Goal: Task Accomplishment & Management: Use online tool/utility

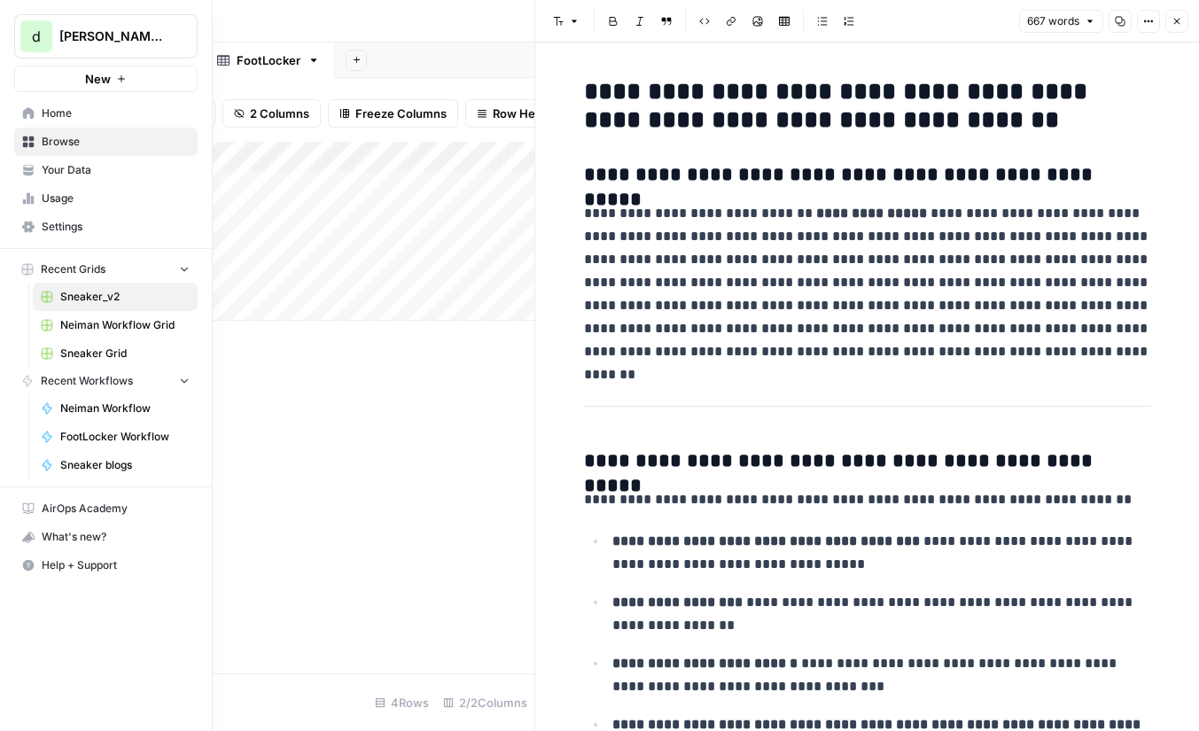
click at [85, 228] on span "Settings" at bounding box center [116, 227] width 148 height 16
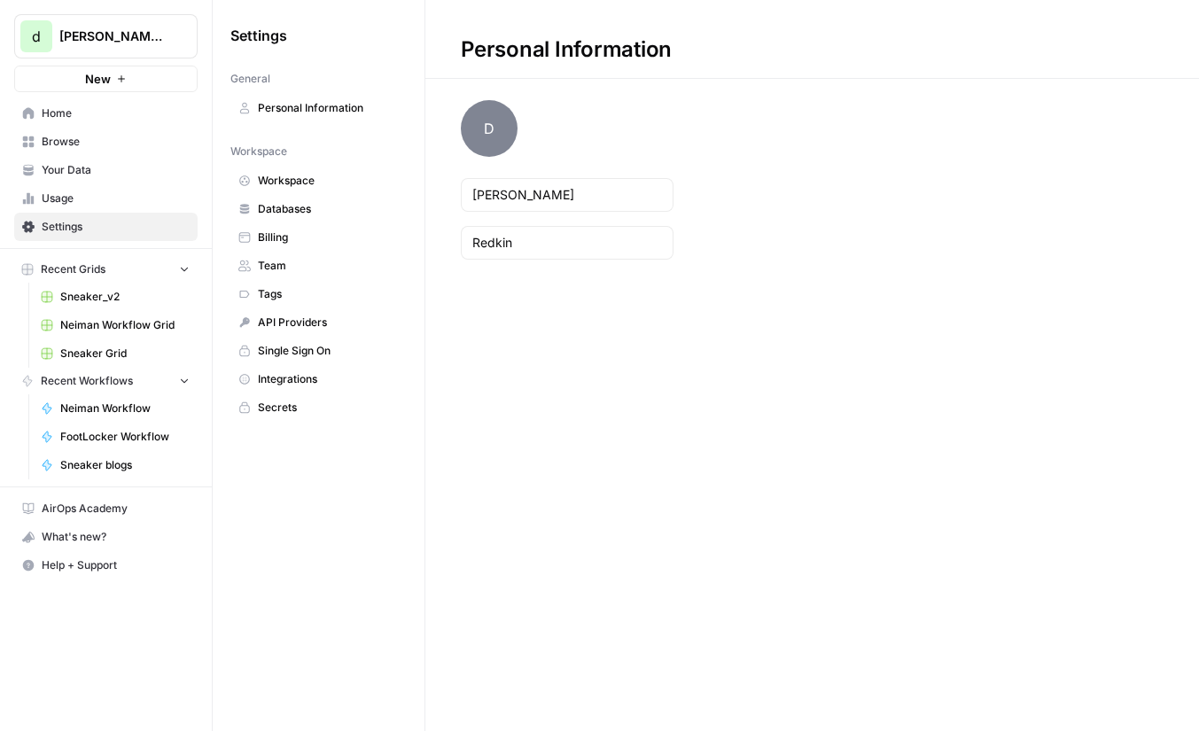
click at [96, 199] on span "Usage" at bounding box center [116, 199] width 148 height 16
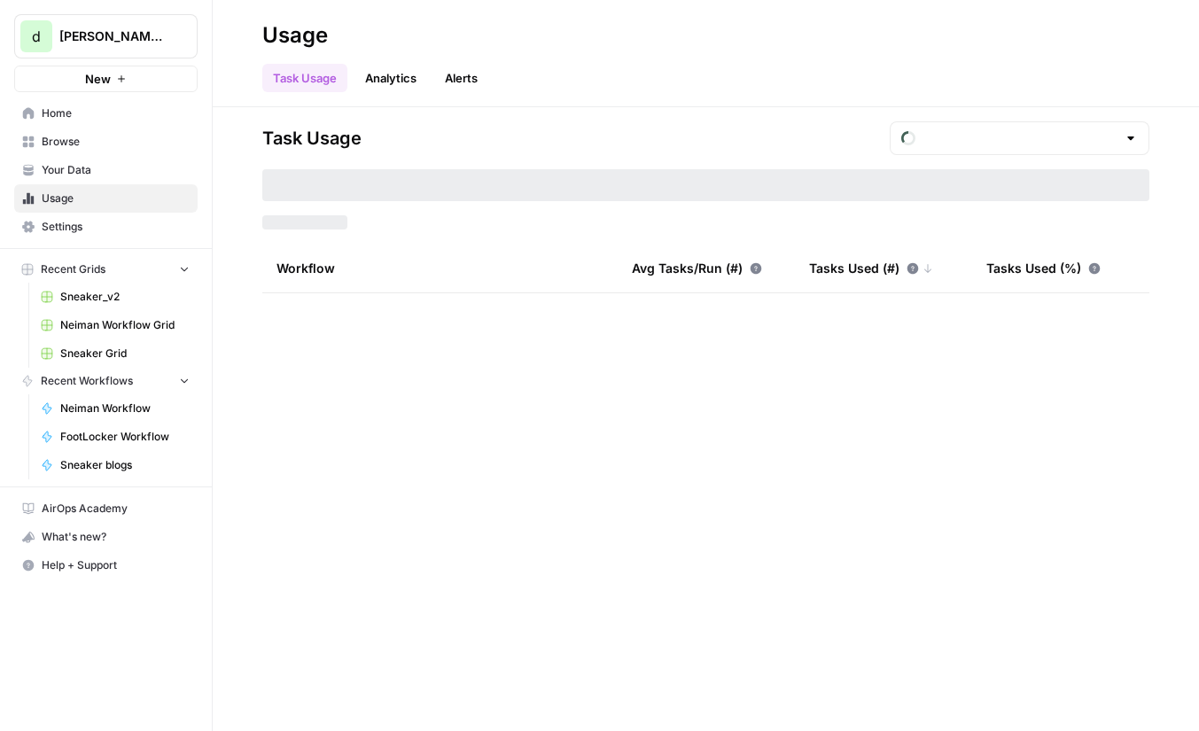
type input "August Included Tasks"
click at [478, 222] on span "65,000" at bounding box center [478, 222] width 36 height 14
drag, startPoint x: 478, startPoint y: 222, endPoint x: 324, endPoint y: 222, distance: 154.2
click at [324, 222] on div "Tasks Used: 3,524 Included Tasks: 65,000" at bounding box center [705, 222] width 887 height 14
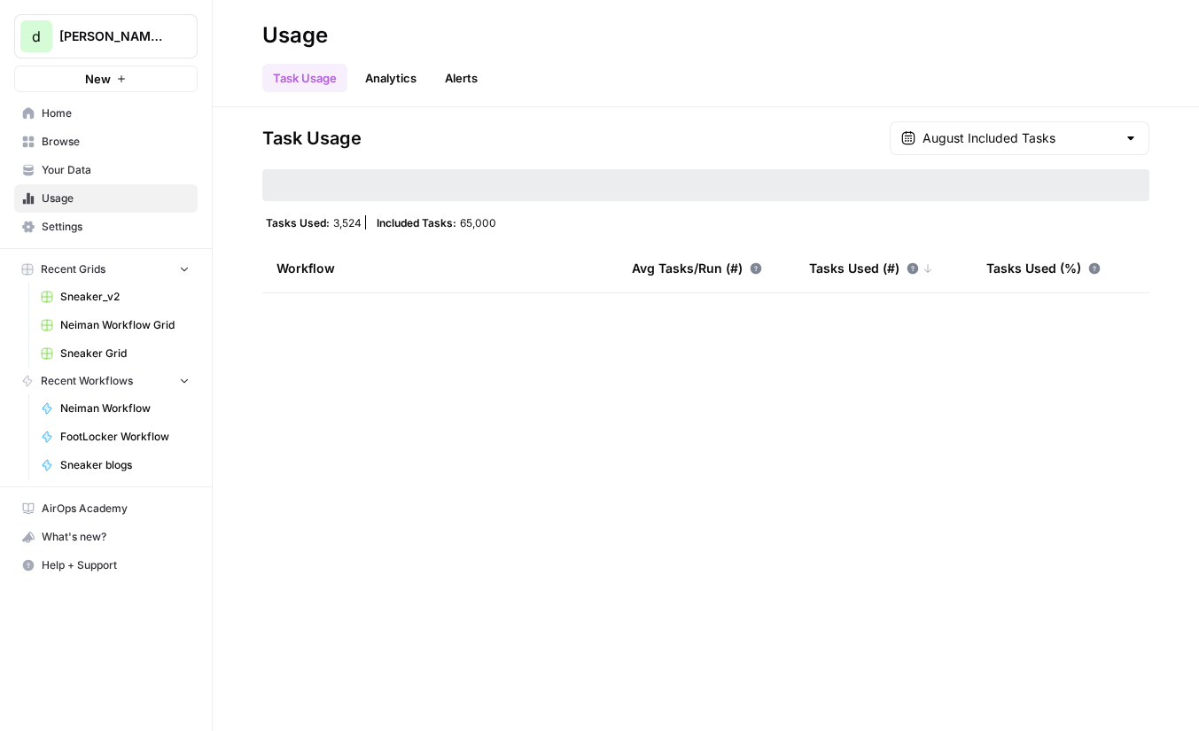
click at [402, 79] on link "Analytics" at bounding box center [391, 78] width 73 height 28
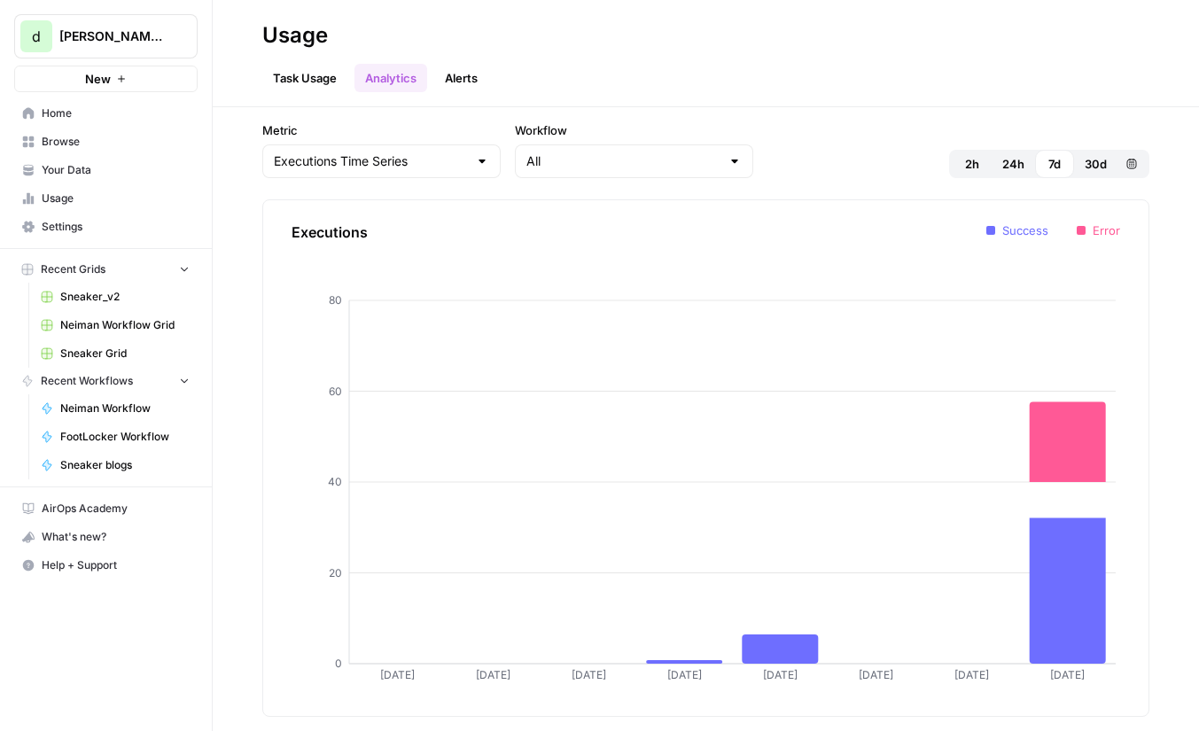
click at [323, 82] on link "Task Usage" at bounding box center [304, 78] width 85 height 28
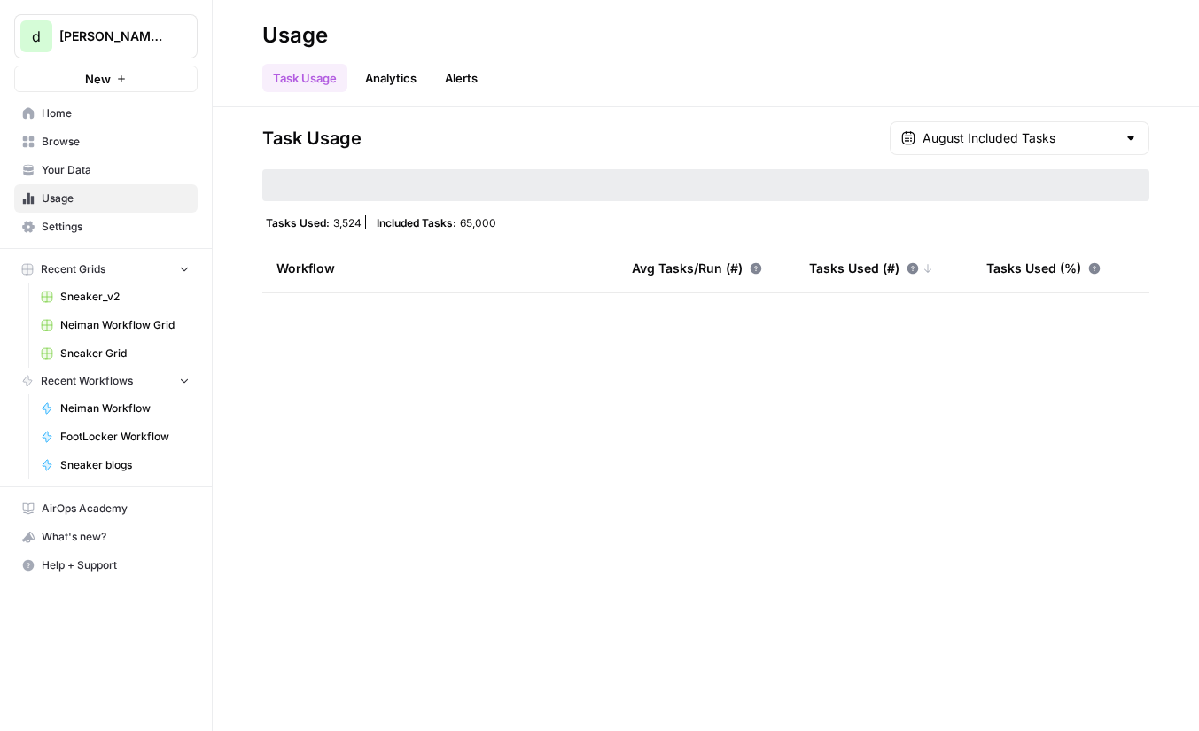
click at [118, 172] on span "Your Data" at bounding box center [116, 170] width 148 height 16
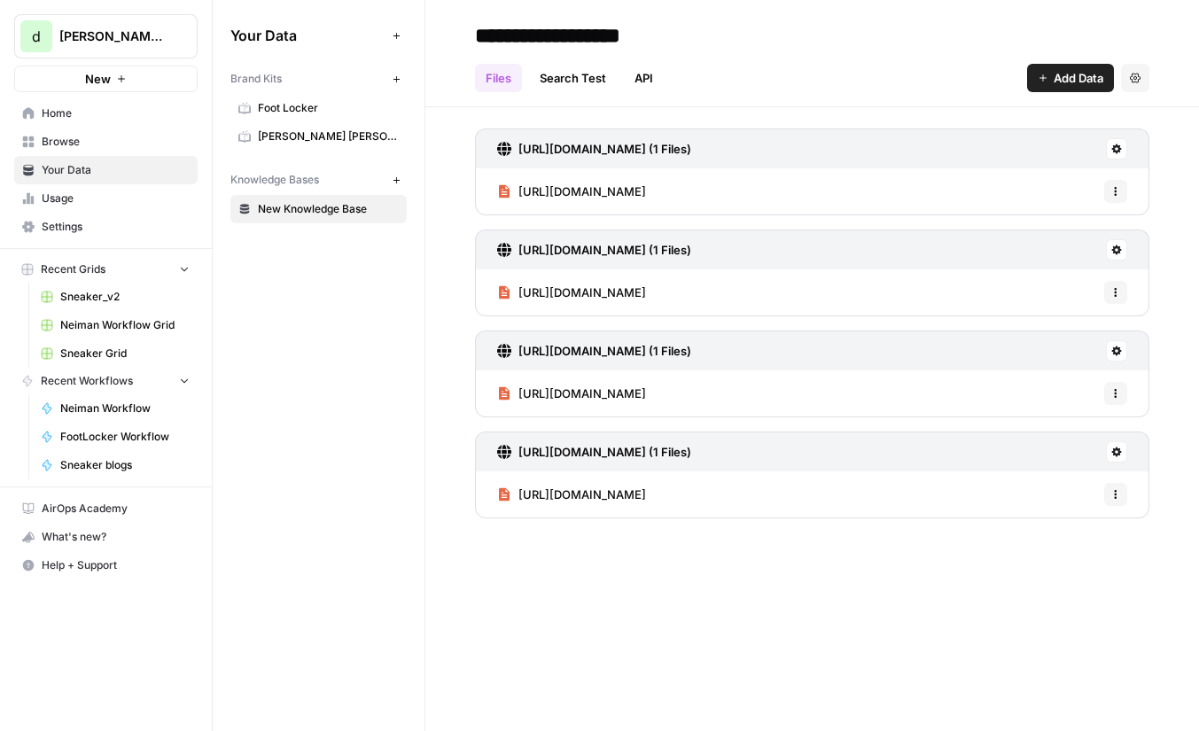
click at [113, 152] on link "Browse" at bounding box center [105, 142] width 183 height 28
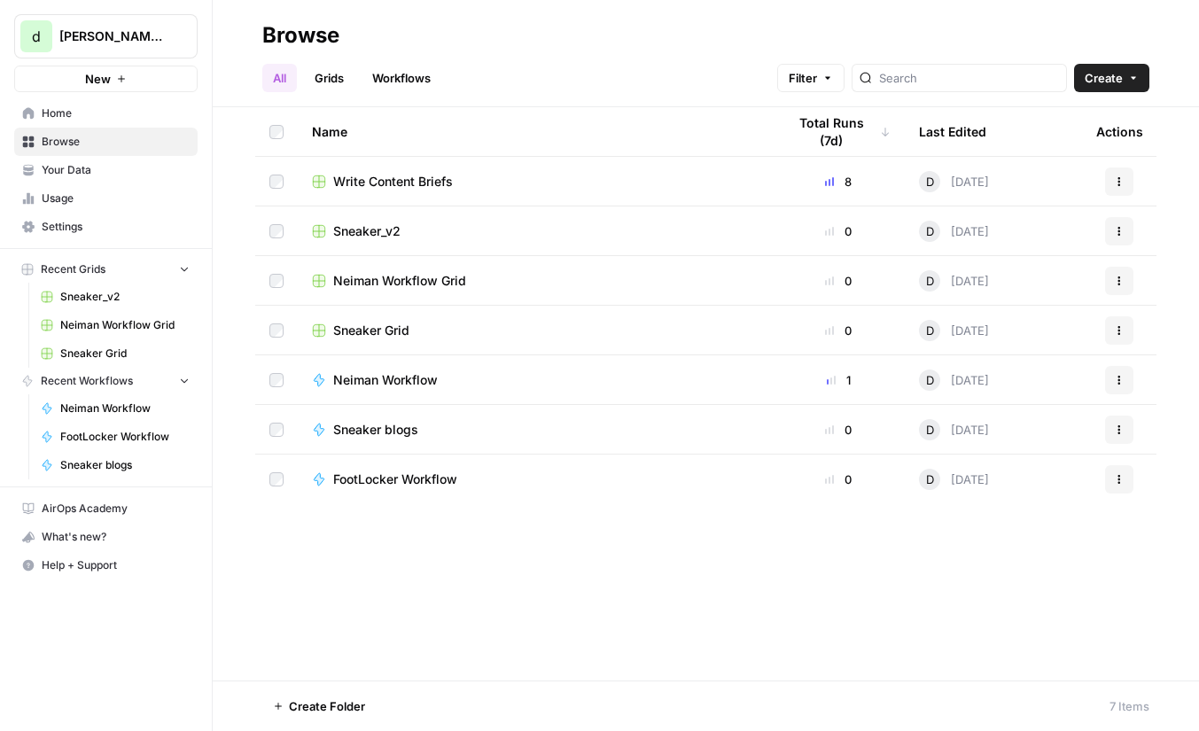
click at [382, 482] on span "FootLocker Workflow" at bounding box center [395, 480] width 124 height 18
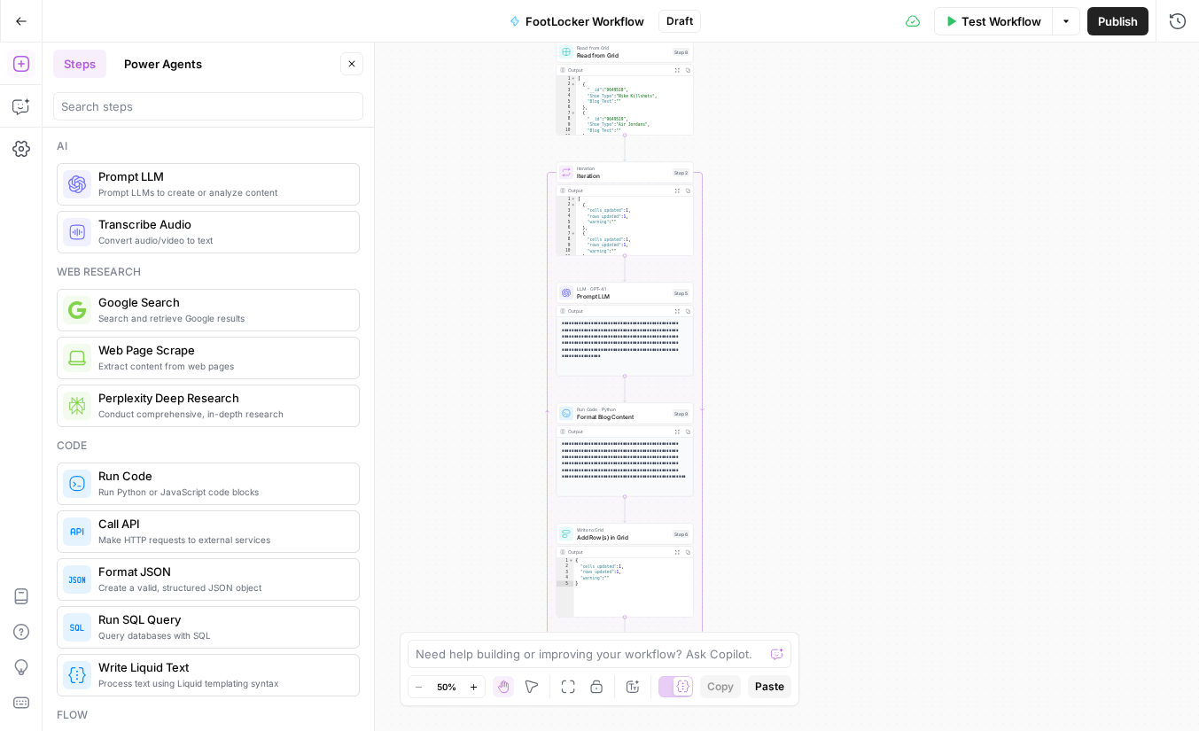
click at [784, 442] on div "Workflow Set Inputs Inputs Read from Grid Read from Grid Step 8 Output Expand O…" at bounding box center [621, 387] width 1157 height 689
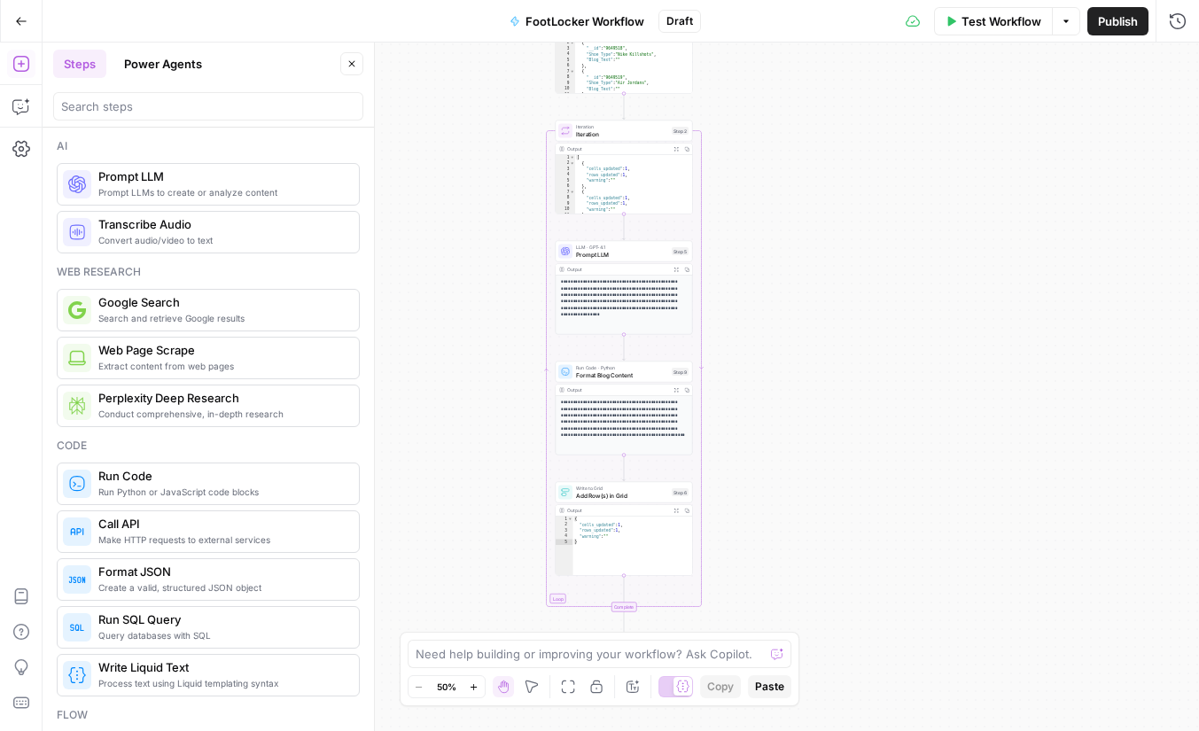
drag, startPoint x: 784, startPoint y: 448, endPoint x: 784, endPoint y: 317, distance: 130.3
click at [784, 317] on div "Workflow Set Inputs Inputs Read from Grid Read from Grid Step 8 Output Expand O…" at bounding box center [621, 387] width 1157 height 689
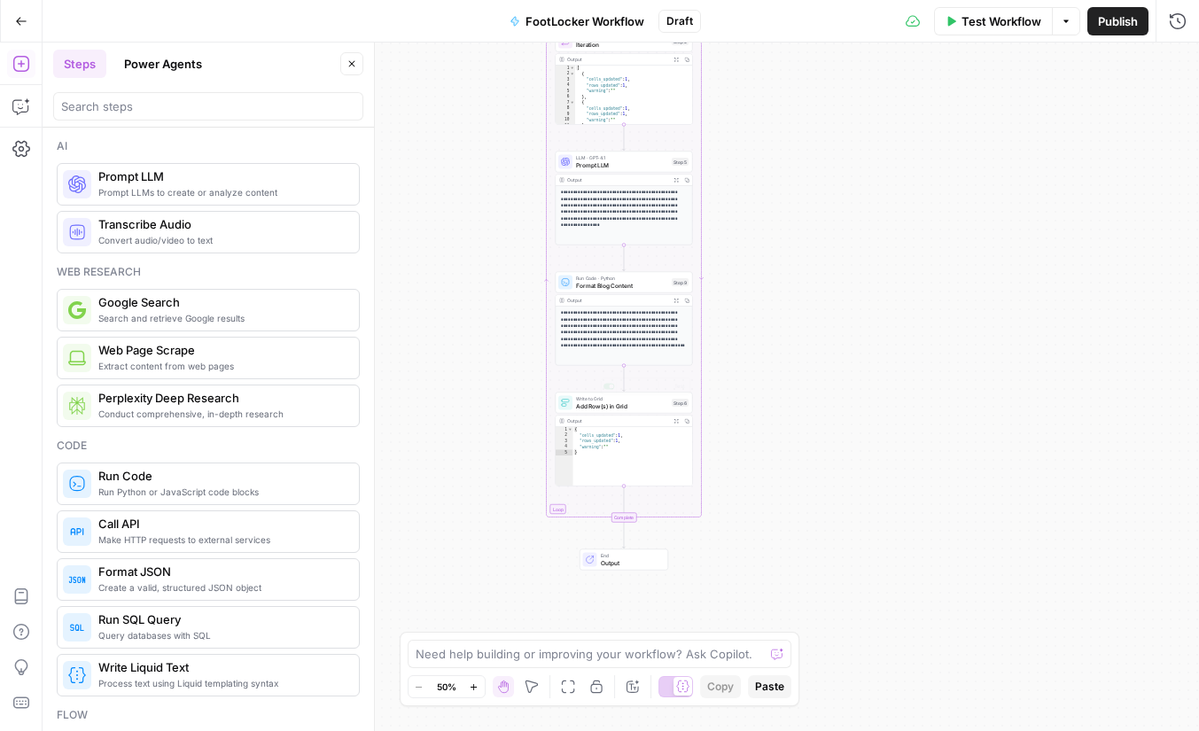
click at [804, 340] on div "Workflow Set Inputs Inputs Read from Grid Read from Grid Step 8 Output Expand O…" at bounding box center [621, 387] width 1157 height 689
click at [768, 299] on div "Workflow Set Inputs Inputs Read from Grid Read from Grid Step 8 Output Expand O…" at bounding box center [621, 387] width 1157 height 689
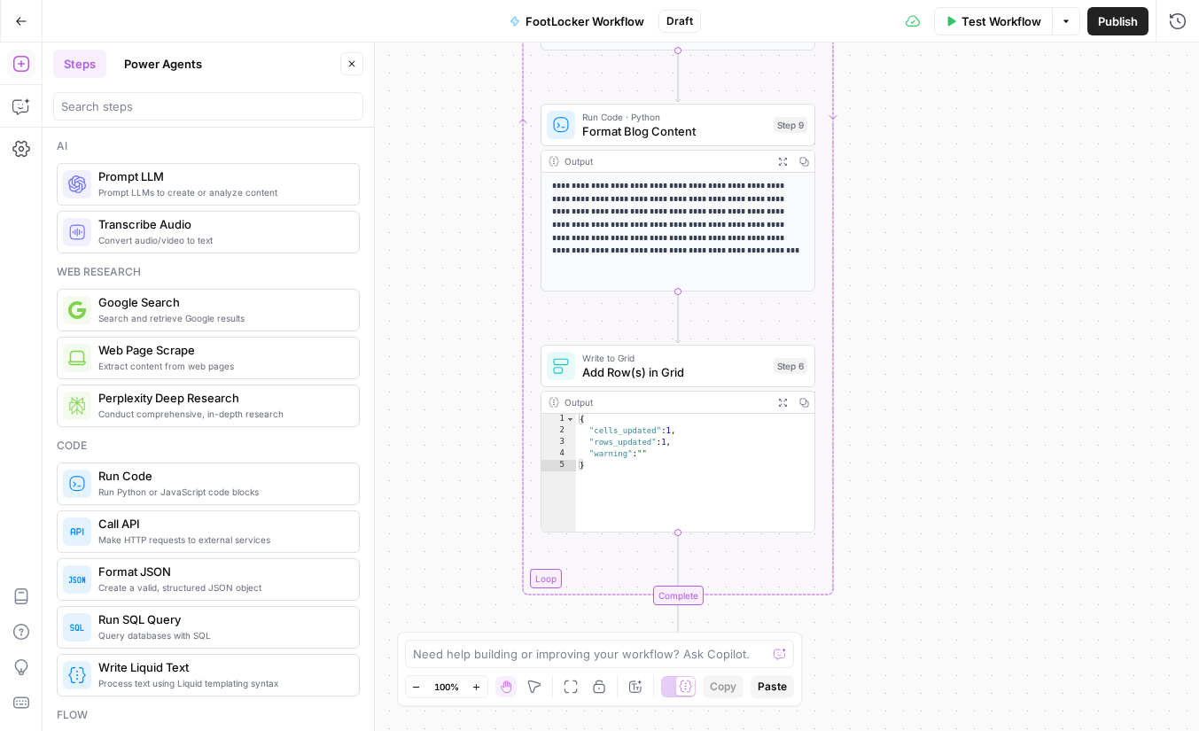
drag, startPoint x: 742, startPoint y: 328, endPoint x: 939, endPoint y: 185, distance: 243.1
click at [939, 185] on div "Workflow Set Inputs Inputs Read from Grid Read from Grid Step 8 Output Expand O…" at bounding box center [621, 387] width 1157 height 689
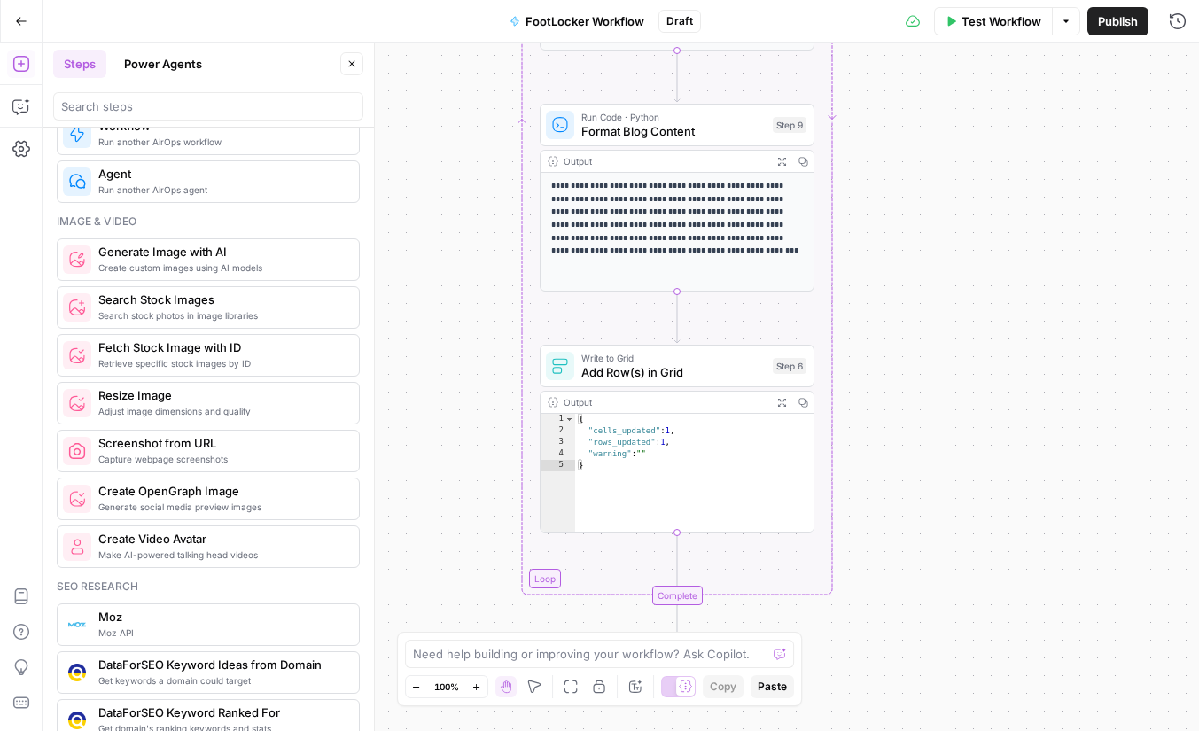
scroll to position [1172, 0]
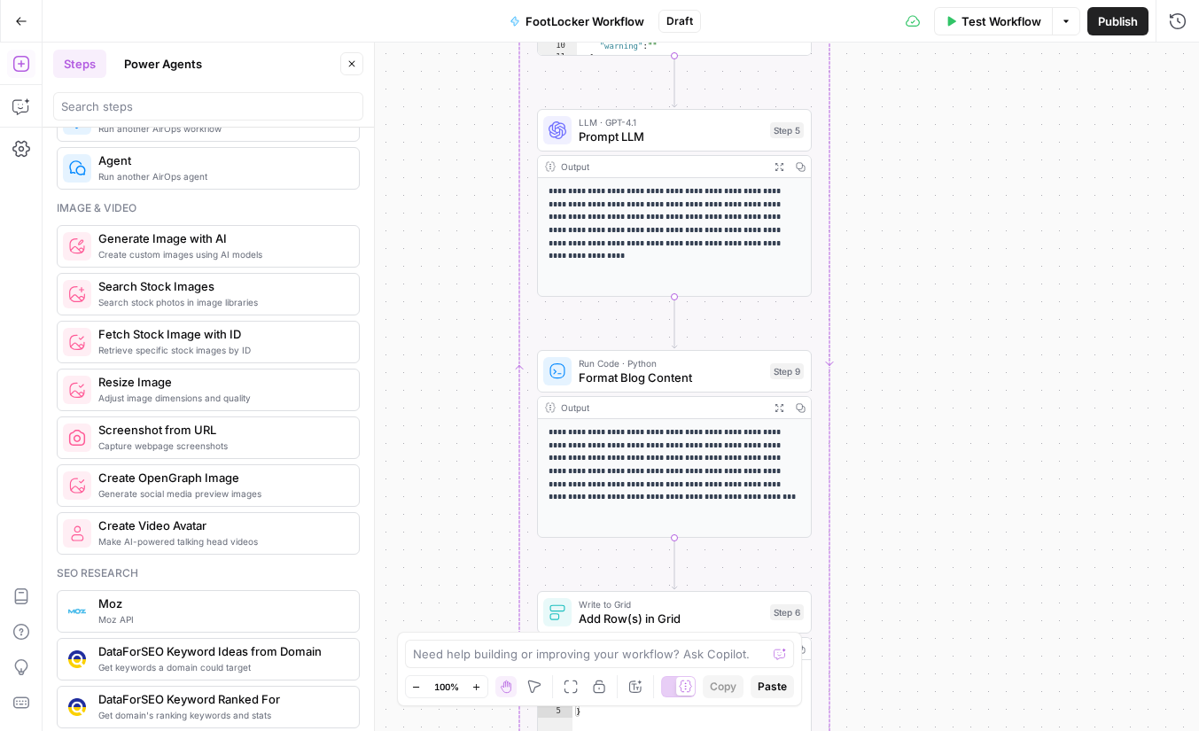
drag, startPoint x: 495, startPoint y: 267, endPoint x: 494, endPoint y: 521, distance: 254.4
click at [494, 522] on div "Workflow Set Inputs Inputs Read from Grid Read from Grid Step 8 Output Expand O…" at bounding box center [621, 387] width 1157 height 689
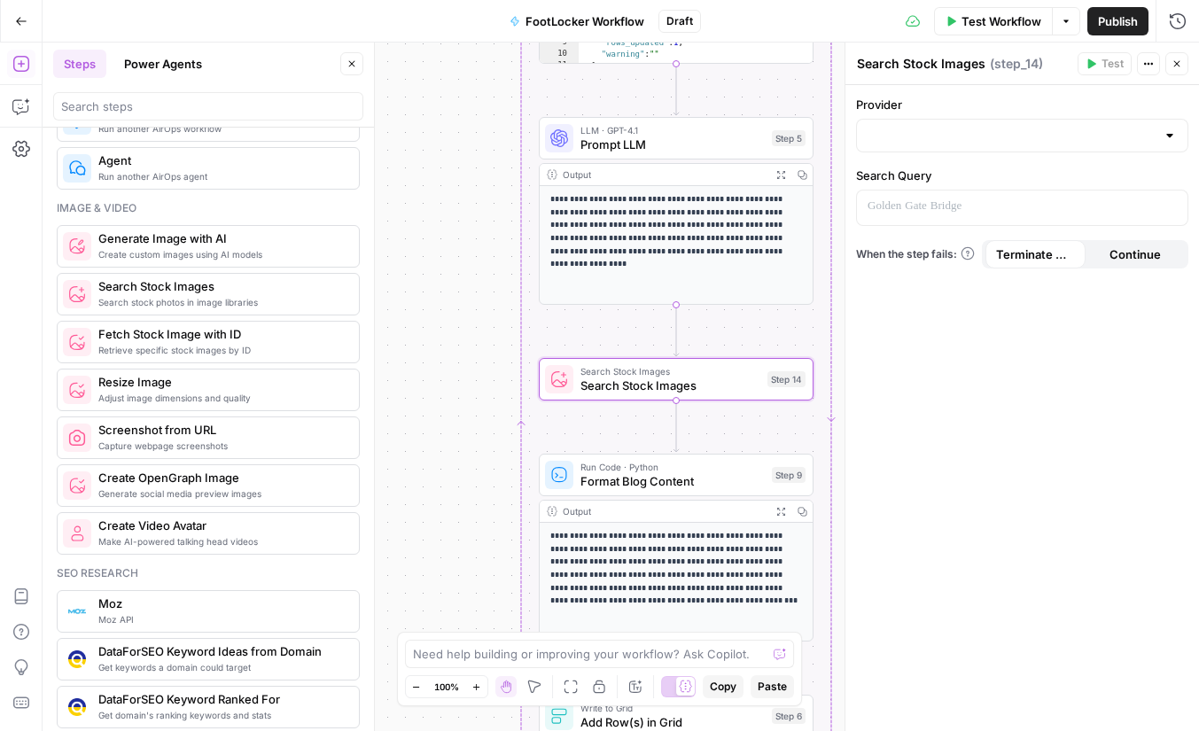
click at [970, 154] on div "Provider Search Query When the step fails: Terminate Workflow Continue" at bounding box center [1023, 408] width 354 height 646
click at [985, 128] on input "Provider" at bounding box center [1012, 136] width 288 height 18
click at [937, 176] on span "Getty" at bounding box center [1029, 180] width 276 height 18
type input "Getty"
click at [940, 208] on p at bounding box center [1008, 207] width 281 height 18
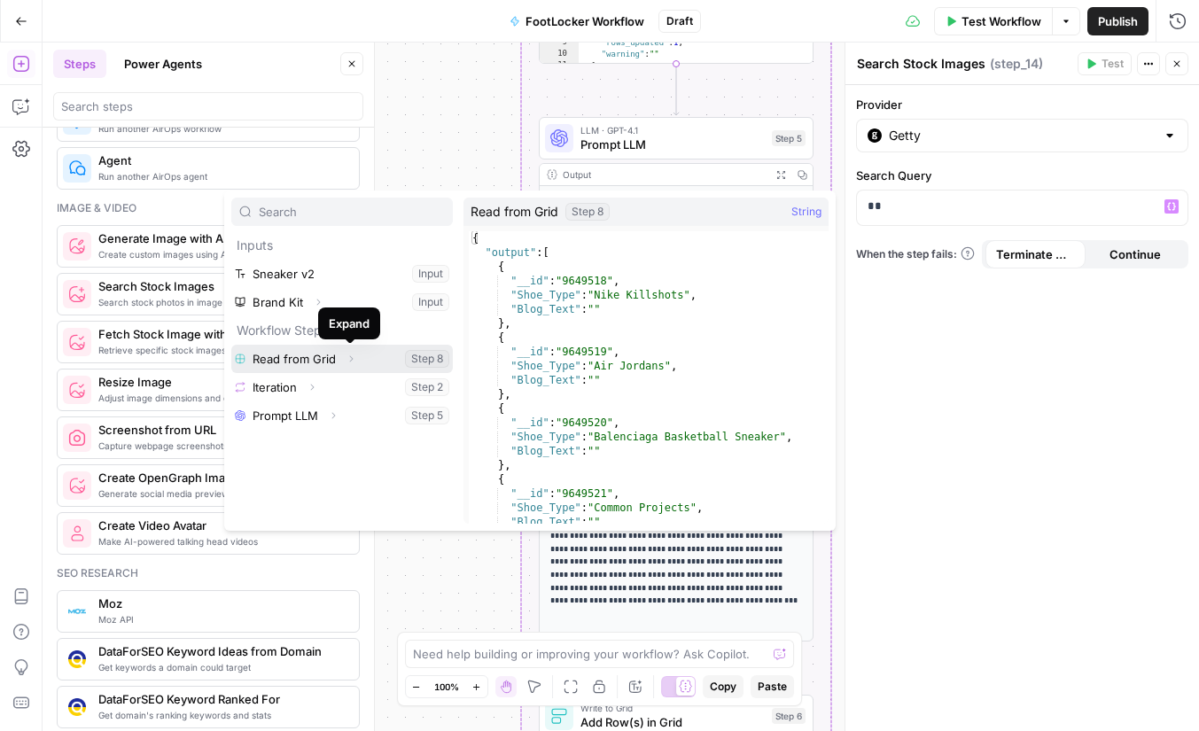
click at [354, 358] on icon "button" at bounding box center [351, 359] width 11 height 11
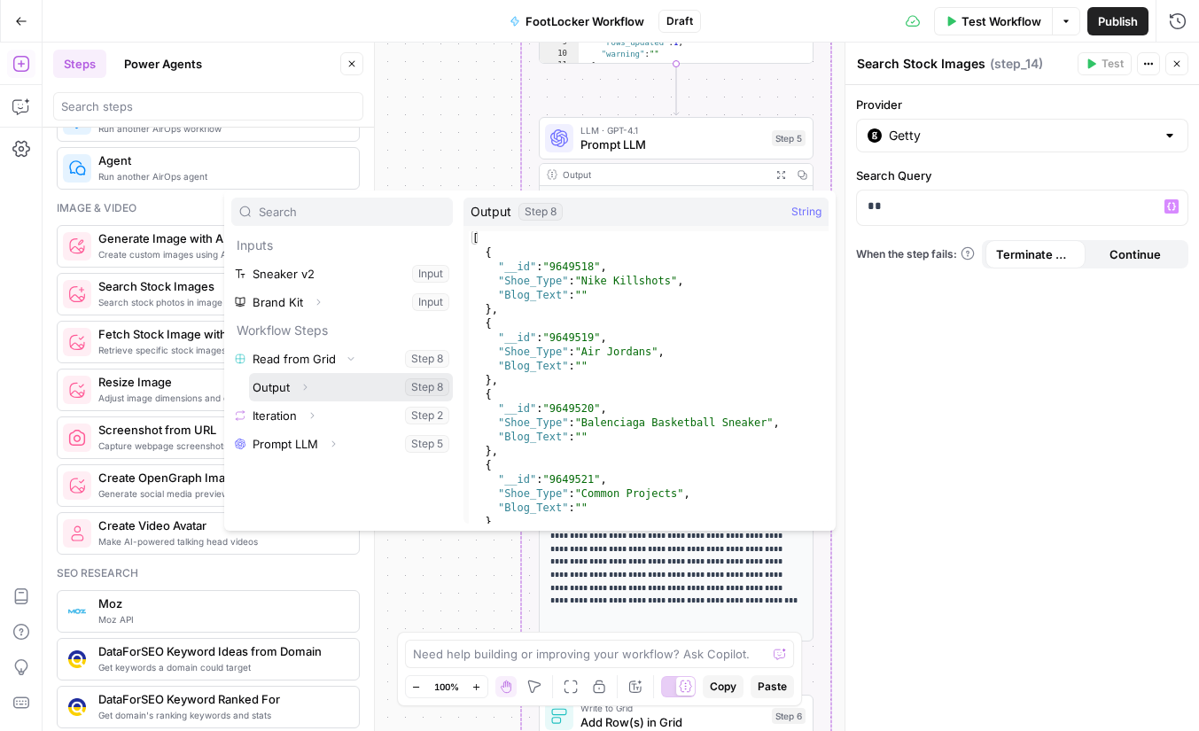
click at [328, 386] on button "Select variable Output" at bounding box center [351, 387] width 204 height 28
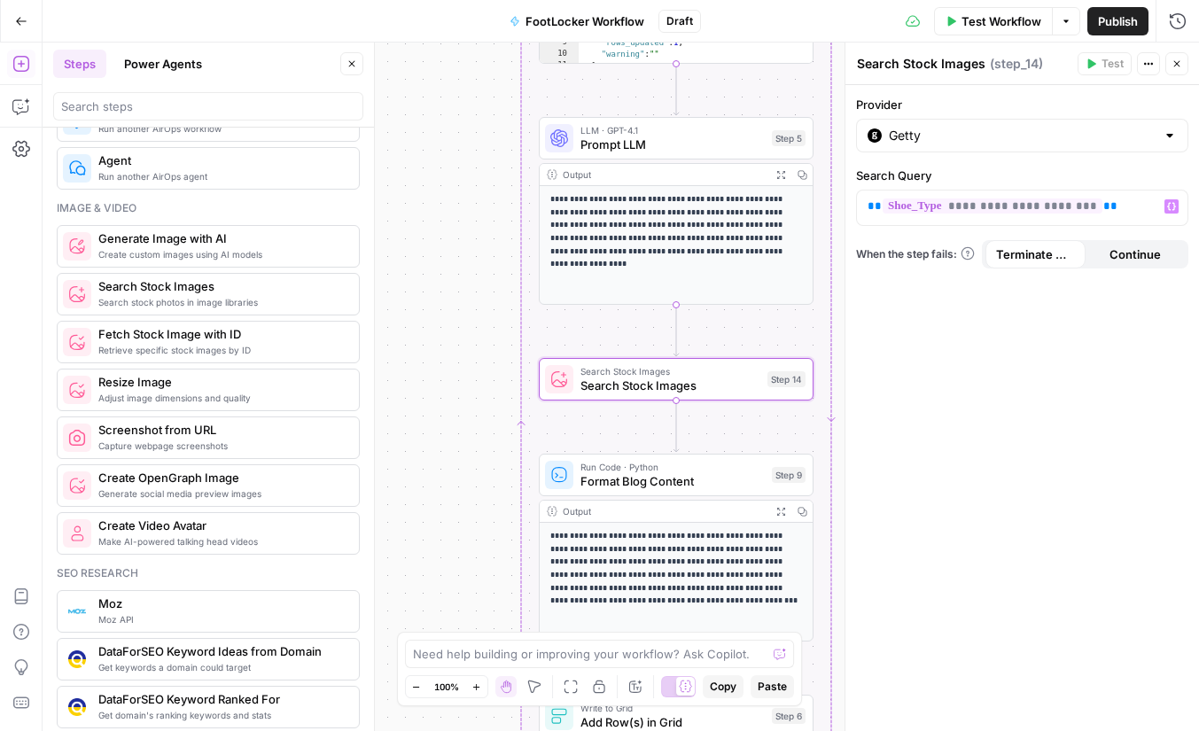
click at [1099, 374] on div "**********" at bounding box center [1023, 408] width 354 height 646
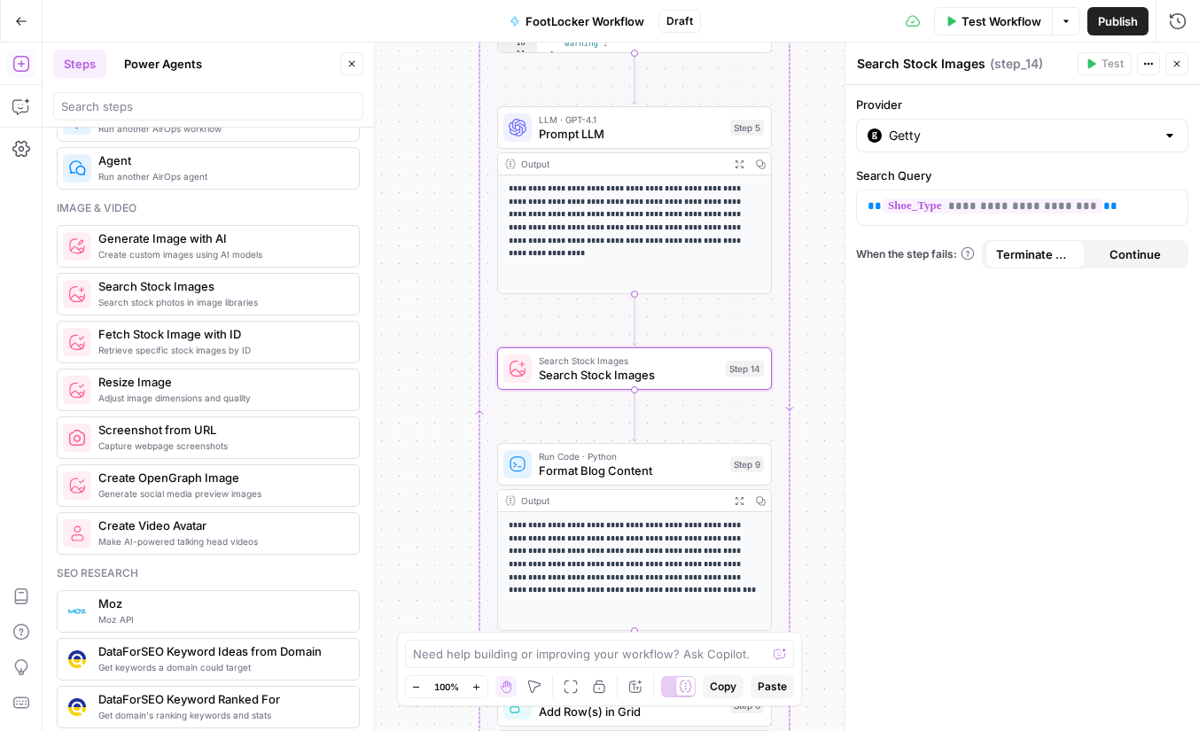
drag, startPoint x: 464, startPoint y: 387, endPoint x: 427, endPoint y: 349, distance: 53.3
click at [427, 349] on div "Workflow Set Inputs Inputs Read from Grid Read from Grid Step 8 Output Expand O…" at bounding box center [621, 387] width 1157 height 689
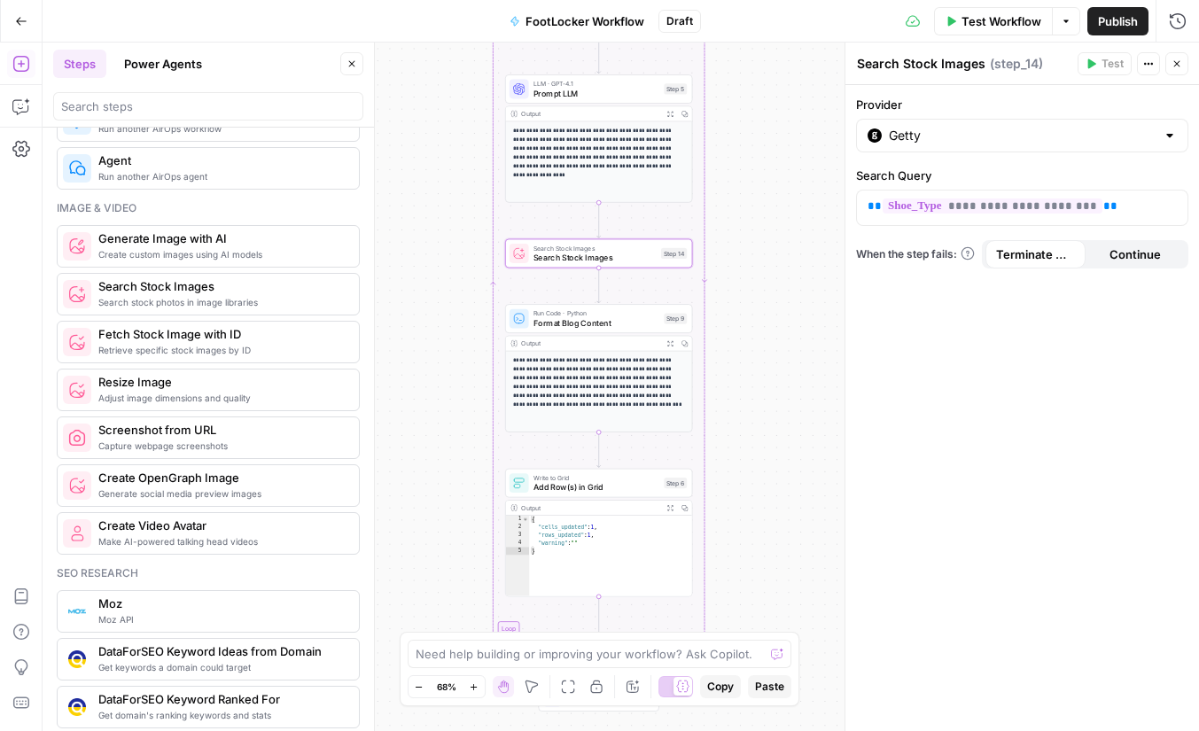
drag, startPoint x: 426, startPoint y: 351, endPoint x: 453, endPoint y: 256, distance: 98.5
click at [453, 256] on div "Workflow Set Inputs Inputs Read from Grid Read from Grid Step 8 Output Expand O…" at bounding box center [621, 387] width 1157 height 689
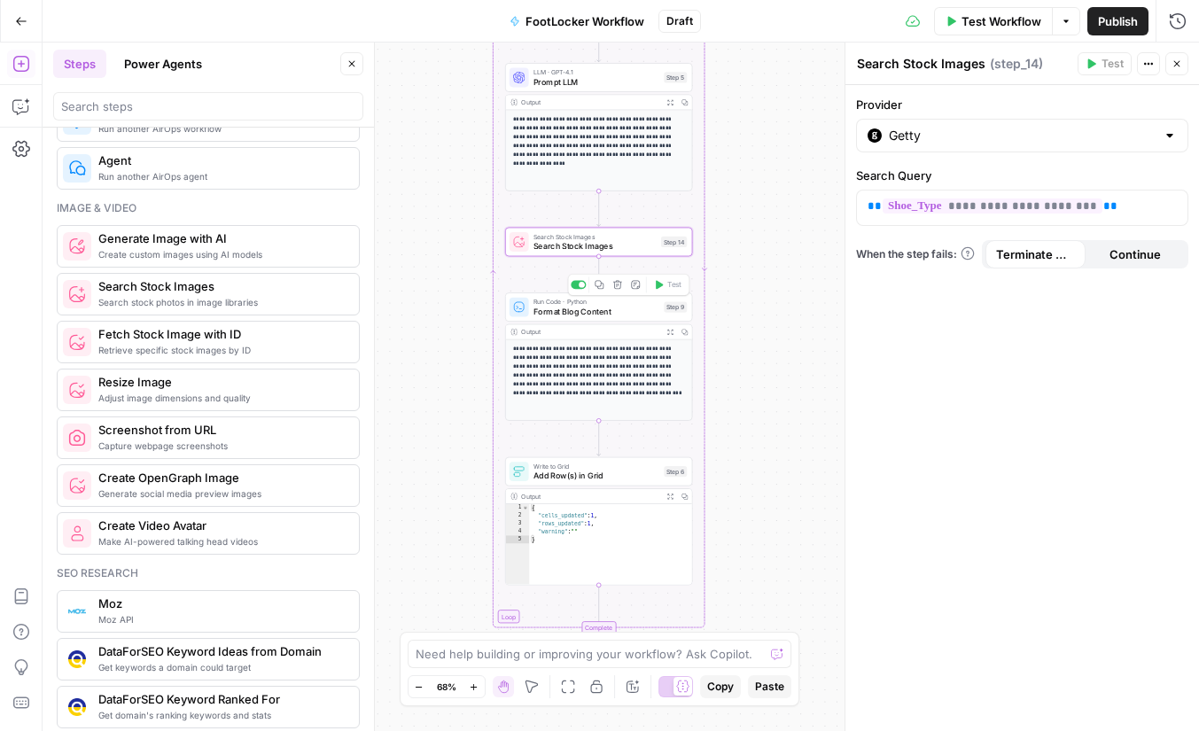
click at [619, 313] on span "Format Blog Content" at bounding box center [597, 312] width 126 height 12
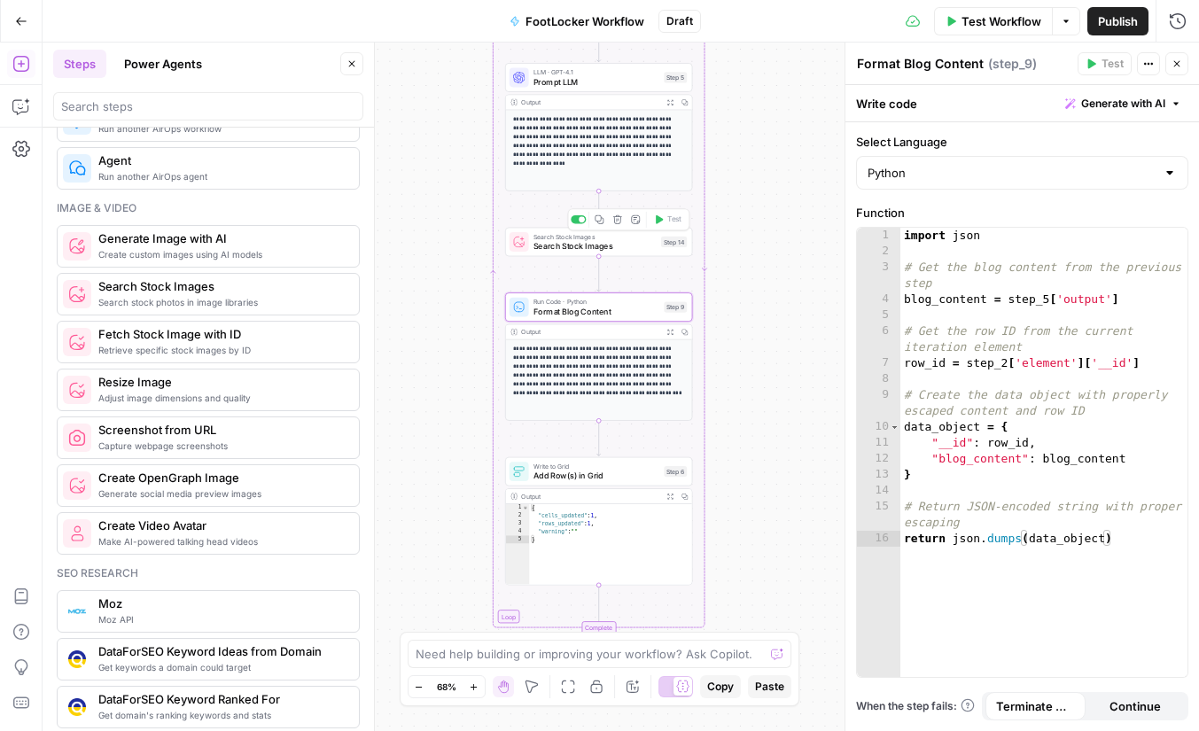
click at [627, 240] on span "Search Stock Images" at bounding box center [595, 246] width 122 height 12
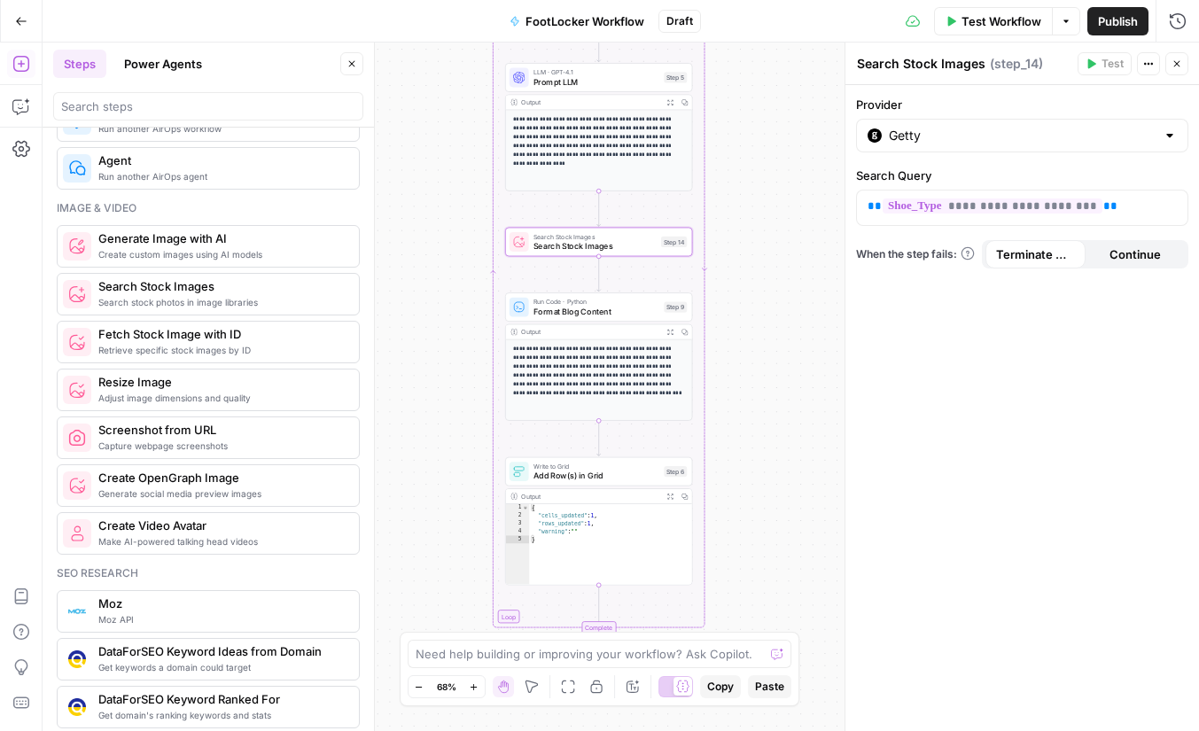
click at [35, 102] on div "Add Steps Copilot Settings AirOps Academy Help Give Feedback Shortcuts" at bounding box center [21, 387] width 43 height 689
click at [23, 105] on icon "button" at bounding box center [21, 106] width 18 height 18
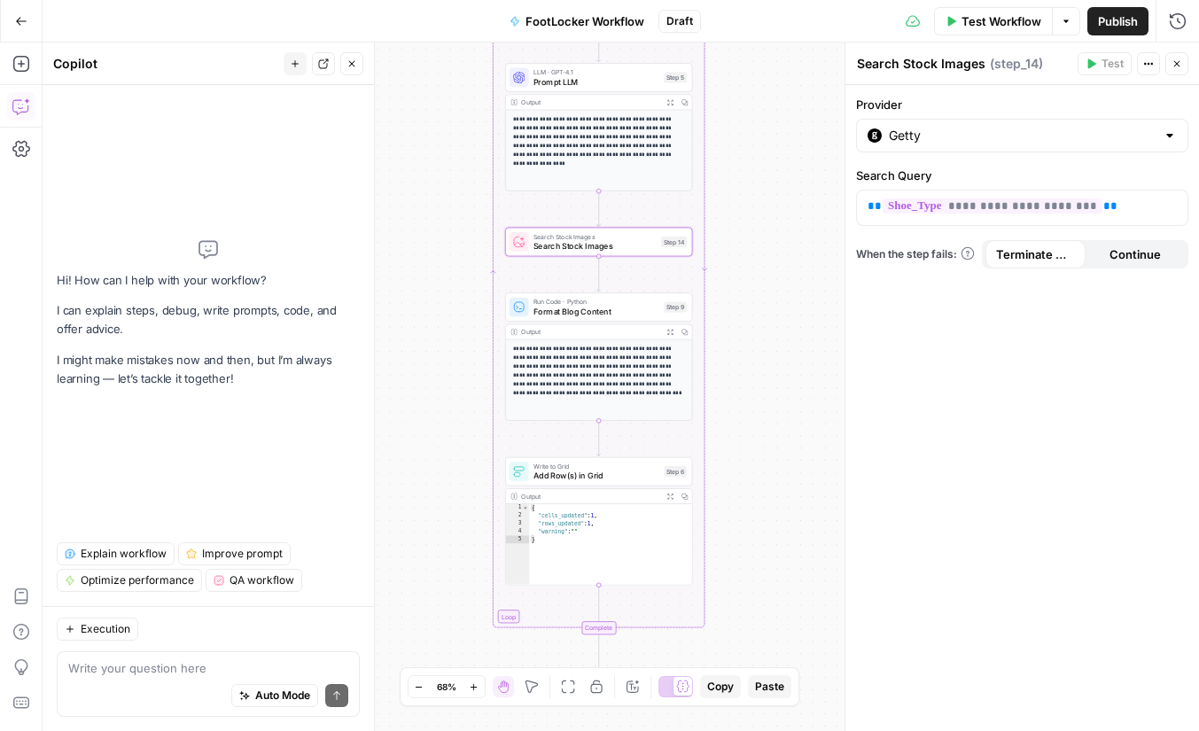
click at [176, 674] on textarea at bounding box center [208, 668] width 280 height 18
type textarea "O"
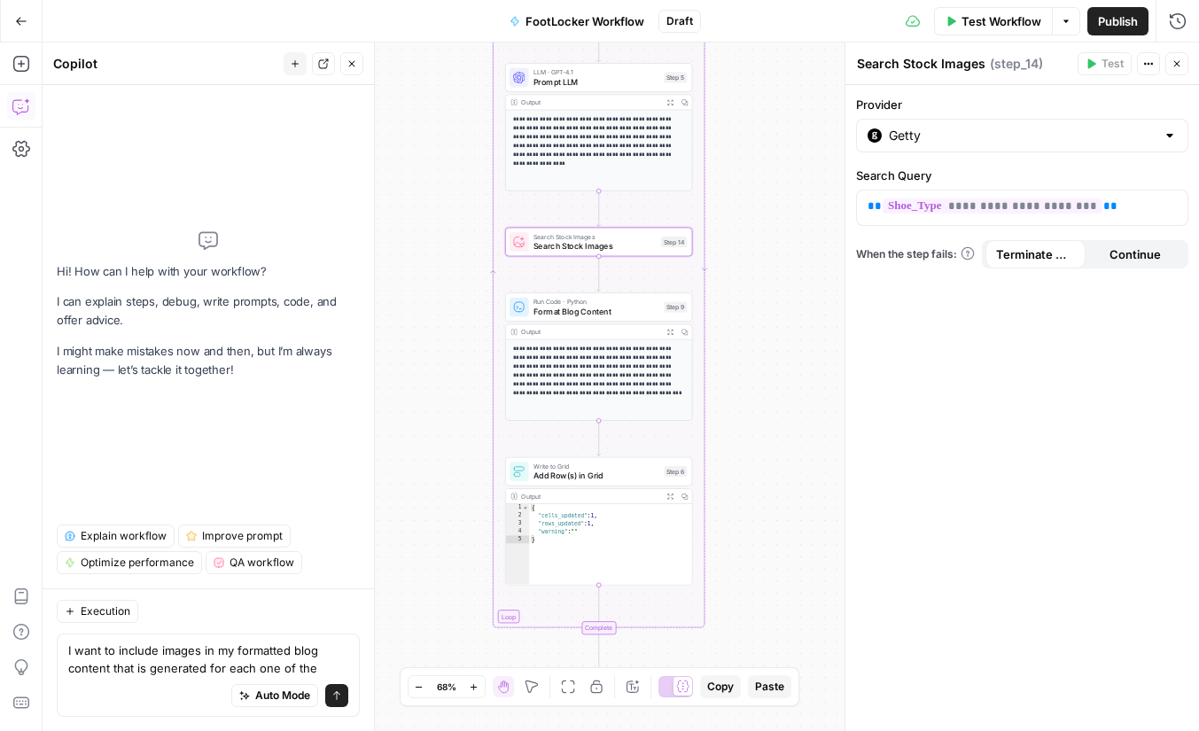
click at [198, 654] on textarea "I want to include images in my formatted blog content that is generated for eac…" at bounding box center [208, 659] width 280 height 35
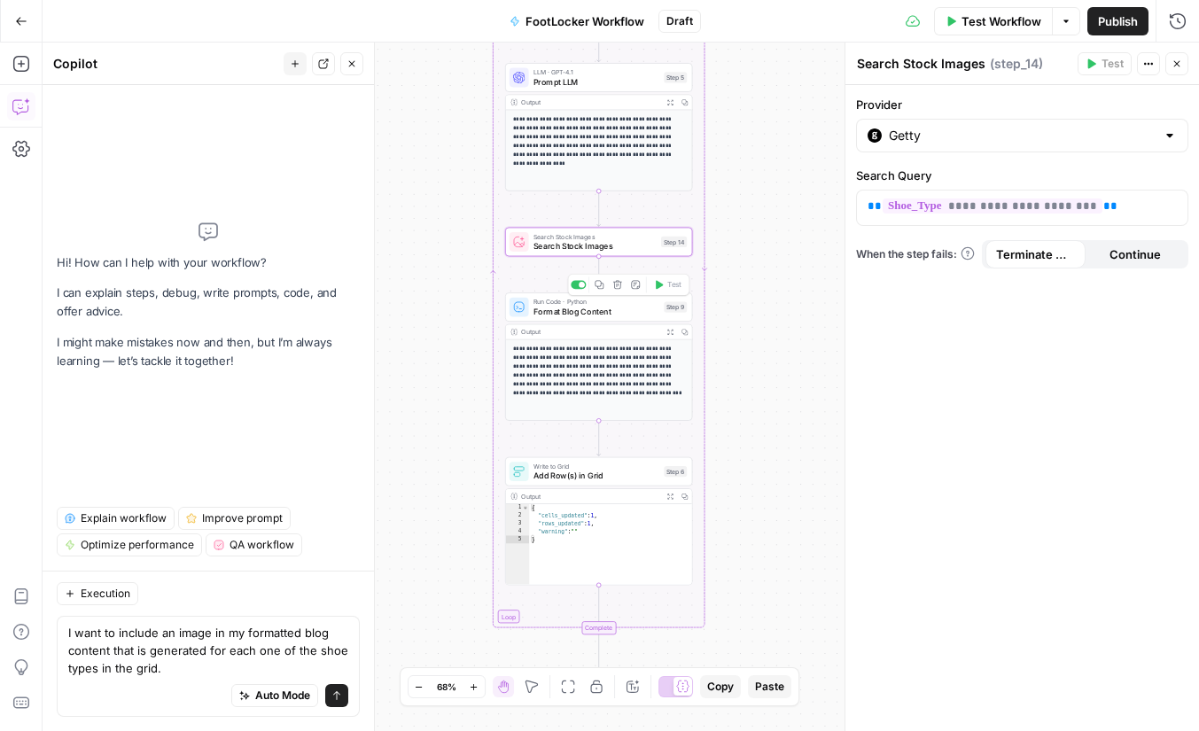
click at [620, 313] on span "Format Blog Content" at bounding box center [597, 312] width 126 height 12
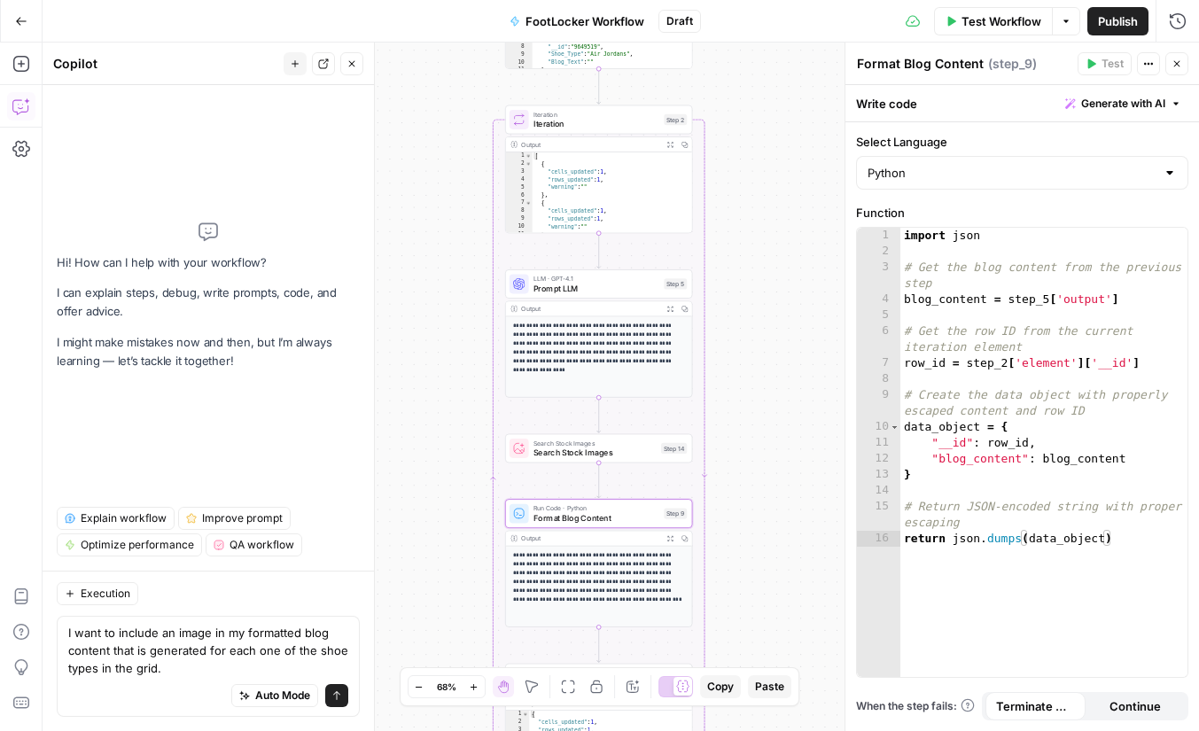
drag, startPoint x: 760, startPoint y: 249, endPoint x: 755, endPoint y: 533, distance: 283.7
click at [756, 534] on div "Workflow Set Inputs Inputs Read from Grid Read from Grid Step 8 Output Expand O…" at bounding box center [621, 387] width 1157 height 689
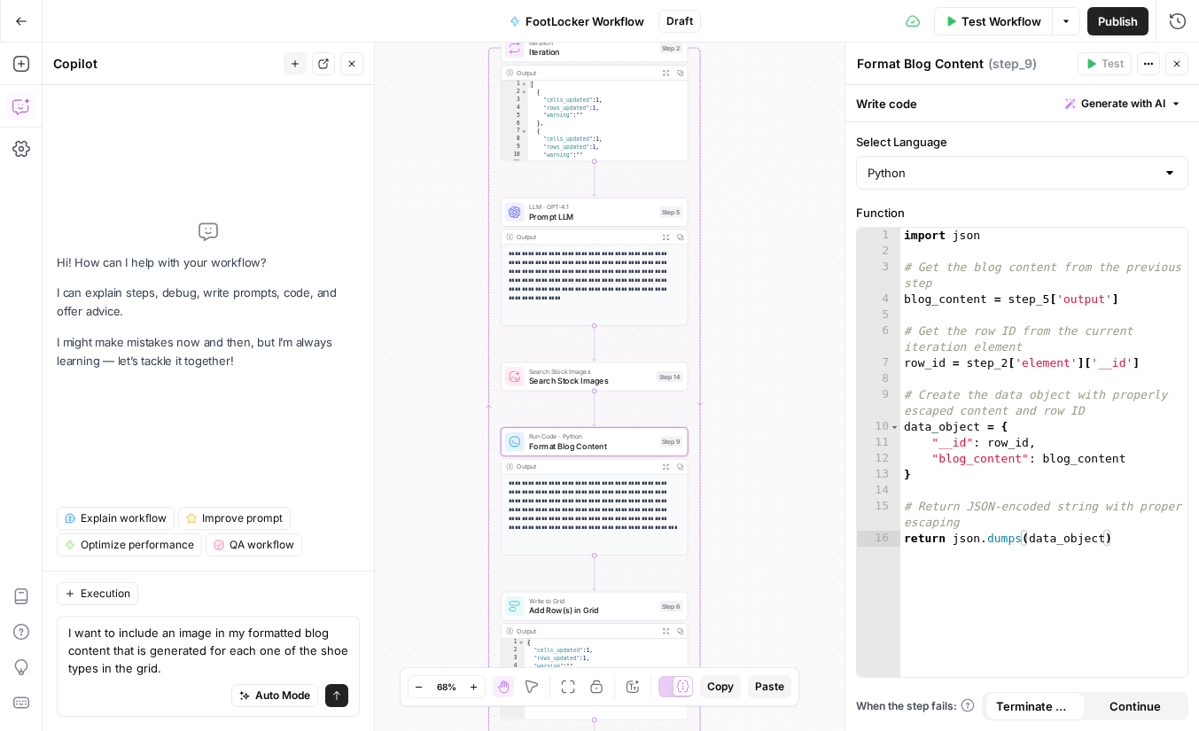
drag, startPoint x: 830, startPoint y: 421, endPoint x: 830, endPoint y: 271, distance: 149.8
click at [830, 271] on div "Workflow Set Inputs Inputs Read from Grid Read from Grid Step 8 Output Expand O…" at bounding box center [621, 387] width 1157 height 689
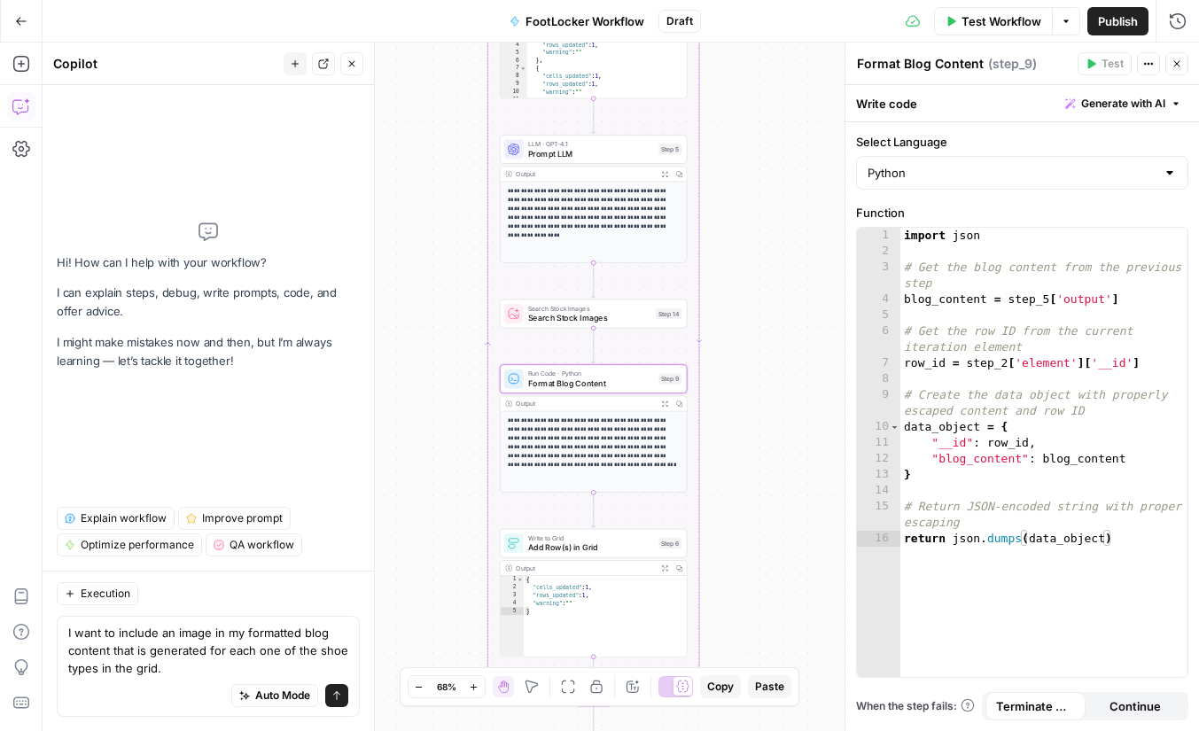
drag, startPoint x: 794, startPoint y: 327, endPoint x: 794, endPoint y: 277, distance: 50.5
click at [794, 277] on div "Workflow Set Inputs Inputs Read from Grid Read from Grid Step 8 Output Expand O…" at bounding box center [621, 387] width 1157 height 689
click at [206, 661] on textarea "I want to include an image in my formatted blog content that is generated for e…" at bounding box center [208, 650] width 280 height 53
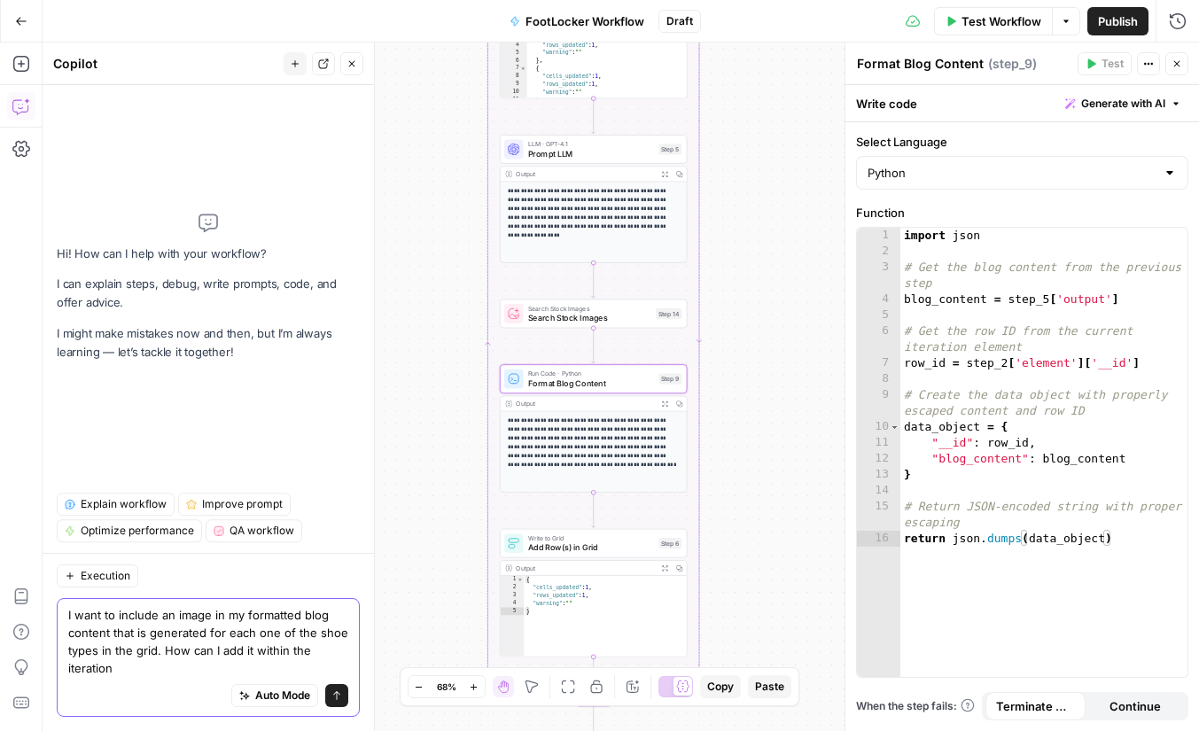
type textarea "I want to include an image in my formatted blog content that is generated for e…"
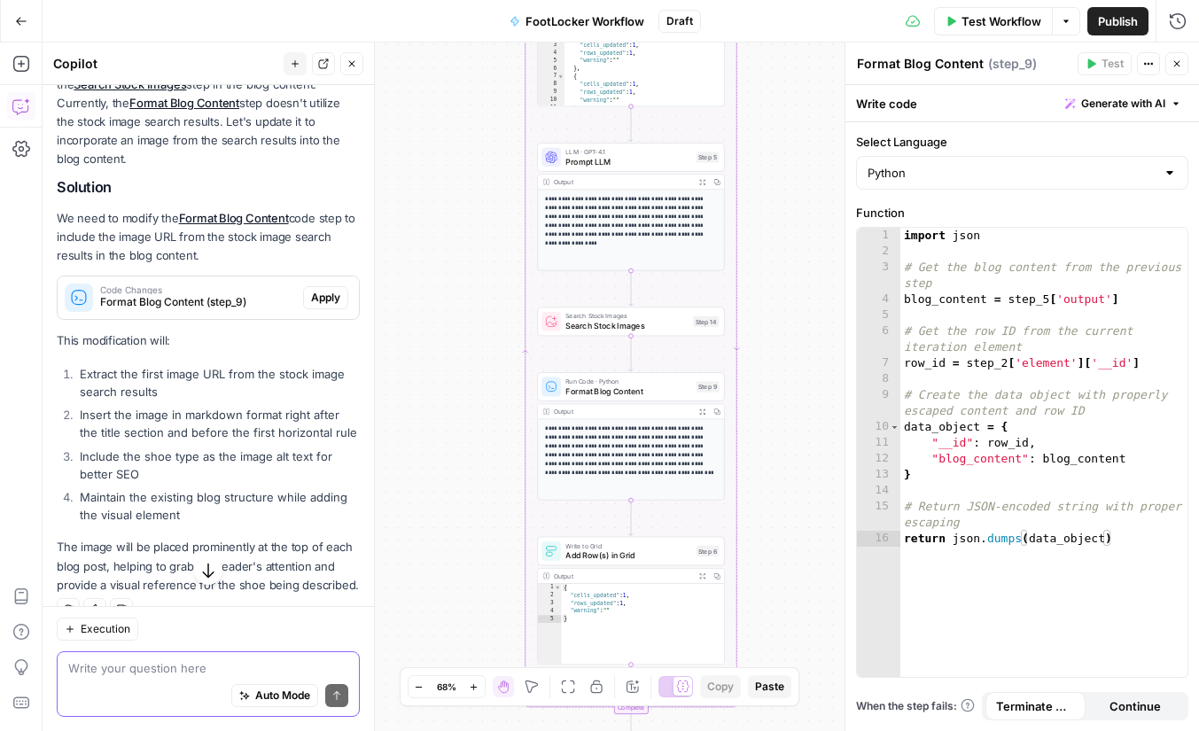
scroll to position [311, 0]
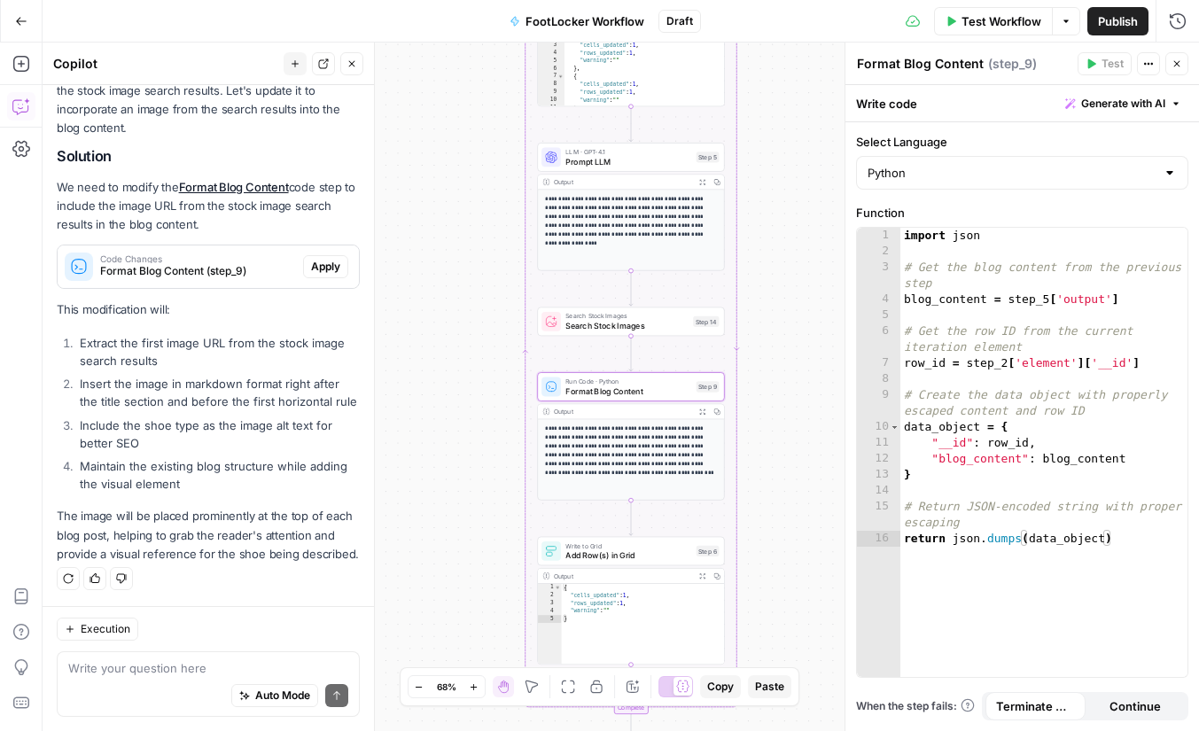
click at [208, 274] on span "Format Blog Content (step_9)" at bounding box center [198, 271] width 196 height 16
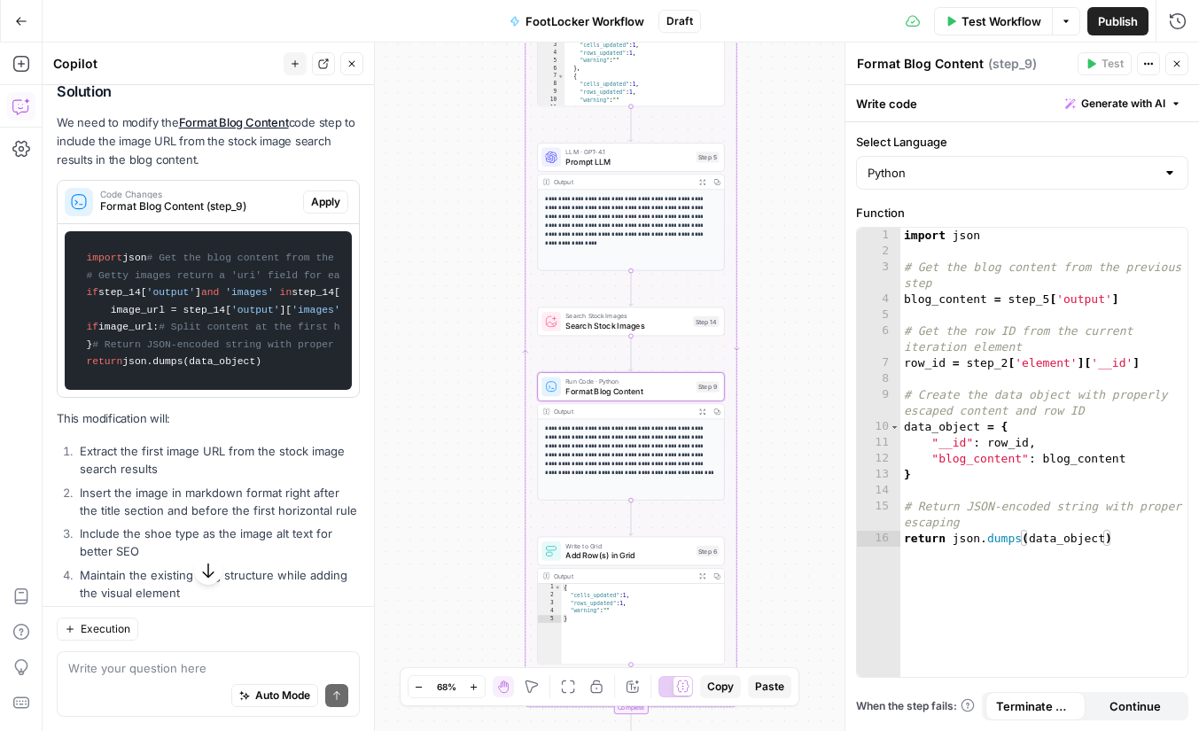
scroll to position [363, 0]
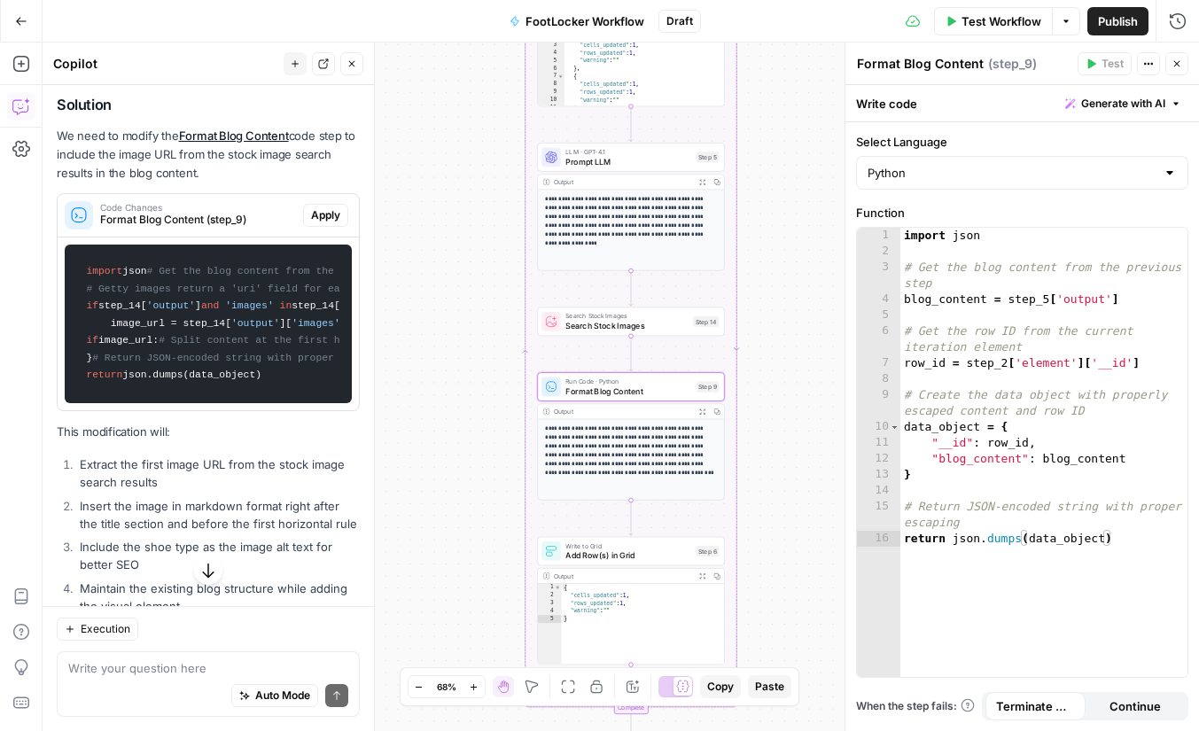
click at [335, 208] on span "Apply" at bounding box center [325, 215] width 29 height 16
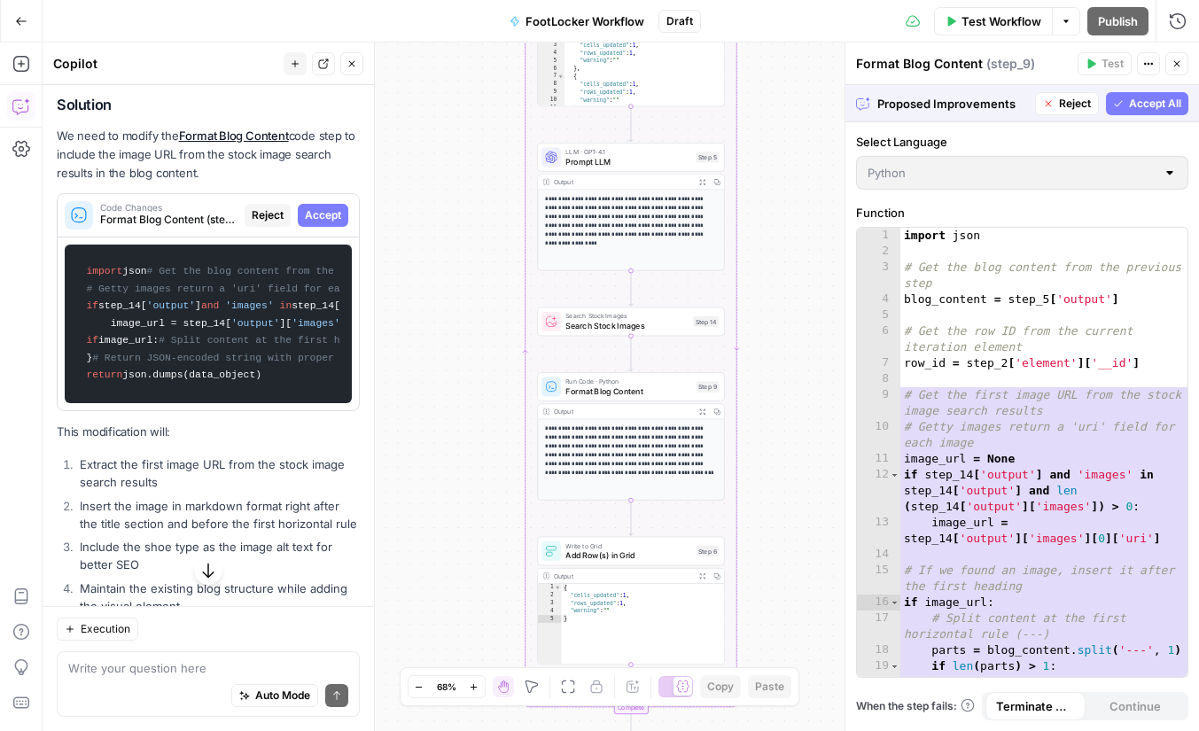
click at [1148, 102] on span "Accept All" at bounding box center [1155, 104] width 52 height 16
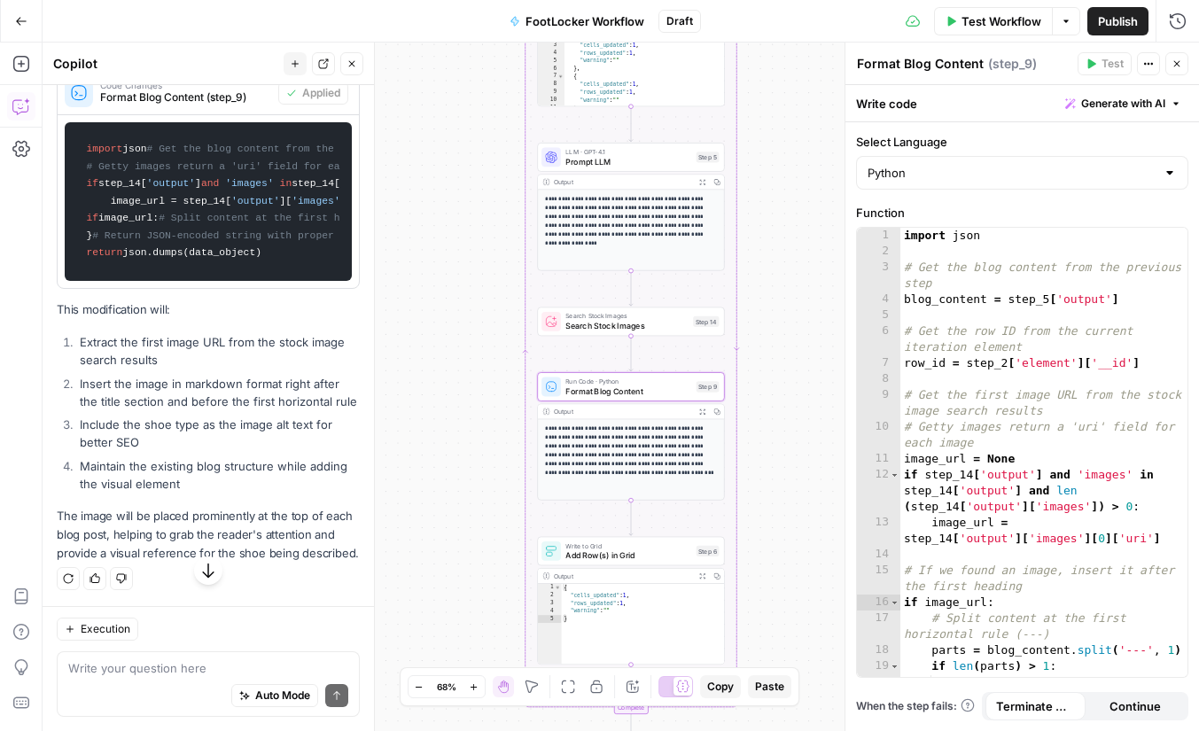
scroll to position [910, 0]
click at [612, 328] on span "Search Stock Images" at bounding box center [626, 326] width 122 height 12
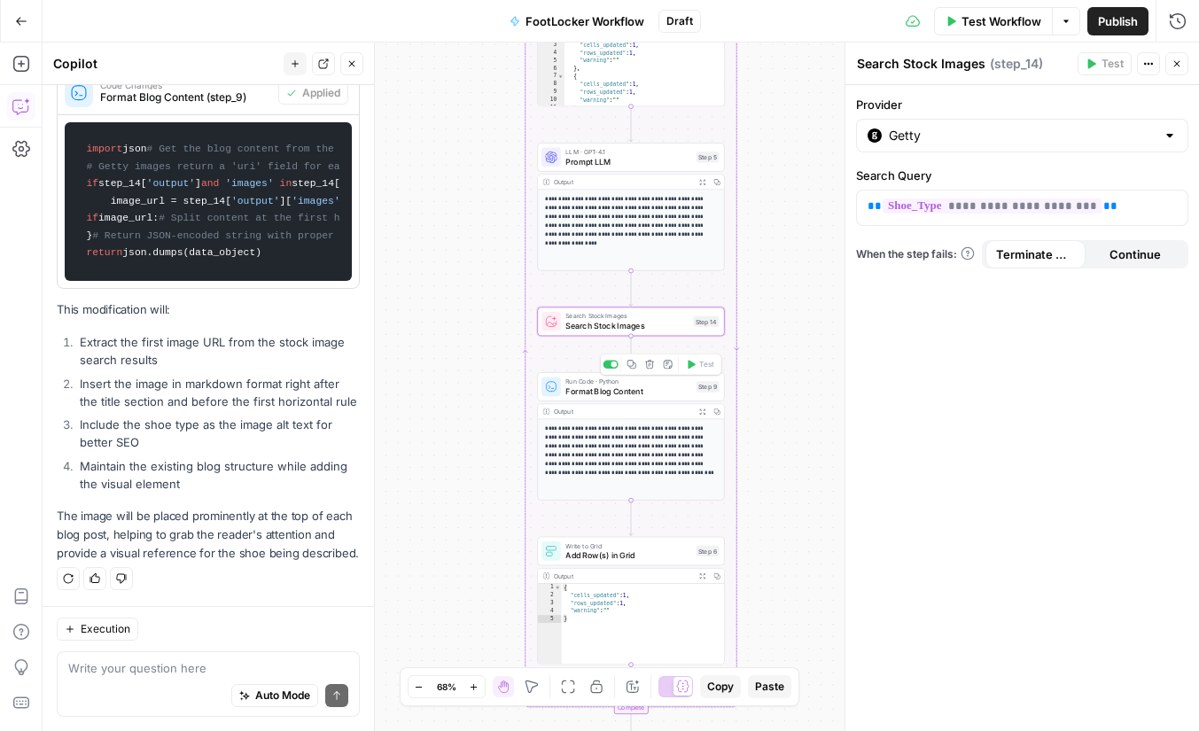
click at [624, 394] on span "Format Blog Content" at bounding box center [628, 391] width 126 height 12
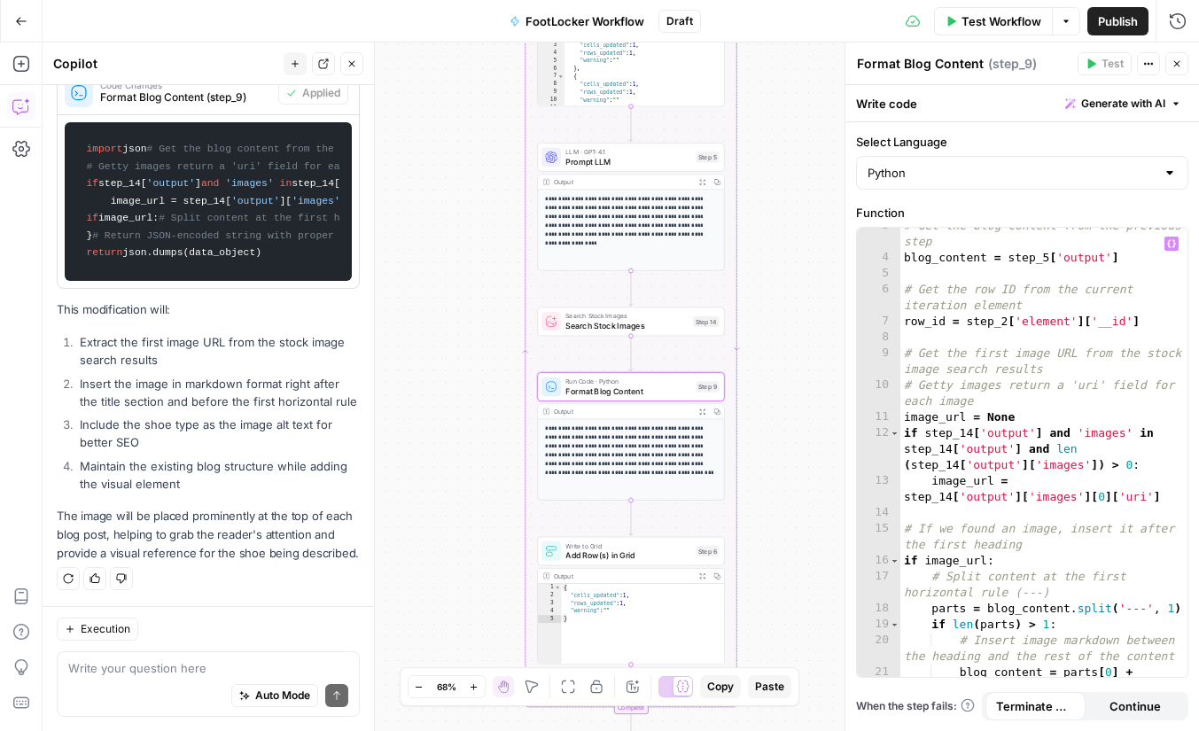
scroll to position [46, 0]
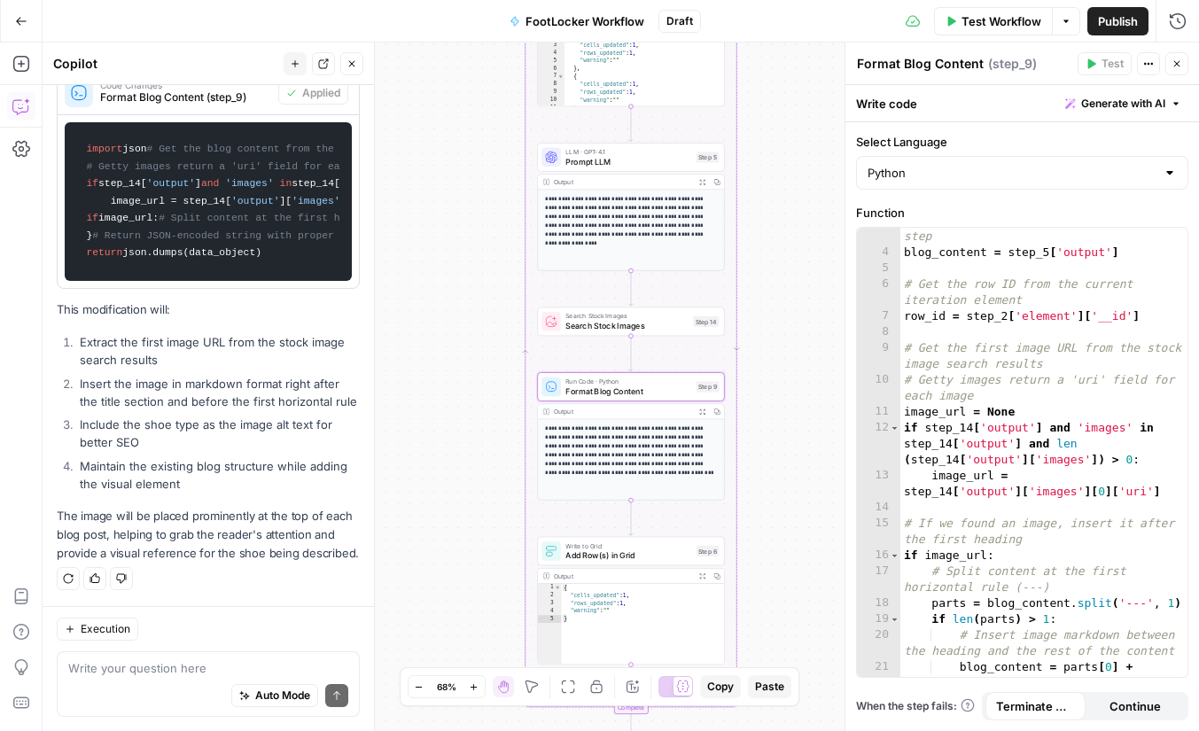
click at [644, 550] on span "Add Row(s) in Grid" at bounding box center [628, 556] width 126 height 12
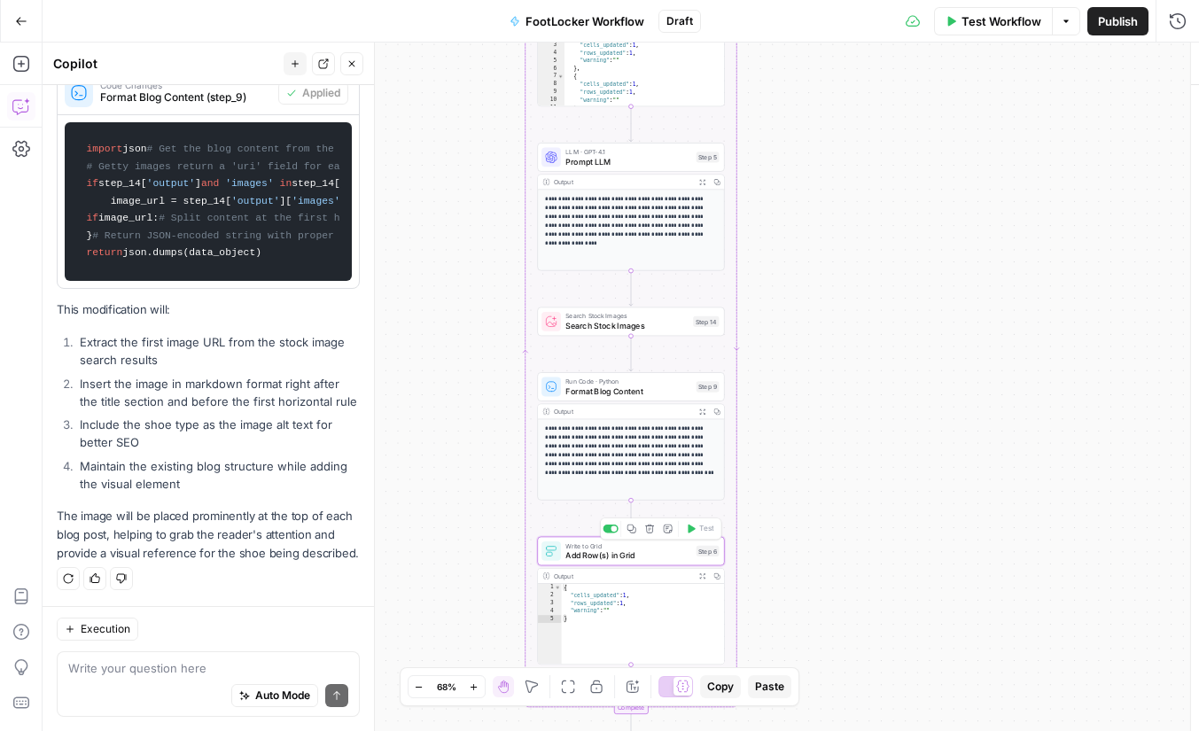
type textarea "Add Row(s) in Grid"
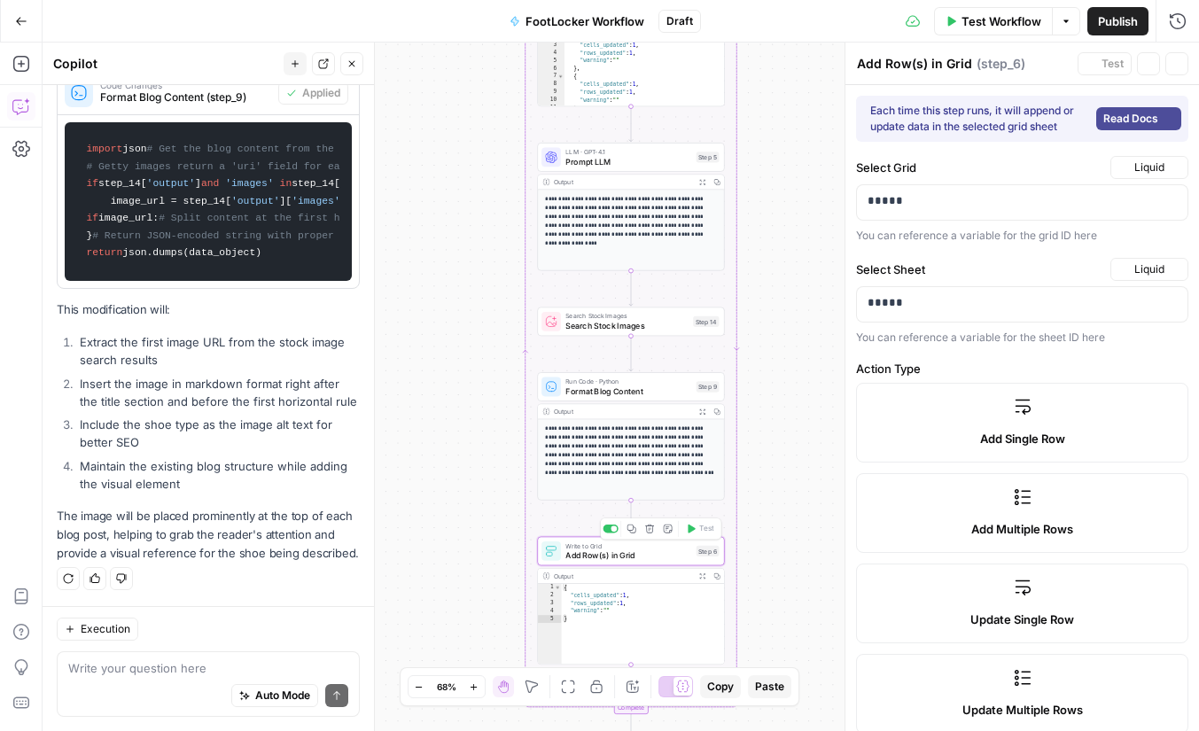
type input "Blog_Text"
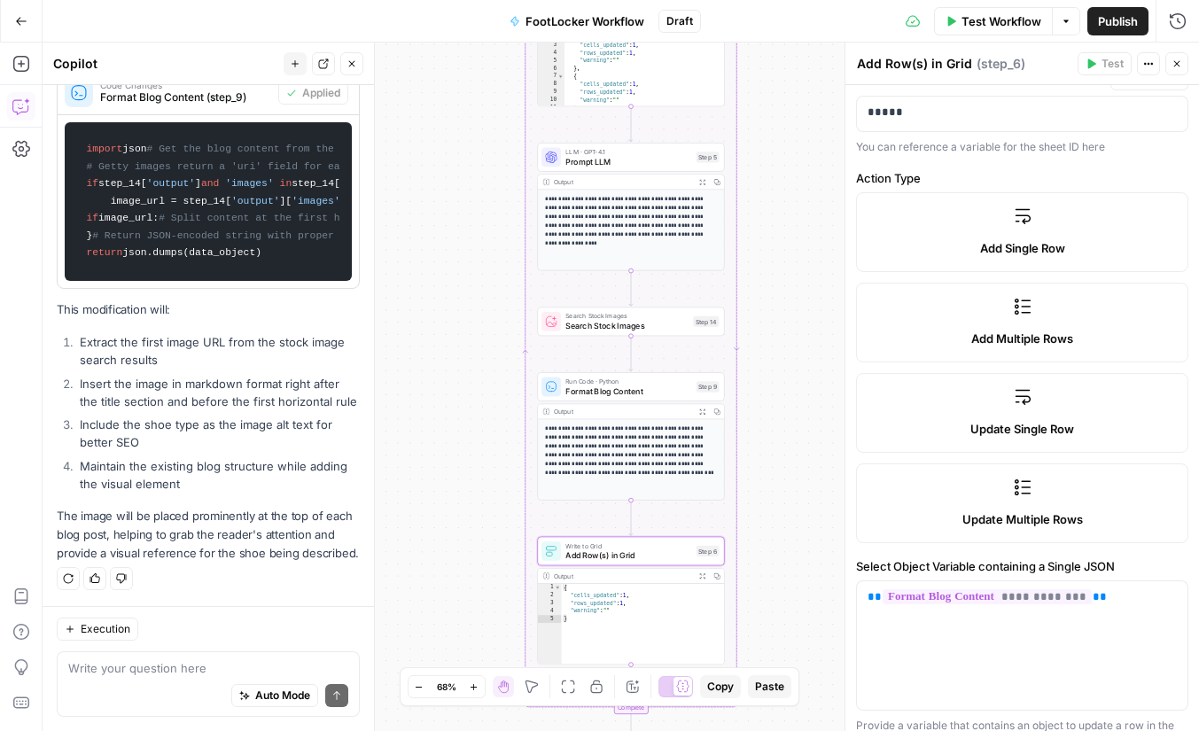
scroll to position [388, 0]
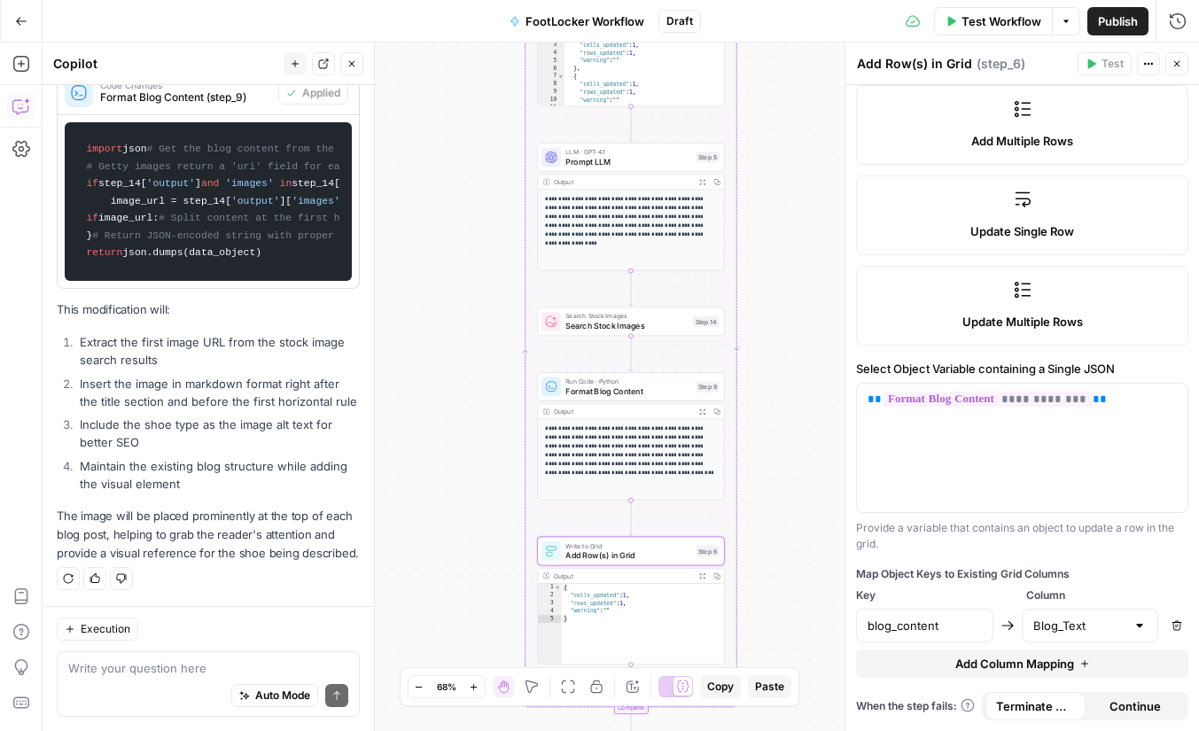
click at [1000, 15] on span "Test Workflow" at bounding box center [1002, 21] width 80 height 18
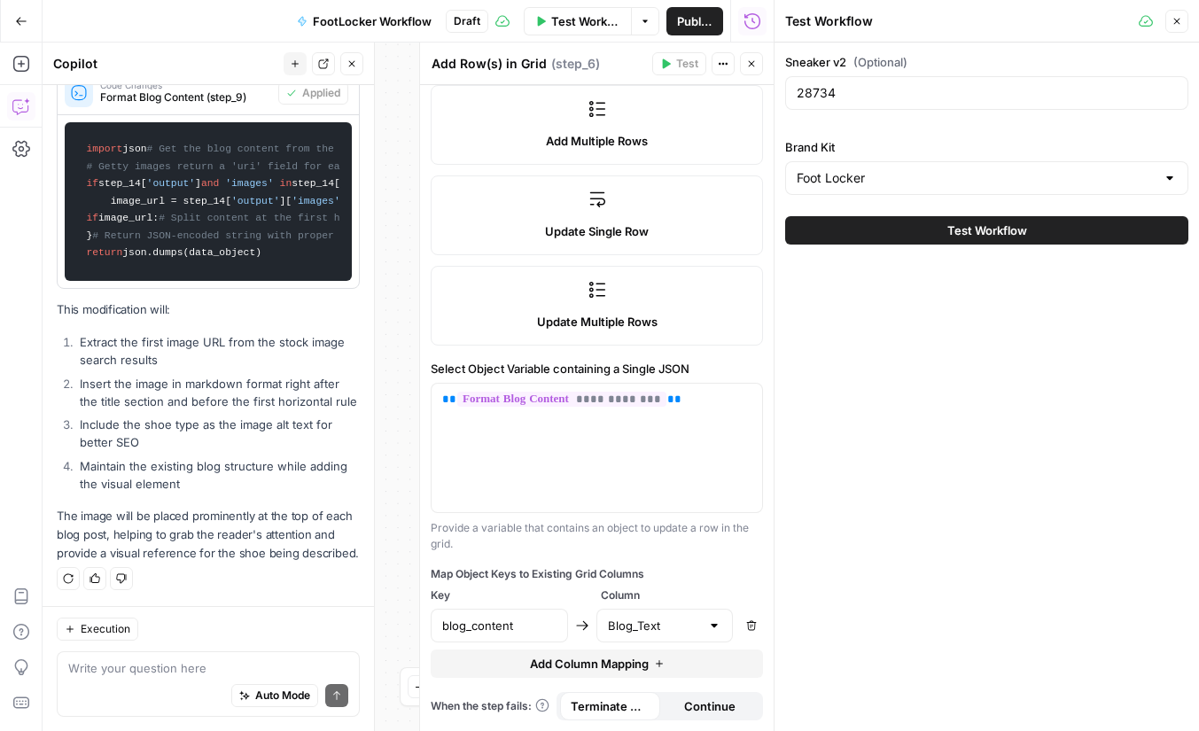
click at [984, 226] on span "Test Workflow" at bounding box center [987, 231] width 80 height 18
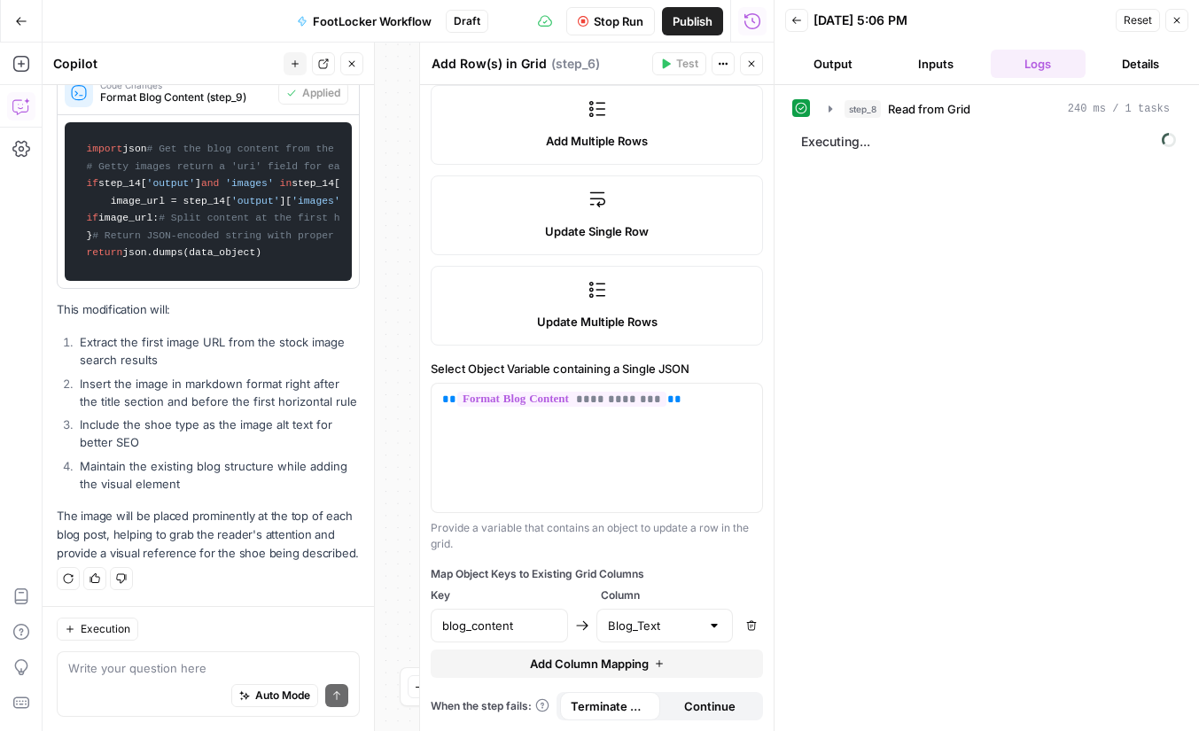
click at [754, 61] on icon "button" at bounding box center [751, 63] width 11 height 11
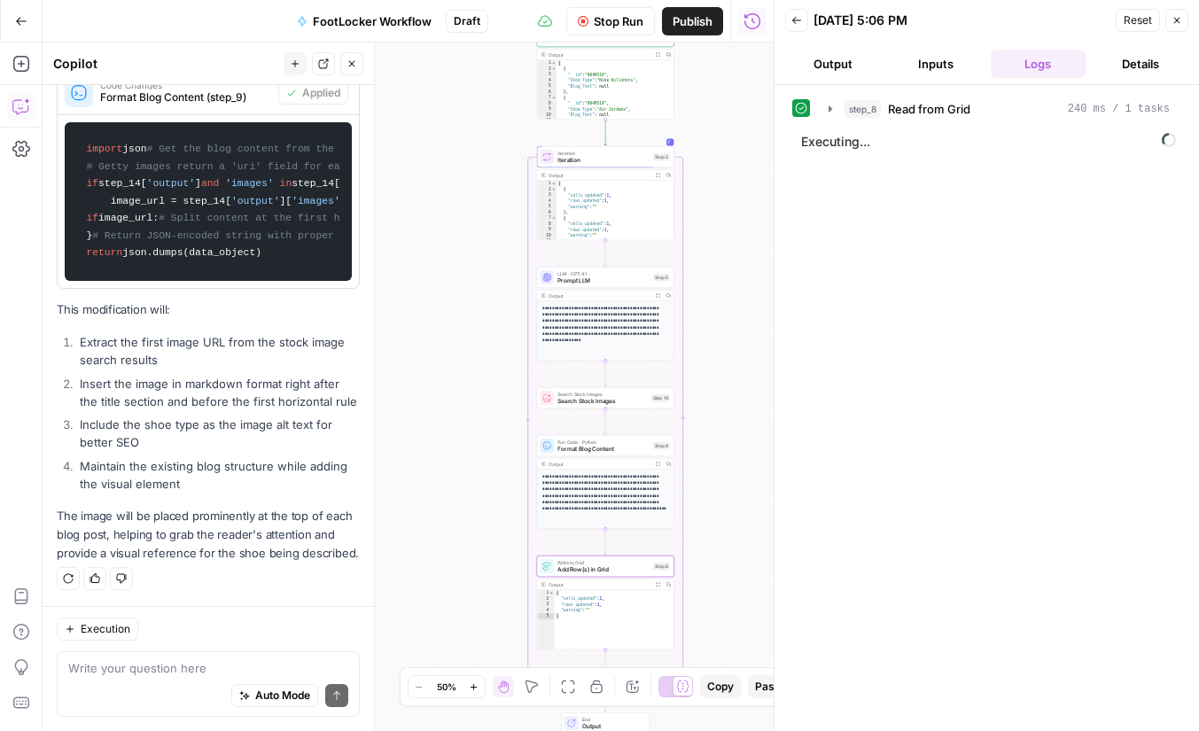
drag, startPoint x: 435, startPoint y: 302, endPoint x: 413, endPoint y: 369, distance: 70.1
click at [414, 369] on div "Workflow Set Inputs Inputs Read from Grid Read from Grid Step 8 Output Expand O…" at bounding box center [408, 387] width 731 height 689
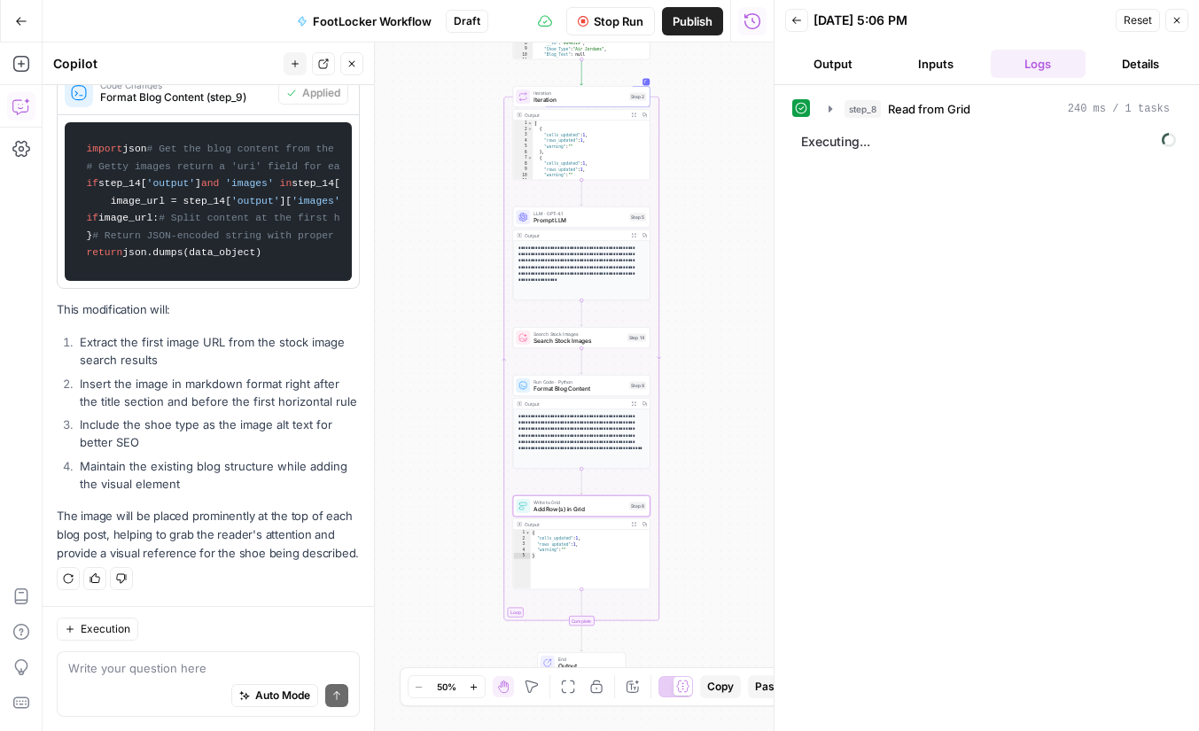
drag, startPoint x: 413, startPoint y: 369, endPoint x: 404, endPoint y: 342, distance: 28.0
click at [404, 342] on div "Workflow Set Inputs Inputs Read from Grid Read from Grid Step 8 Output Expand O…" at bounding box center [408, 387] width 731 height 689
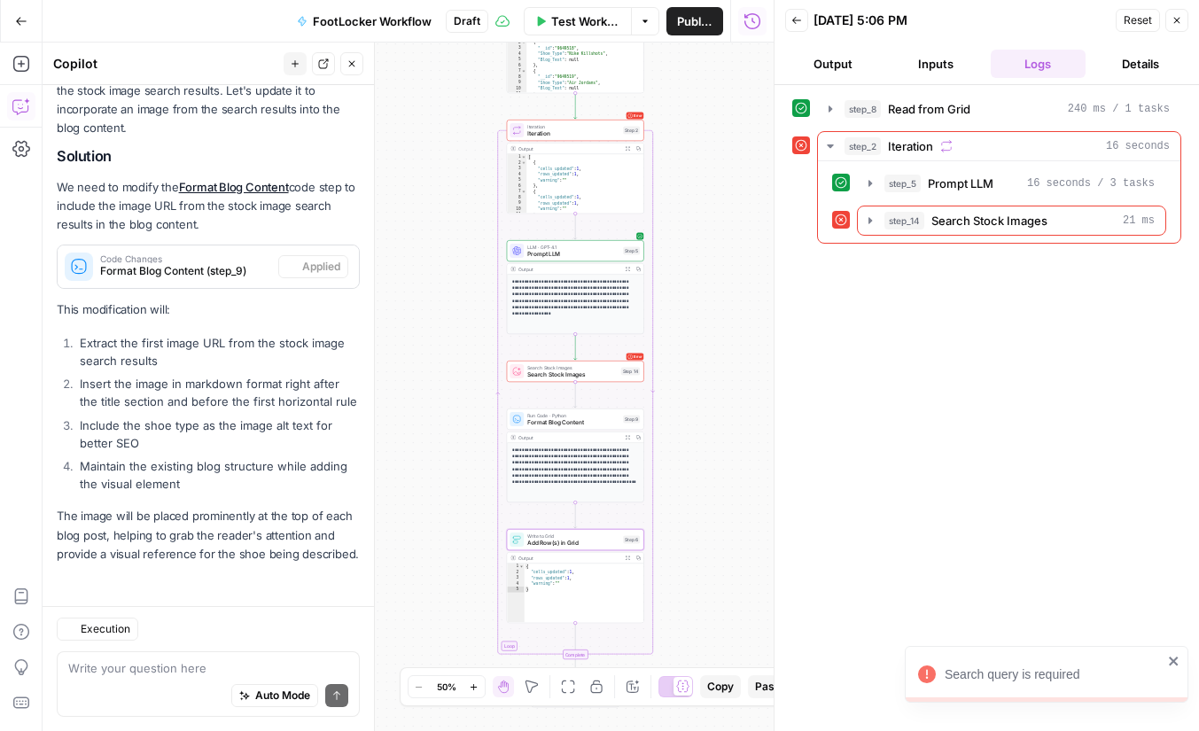
scroll to position [339, 0]
click at [868, 217] on icon "button" at bounding box center [870, 221] width 14 height 14
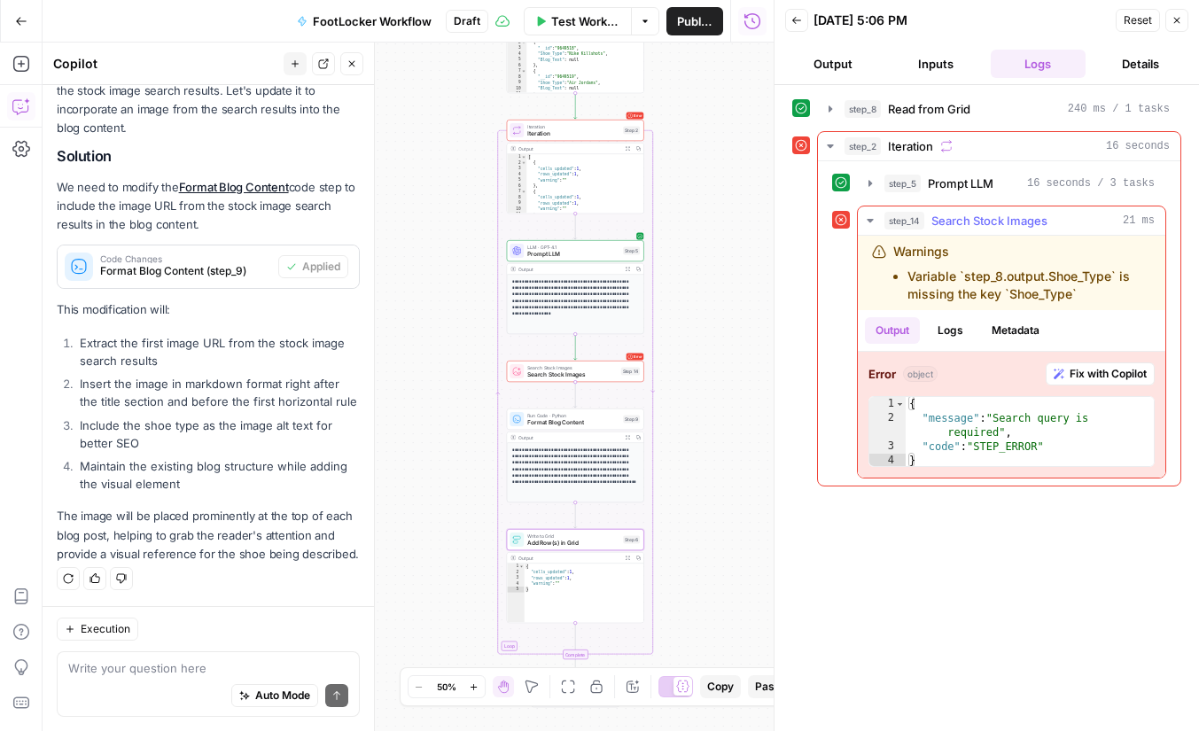
click at [1027, 277] on li "Variable `step_8.output.Shoe_Type` is missing the key `Shoe_Type`" at bounding box center [1030, 285] width 244 height 35
drag, startPoint x: 1027, startPoint y: 277, endPoint x: 1032, endPoint y: 286, distance: 9.9
click at [1032, 286] on li "Variable `step_8.output.Shoe_Type` is missing the key `Shoe_Type`" at bounding box center [1030, 285] width 244 height 35
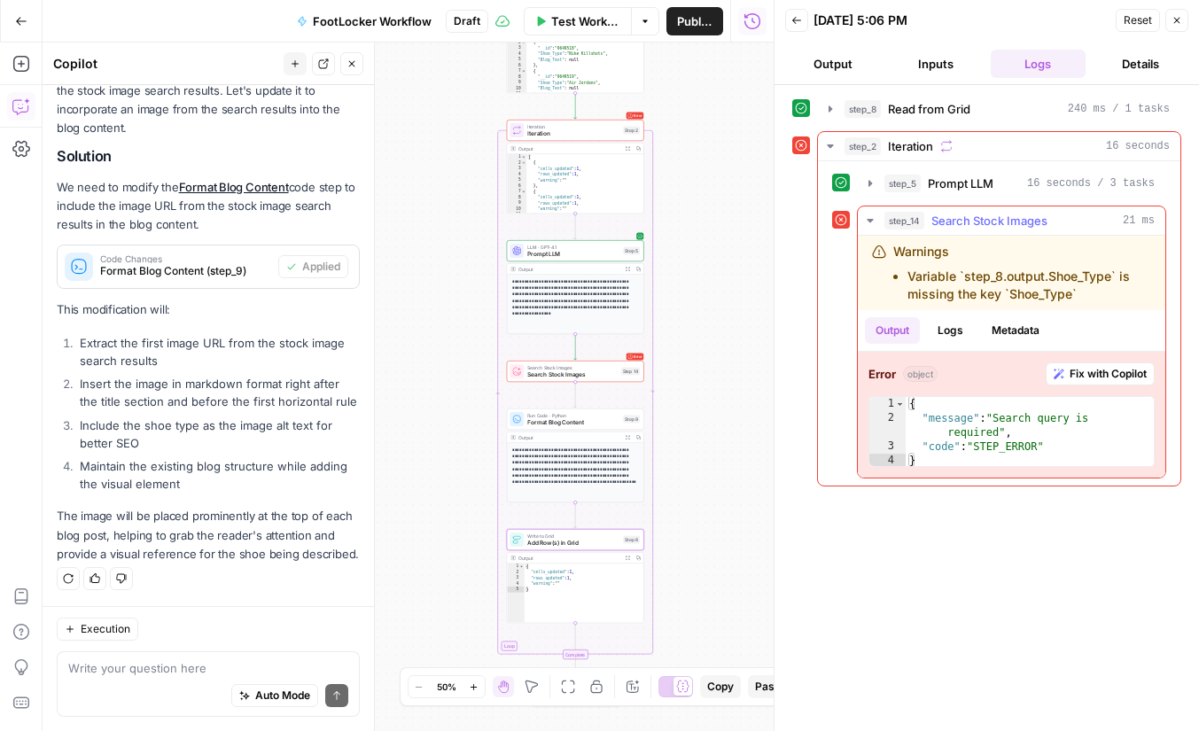
click at [1076, 384] on button "Fix with Copilot" at bounding box center [1100, 374] width 109 height 23
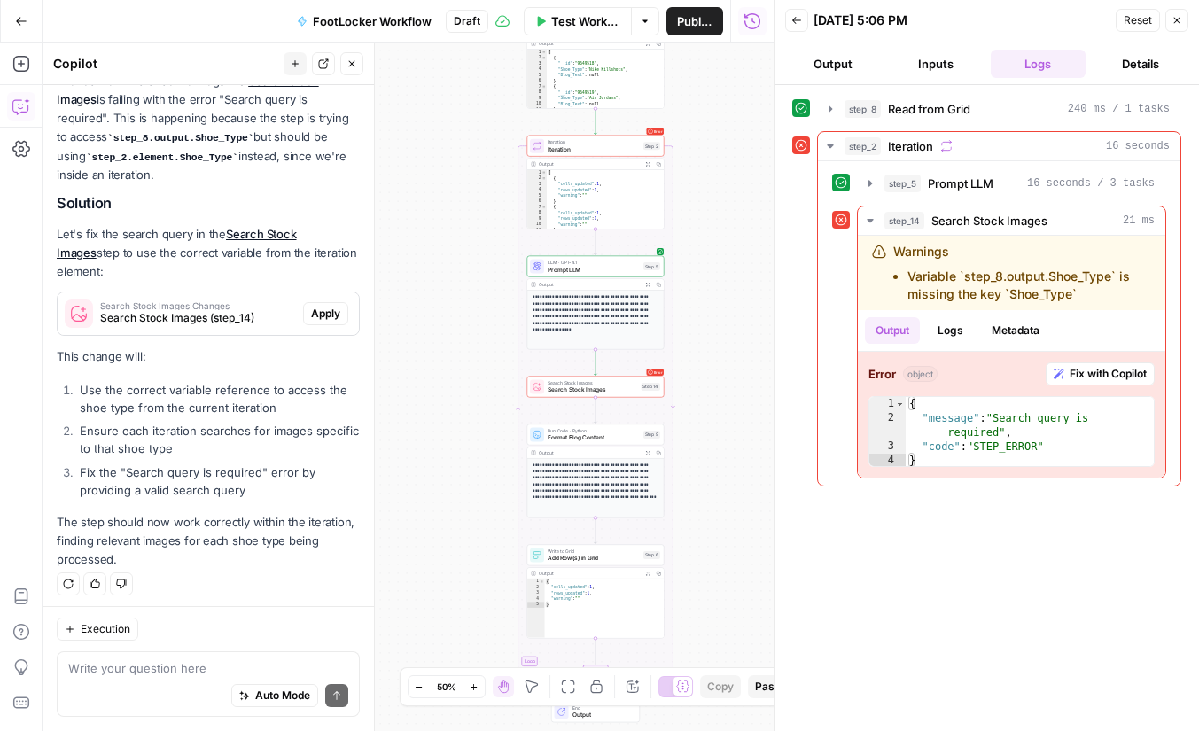
scroll to position [885, 0]
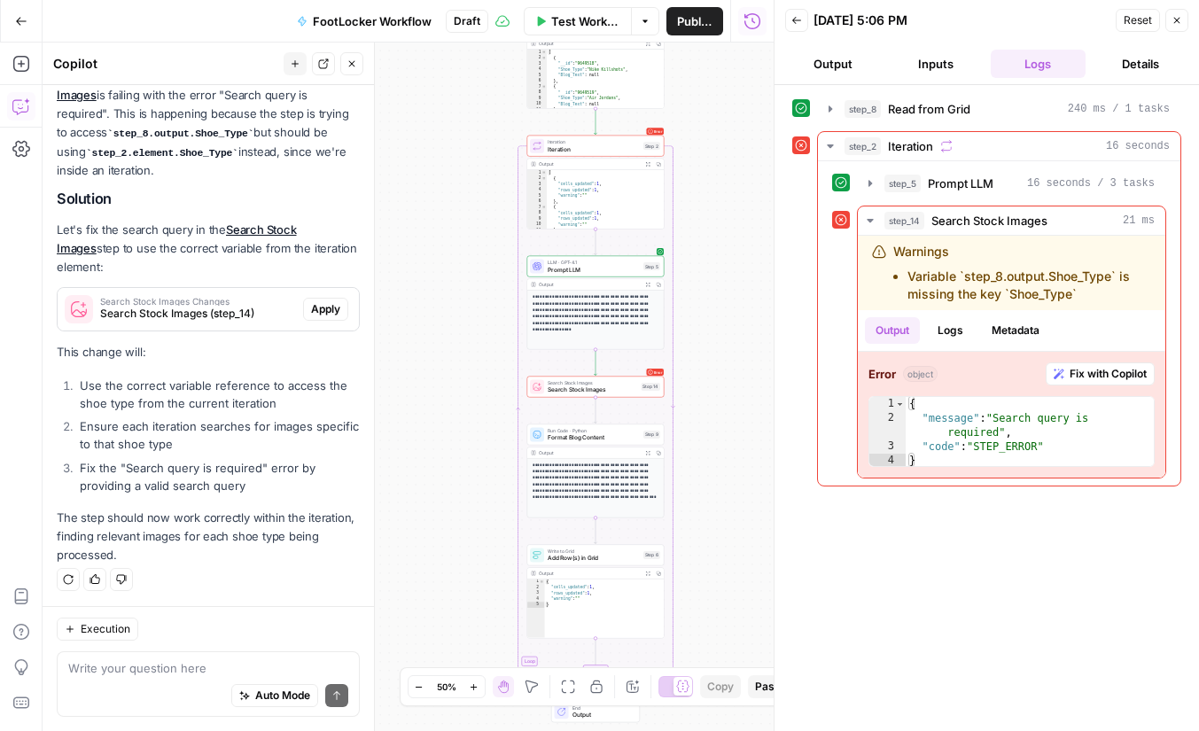
click at [158, 246] on p "Let's fix the search query in the Search Stock Images step to use the correct v…" at bounding box center [208, 249] width 303 height 56
click at [142, 246] on p "Let's fix the search query in the Search Stock Images step to use the correct v…" at bounding box center [208, 249] width 303 height 56
click at [335, 322] on div "Search Stock Images Changes Search Stock Images (step_14) Apply" at bounding box center [208, 309] width 301 height 28
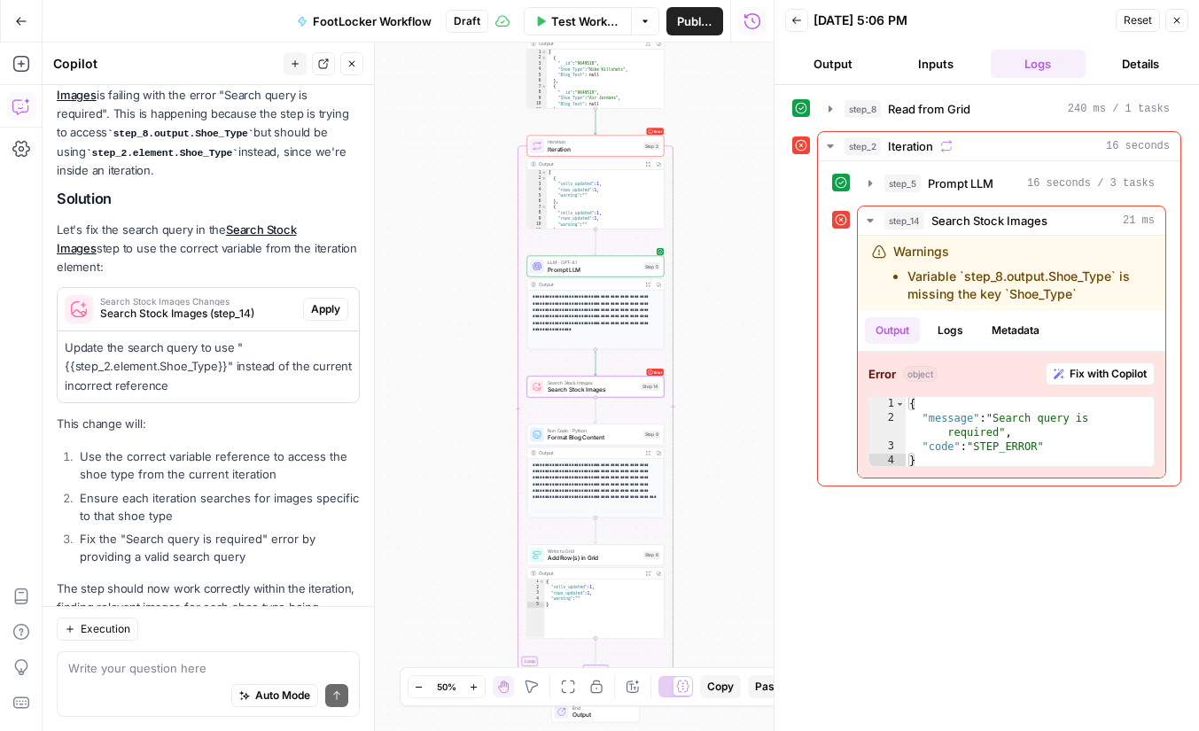
click at [332, 312] on span "Apply" at bounding box center [325, 309] width 29 height 16
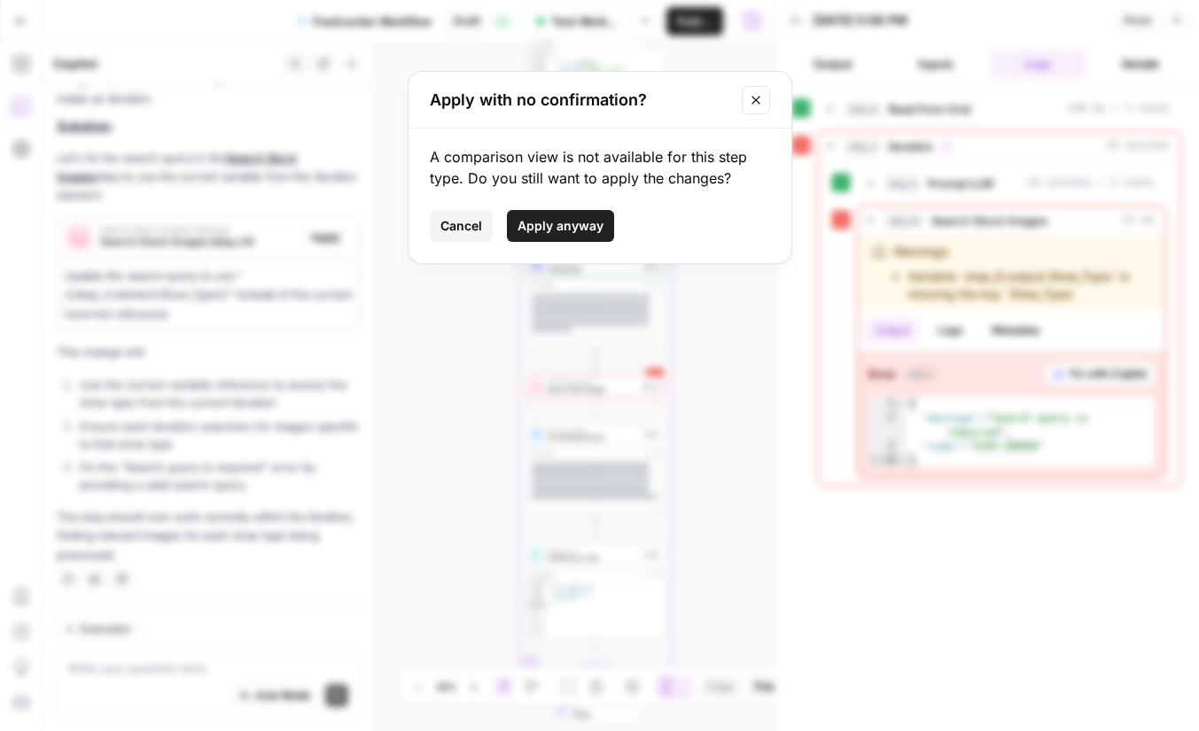
click at [587, 221] on span "Apply anyway" at bounding box center [561, 226] width 86 height 18
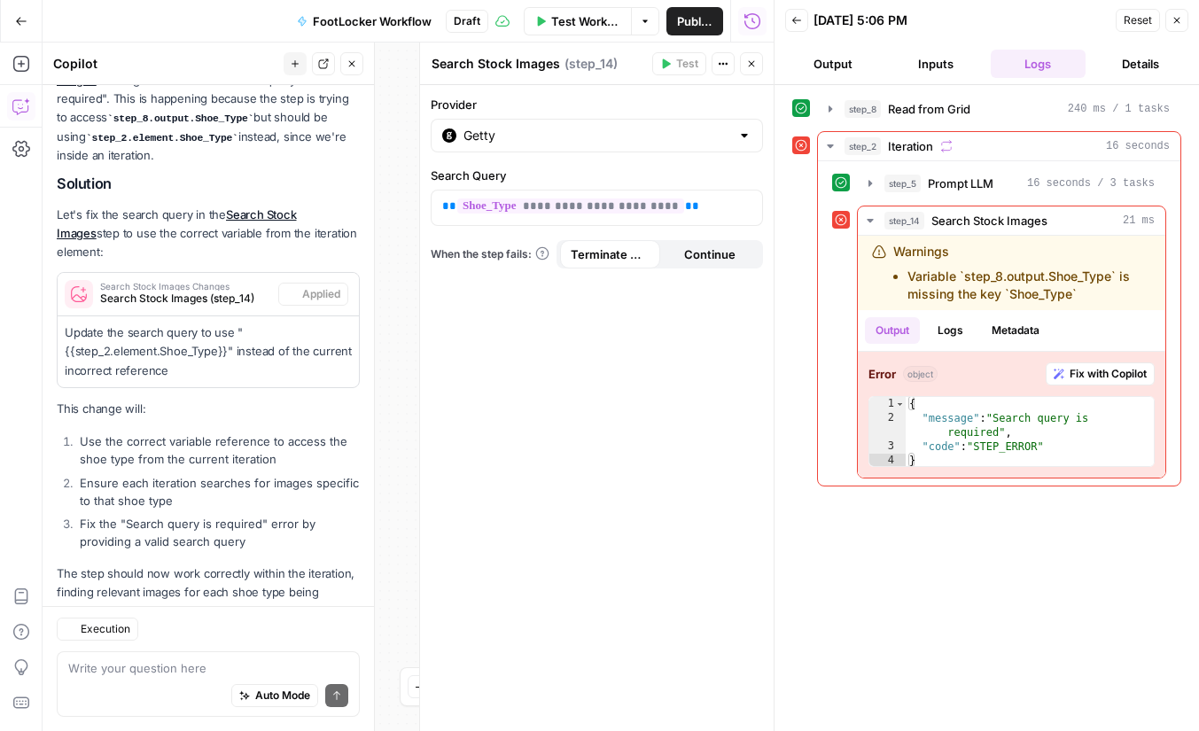
scroll to position [986, 0]
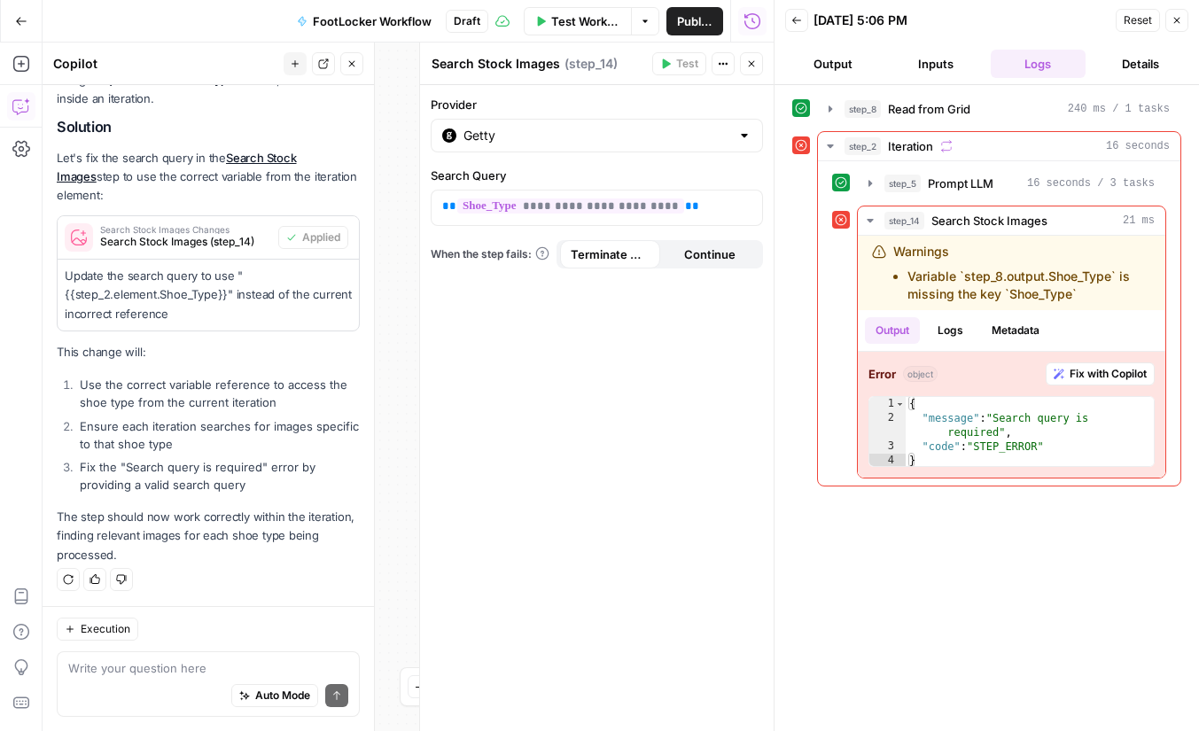
click at [755, 63] on icon "button" at bounding box center [751, 63] width 11 height 11
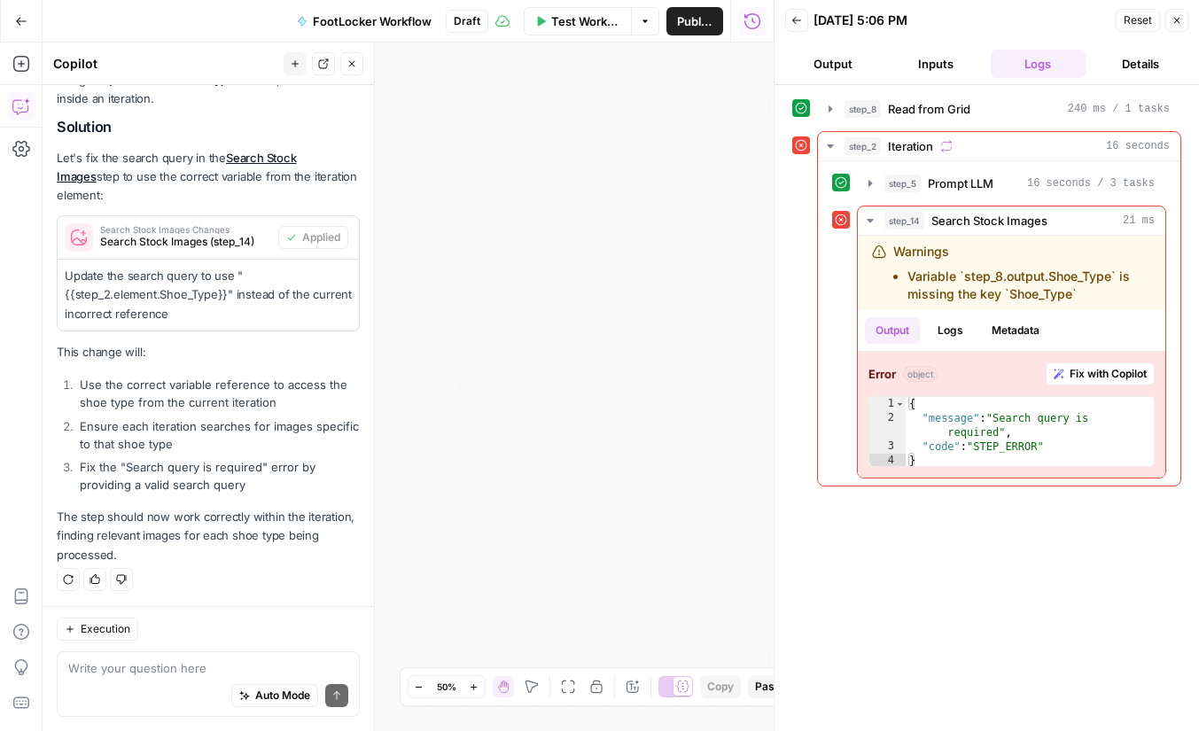
click at [1180, 16] on icon "button" at bounding box center [1177, 20] width 11 height 11
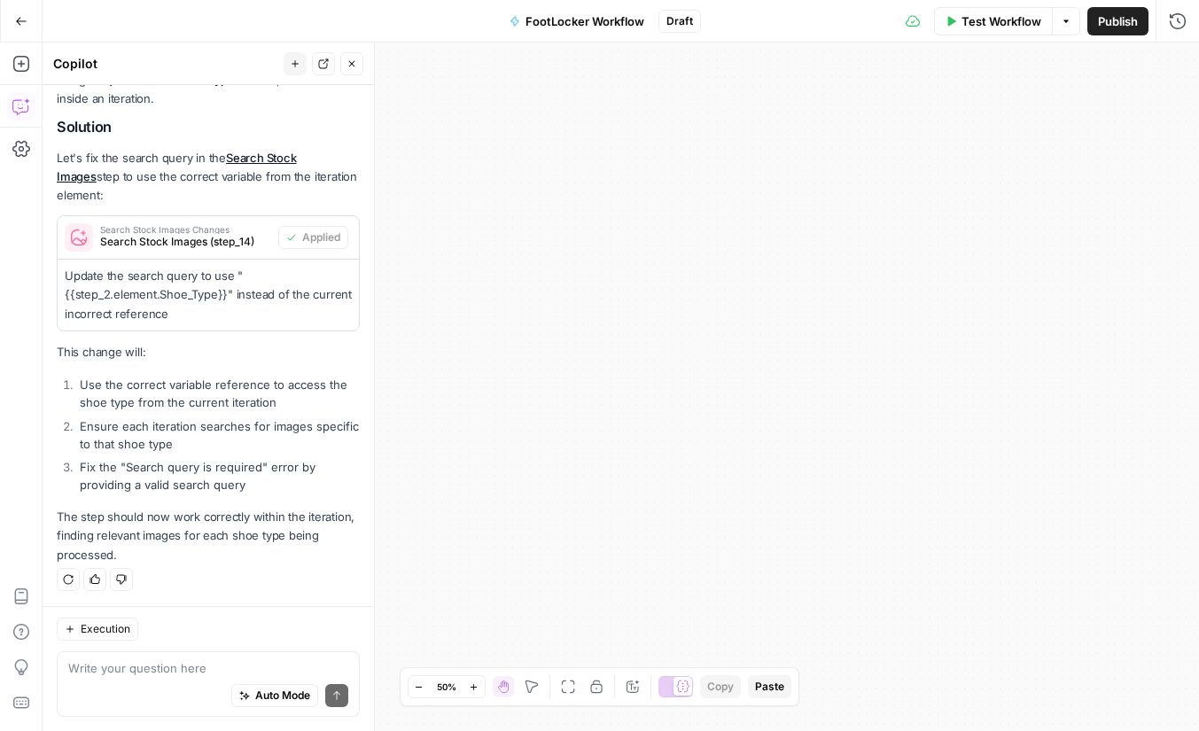
click at [563, 679] on button "Fit to View" at bounding box center [567, 686] width 21 height 21
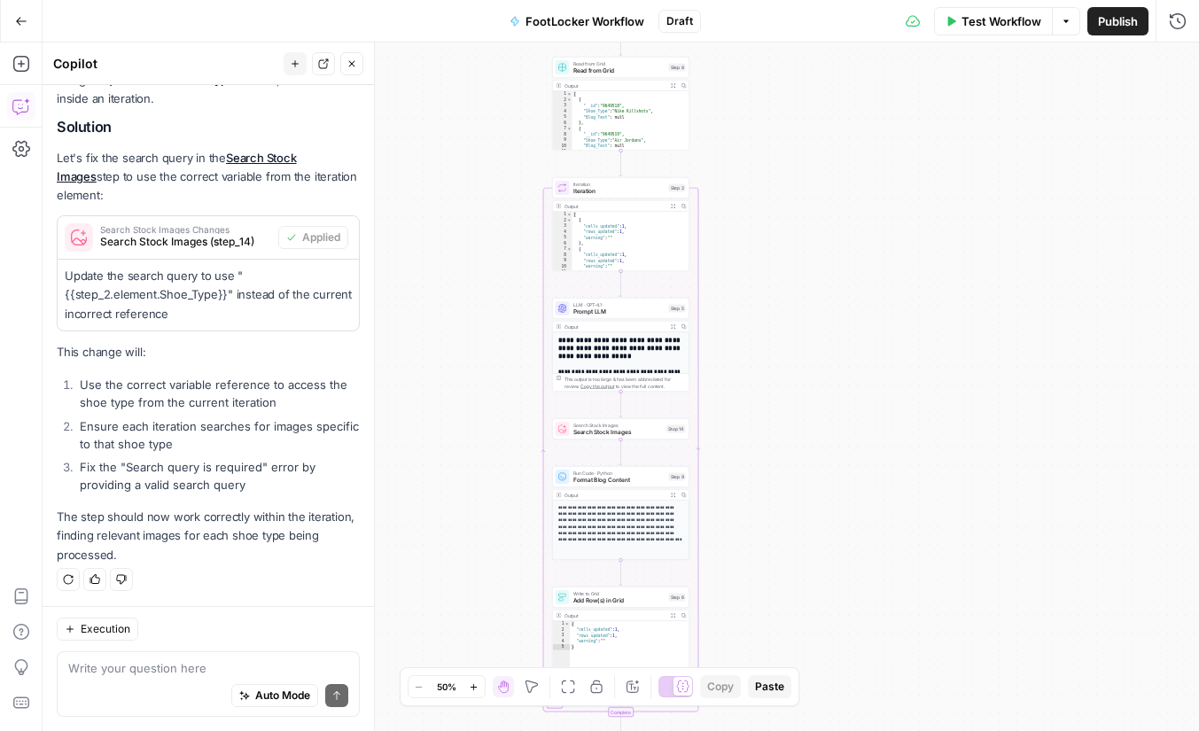
click at [1002, 18] on span "Test Workflow" at bounding box center [1002, 21] width 80 height 18
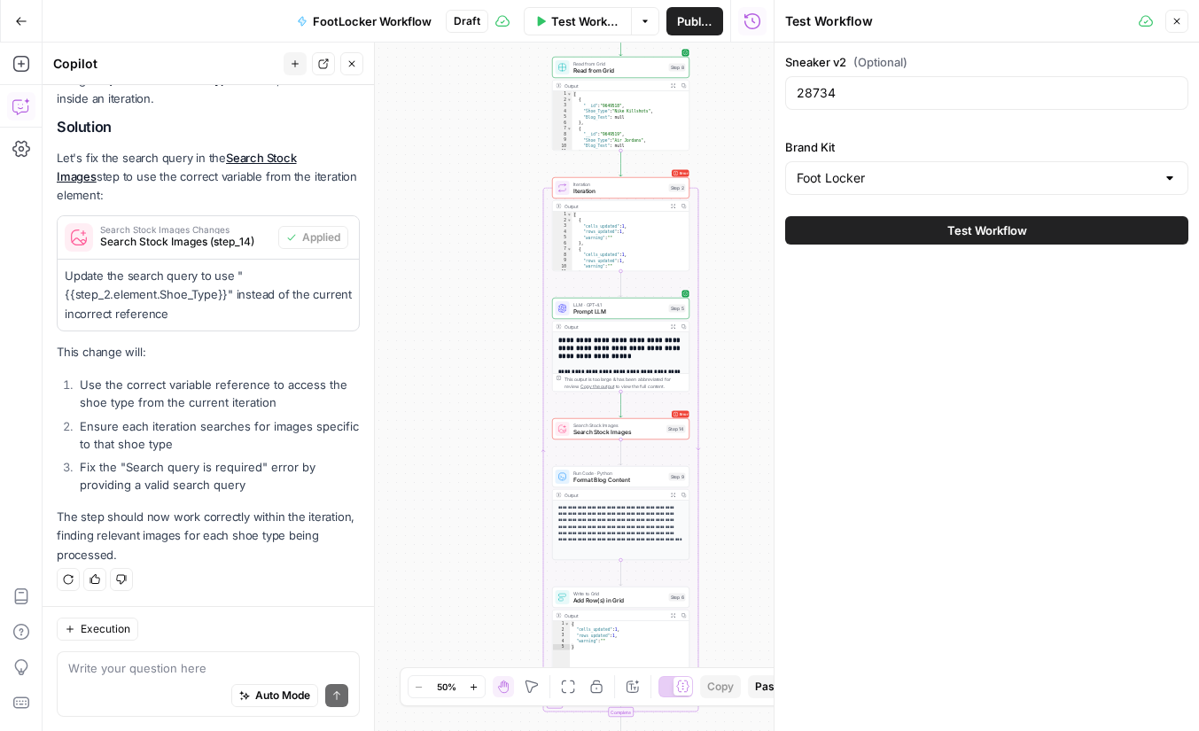
click at [885, 224] on button "Test Workflow" at bounding box center [986, 230] width 403 height 28
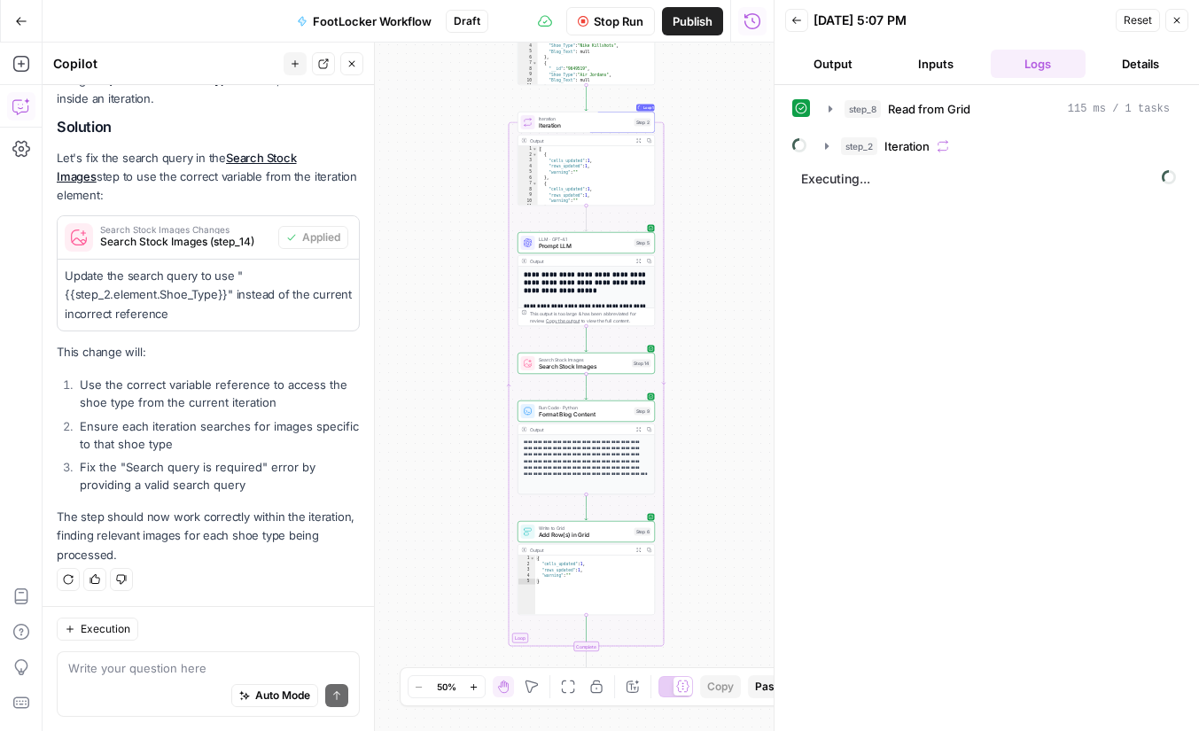
drag, startPoint x: 744, startPoint y: 214, endPoint x: 709, endPoint y: 148, distance: 74.1
click at [709, 148] on div "Workflow Set Inputs Inputs Read from Grid Read from Grid Step 8 Output Expand O…" at bounding box center [408, 387] width 731 height 689
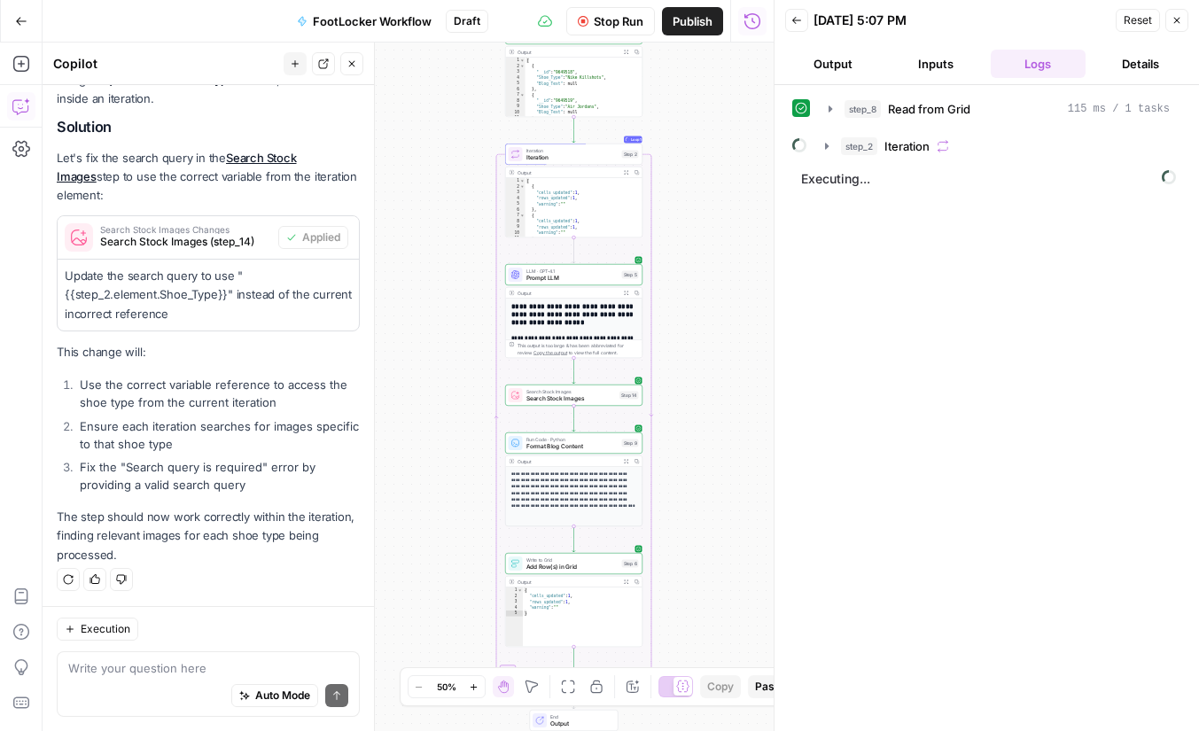
drag, startPoint x: 710, startPoint y: 147, endPoint x: 690, endPoint y: 190, distance: 47.2
click at [690, 190] on div "Workflow Set Inputs Inputs Read from Grid Read from Grid Step 8 Output Expand O…" at bounding box center [408, 387] width 731 height 689
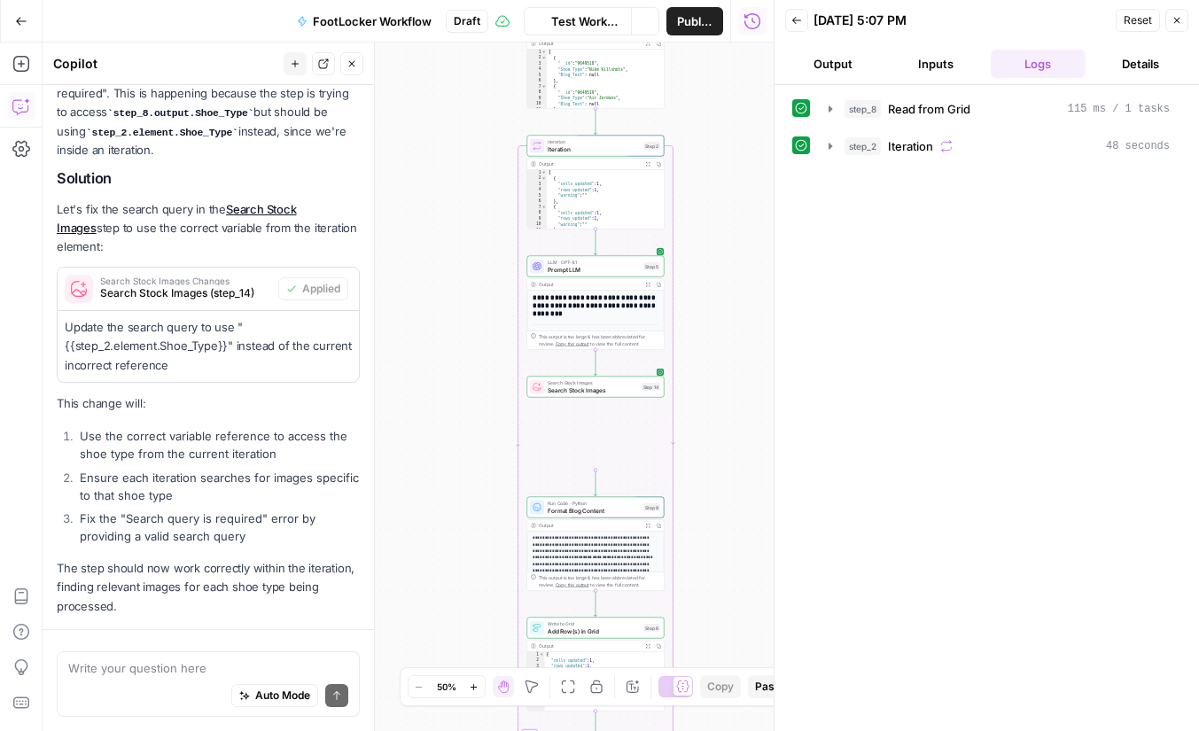
scroll to position [914, 0]
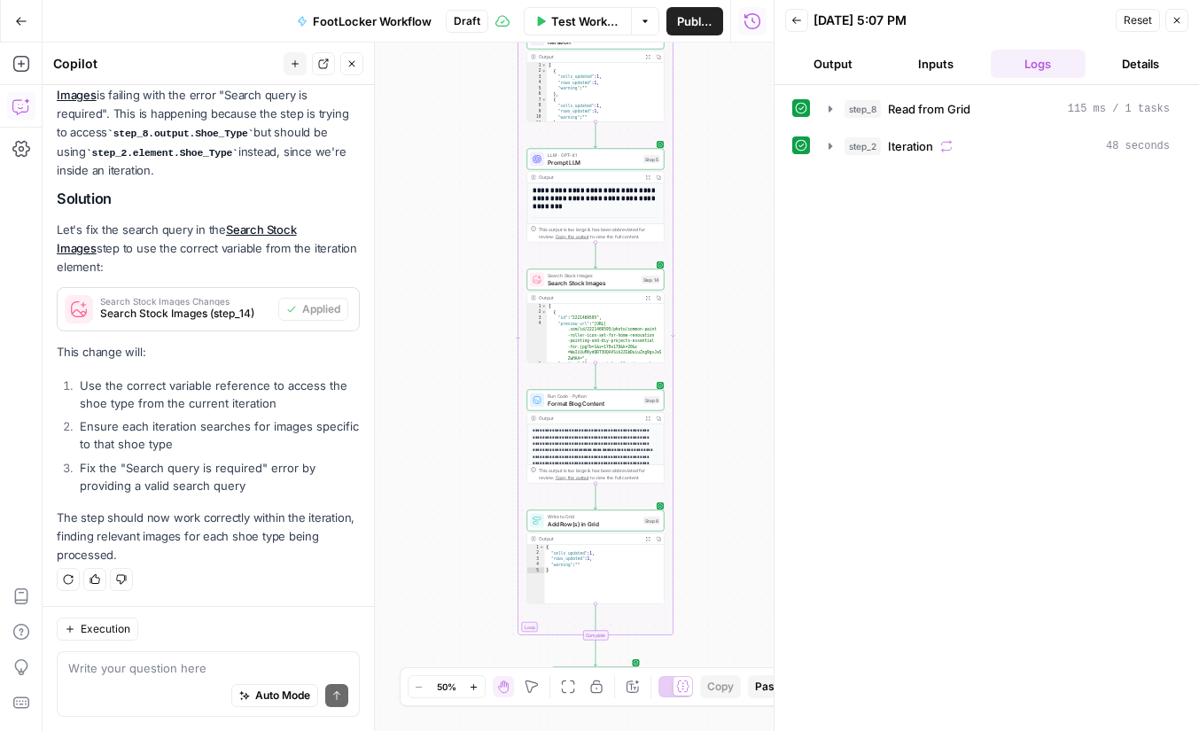
drag, startPoint x: 710, startPoint y: 467, endPoint x: 710, endPoint y: 360, distance: 107.2
click at [710, 360] on div "Workflow Set Inputs Inputs Read from Grid Read from Grid Step 8 Output Expand O…" at bounding box center [408, 387] width 731 height 689
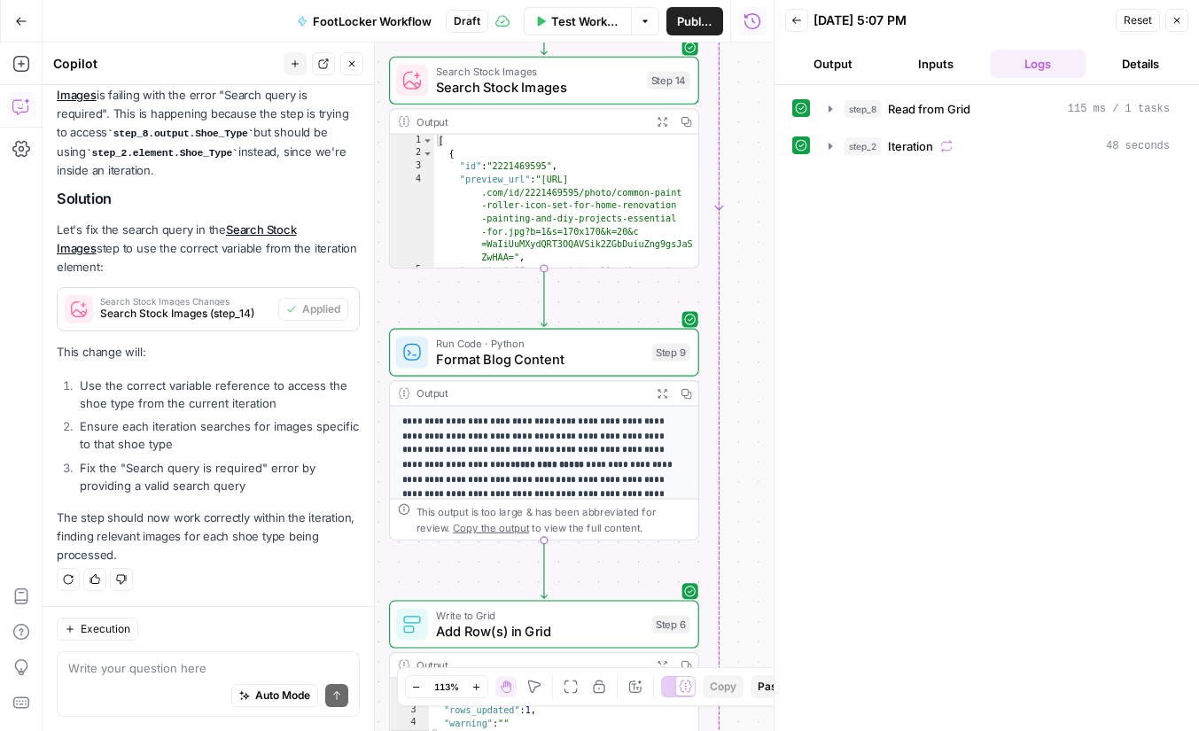
drag, startPoint x: 710, startPoint y: 360, endPoint x: 801, endPoint y: 261, distance: 134.9
click at [801, 261] on body "d dmitriy-testing-0 New Home Browse Your Data Usage Settings Recent Grids Sneak…" at bounding box center [599, 365] width 1199 height 731
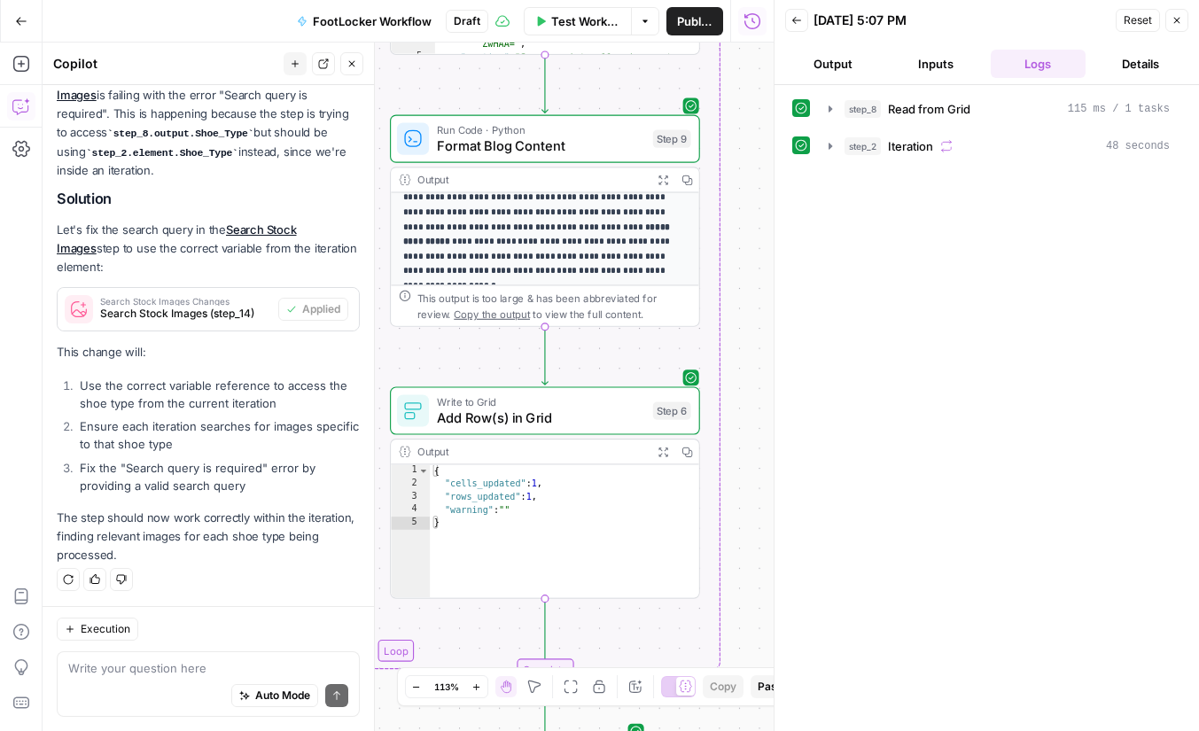
drag, startPoint x: 730, startPoint y: 421, endPoint x: 732, endPoint y: 217, distance: 203.9
click at [732, 217] on div "Workflow Set Inputs Inputs Read from Grid Read from Grid Step 8 Output Expand O…" at bounding box center [408, 387] width 731 height 689
click at [201, 670] on textarea at bounding box center [208, 668] width 280 height 18
type textarea "O"
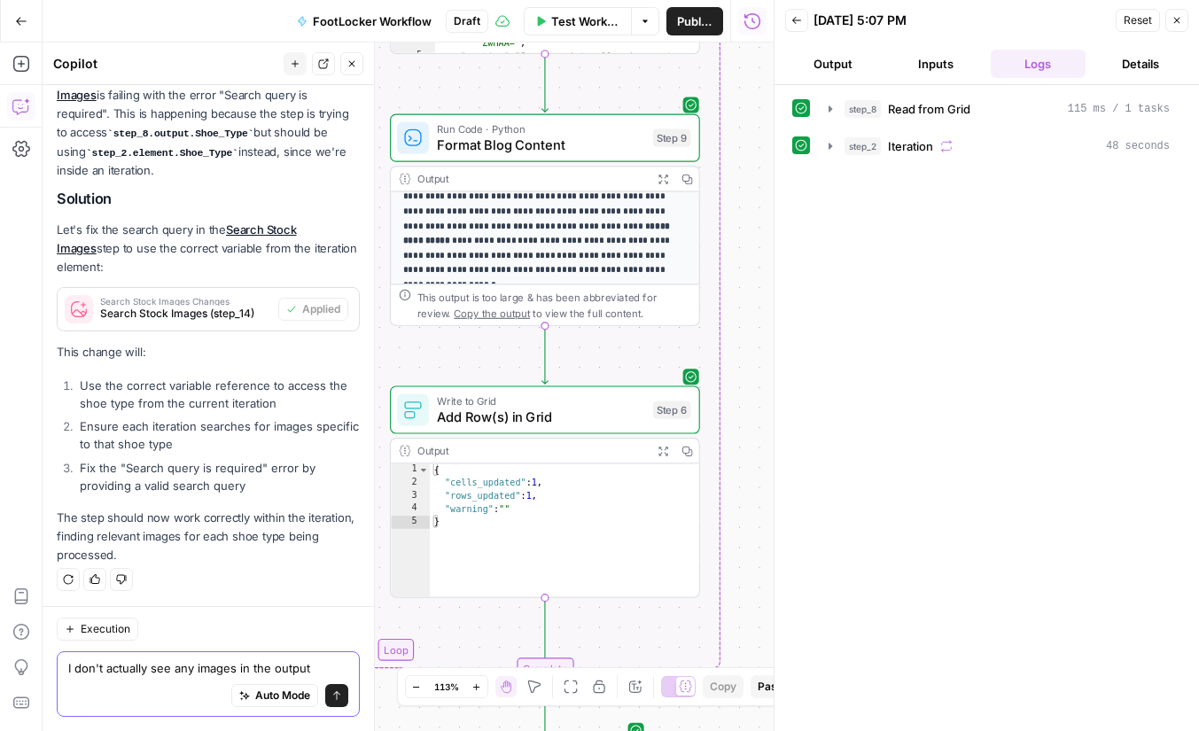
type textarea "I don't actually see any images in the output."
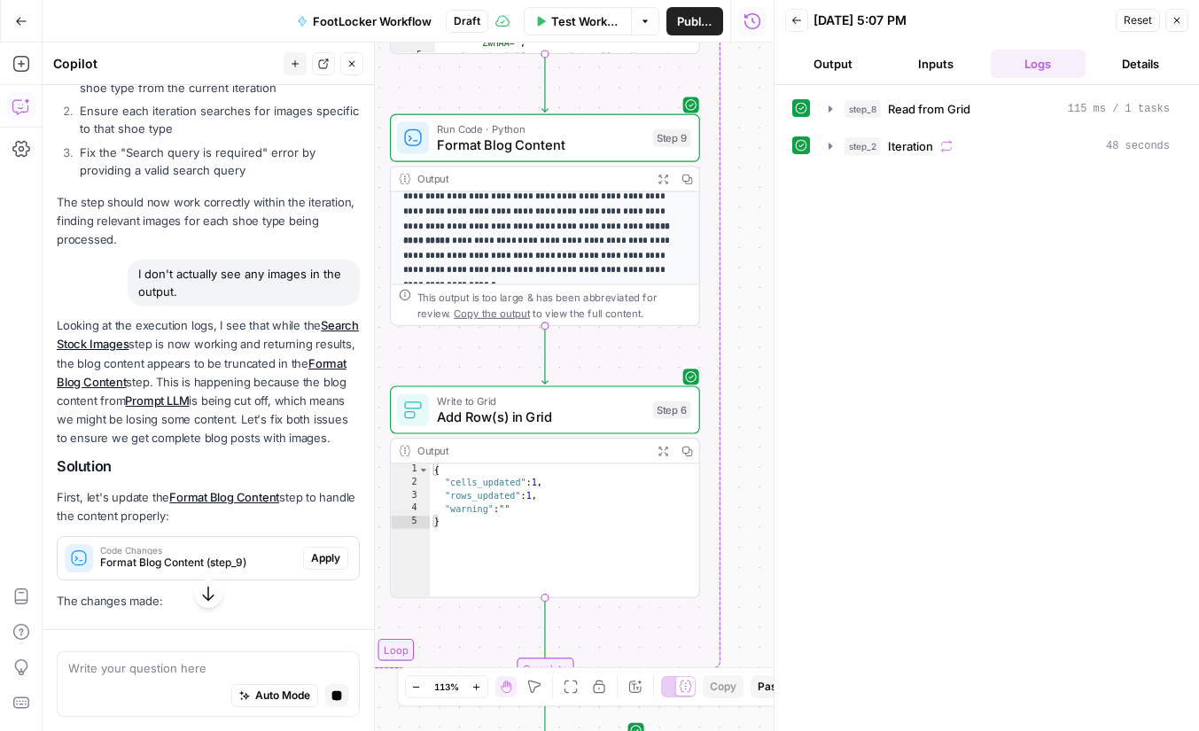
scroll to position [1187, 0]
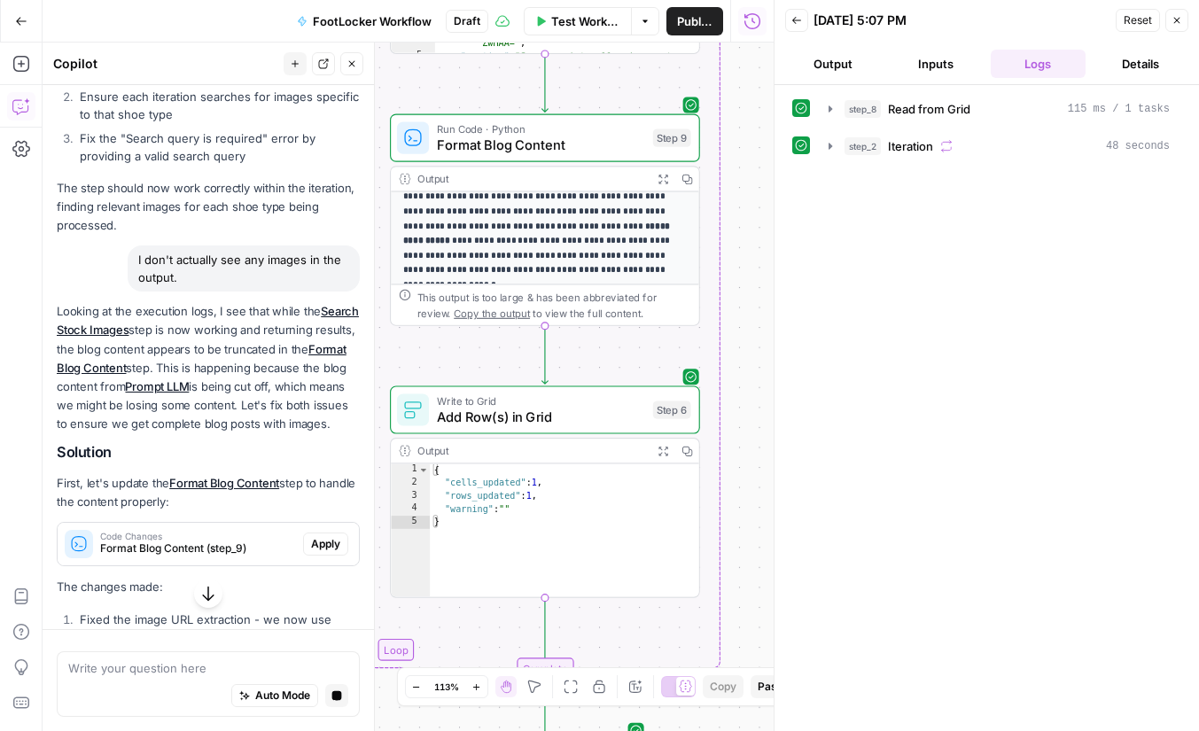
click at [249, 339] on p "Looking at the execution logs, I see that while the Search Stock Images step is…" at bounding box center [208, 367] width 303 height 131
click at [236, 365] on p "Looking at the execution logs, I see that while the Search Stock Images step is…" at bounding box center [208, 367] width 303 height 131
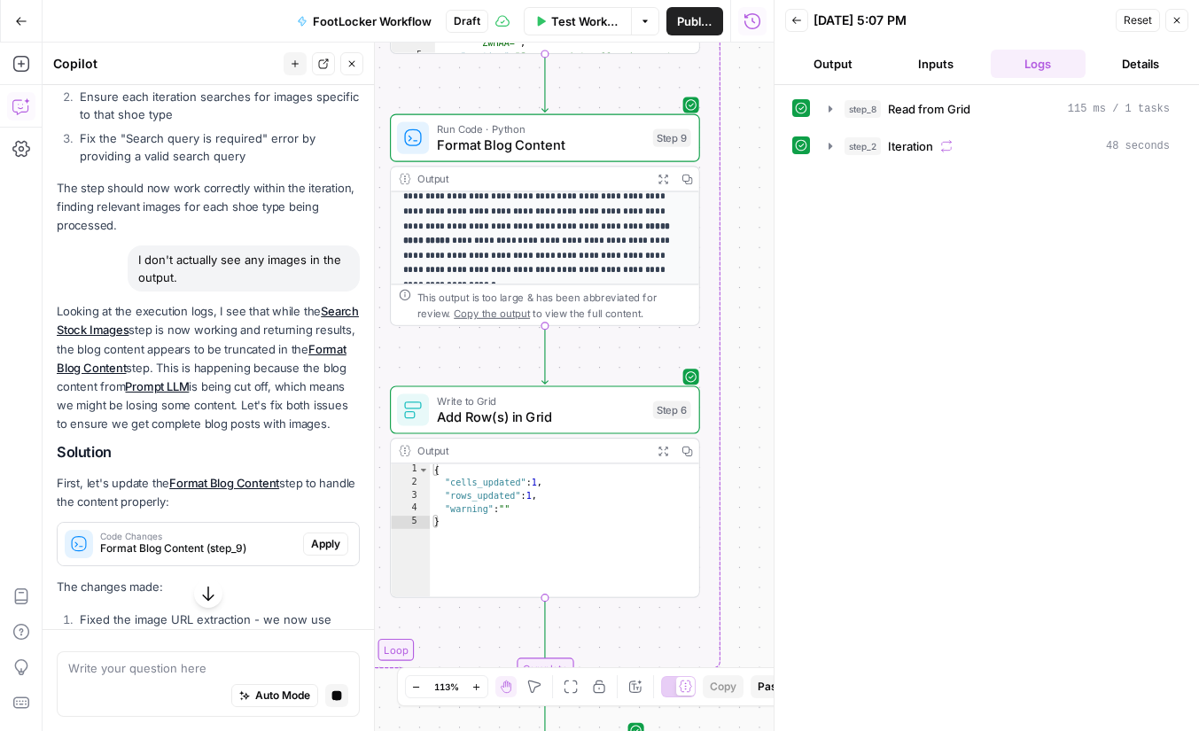
click at [236, 365] on p "Looking at the execution logs, I see that while the Search Stock Images step is…" at bounding box center [208, 367] width 303 height 131
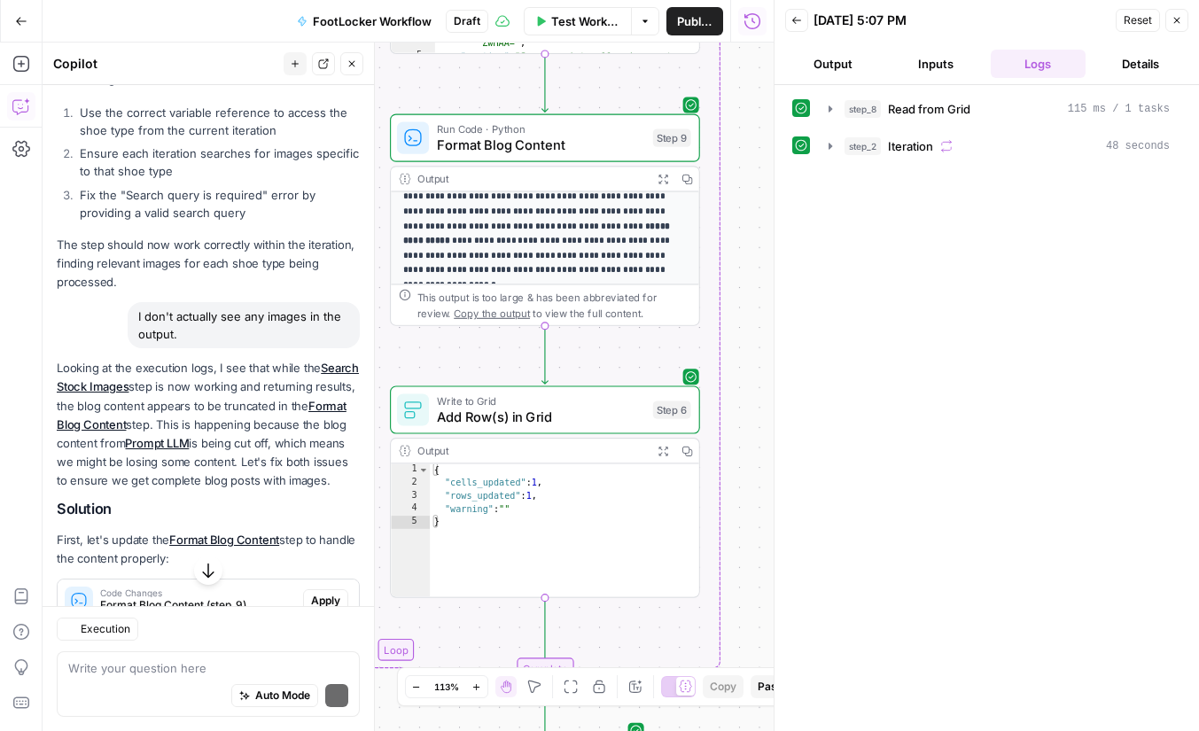
scroll to position [1244, 0]
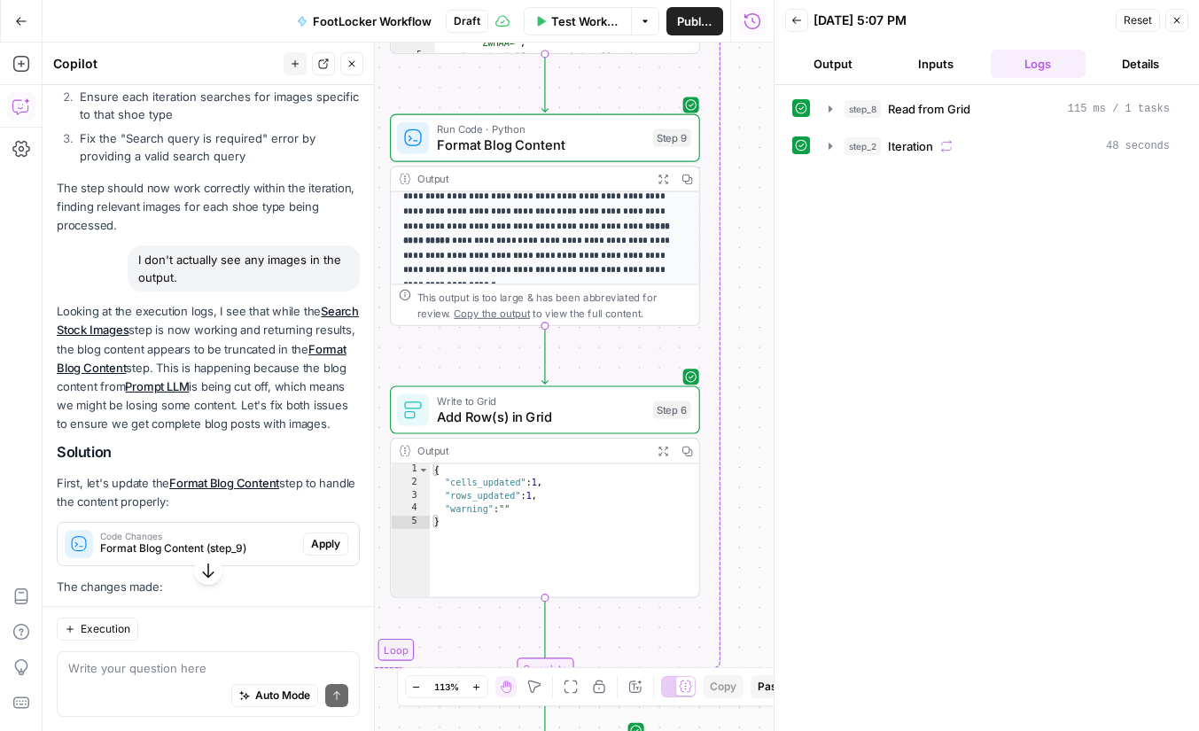
click at [238, 340] on p "Looking at the execution logs, I see that while the Search Stock Images step is…" at bounding box center [208, 367] width 303 height 131
click at [238, 347] on p "Looking at the execution logs, I see that while the Search Stock Images step is…" at bounding box center [208, 367] width 303 height 131
click at [230, 375] on p "Looking at the execution logs, I see that while the Search Stock Images step is…" at bounding box center [208, 367] width 303 height 131
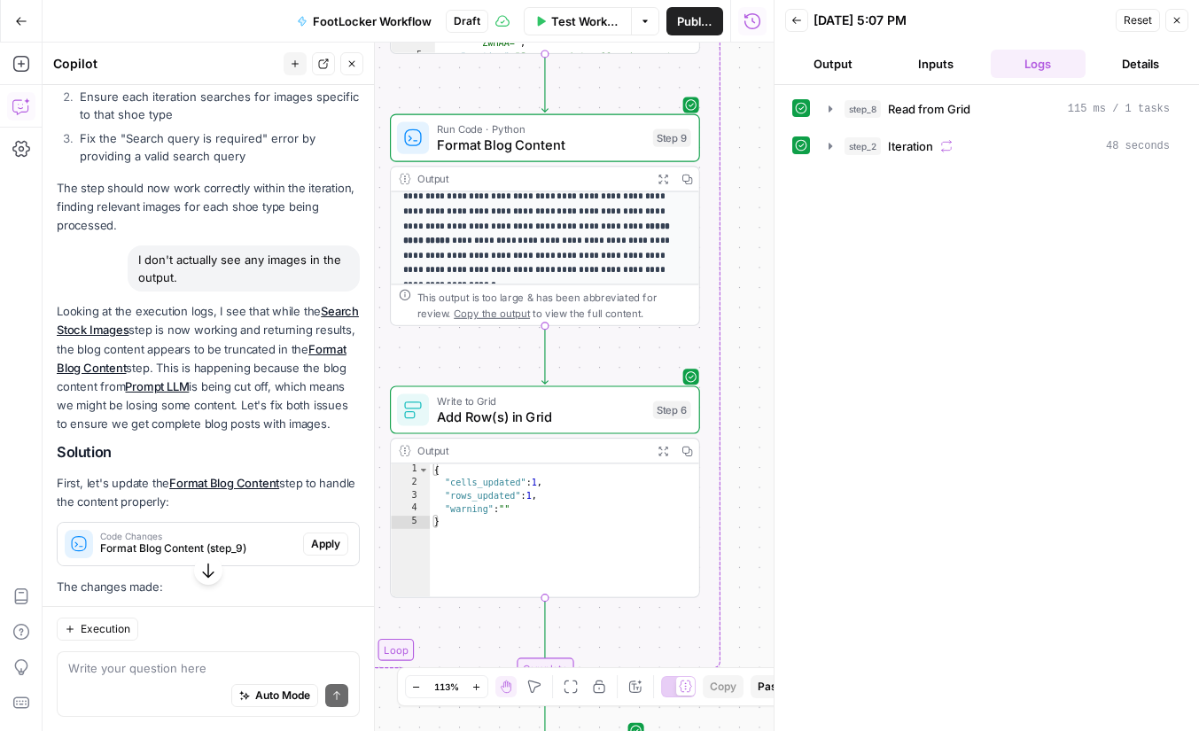
click at [230, 384] on p "Looking at the execution logs, I see that while the Search Stock Images step is…" at bounding box center [208, 367] width 303 height 131
click at [230, 401] on p "Looking at the execution logs, I see that while the Search Stock Images step is…" at bounding box center [208, 367] width 303 height 131
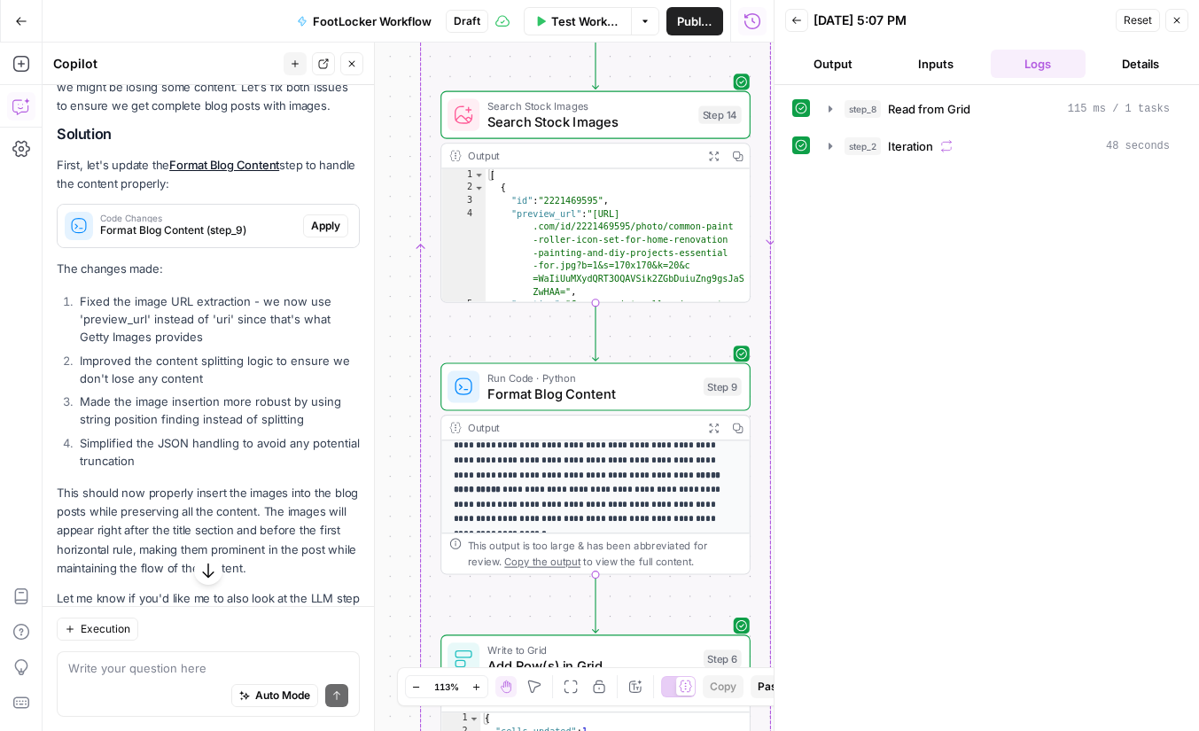
scroll to position [1585, 0]
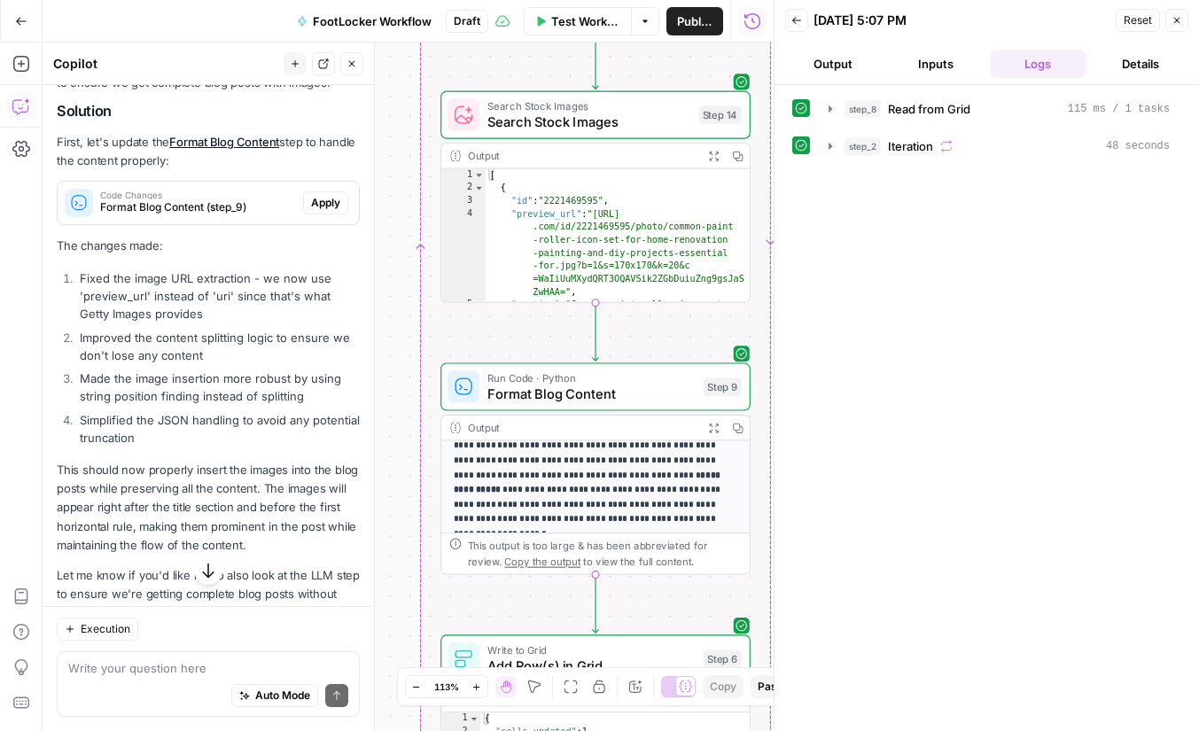
click at [255, 292] on li "Fixed the image URL extraction - we now use 'preview_url' instead of 'uri' sinc…" at bounding box center [217, 295] width 285 height 53
drag, startPoint x: 255, startPoint y: 292, endPoint x: 242, endPoint y: 427, distance: 135.4
click at [242, 427] on ol "Fixed the image URL extraction - we now use 'preview_url' instead of 'uri' sinc…" at bounding box center [208, 357] width 303 height 177
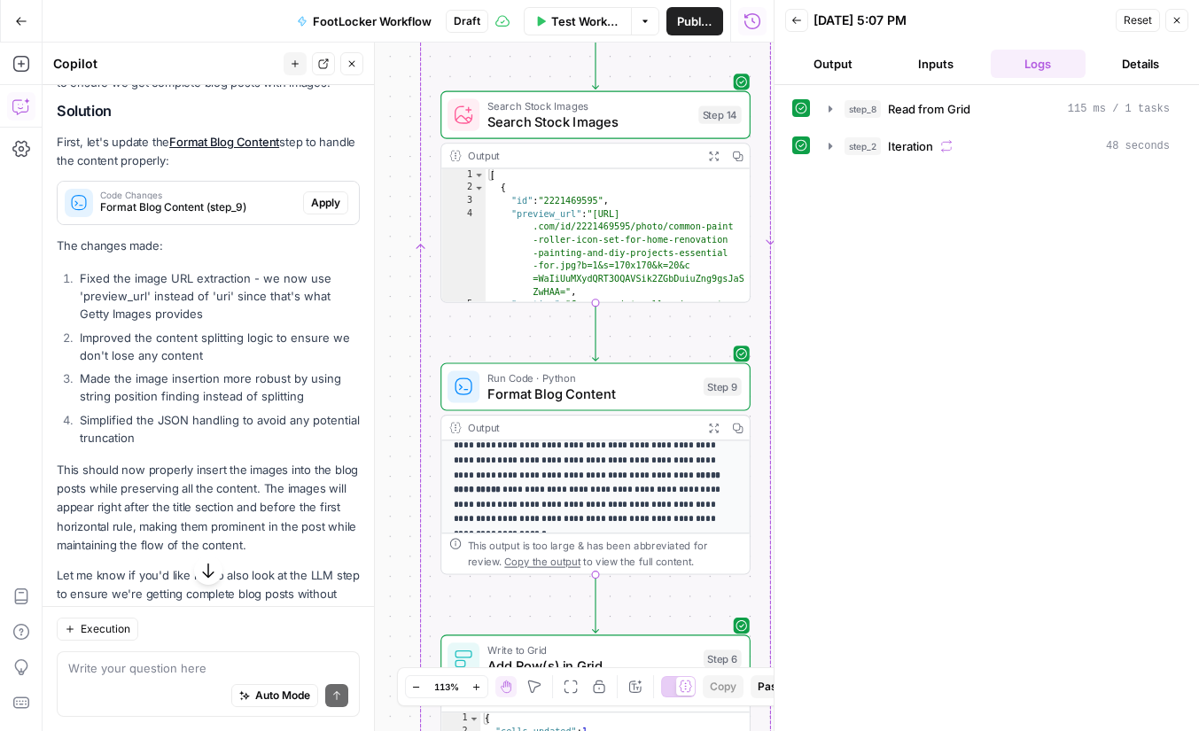
click at [242, 427] on li "Simplified the JSON handling to avoid any potential truncation" at bounding box center [217, 428] width 285 height 35
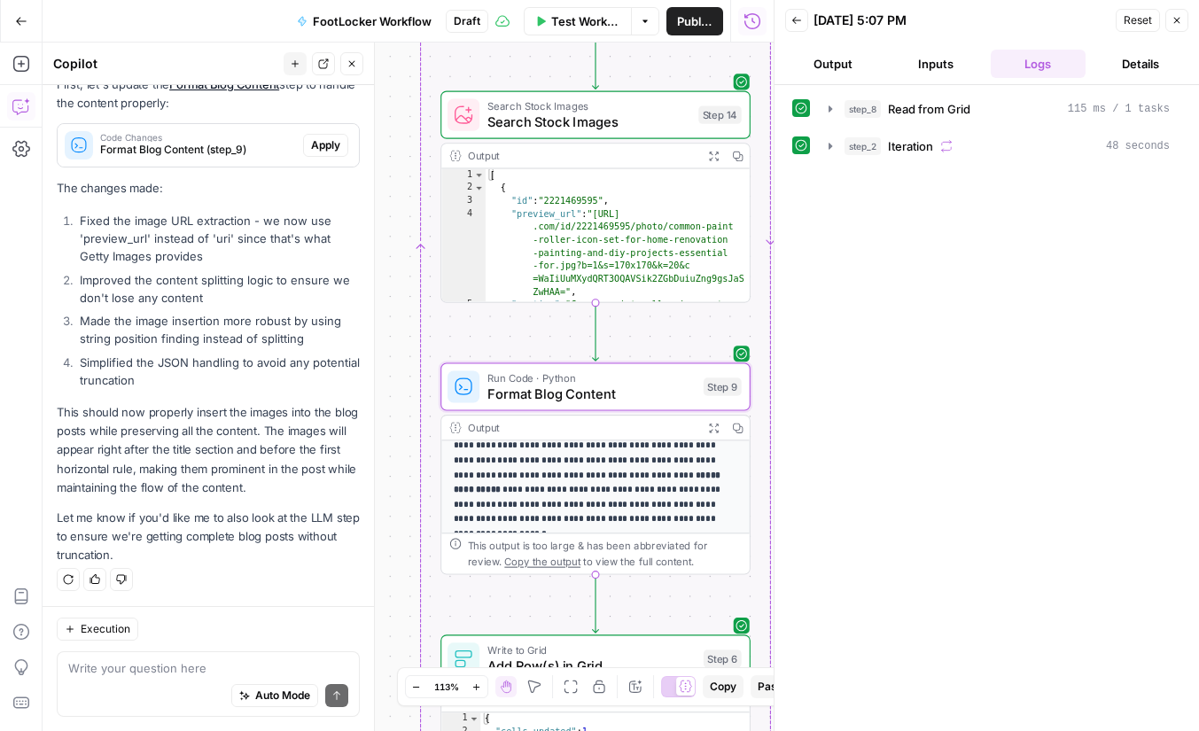
click at [308, 149] on button "Apply" at bounding box center [325, 145] width 45 height 23
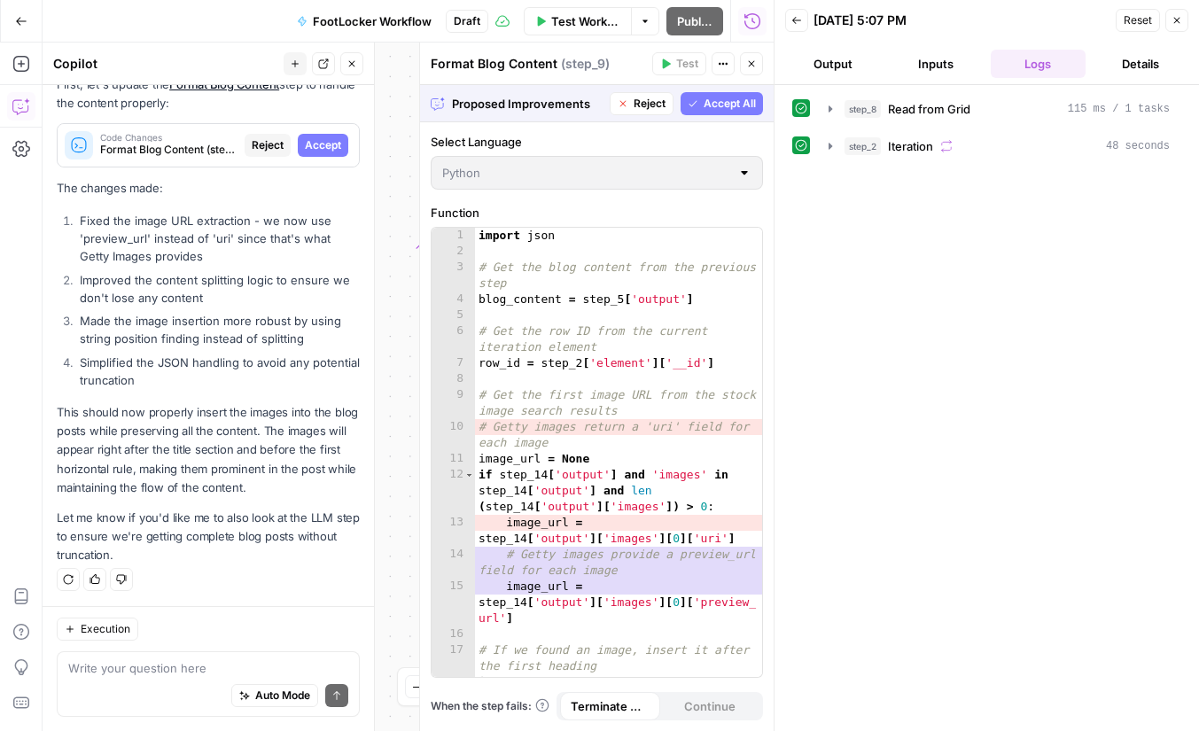
click at [327, 139] on span "Accept" at bounding box center [323, 145] width 36 height 16
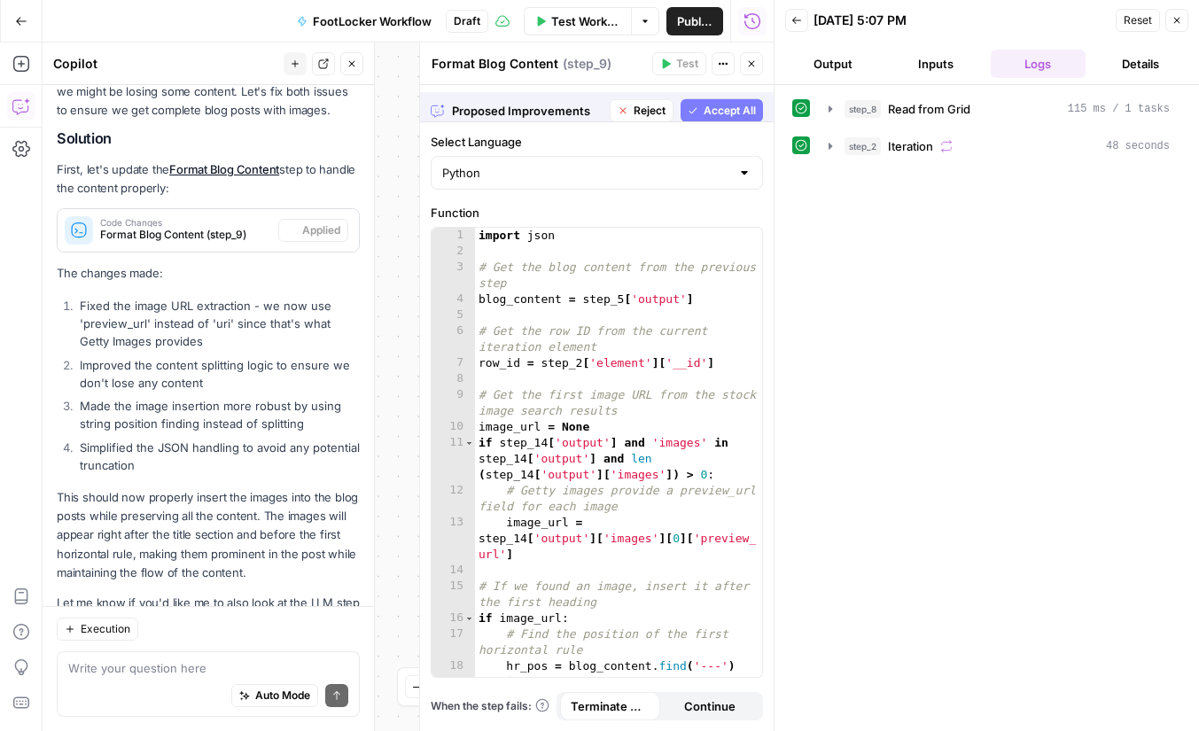
scroll to position [1671, 0]
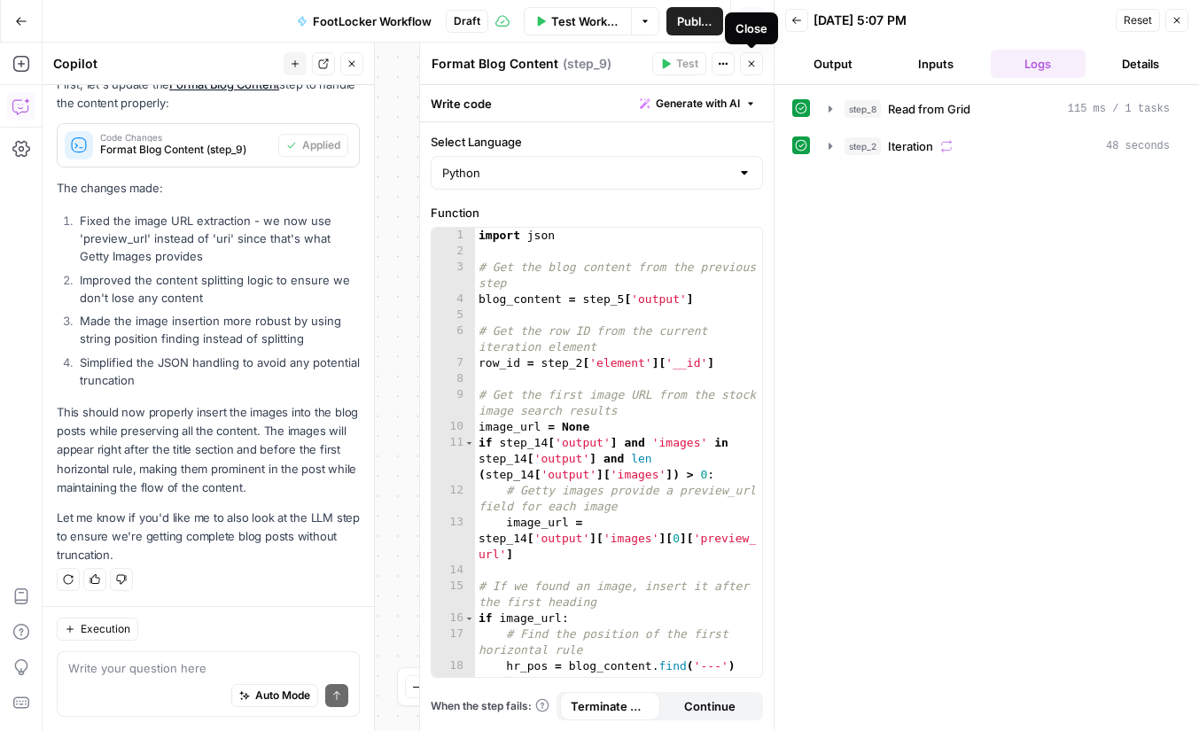
click at [752, 62] on icon "button" at bounding box center [752, 64] width 6 height 6
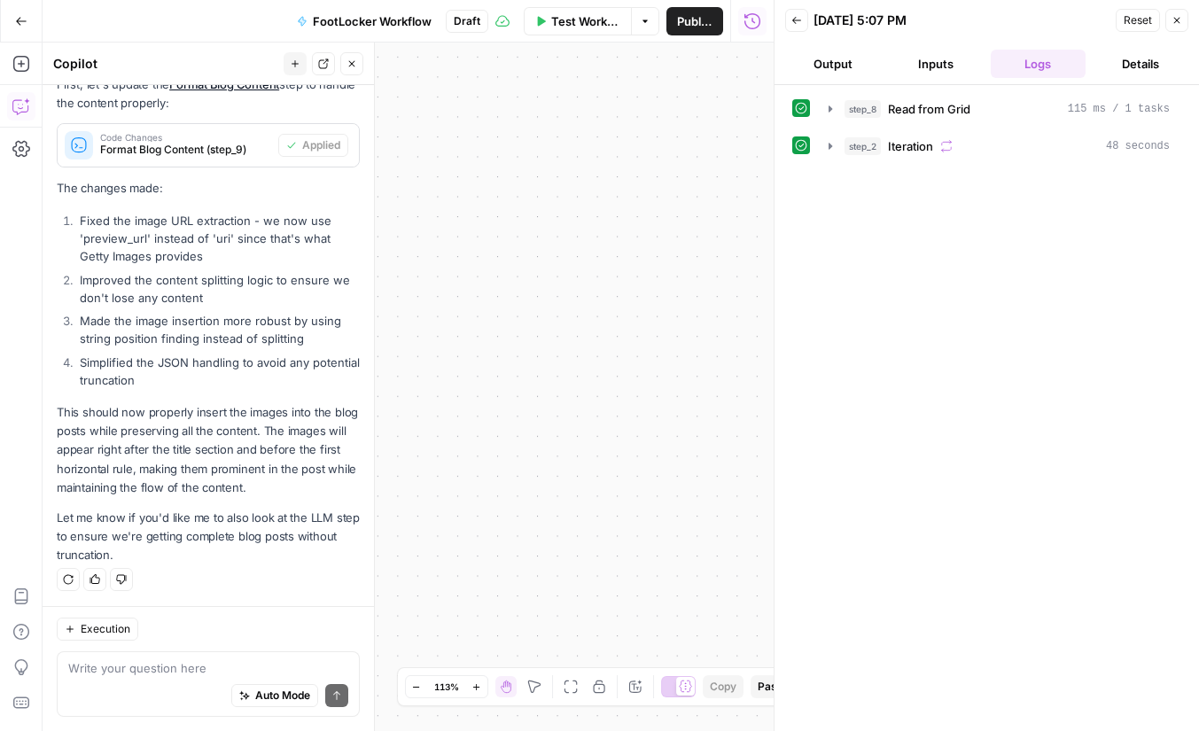
click at [576, 688] on icon "button" at bounding box center [571, 687] width 14 height 14
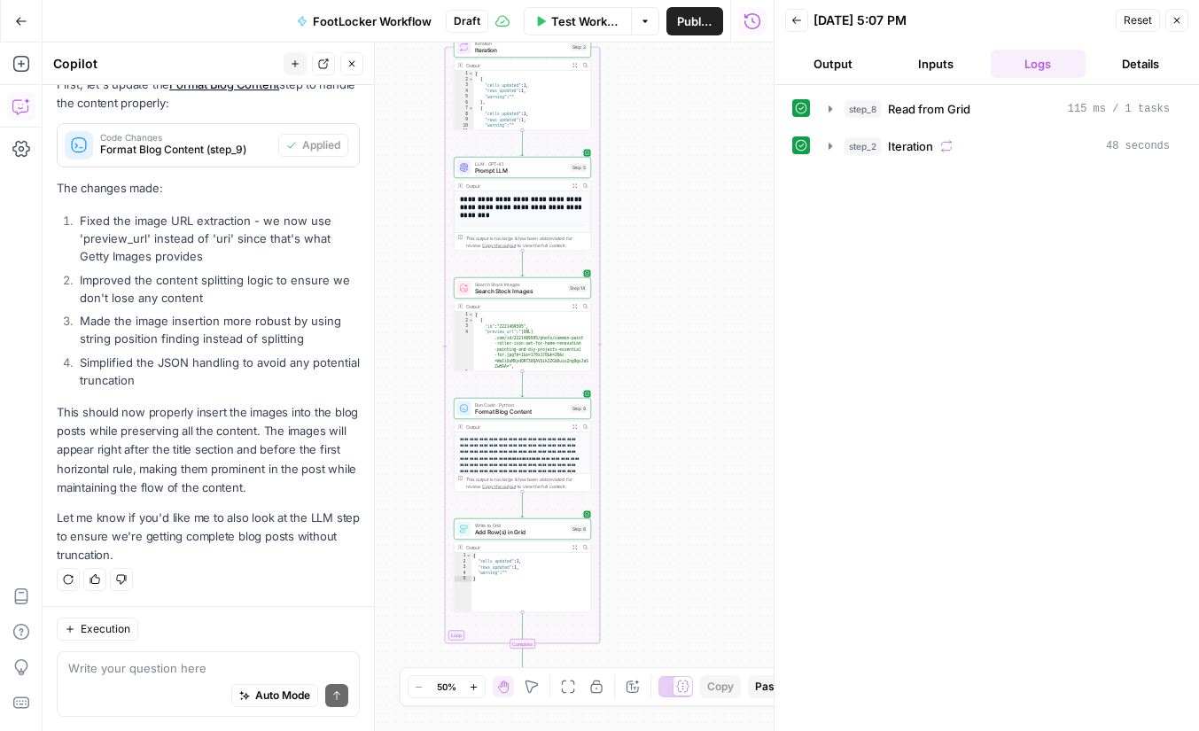
drag, startPoint x: 541, startPoint y: 370, endPoint x: 655, endPoint y: 266, distance: 155.0
click at [655, 266] on div "Workflow Set Inputs Inputs Read from Grid Read from Grid Step 8 Output Expand O…" at bounding box center [408, 387] width 731 height 689
click at [582, 19] on span "Test Workflow" at bounding box center [585, 21] width 69 height 18
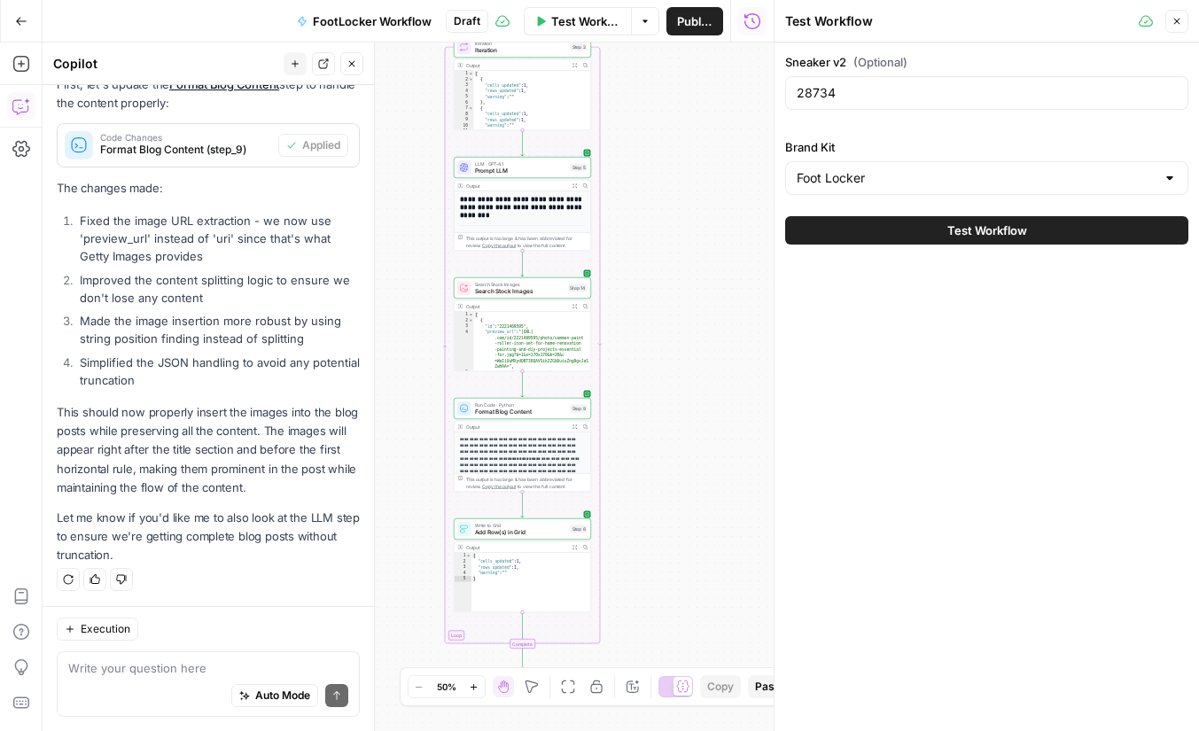
click at [866, 238] on button "Test Workflow" at bounding box center [986, 230] width 403 height 28
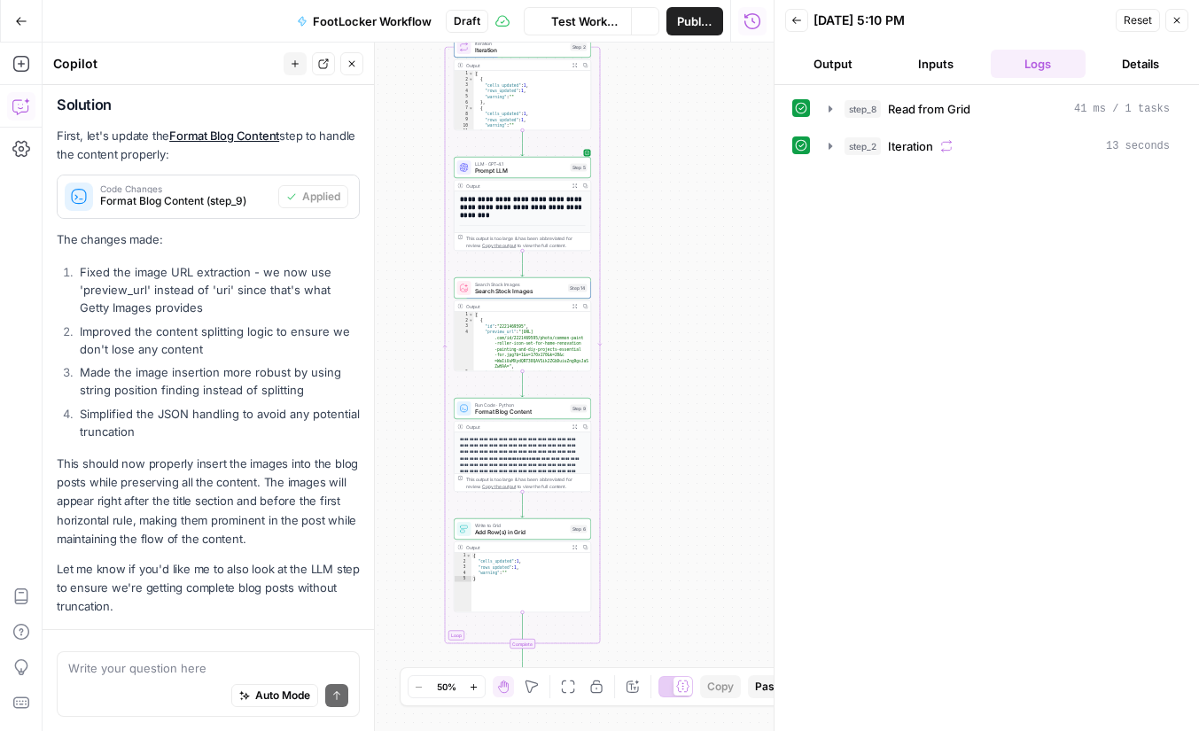
scroll to position [1671, 0]
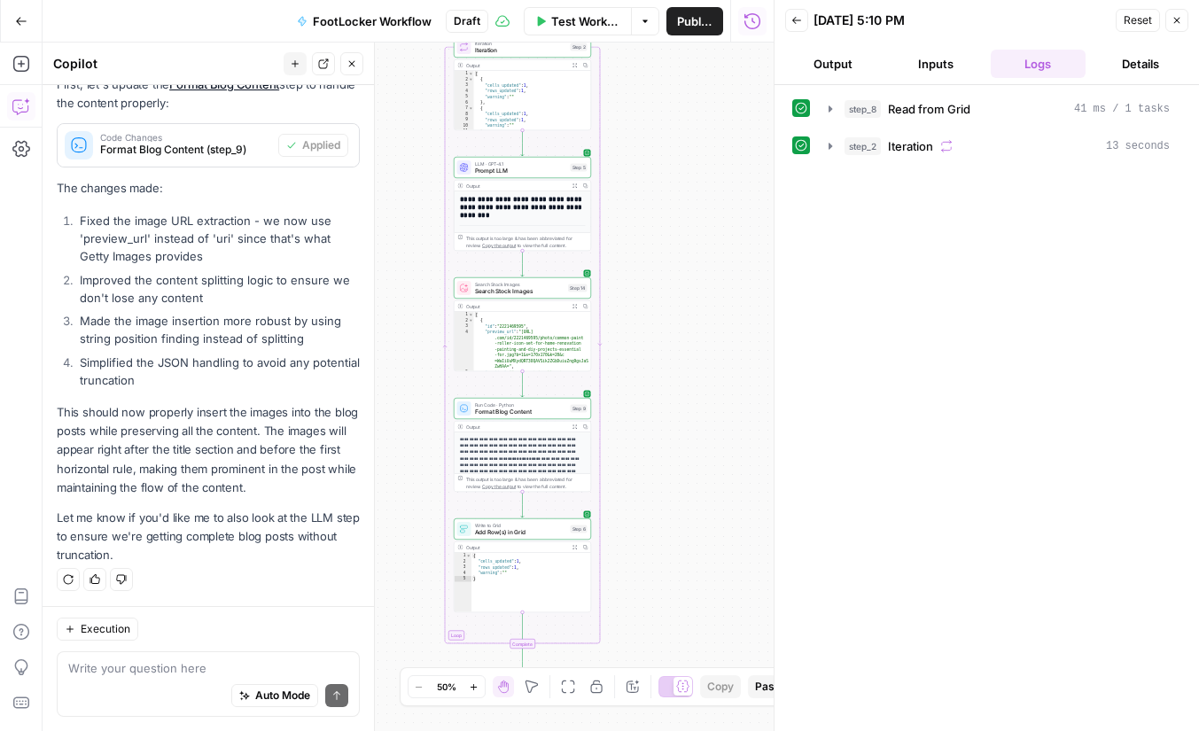
click at [174, 691] on div "Auto Mode Send" at bounding box center [208, 696] width 280 height 39
type textarea "I still don't see any images in my output."
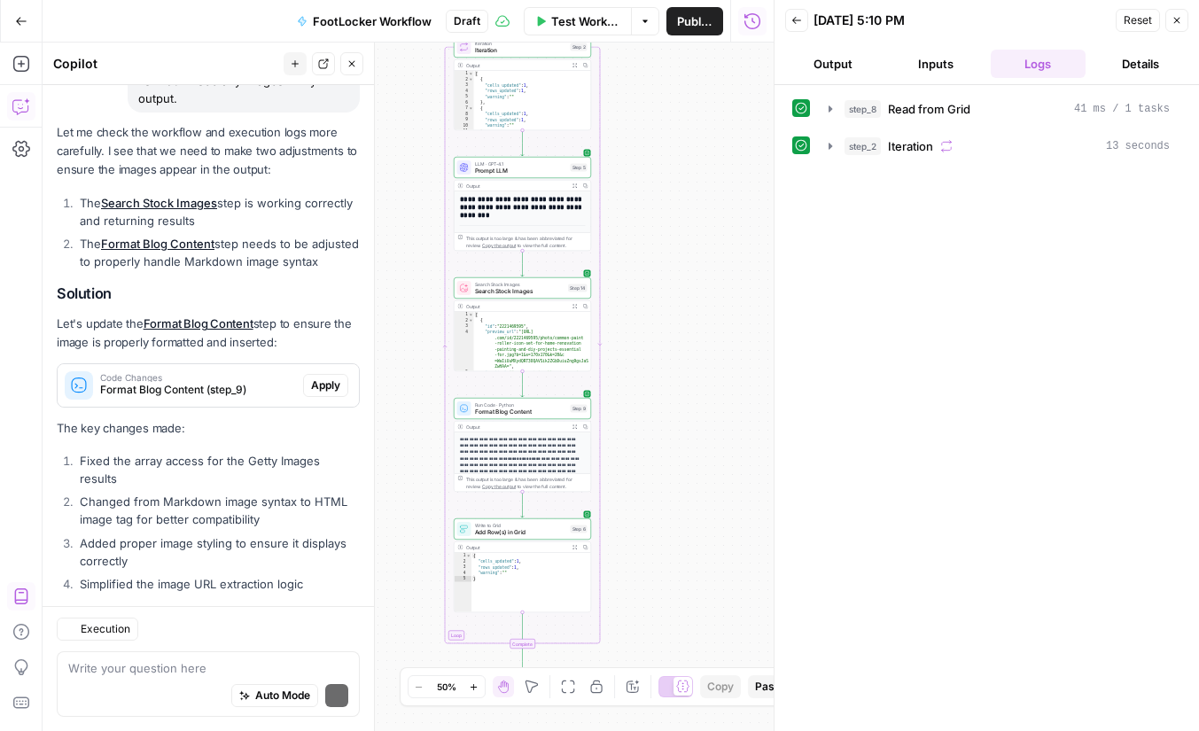
scroll to position [2316, 0]
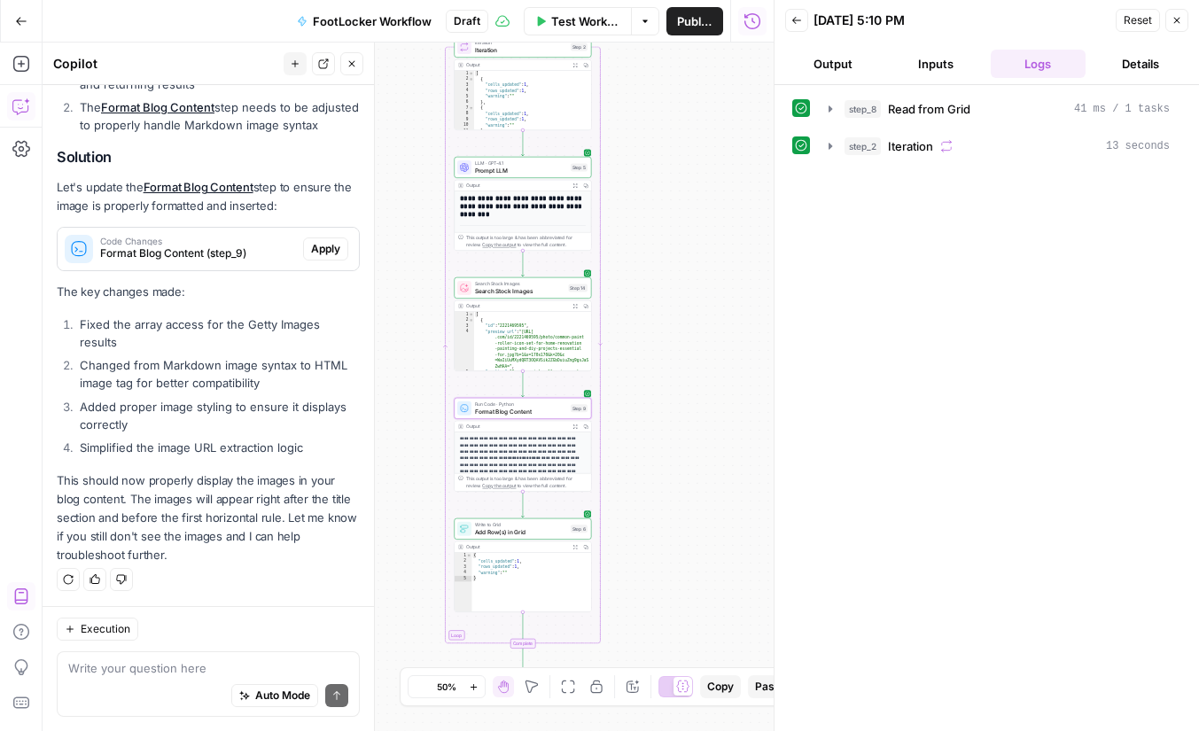
click at [325, 257] on span "Apply" at bounding box center [325, 249] width 29 height 16
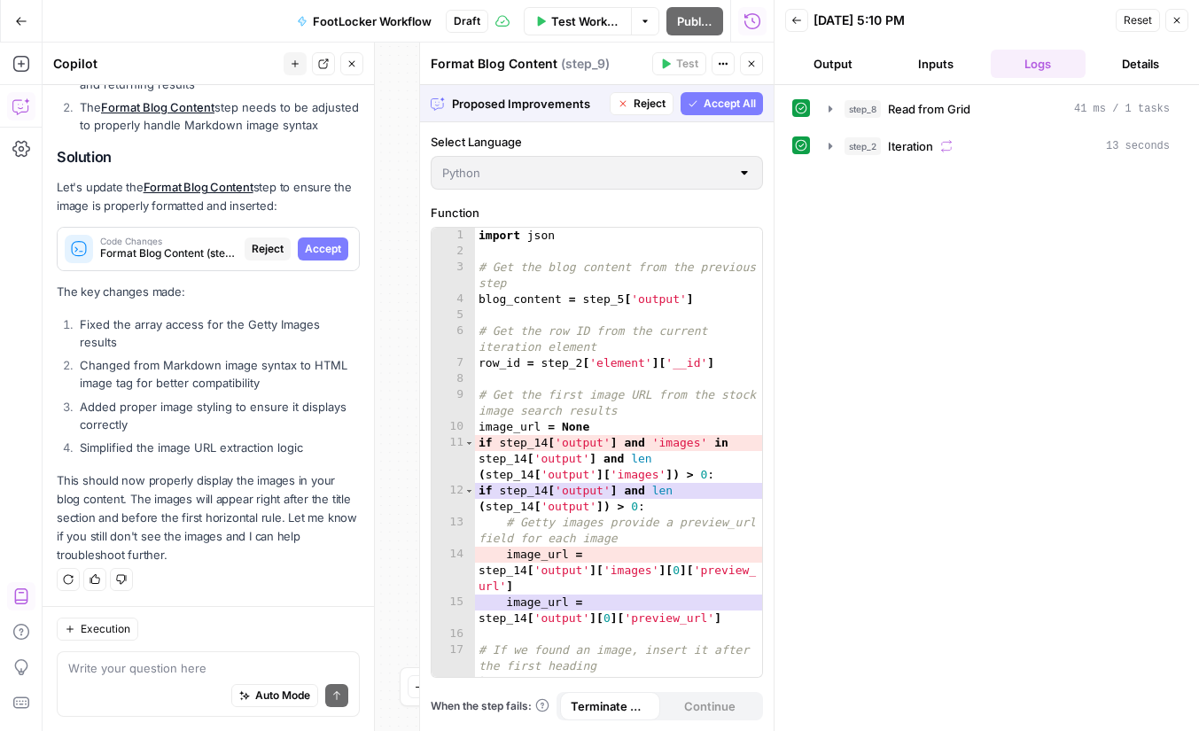
click at [325, 257] on span "Accept" at bounding box center [323, 249] width 36 height 16
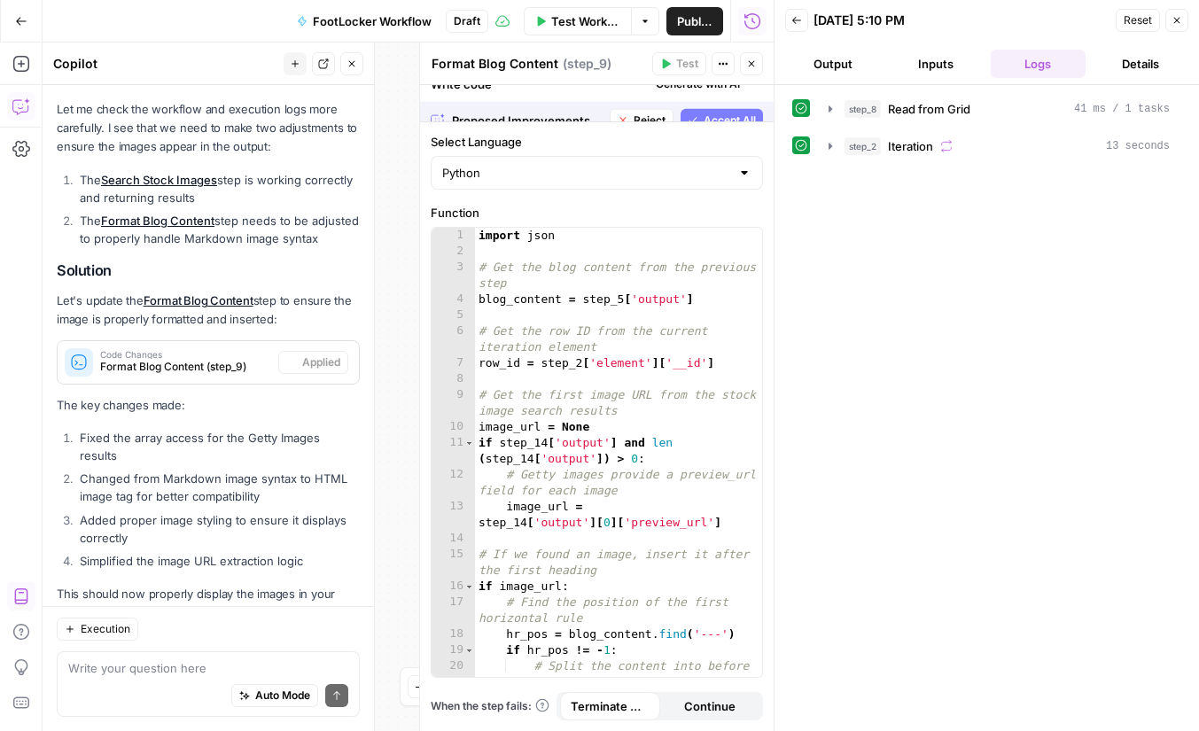
scroll to position [2344, 0]
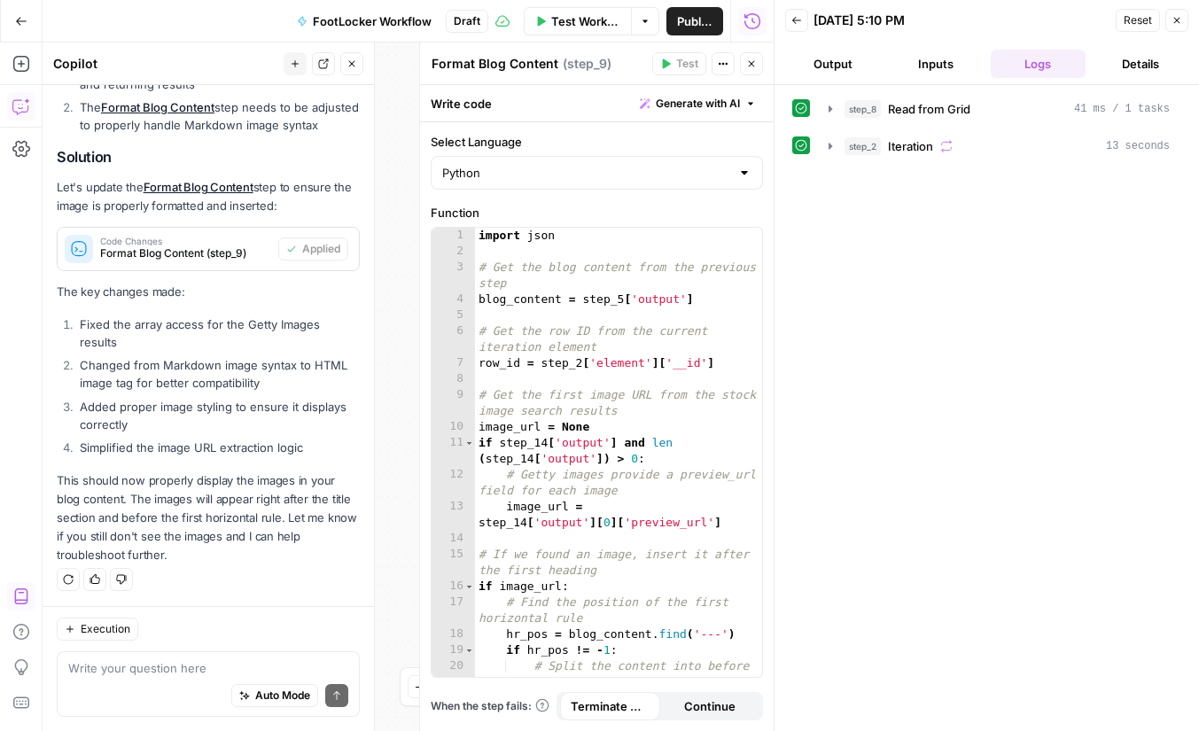
click at [752, 61] on icon "button" at bounding box center [751, 63] width 11 height 11
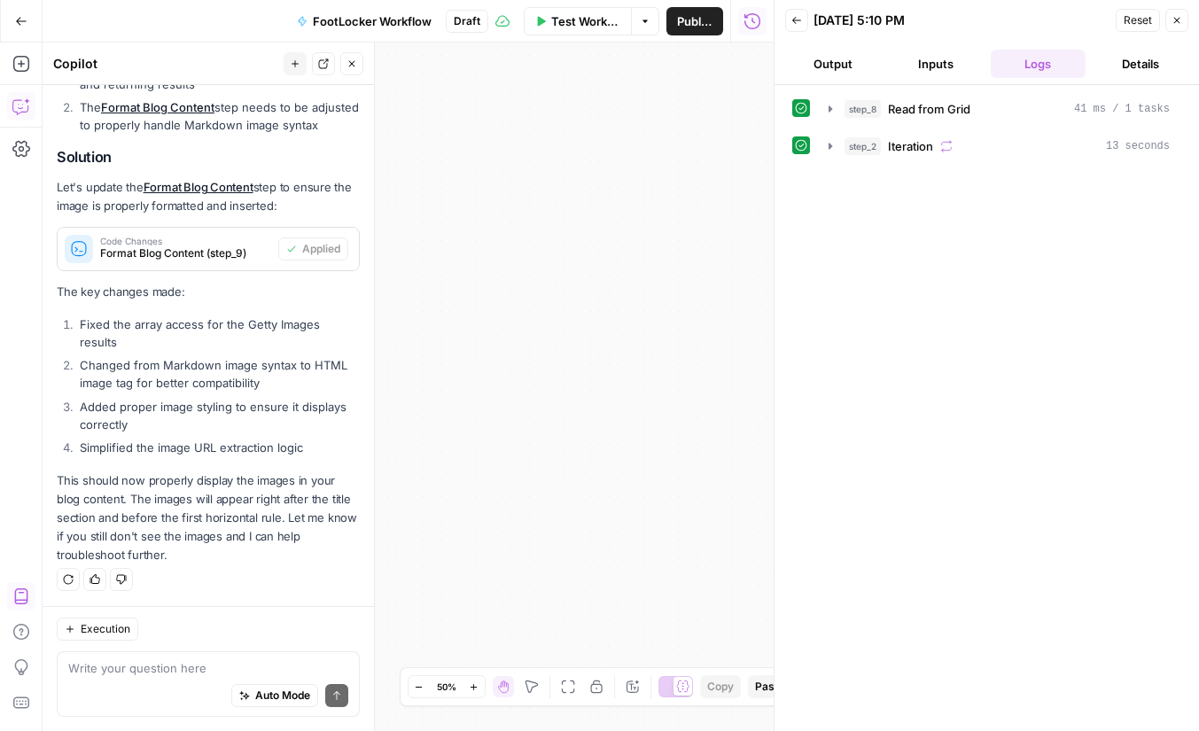
click at [578, 13] on span "Test Workflow" at bounding box center [585, 21] width 69 height 18
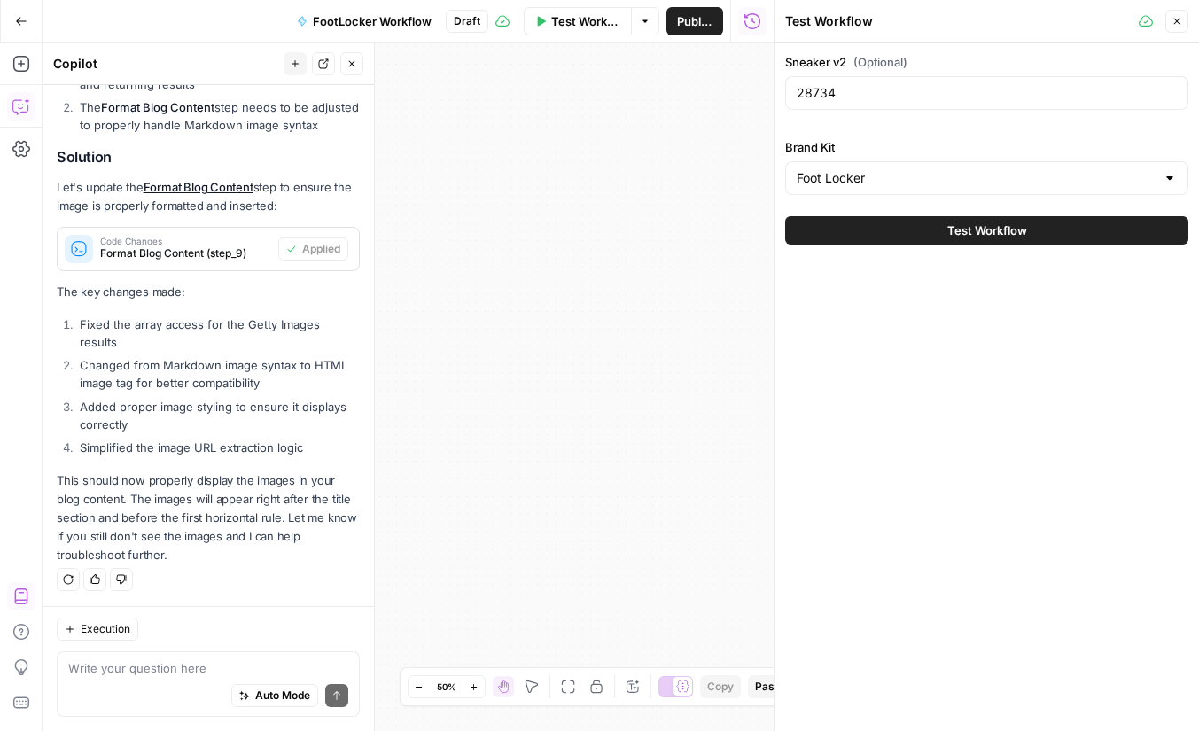
click at [915, 247] on div "Test Workflow" at bounding box center [986, 231] width 403 height 50
click at [901, 231] on button "Test Workflow" at bounding box center [986, 230] width 403 height 28
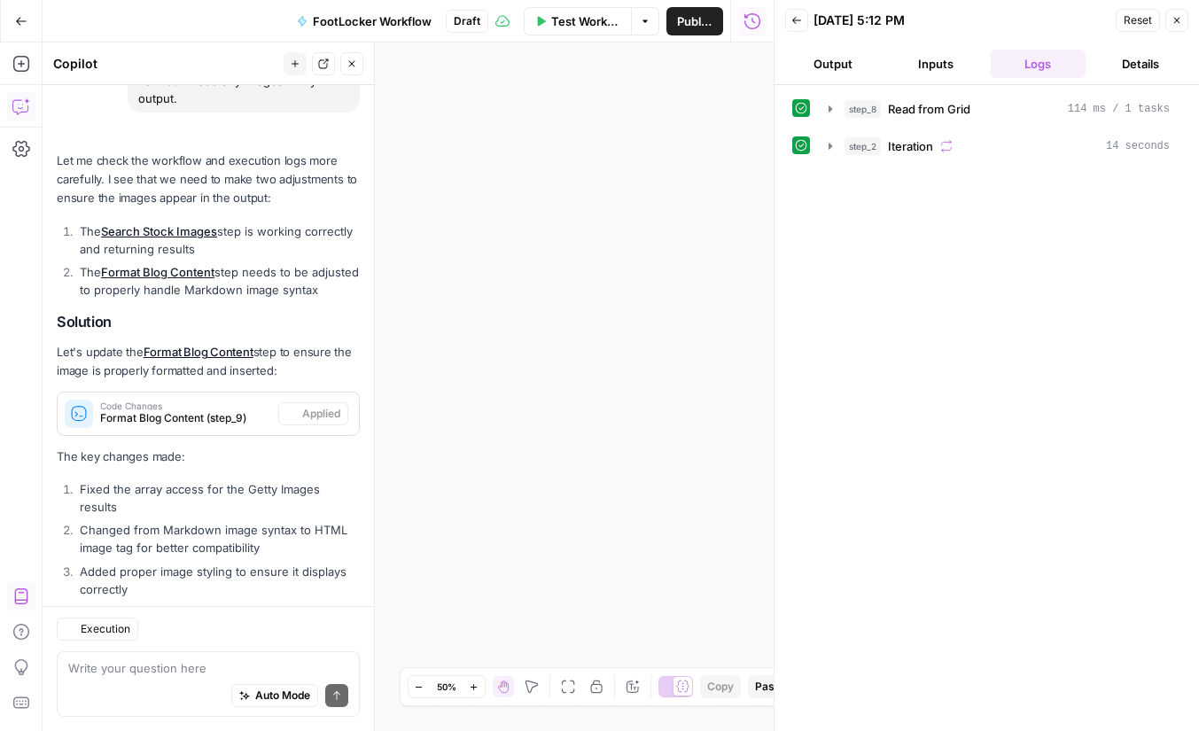
scroll to position [2344, 0]
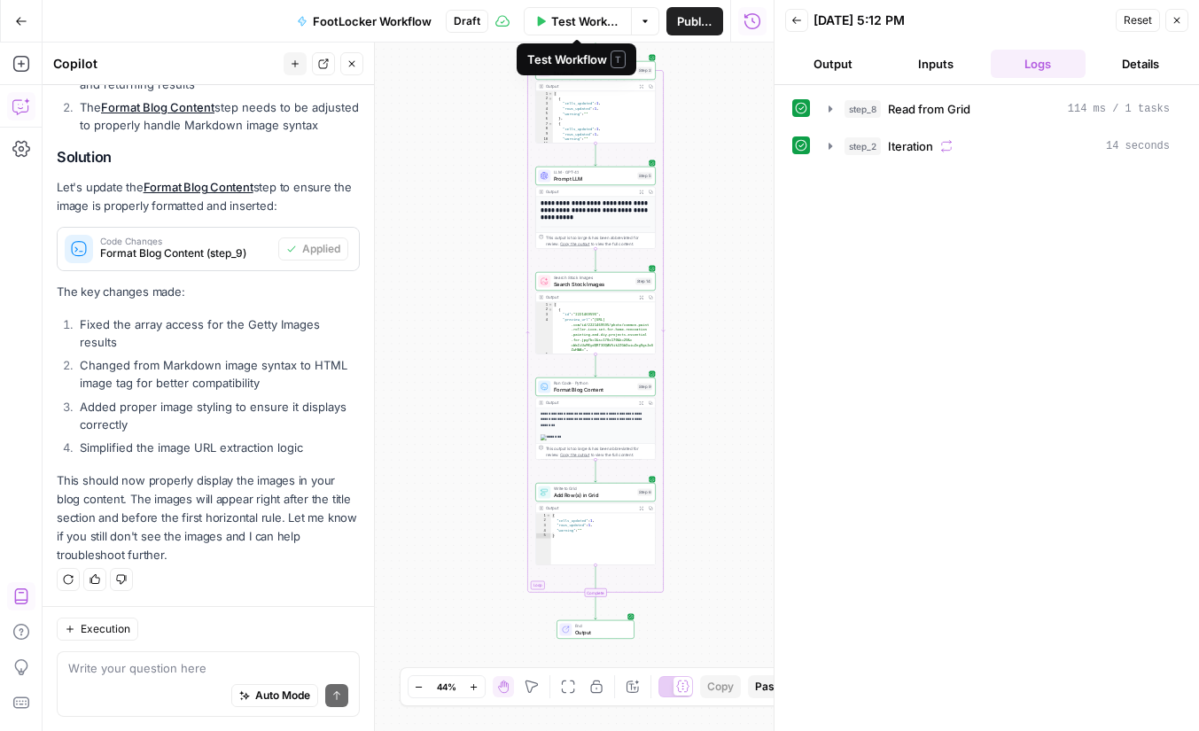
click at [574, 19] on span "Test Workflow" at bounding box center [585, 21] width 69 height 18
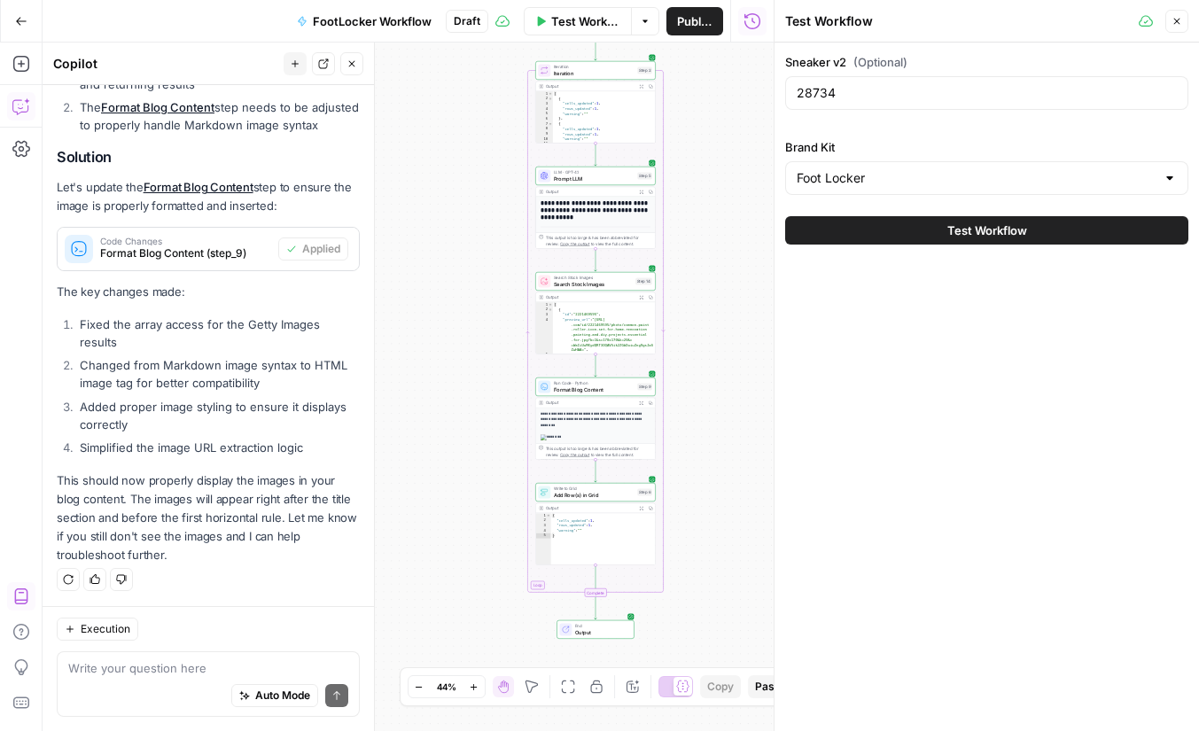
click at [931, 229] on button "Test Workflow" at bounding box center [986, 230] width 403 height 28
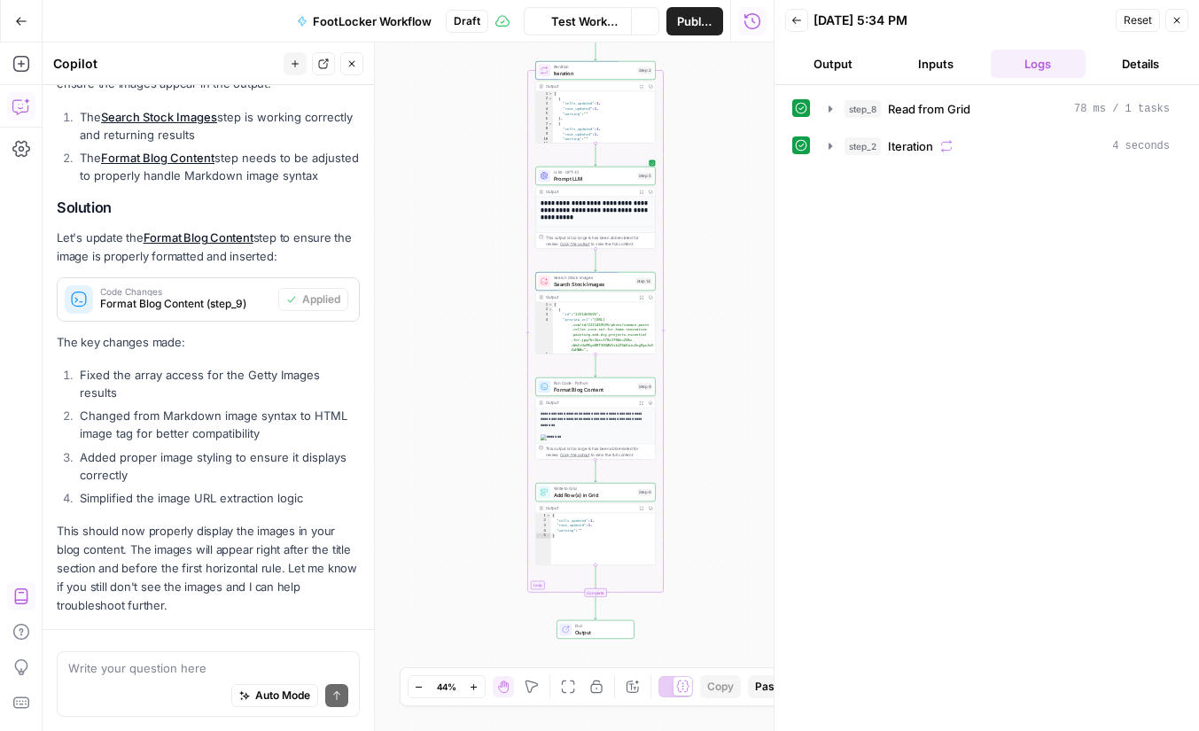
scroll to position [2344, 0]
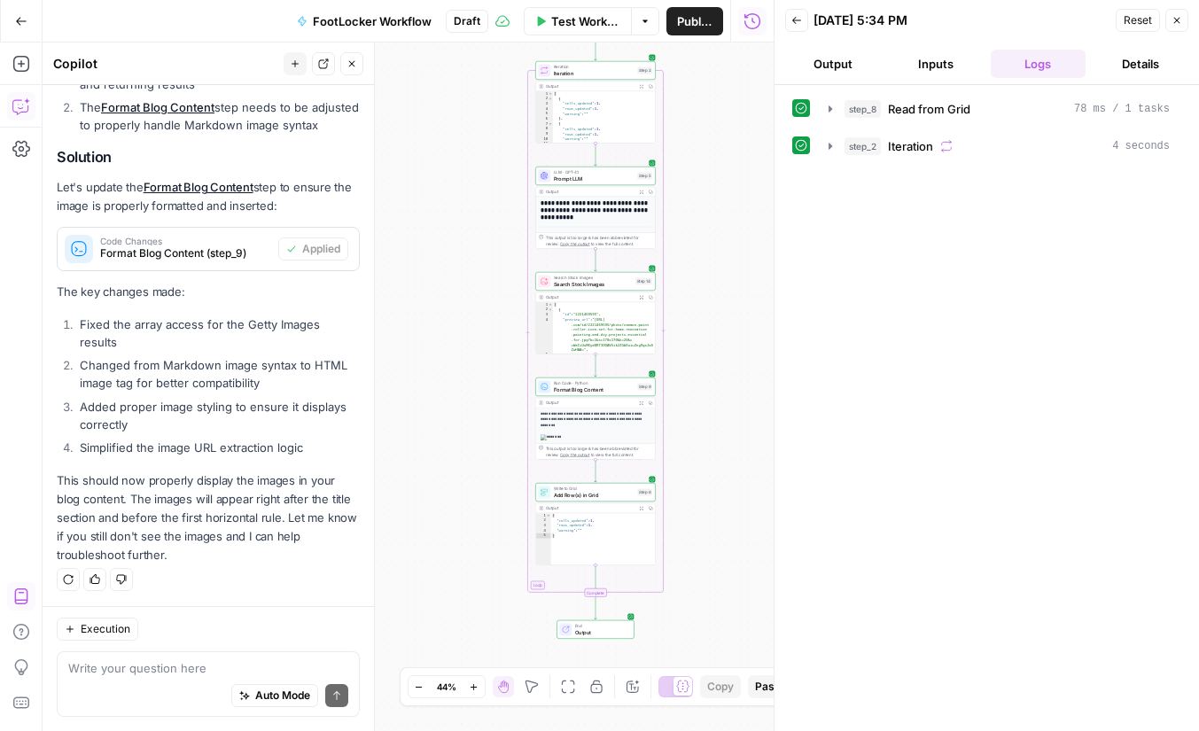
click at [1100, 237] on div "step_8 Read from Grid 78 ms / 1 tasks step_2 Iteration 4 seconds" at bounding box center [986, 408] width 389 height 628
click at [25, 144] on icon "button" at bounding box center [21, 149] width 18 height 18
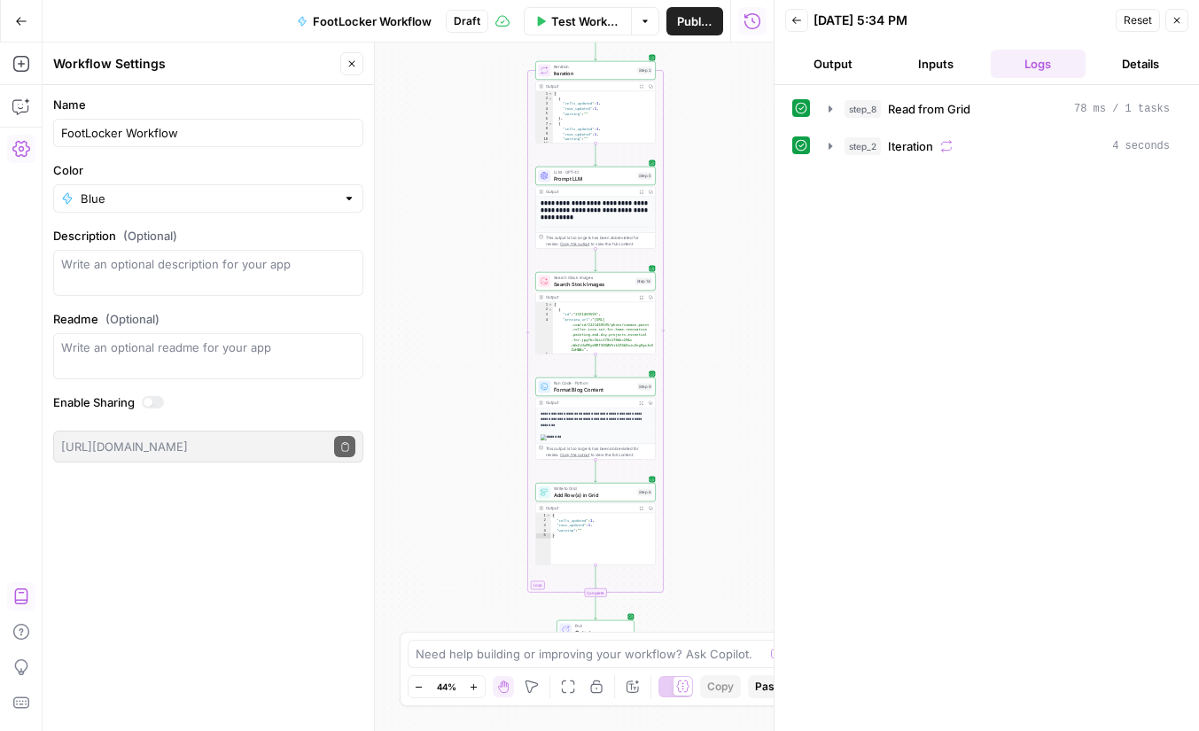
click at [16, 146] on icon "button" at bounding box center [21, 149] width 18 height 16
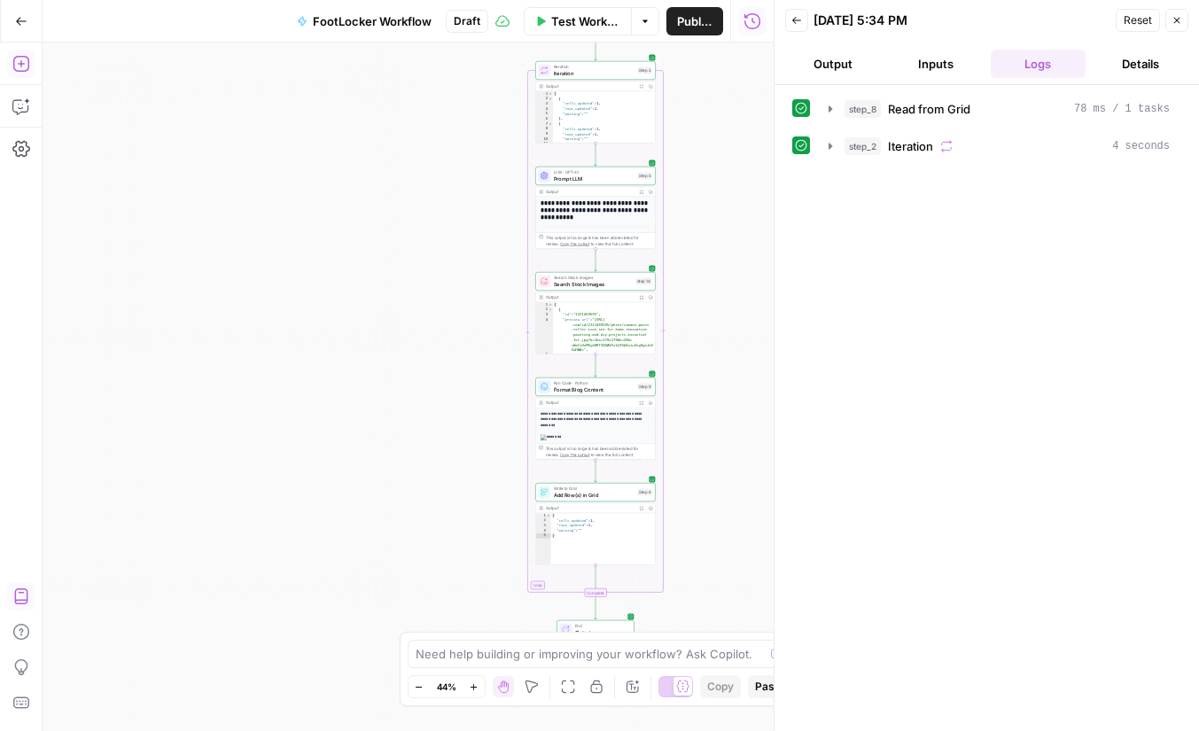
click at [16, 41] on div "Go Back" at bounding box center [21, 21] width 43 height 42
click at [17, 28] on button "Go Back" at bounding box center [21, 21] width 32 height 32
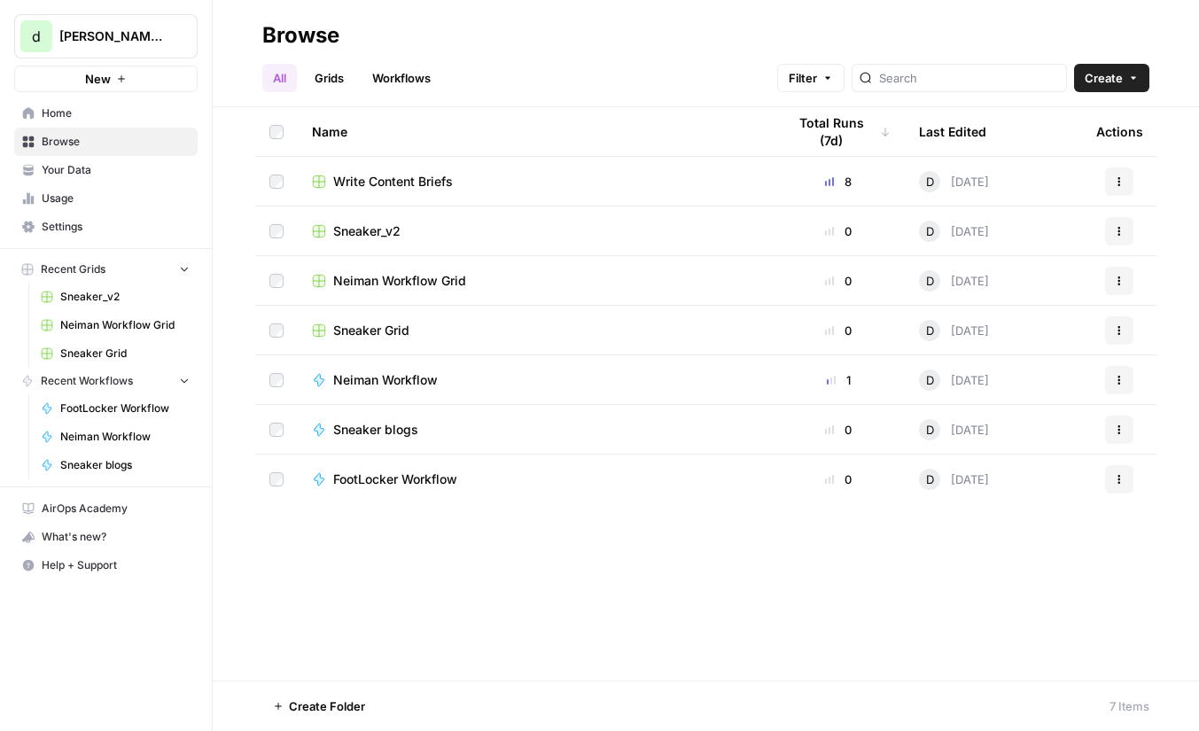
click at [129, 222] on span "Settings" at bounding box center [116, 227] width 148 height 16
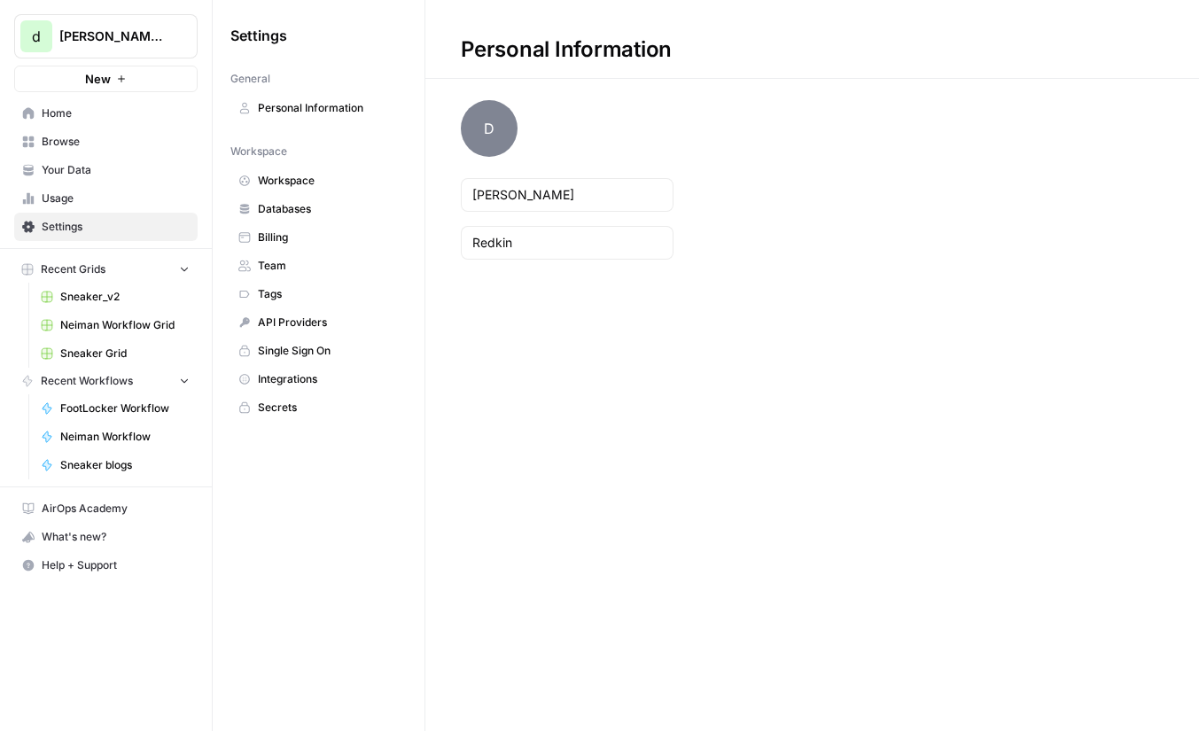
click at [143, 177] on span "Your Data" at bounding box center [116, 170] width 148 height 16
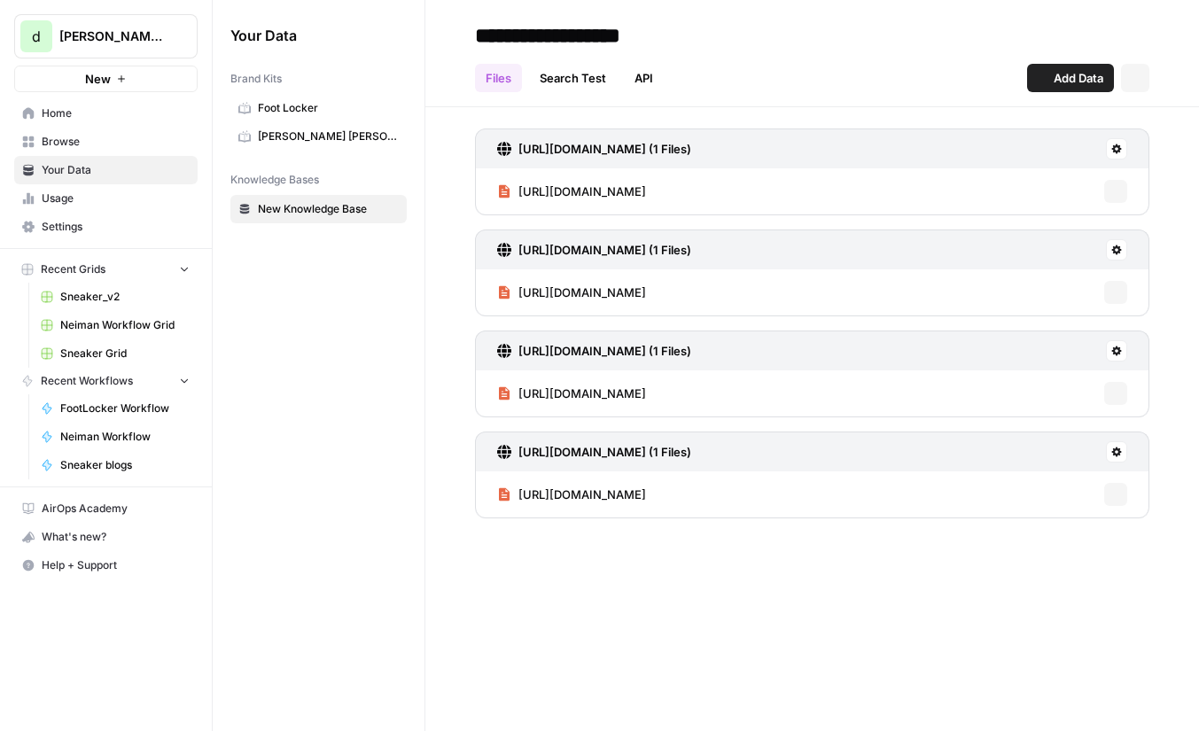
click at [129, 194] on span "Usage" at bounding box center [116, 199] width 148 height 16
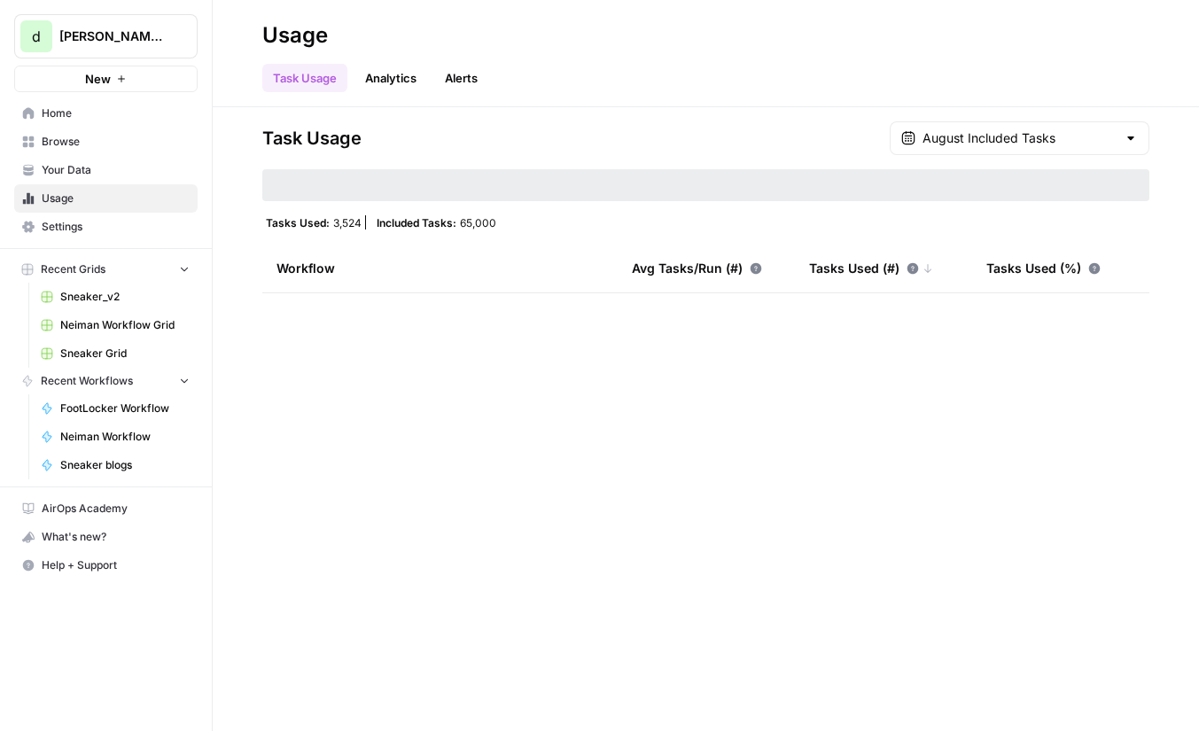
click at [402, 74] on link "Analytics" at bounding box center [391, 78] width 73 height 28
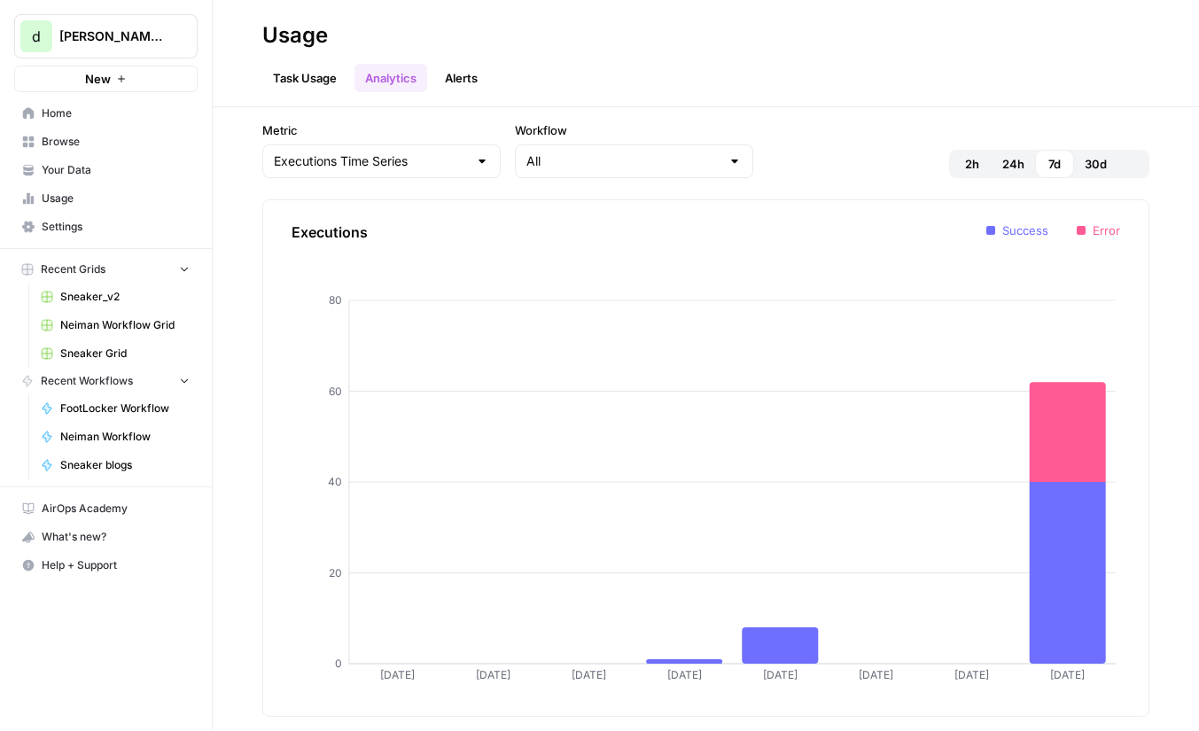
click at [472, 78] on link "Alerts" at bounding box center [461, 78] width 54 height 28
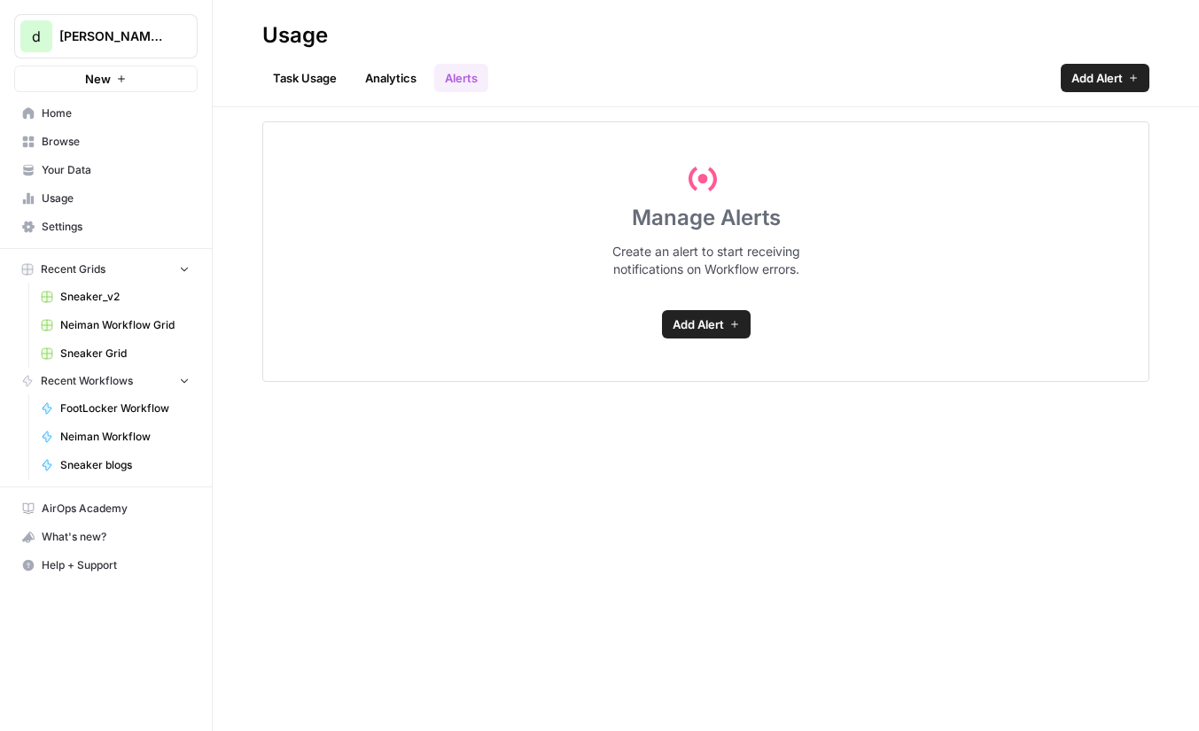
click at [278, 72] on link "Task Usage" at bounding box center [304, 78] width 85 height 28
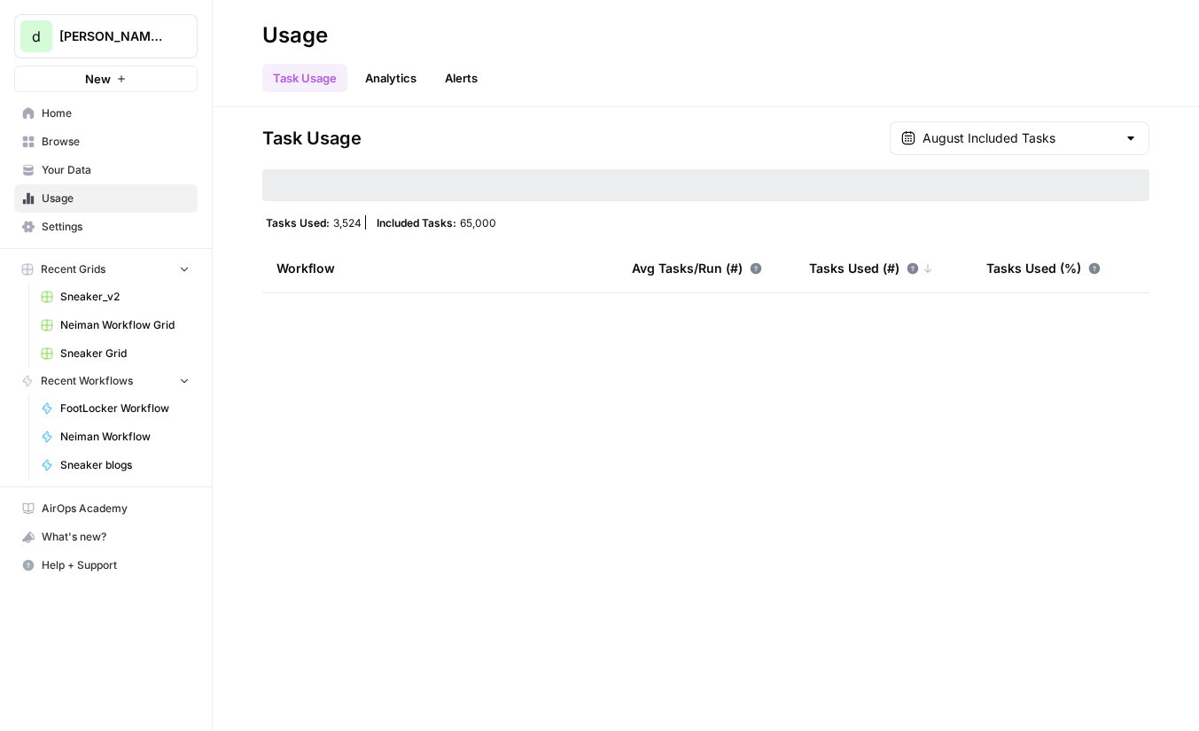
click at [479, 73] on link "Alerts" at bounding box center [461, 78] width 54 height 28
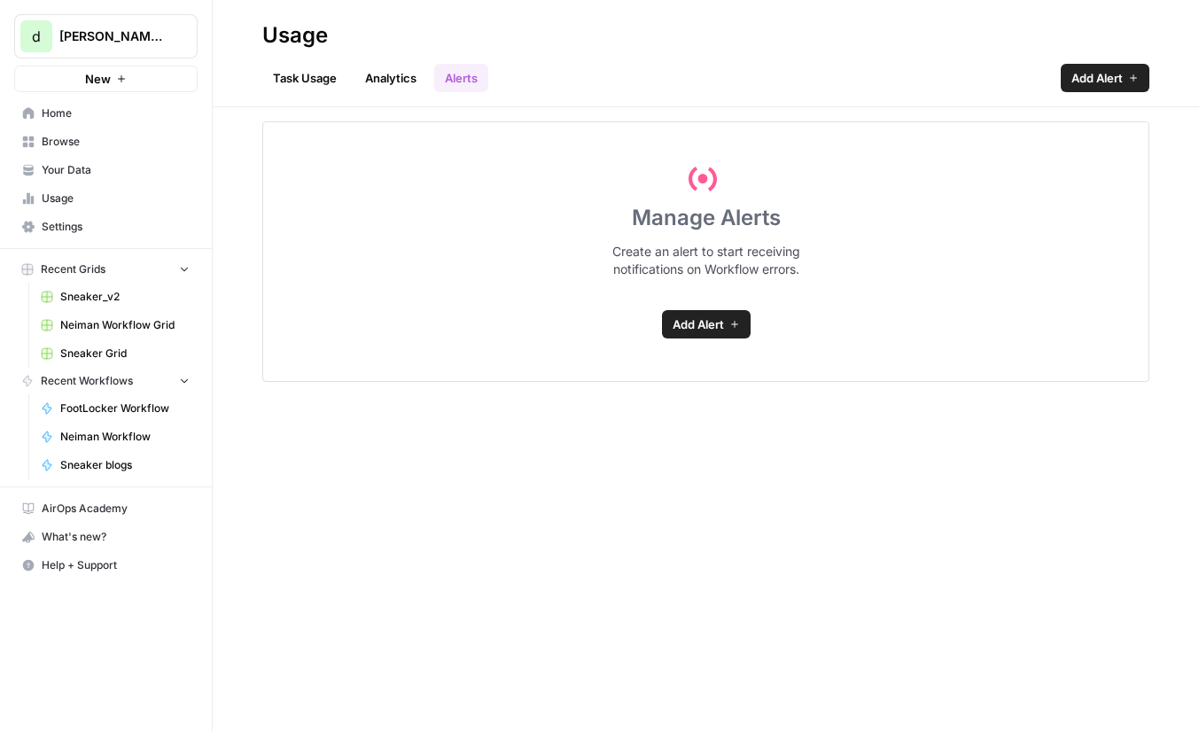
click at [313, 72] on link "Task Usage" at bounding box center [304, 78] width 85 height 28
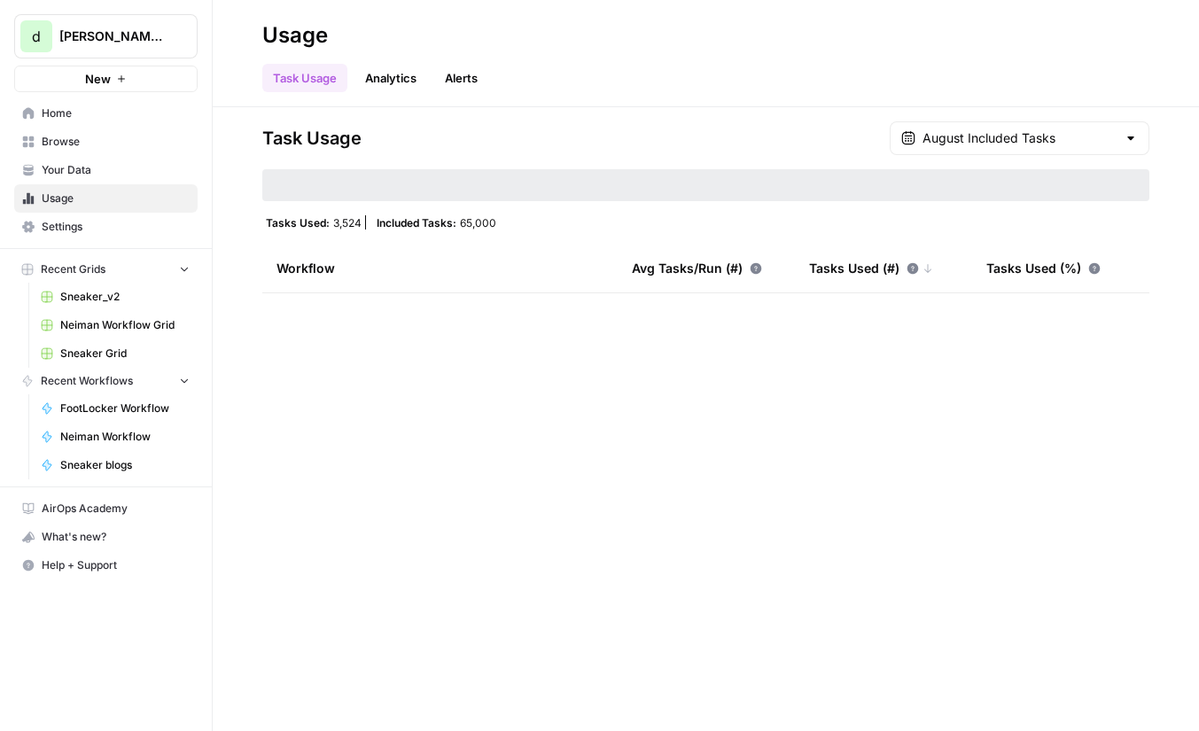
click at [84, 213] on link "Settings" at bounding box center [105, 227] width 183 height 28
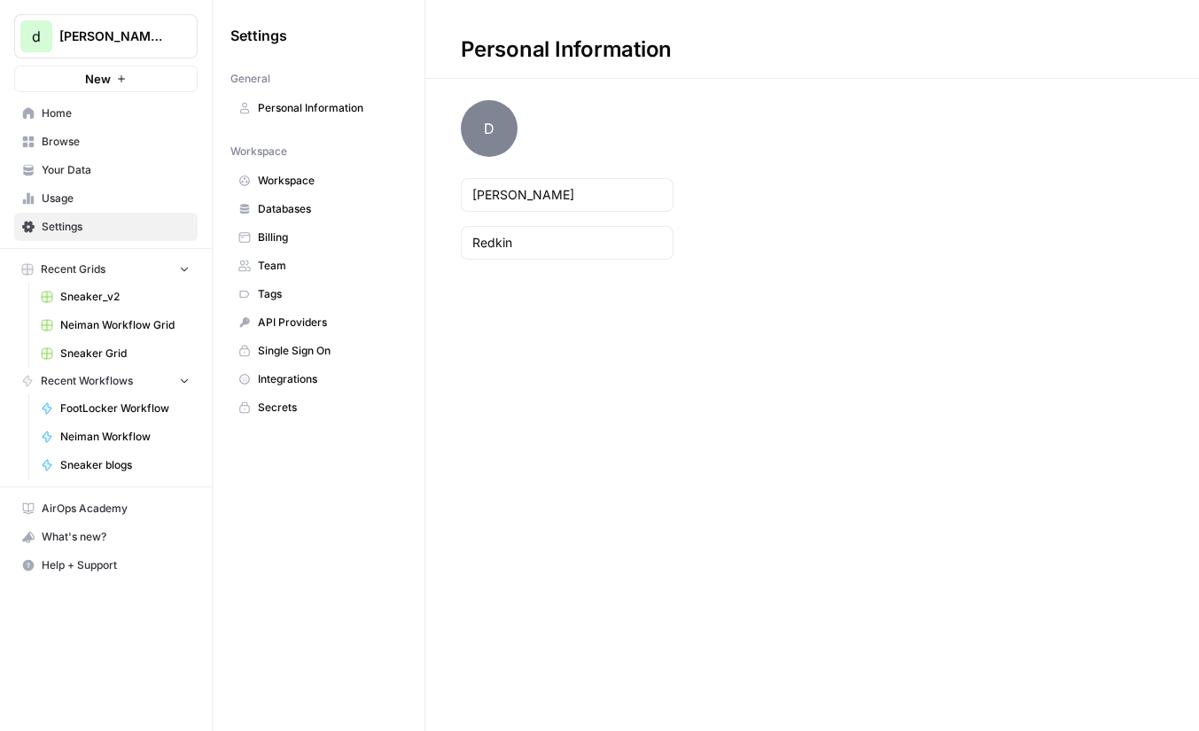
click at [303, 231] on span "Billing" at bounding box center [328, 238] width 141 height 16
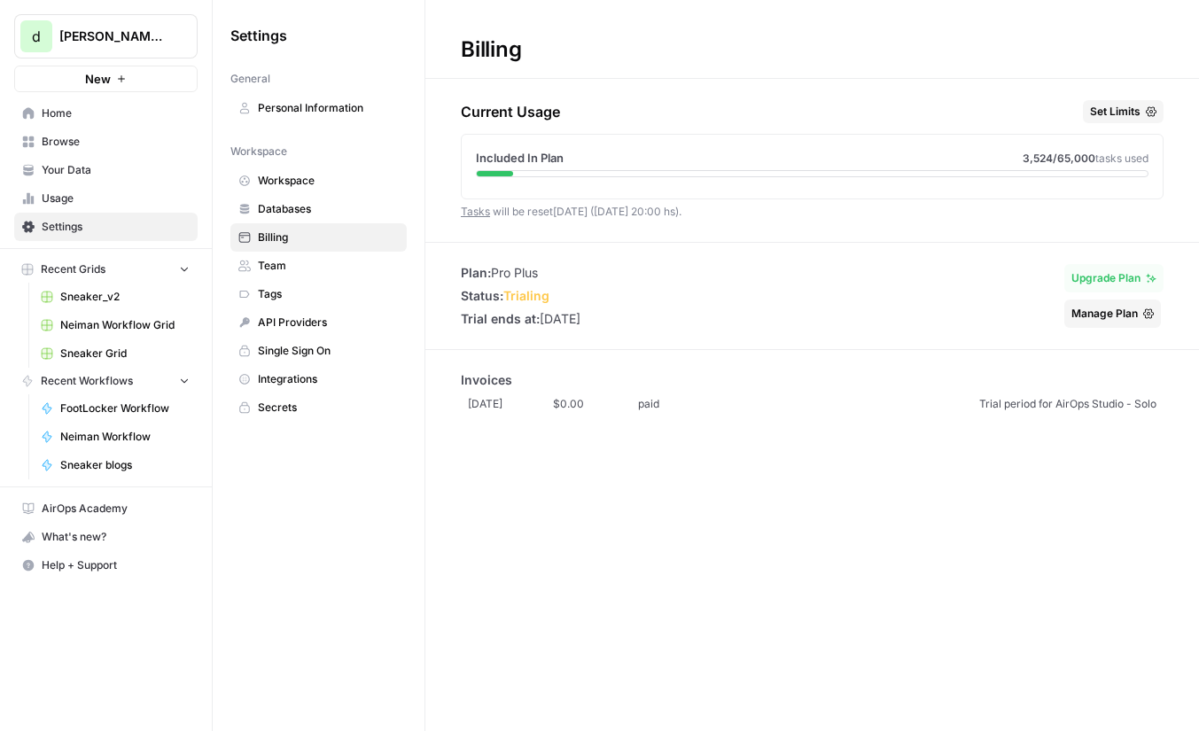
click at [1126, 160] on span "tasks used" at bounding box center [1121, 158] width 53 height 13
click at [1111, 160] on span "tasks used" at bounding box center [1121, 158] width 53 height 13
click at [495, 263] on div "Billing Current Usage Set Limits Included In Plan 3,524 /65,000 tasks used Task…" at bounding box center [812, 365] width 774 height 731
drag, startPoint x: 495, startPoint y: 263, endPoint x: 558, endPoint y: 263, distance: 63.8
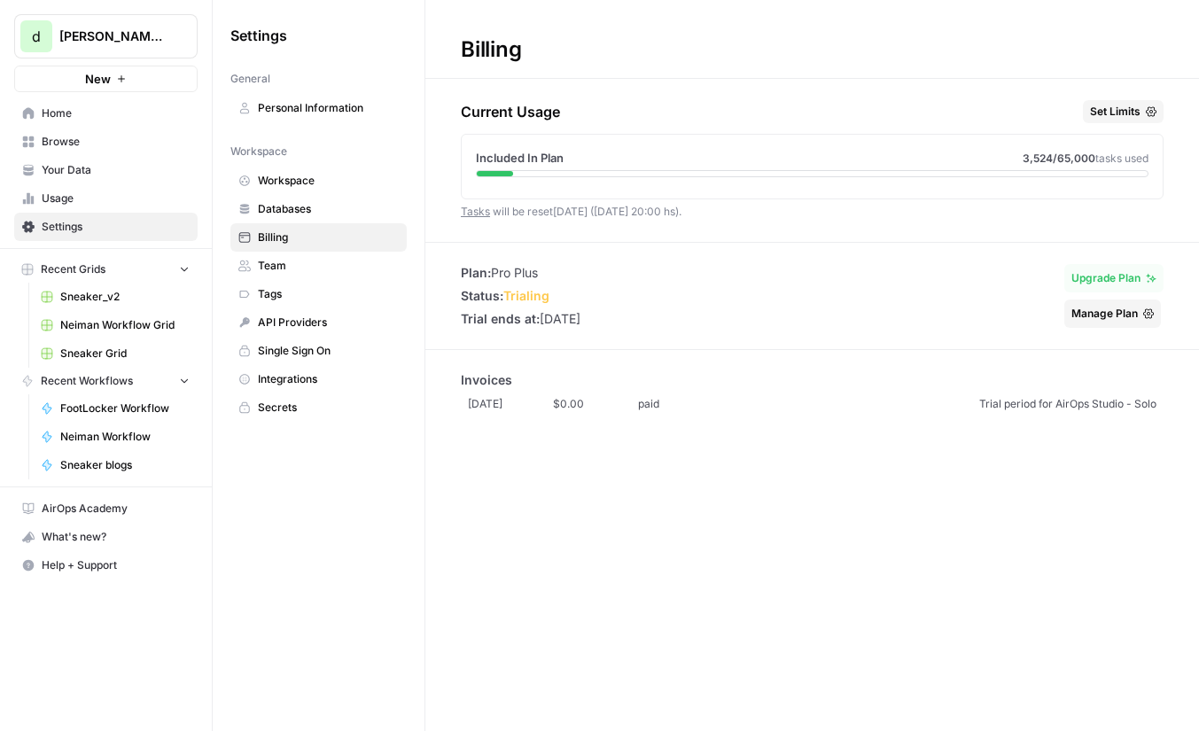
click at [558, 263] on div "Billing Current Usage Set Limits Included In Plan 3,524 /65,000 tasks used Task…" at bounding box center [812, 365] width 774 height 731
click at [545, 266] on li "Plan: Pro Plus" at bounding box center [521, 273] width 120 height 18
drag, startPoint x: 545, startPoint y: 266, endPoint x: 485, endPoint y: 268, distance: 60.3
click at [485, 268] on li "Plan: Pro Plus" at bounding box center [521, 273] width 120 height 18
copy li ": Pro Plus"
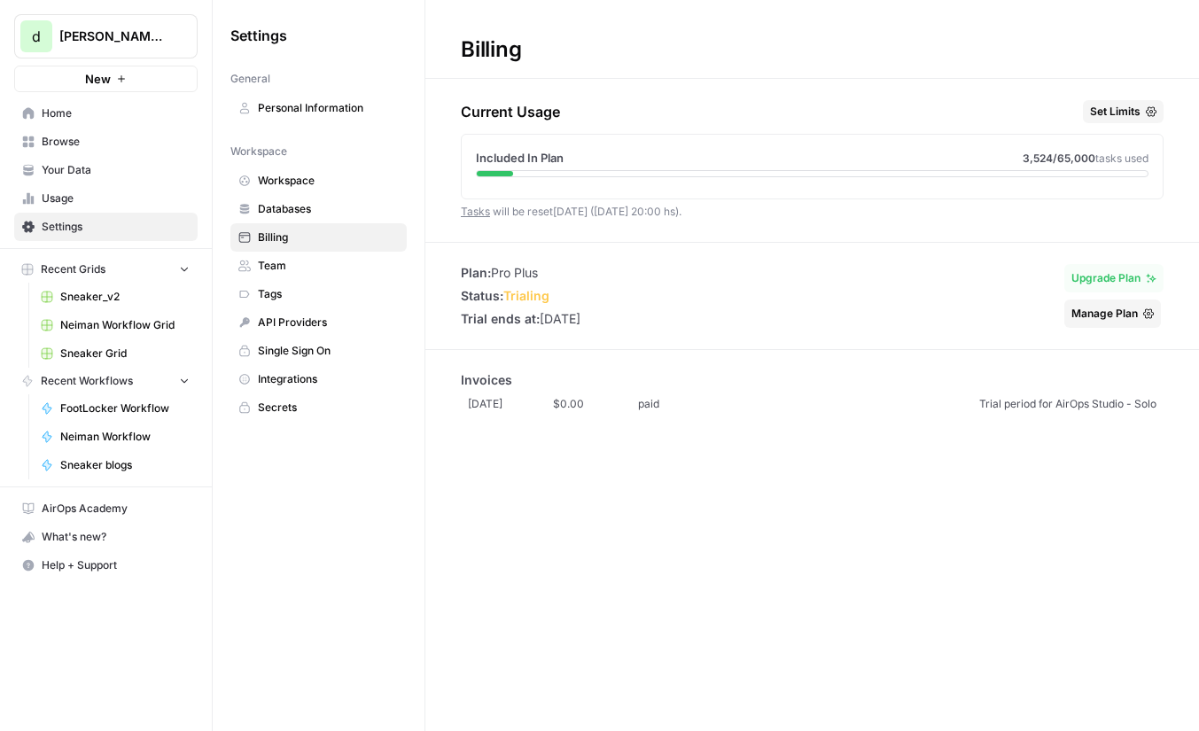
click at [526, 270] on li "Plan: Pro Plus" at bounding box center [521, 273] width 120 height 18
drag, startPoint x: 526, startPoint y: 270, endPoint x: 557, endPoint y: 270, distance: 31.0
click at [557, 270] on li "Plan: Pro Plus" at bounding box center [521, 273] width 120 height 18
click at [130, 152] on link "Browse" at bounding box center [105, 142] width 183 height 28
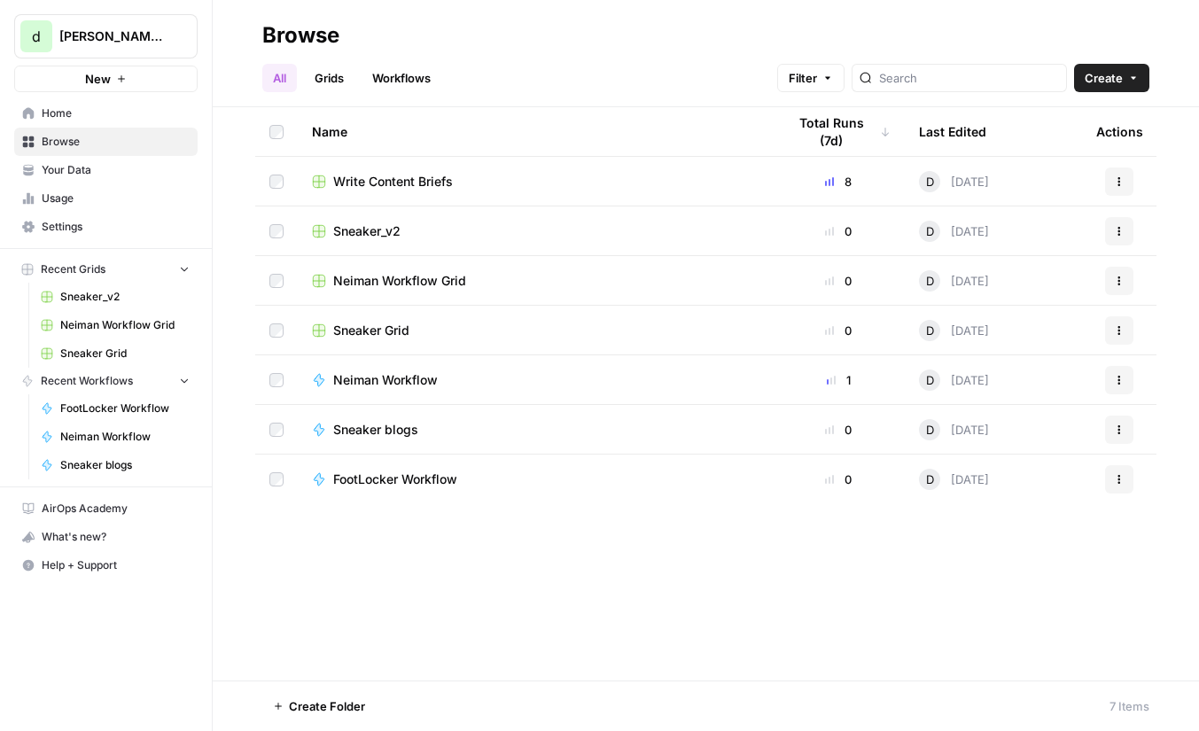
click at [128, 163] on span "Your Data" at bounding box center [116, 170] width 148 height 16
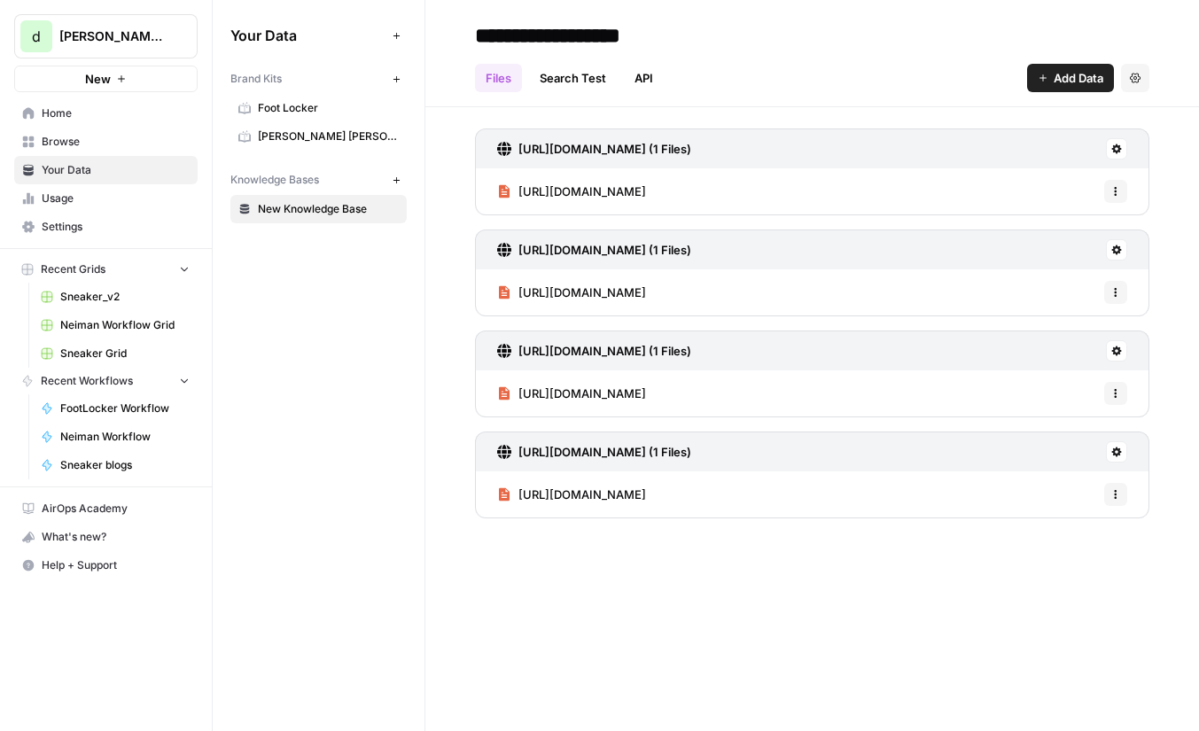
click at [305, 105] on span "Foot Locker" at bounding box center [328, 108] width 141 height 16
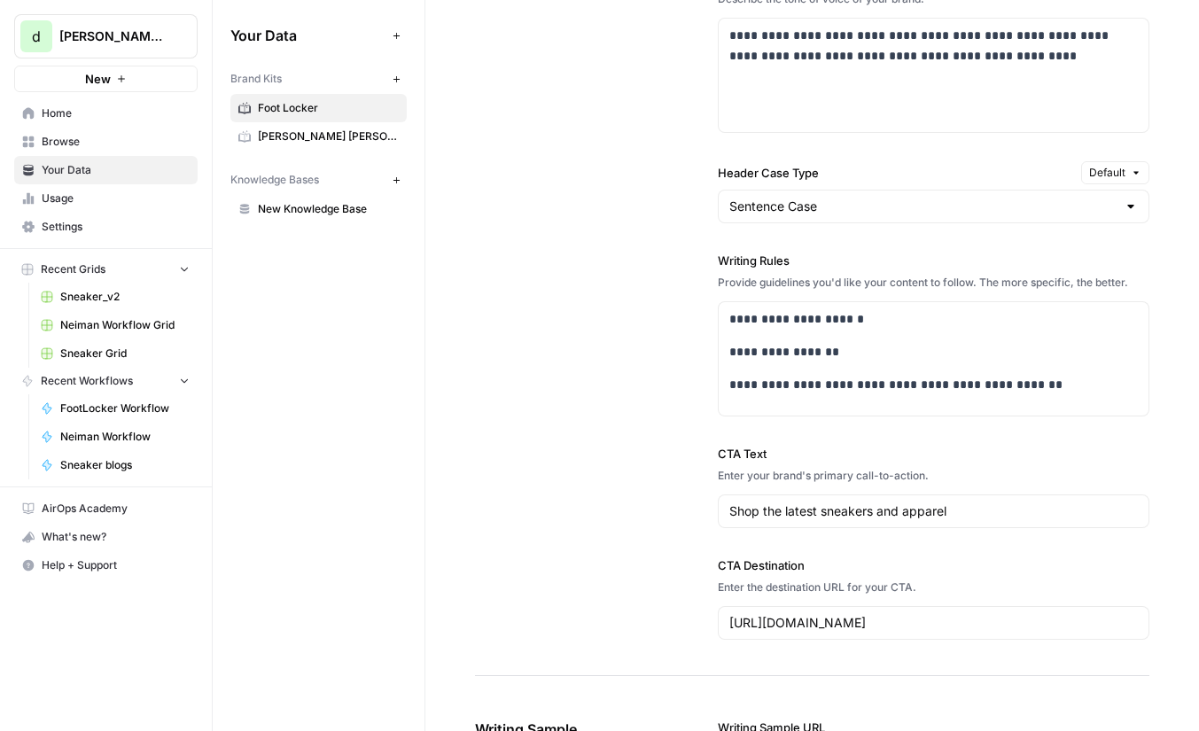
scroll to position [1449, 0]
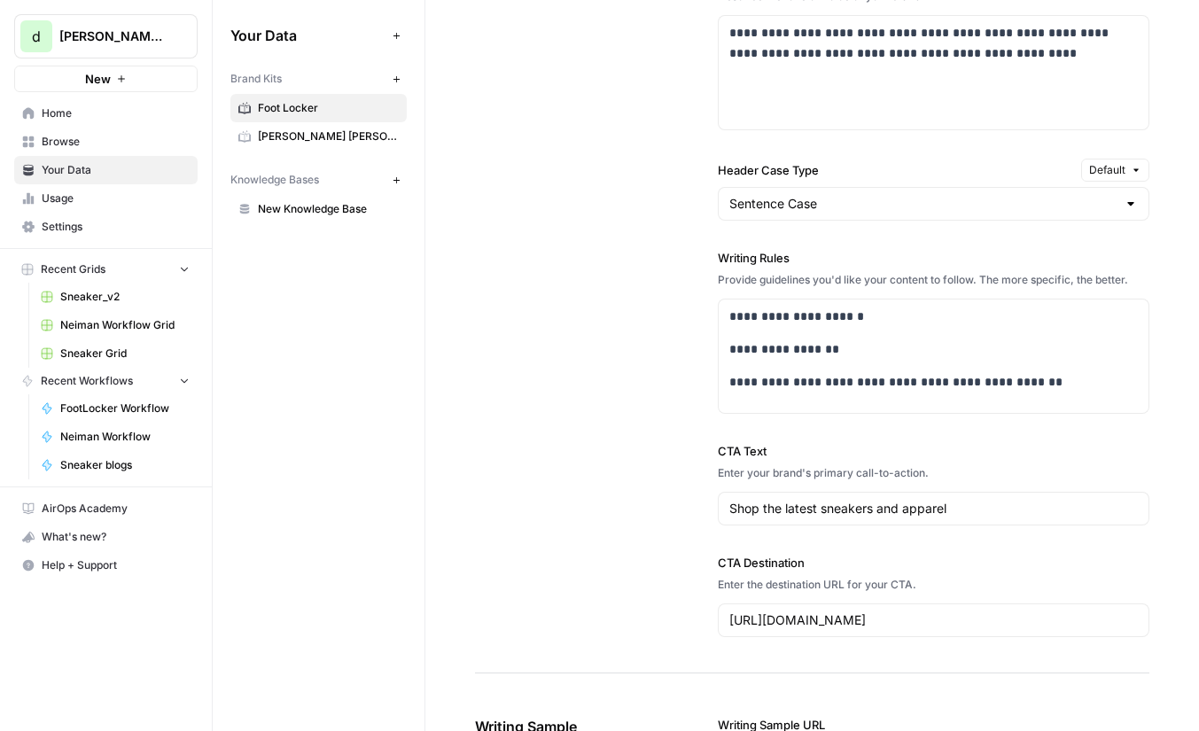
click at [74, 145] on span "Browse" at bounding box center [116, 142] width 148 height 16
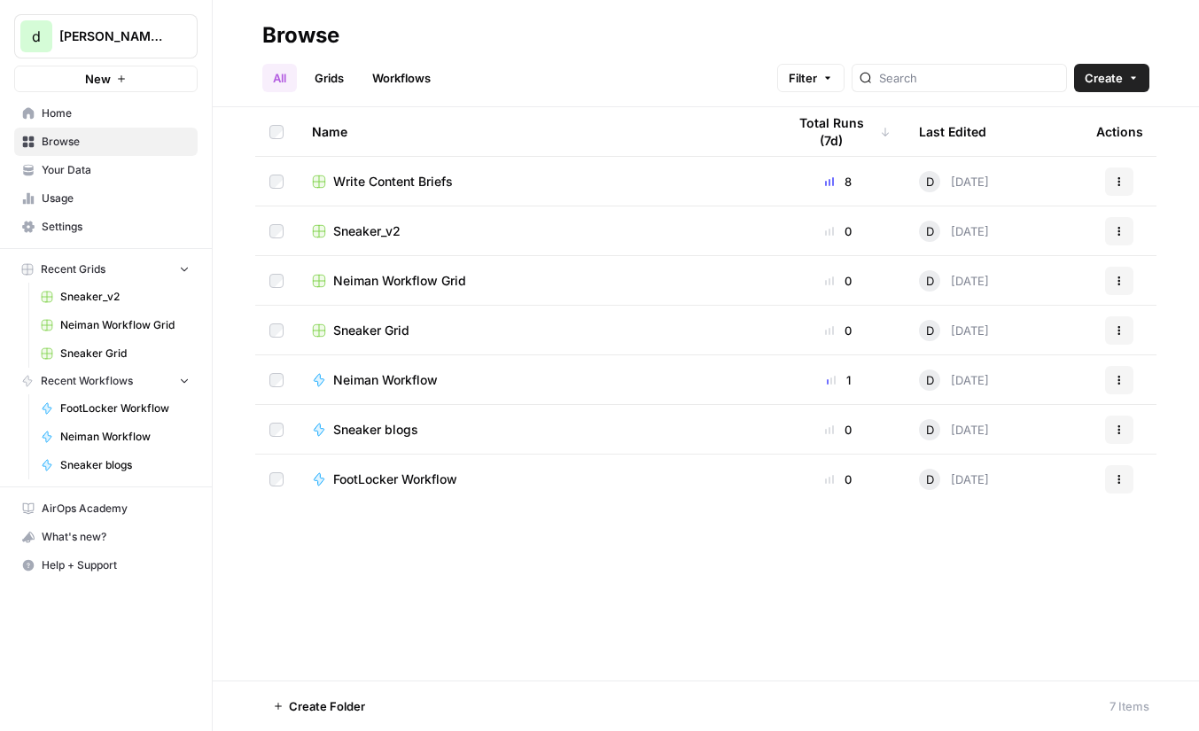
click at [386, 230] on span "Sneaker_v2" at bounding box center [366, 231] width 67 height 18
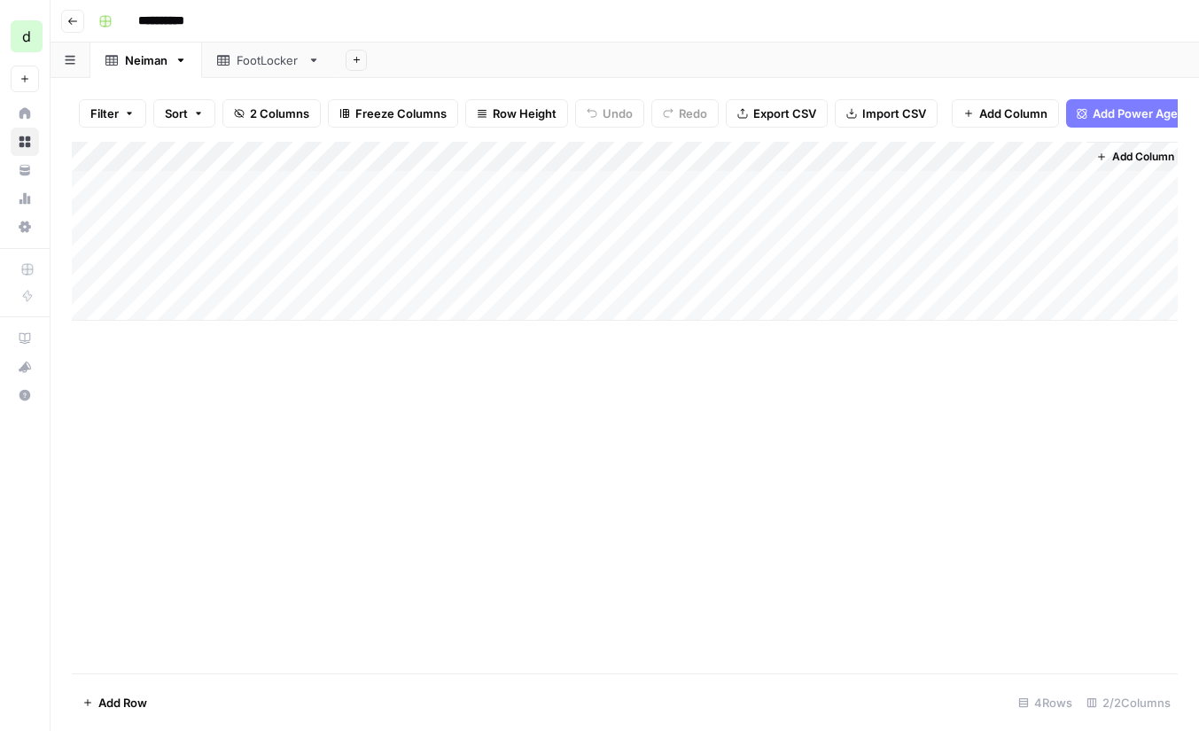
click at [1072, 156] on div "Add Column" at bounding box center [625, 231] width 1106 height 179
click at [441, 469] on div "Add Column" at bounding box center [625, 408] width 1106 height 532
click at [1064, 184] on div "Add Column" at bounding box center [625, 231] width 1106 height 179
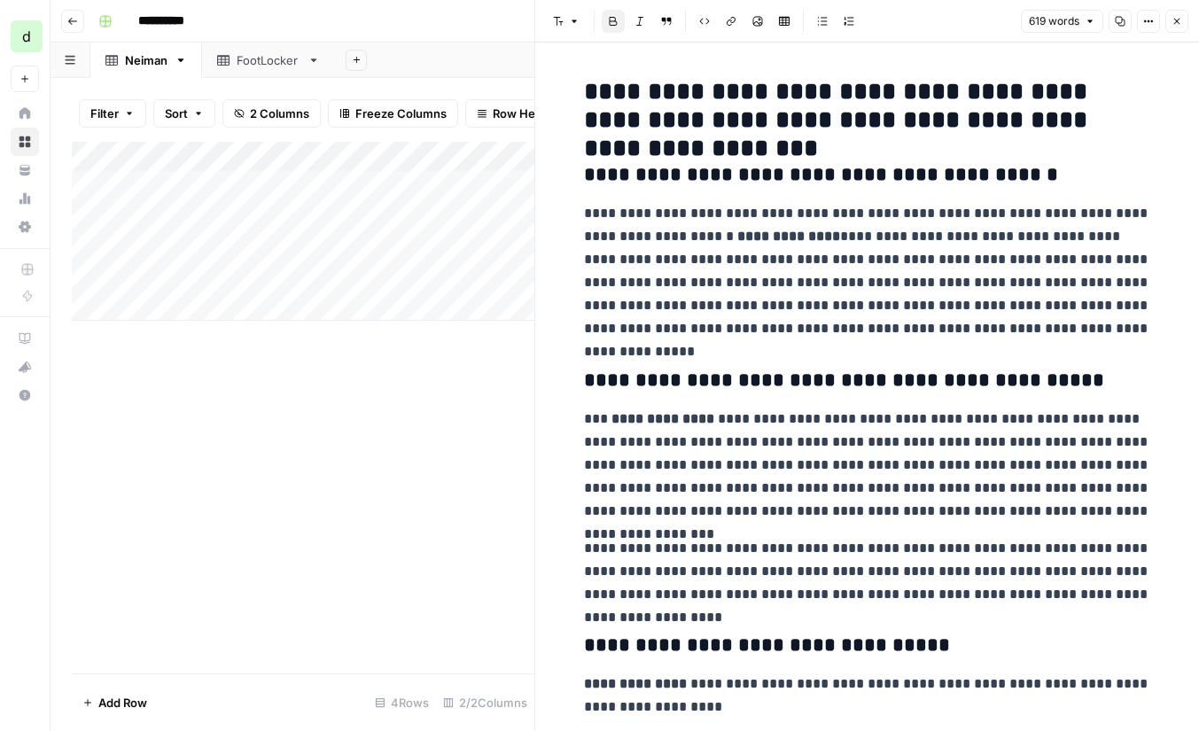
click at [1069, 22] on span "619 words" at bounding box center [1054, 21] width 51 height 16
click at [1140, 17] on button "Options" at bounding box center [1148, 21] width 23 height 23
click at [949, 27] on div "Font style Bold Italic Block quote Code block Link Image Insert Table Bulleted …" at bounding box center [781, 21] width 470 height 23
click at [459, 152] on div "Add Column" at bounding box center [303, 231] width 463 height 179
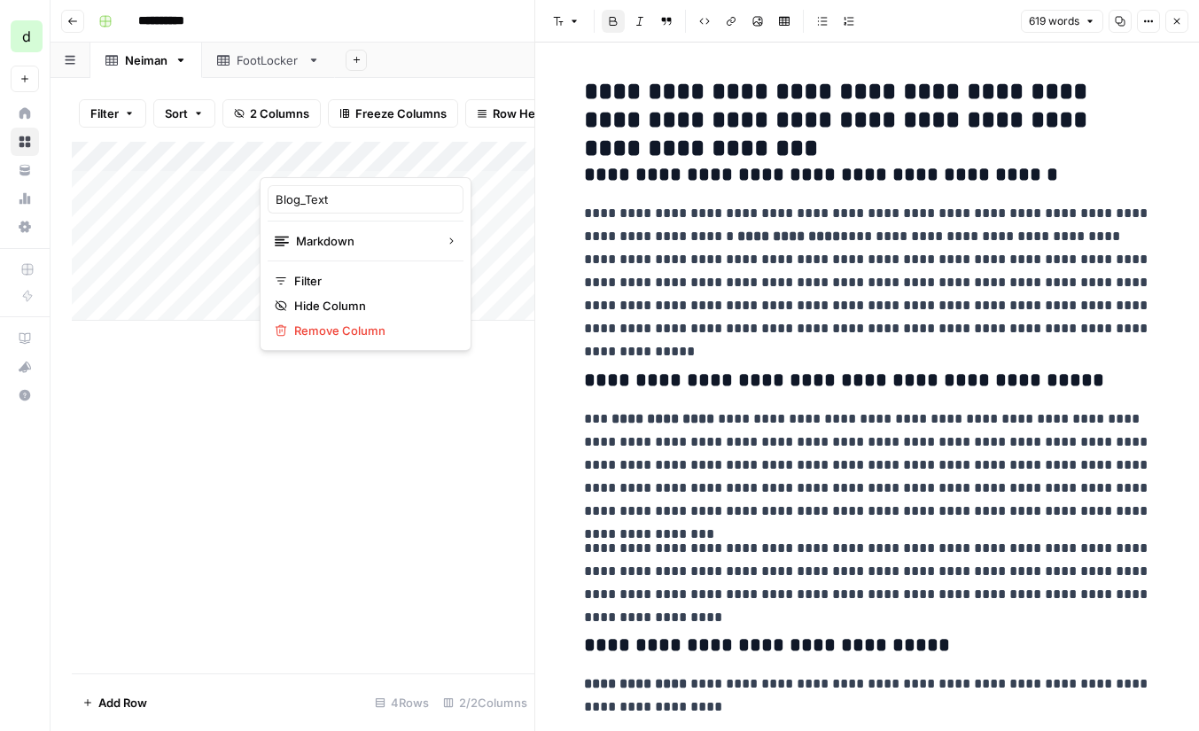
click at [466, 132] on div "Filter Sort 2 Columns Freeze Columns Row Height Undo Redo Export CSV Import CSV…" at bounding box center [303, 113] width 463 height 57
click at [1179, 18] on icon "button" at bounding box center [1177, 21] width 11 height 11
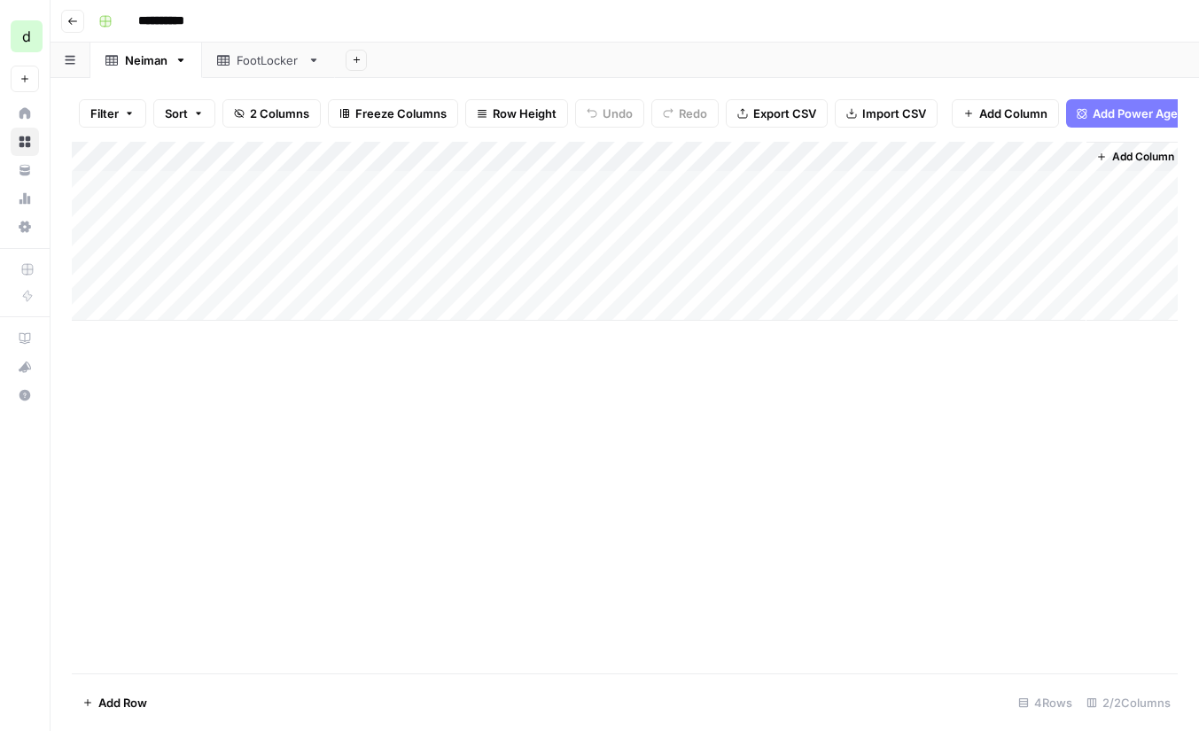
click at [1086, 153] on div "Add Column" at bounding box center [1135, 231] width 98 height 179
drag, startPoint x: 1083, startPoint y: 153, endPoint x: 641, endPoint y: 150, distance: 442.3
click at [641, 151] on div "Add Column" at bounding box center [625, 231] width 1106 height 179
click at [706, 160] on span "Add Column" at bounding box center [698, 157] width 62 height 16
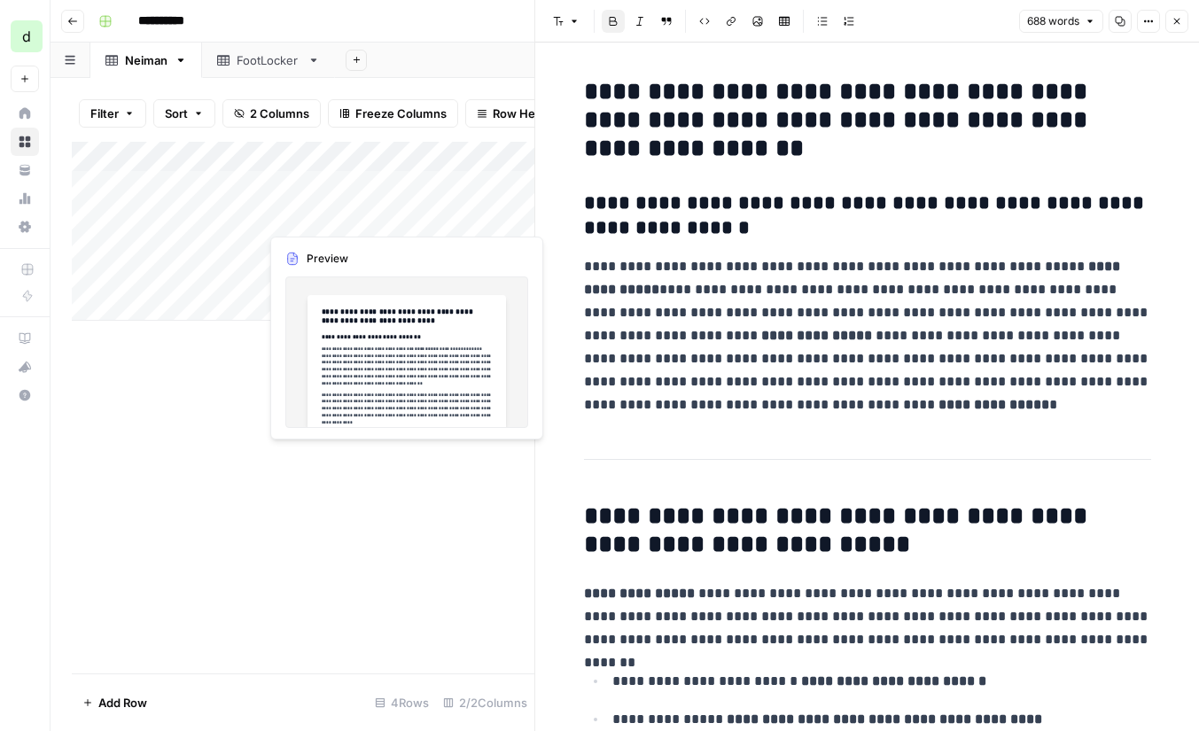
scroll to position [1992, 0]
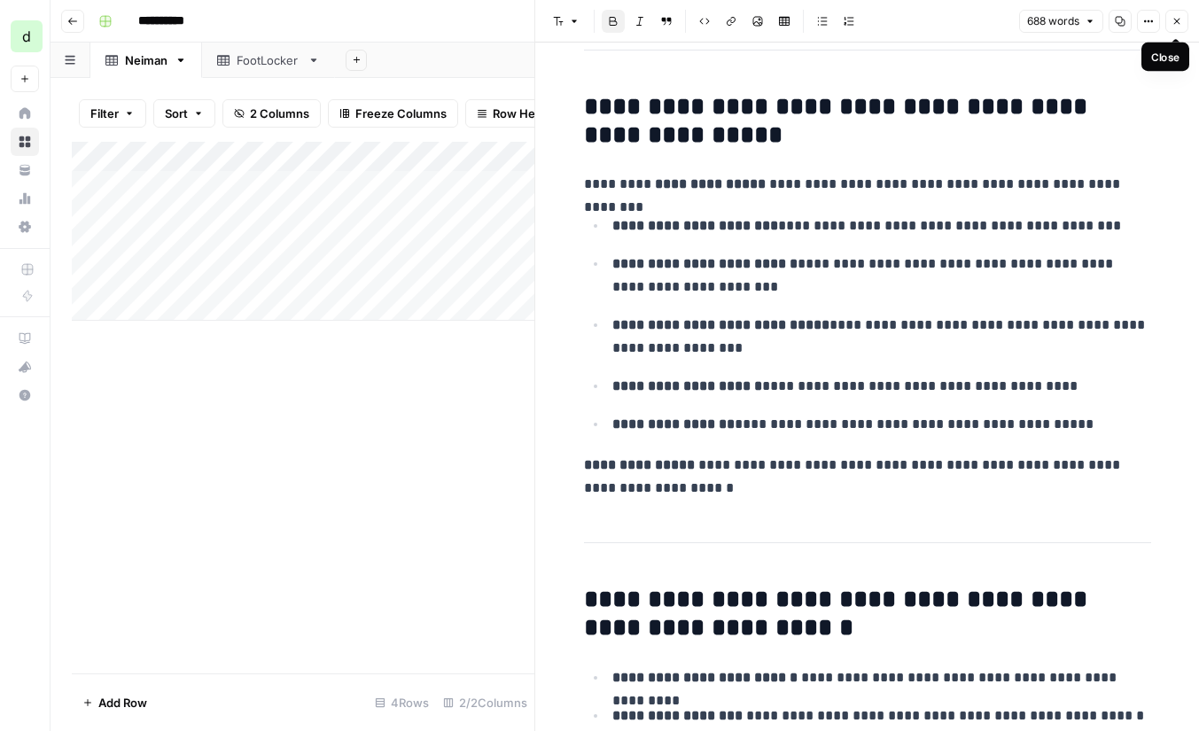
click at [1182, 18] on button "Close" at bounding box center [1177, 21] width 23 height 23
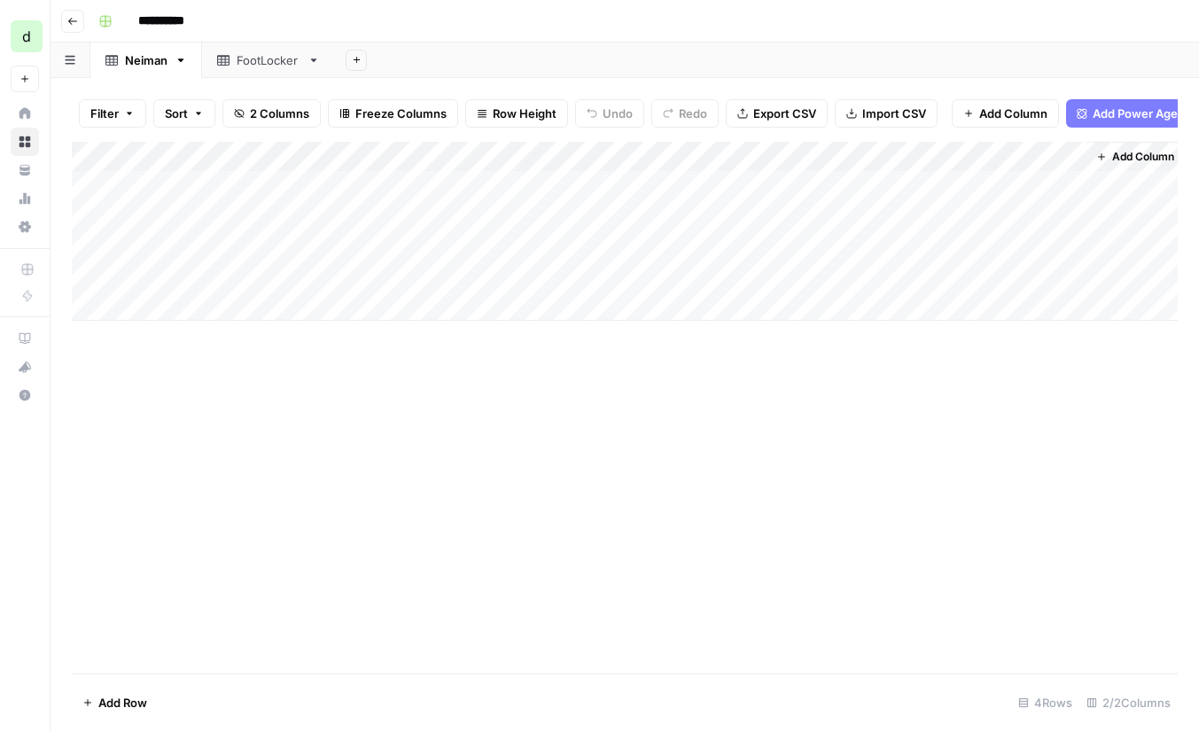
click at [269, 64] on div "FootLocker" at bounding box center [269, 60] width 64 height 18
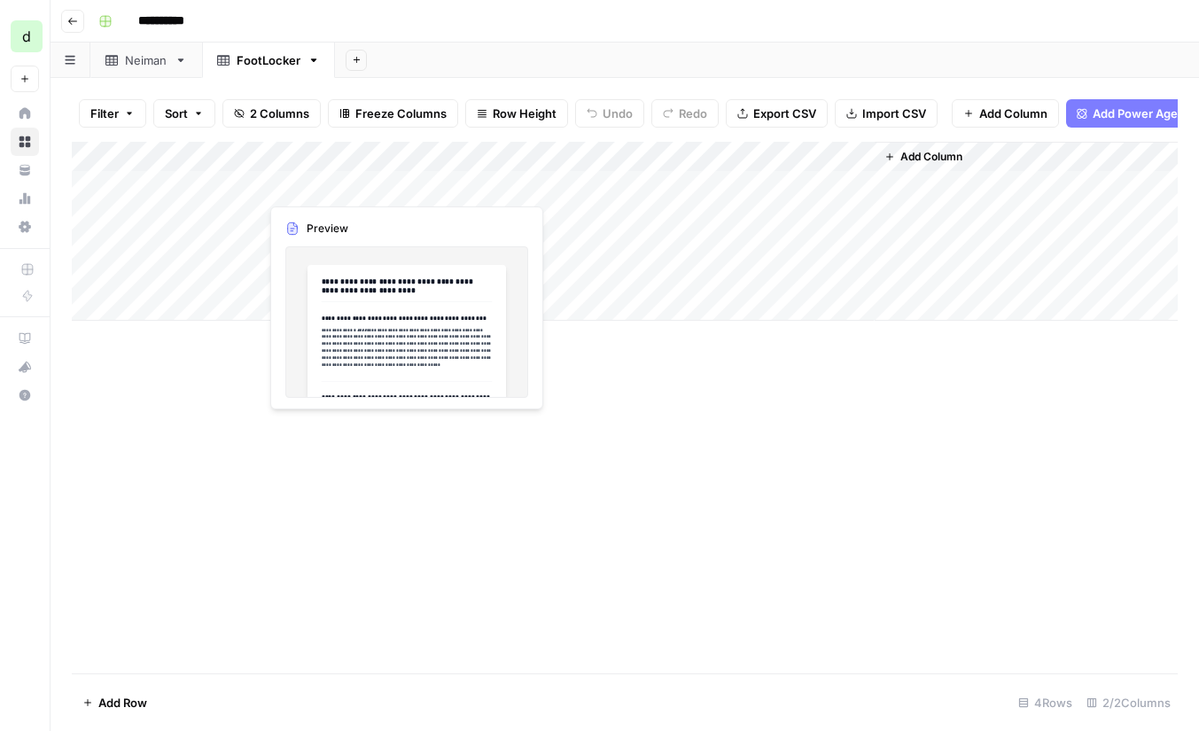
drag, startPoint x: 562, startPoint y: 185, endPoint x: 578, endPoint y: 289, distance: 104.9
click at [578, 289] on div "Add Column" at bounding box center [625, 231] width 1106 height 179
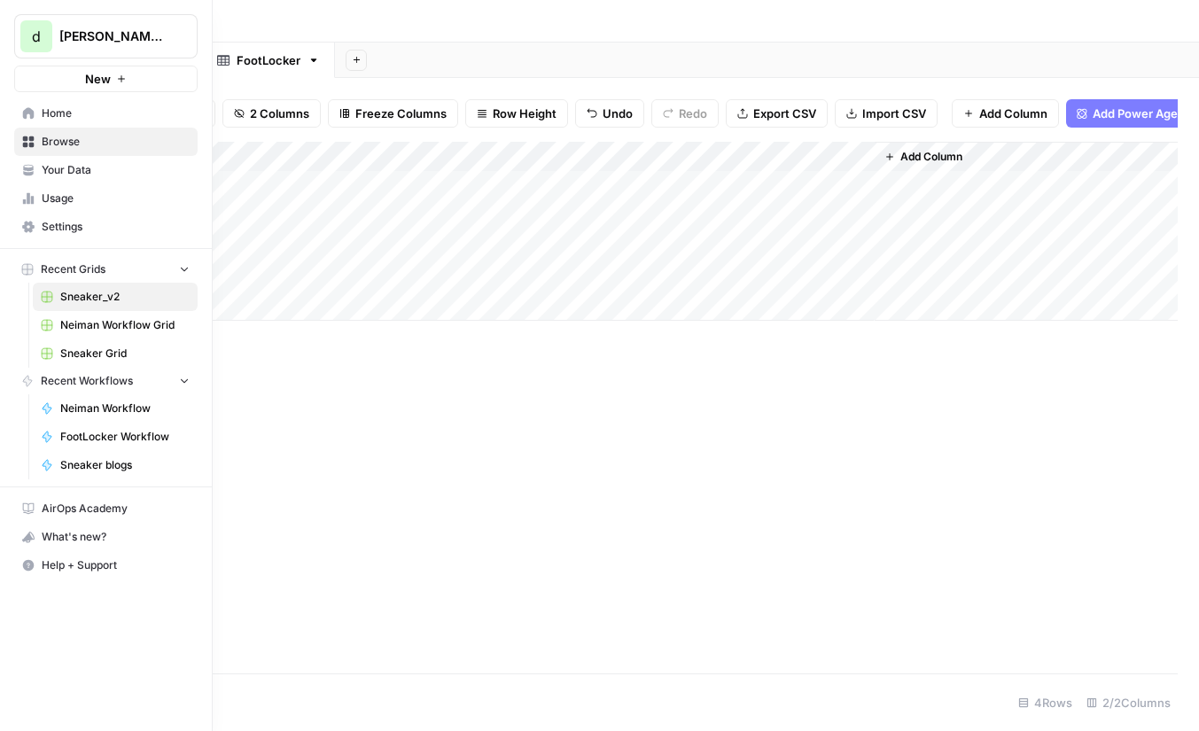
click at [82, 223] on span "Settings" at bounding box center [116, 227] width 148 height 16
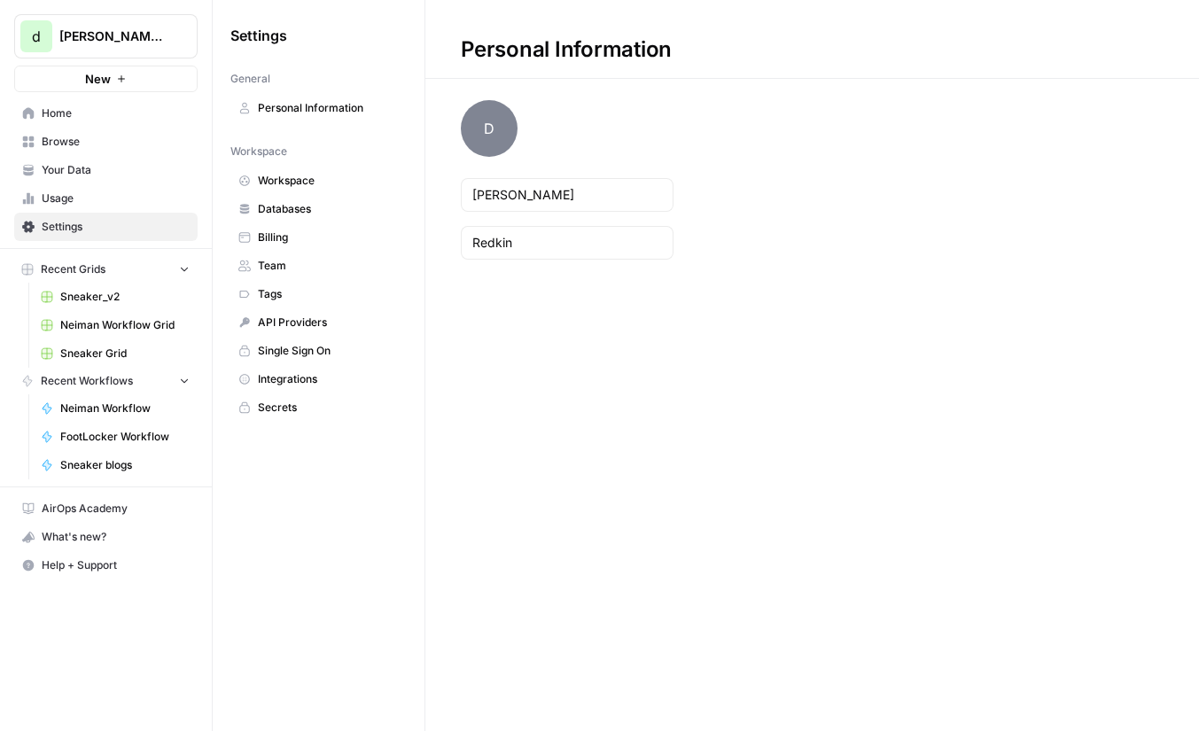
click at [110, 193] on span "Usage" at bounding box center [116, 199] width 148 height 16
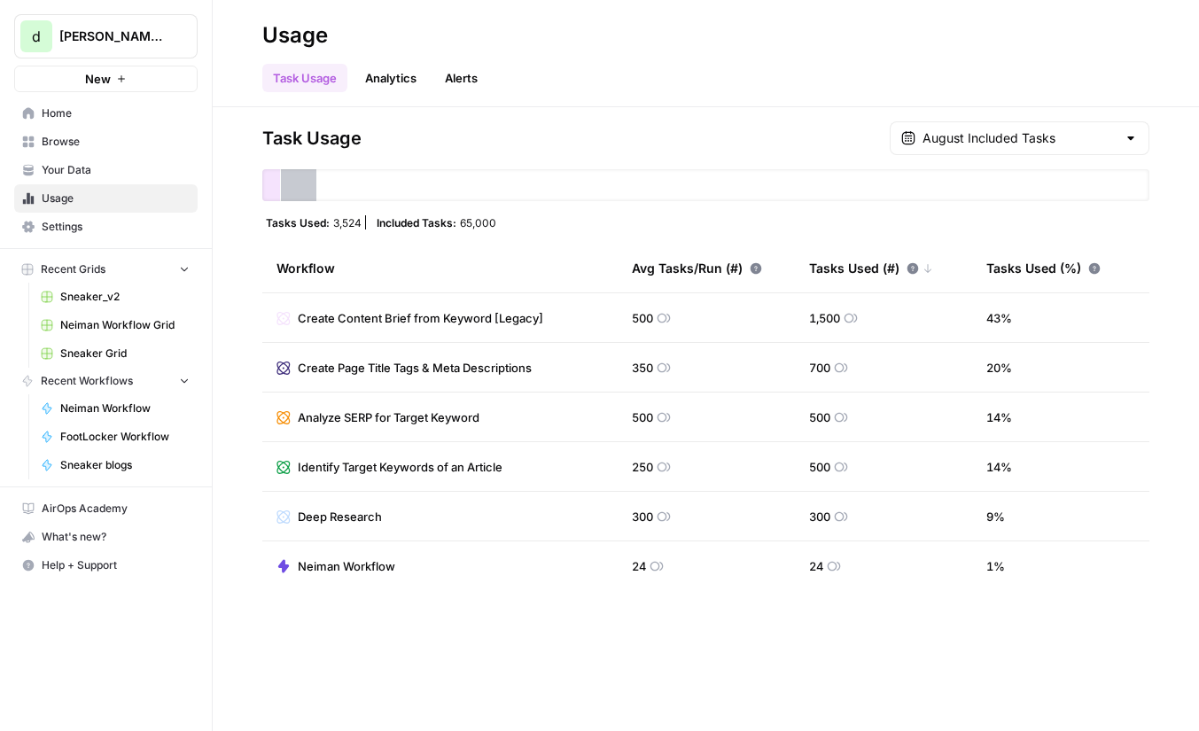
click at [123, 176] on span "Your Data" at bounding box center [116, 170] width 148 height 16
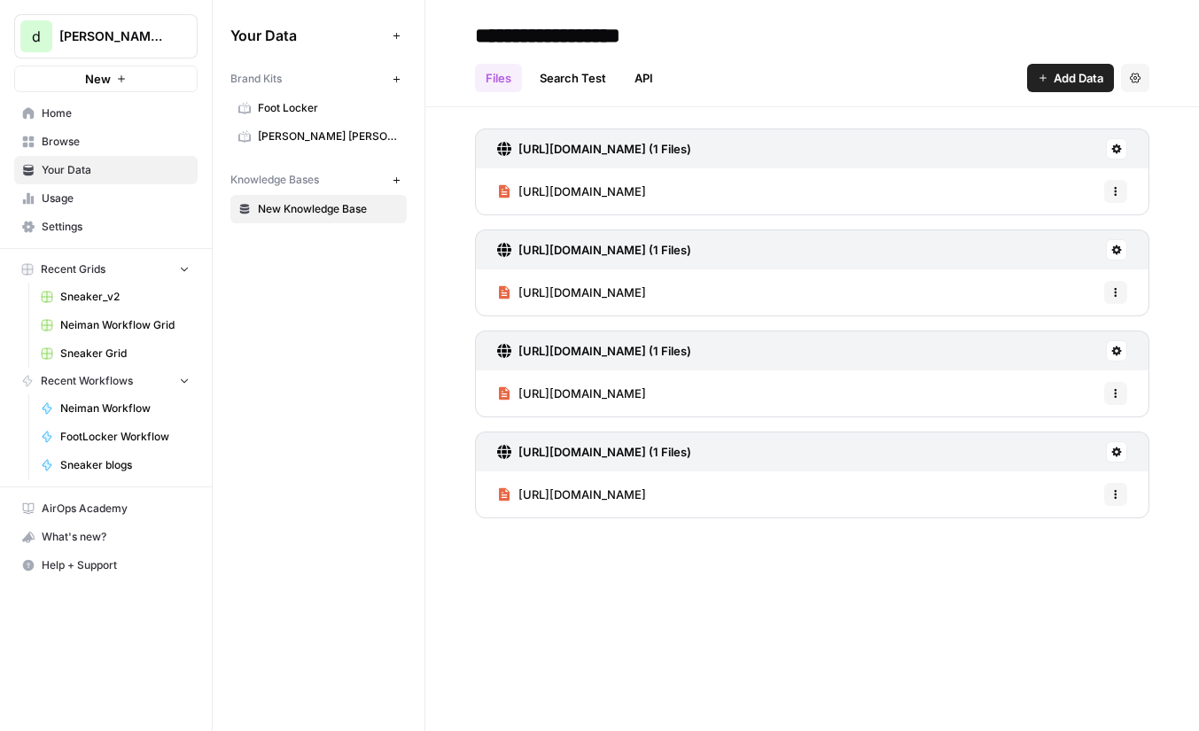
click at [308, 102] on span "Foot Locker" at bounding box center [328, 108] width 141 height 16
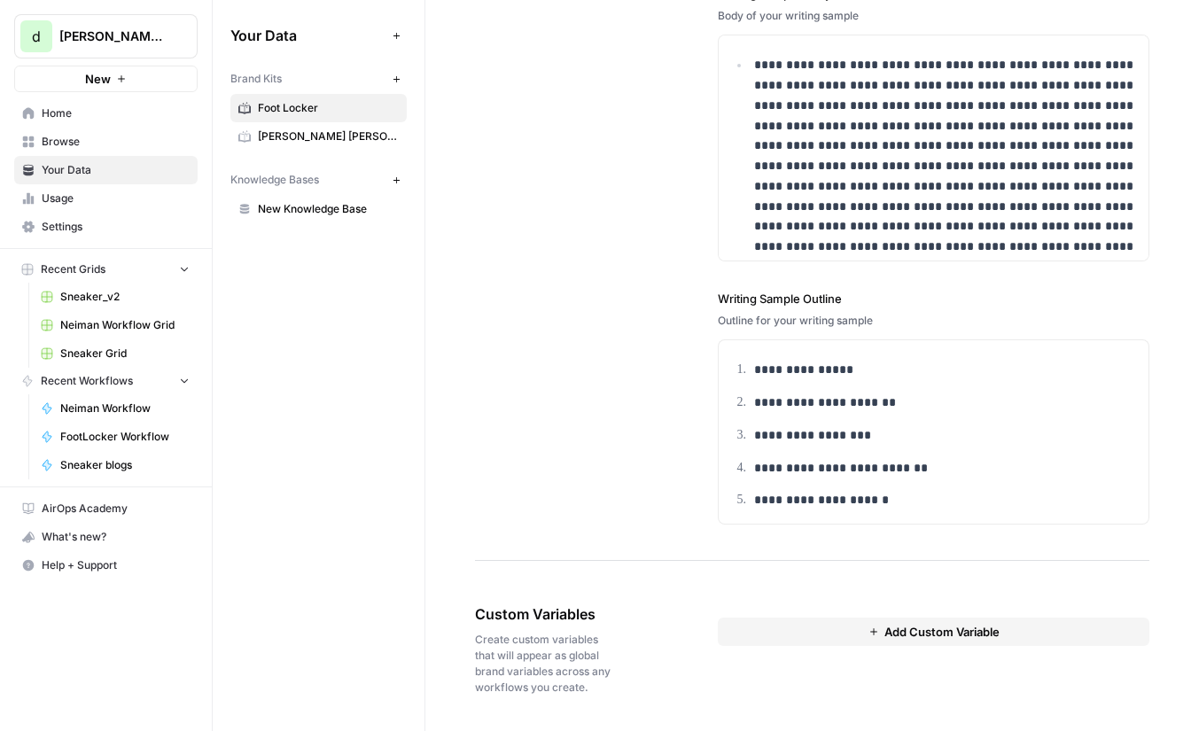
scroll to position [9, 0]
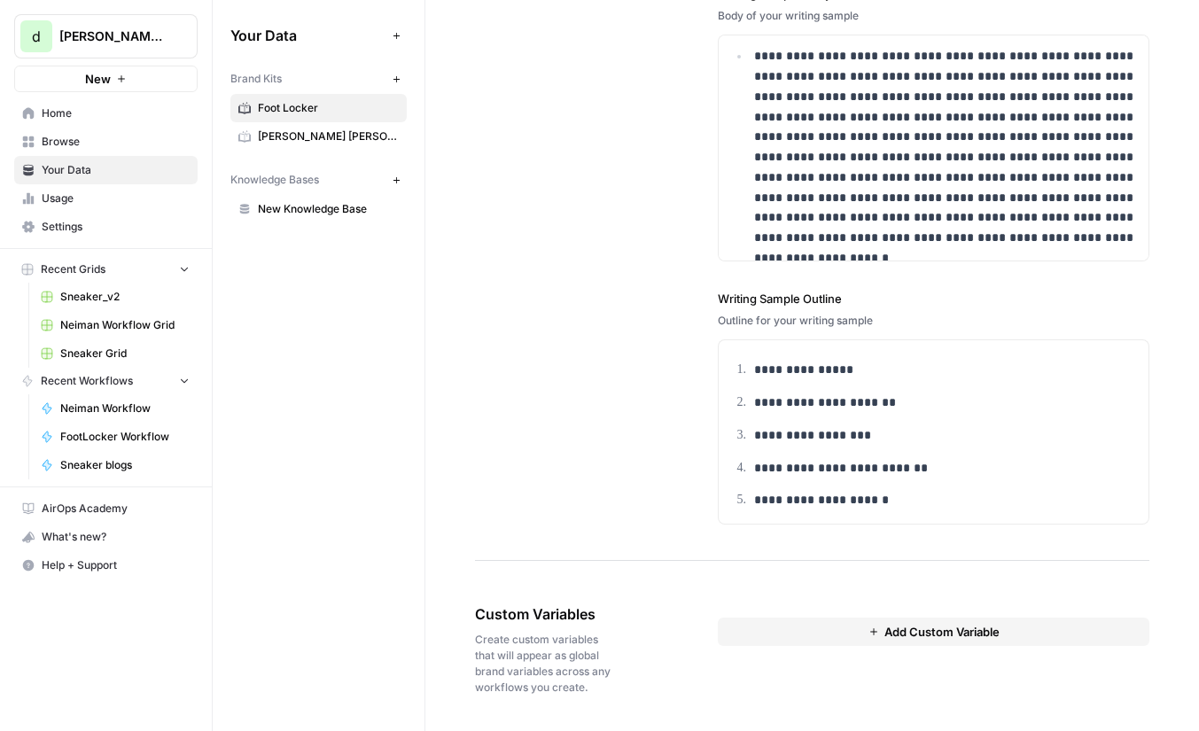
click at [848, 622] on button "Add Custom Variable" at bounding box center [934, 632] width 432 height 28
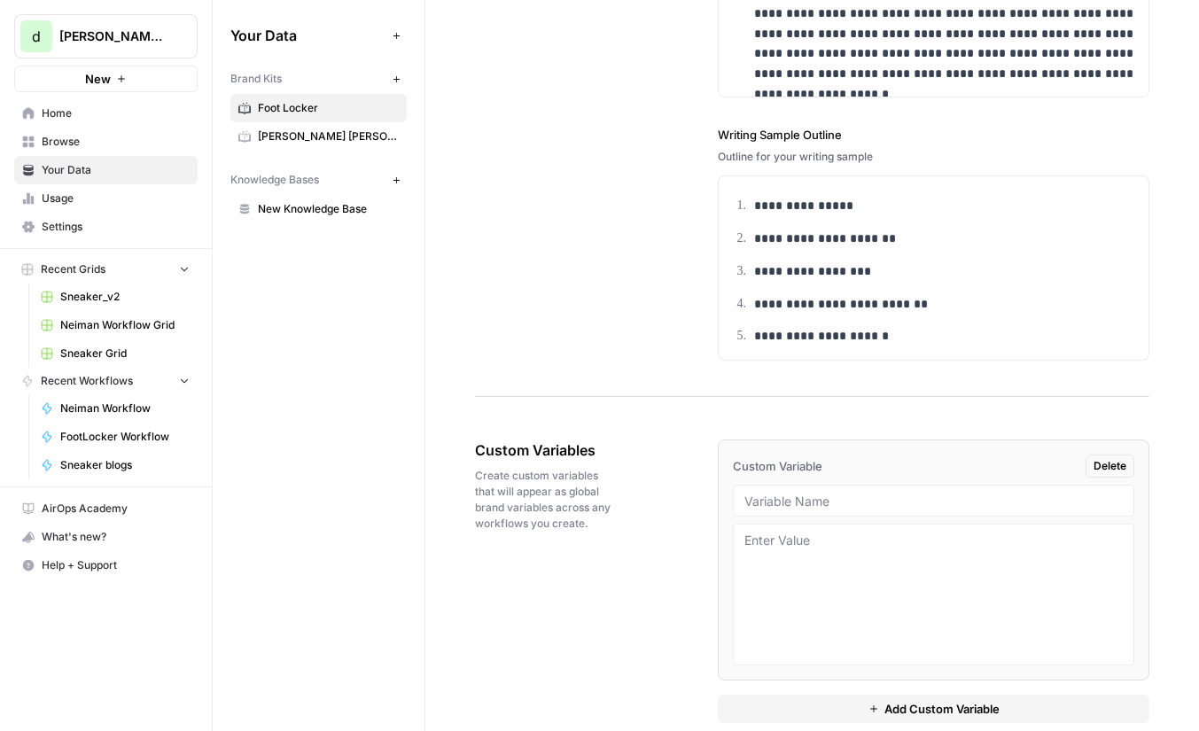
scroll to position [2595, 0]
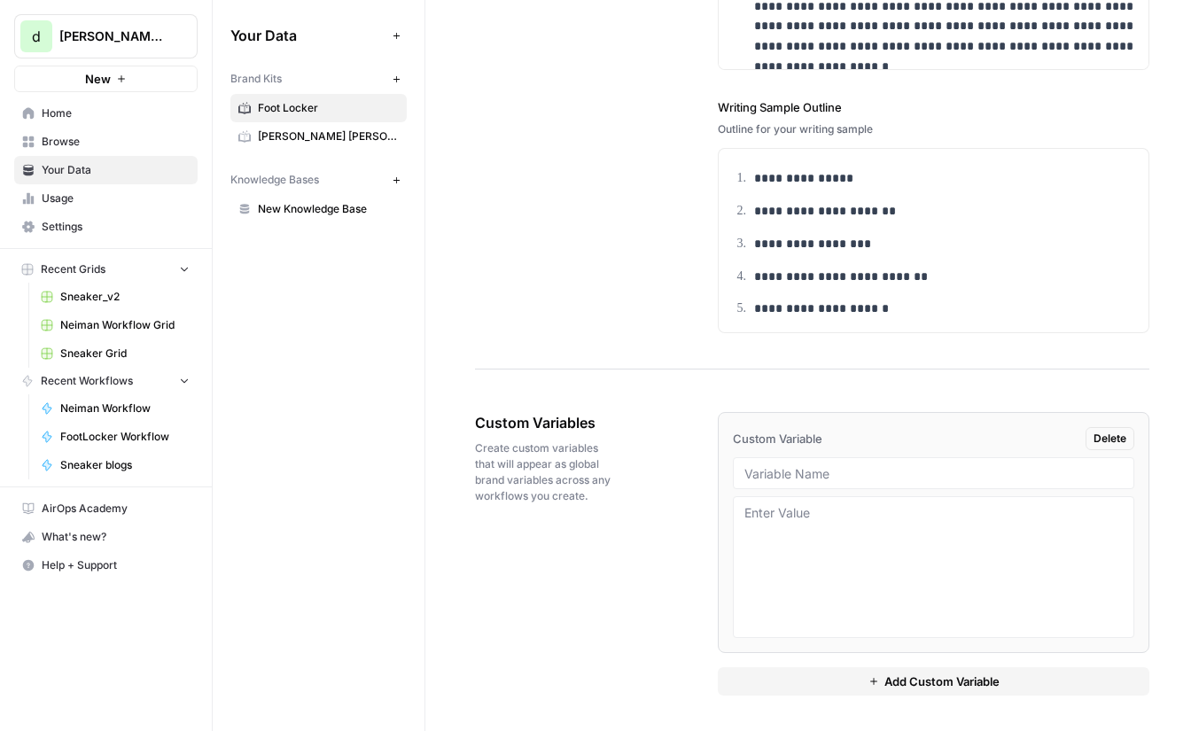
click at [1125, 438] on span "Delete" at bounding box center [1110, 439] width 33 height 16
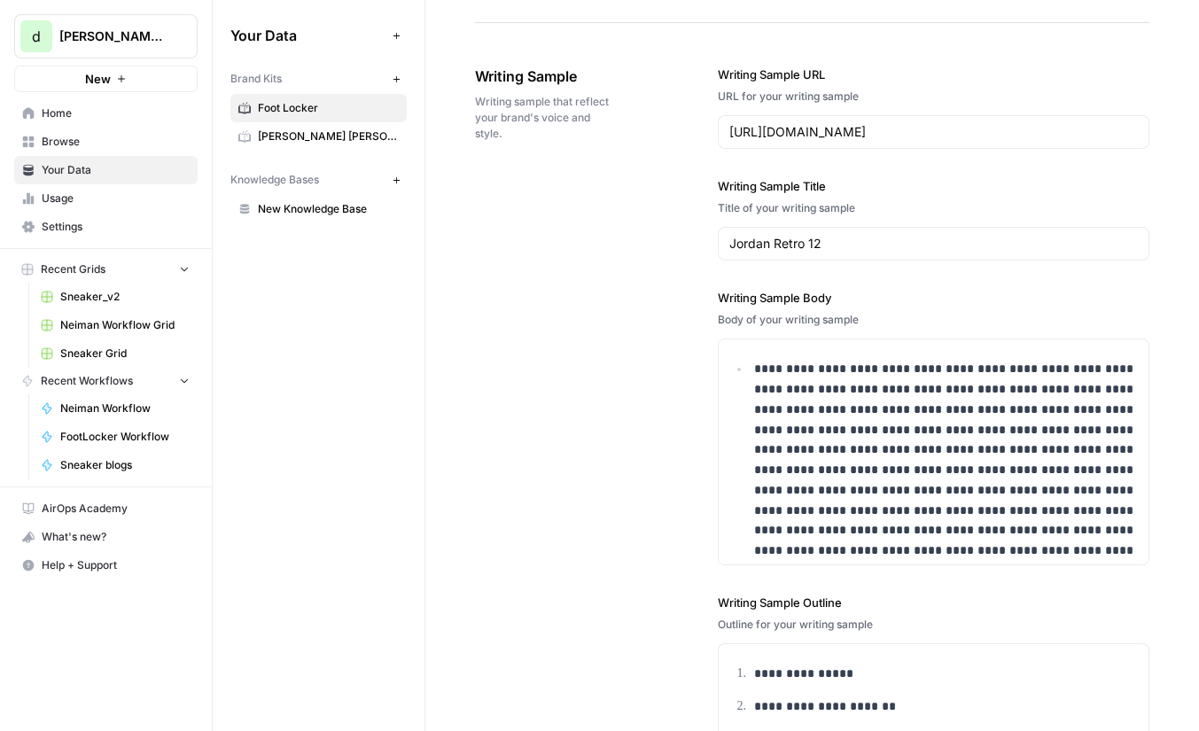
scroll to position [2404, 0]
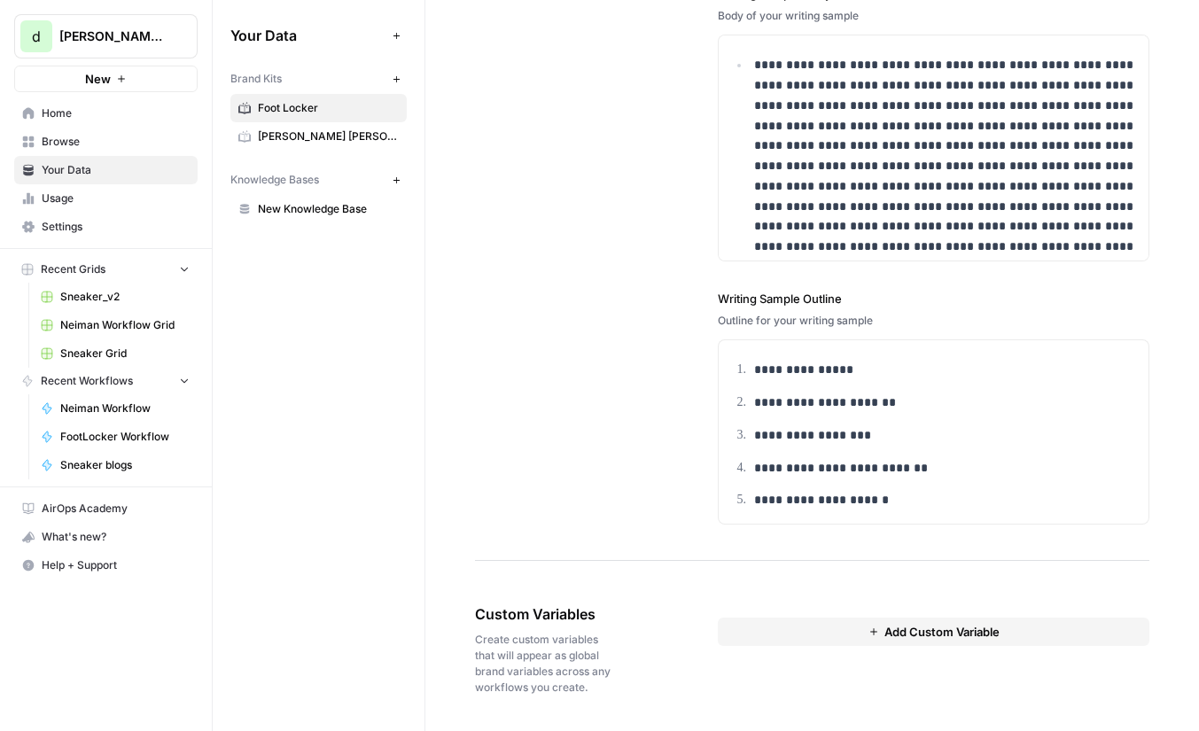
click at [542, 666] on span "Create custom variables that will appear as global brand variables across any w…" at bounding box center [547, 664] width 144 height 64
drag, startPoint x: 542, startPoint y: 666, endPoint x: 542, endPoint y: 608, distance: 57.6
click at [542, 608] on div "Custom Variables Create custom variables that will appear as global brand varia…" at bounding box center [547, 649] width 144 height 163
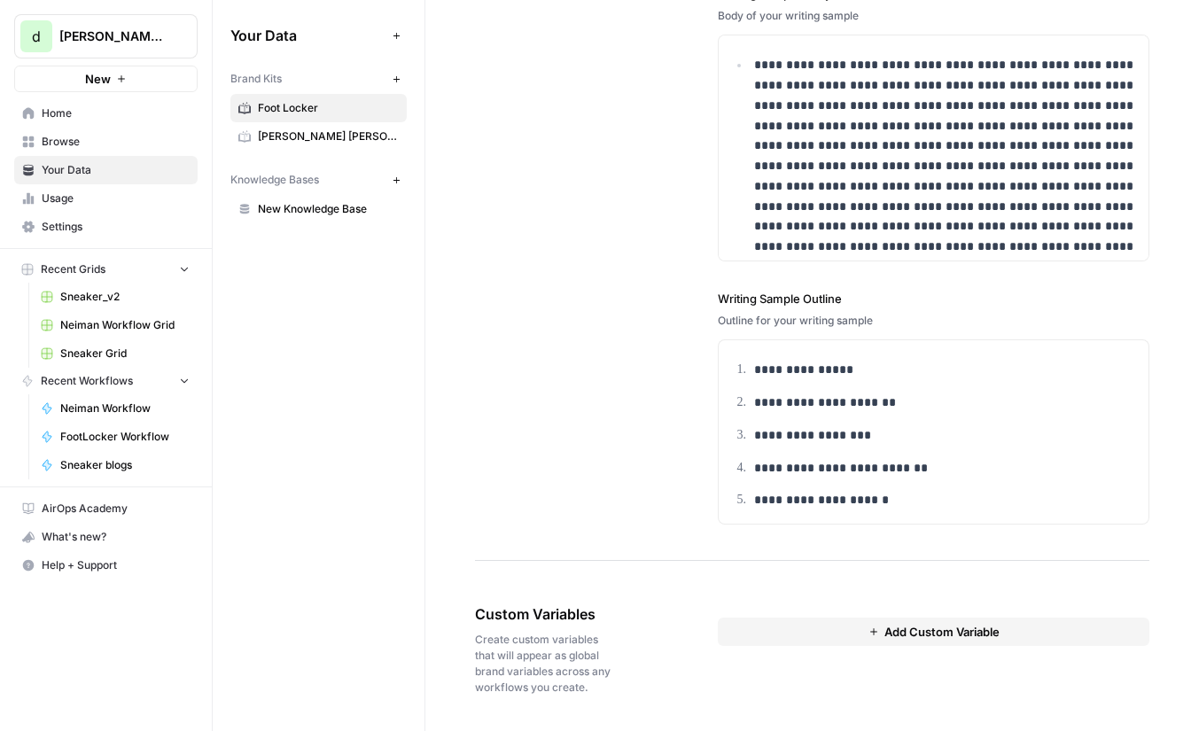
click at [542, 608] on span "Custom Variables" at bounding box center [547, 614] width 144 height 21
click at [295, 218] on link "New Knowledge Base" at bounding box center [318, 209] width 176 height 28
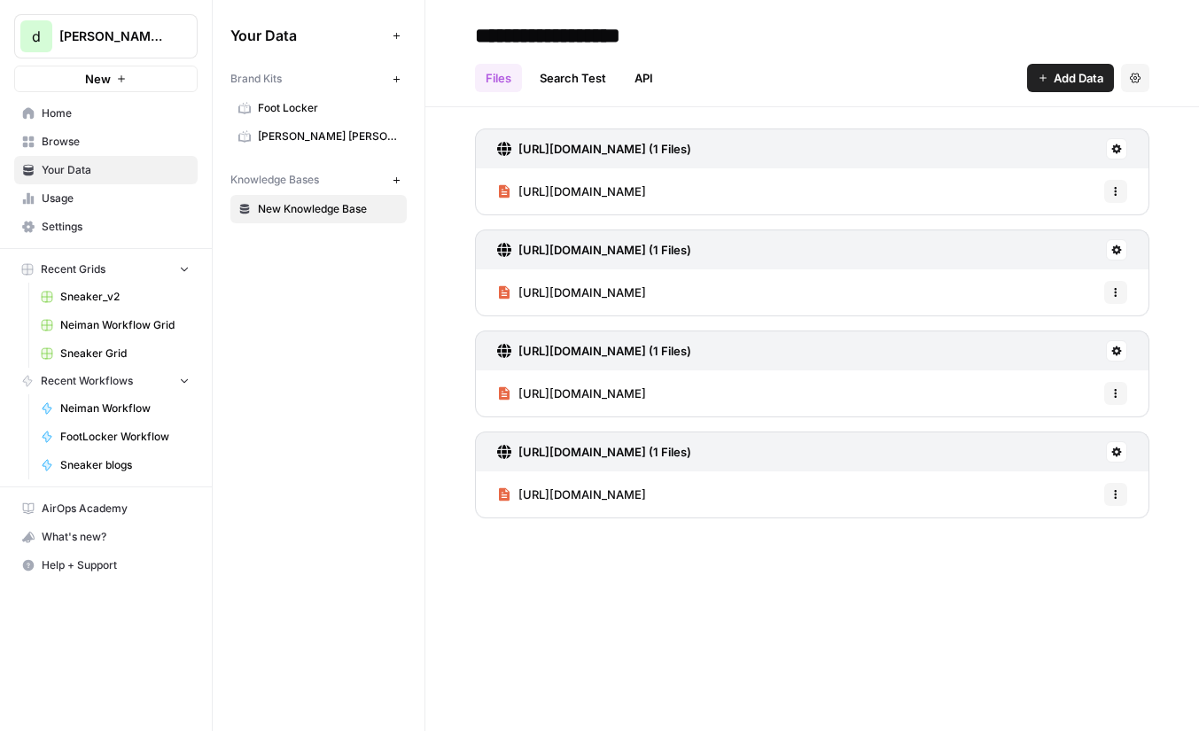
click at [393, 176] on icon "button" at bounding box center [397, 180] width 10 height 10
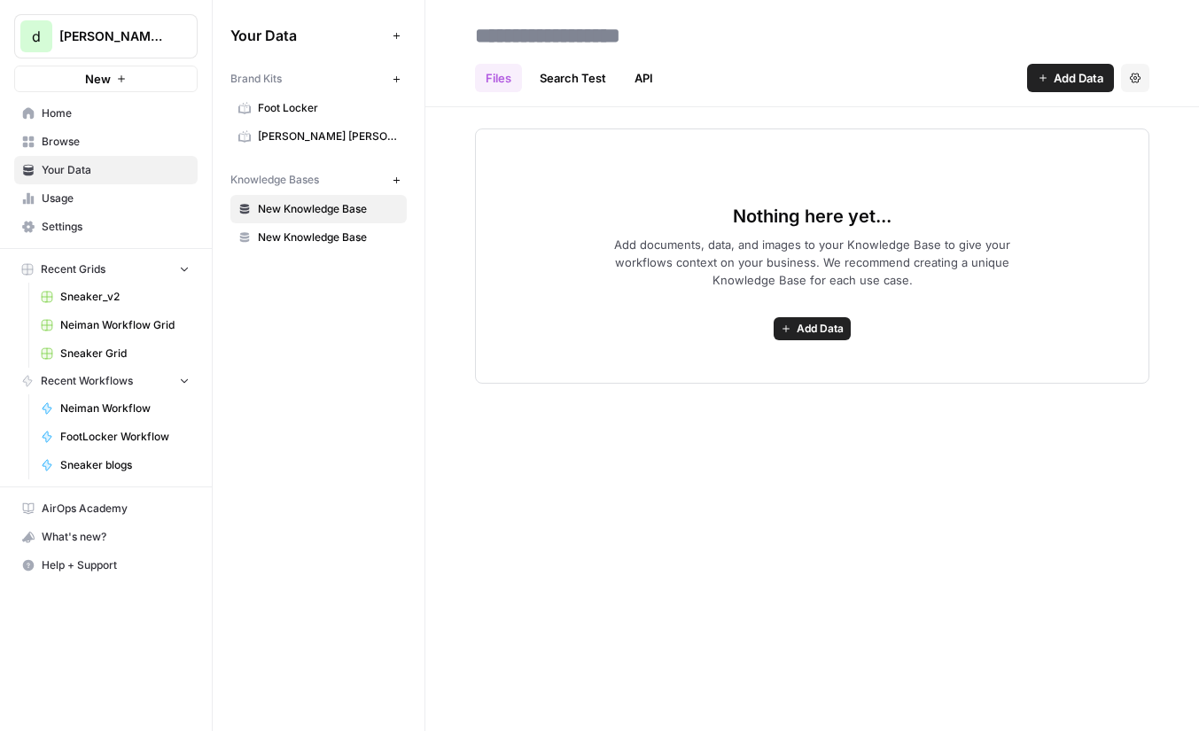
click at [631, 79] on link "API" at bounding box center [644, 78] width 40 height 28
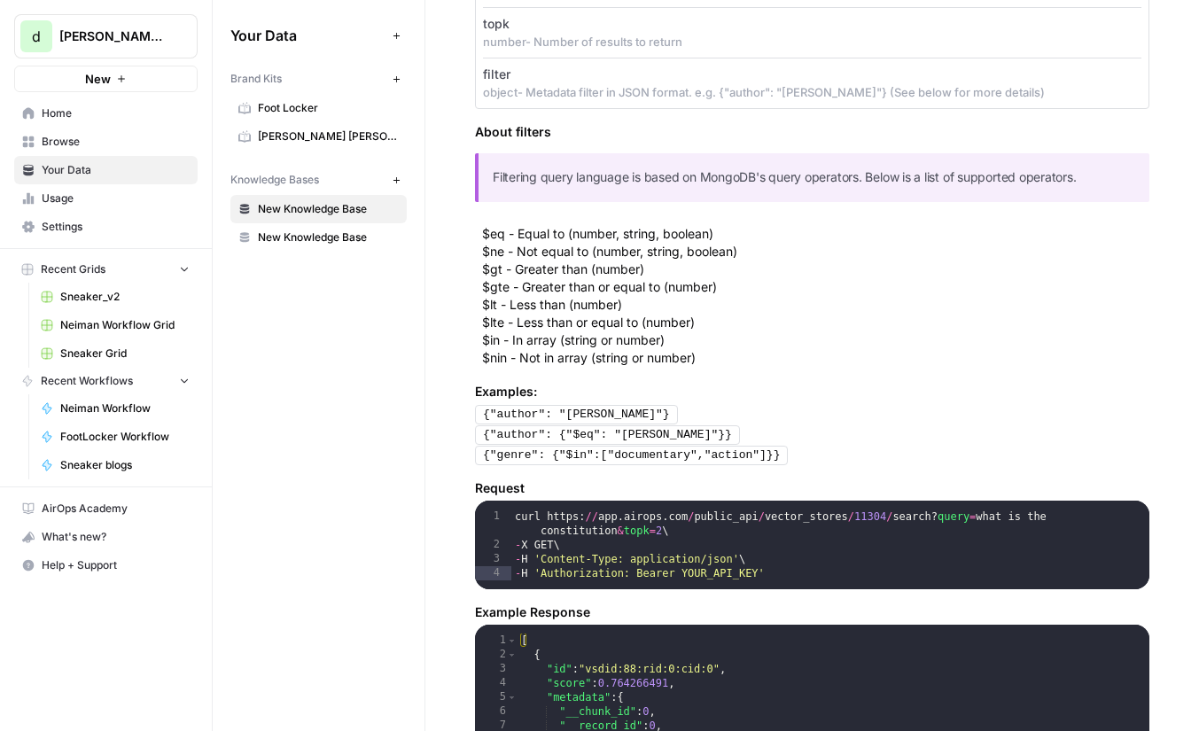
scroll to position [634, 0]
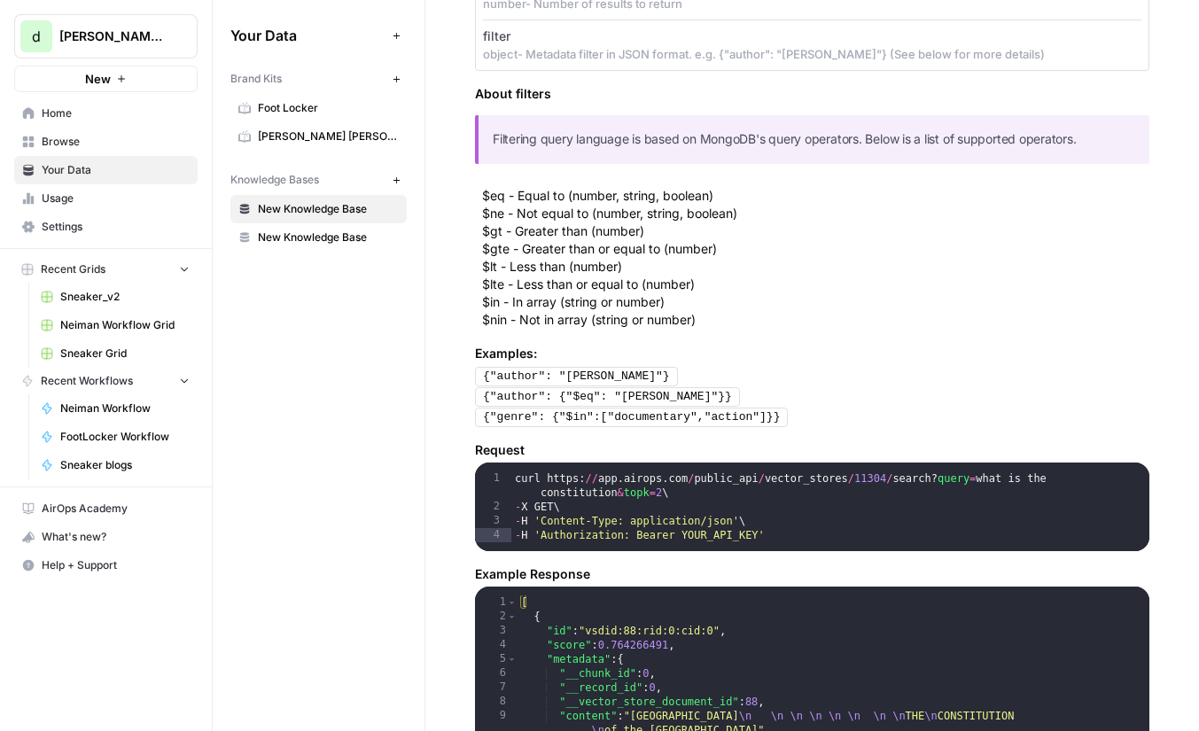
drag, startPoint x: 574, startPoint y: 199, endPoint x: 574, endPoint y: 308, distance: 109.0
click at [574, 308] on ul "$eq - Equal to (number, string, boolean) $ne - Not equal to (number, string, bo…" at bounding box center [815, 258] width 667 height 142
click at [574, 308] on li "$in - In array (string or number)" at bounding box center [815, 302] width 667 height 18
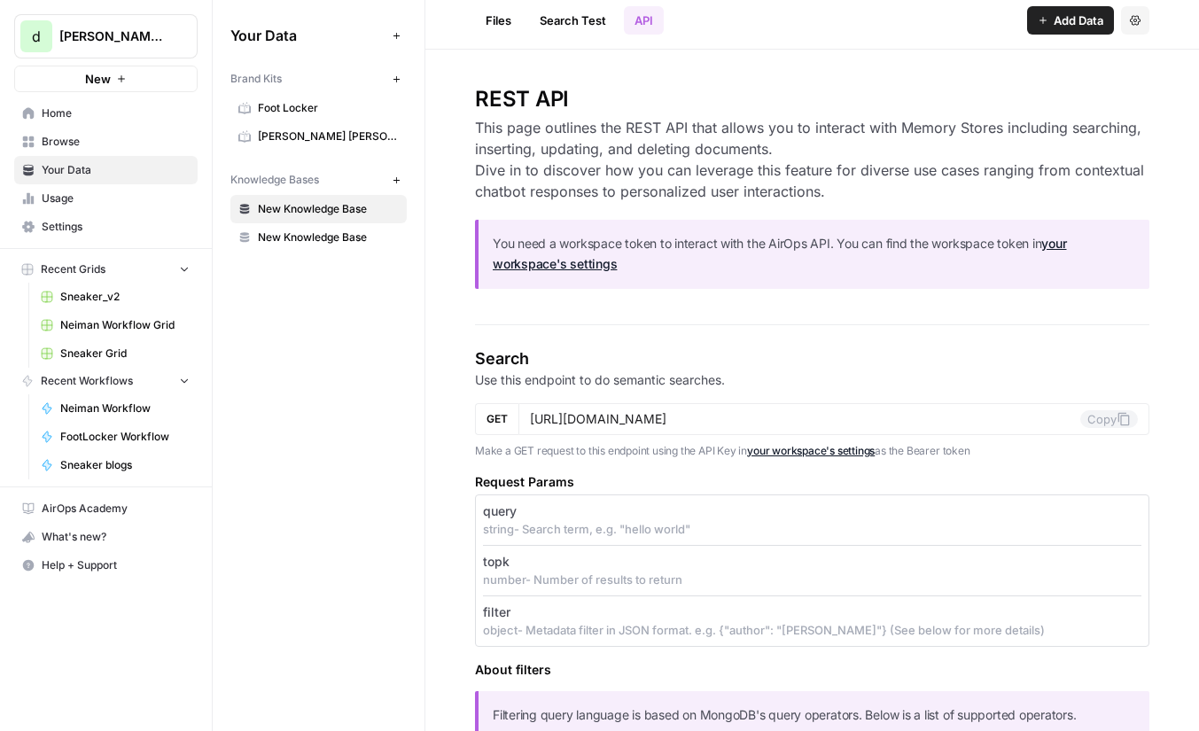
scroll to position [0, 0]
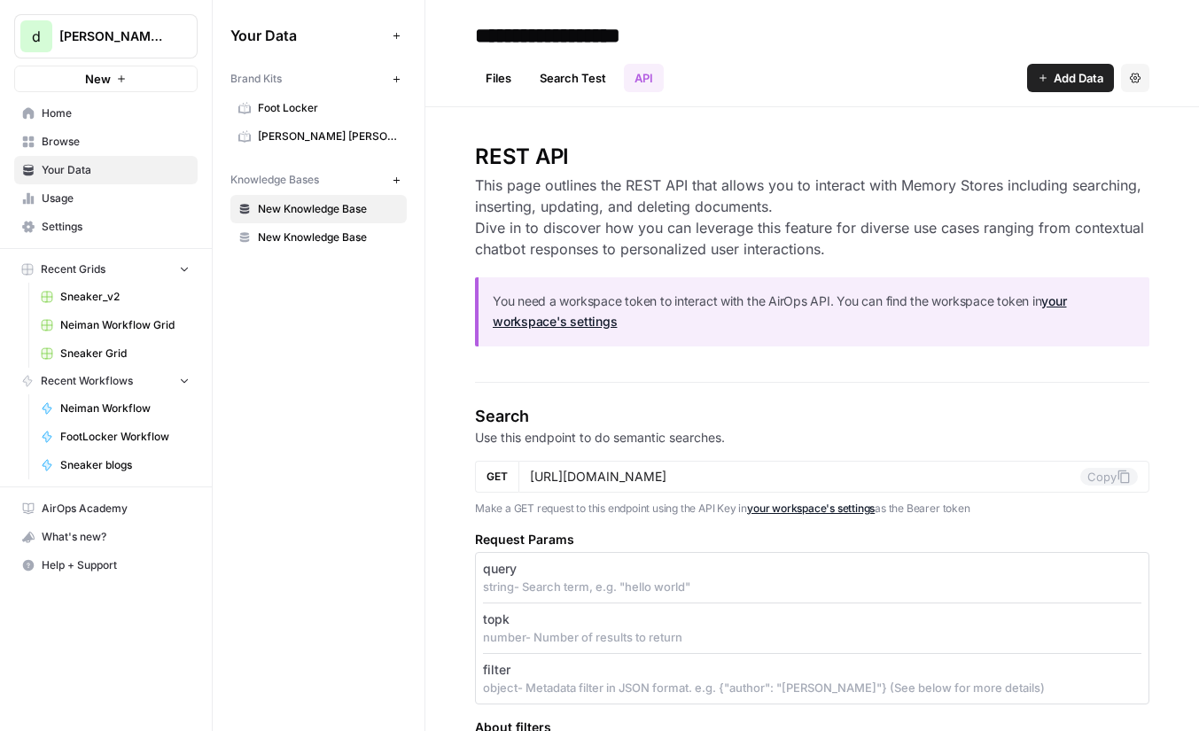
click at [493, 78] on link "Files" at bounding box center [498, 78] width 47 height 28
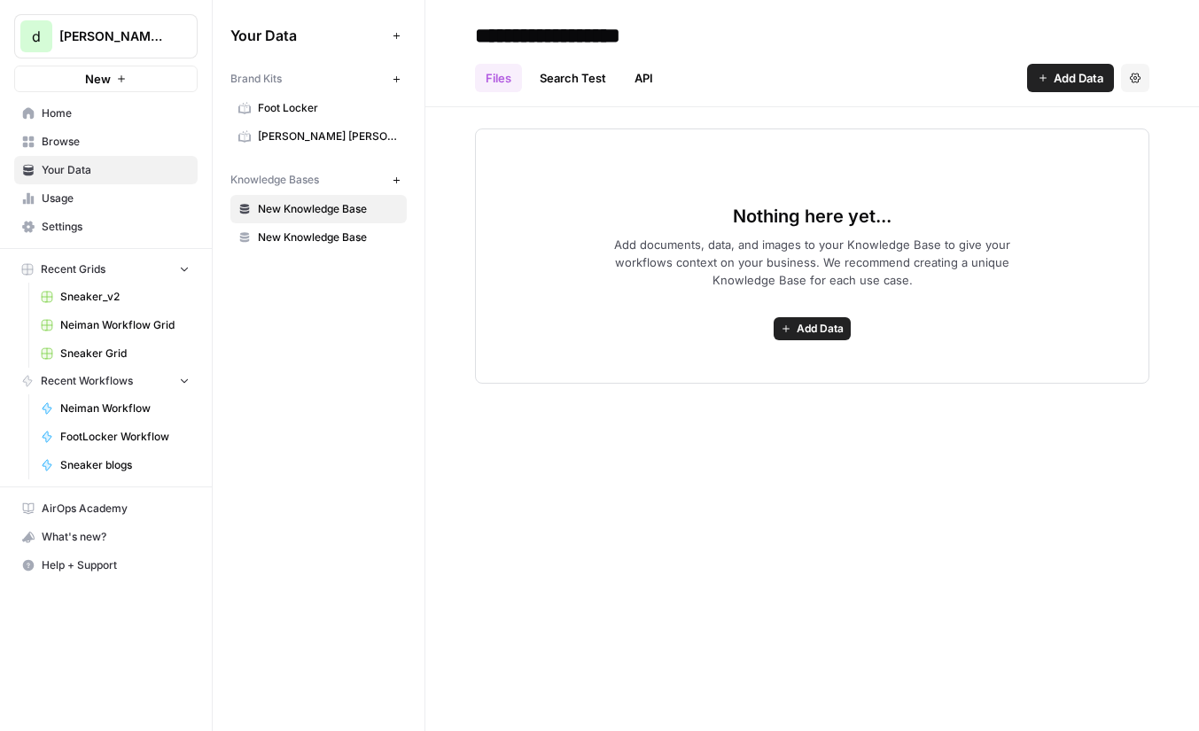
click at [542, 78] on link "Search Test" at bounding box center [573, 78] width 88 height 28
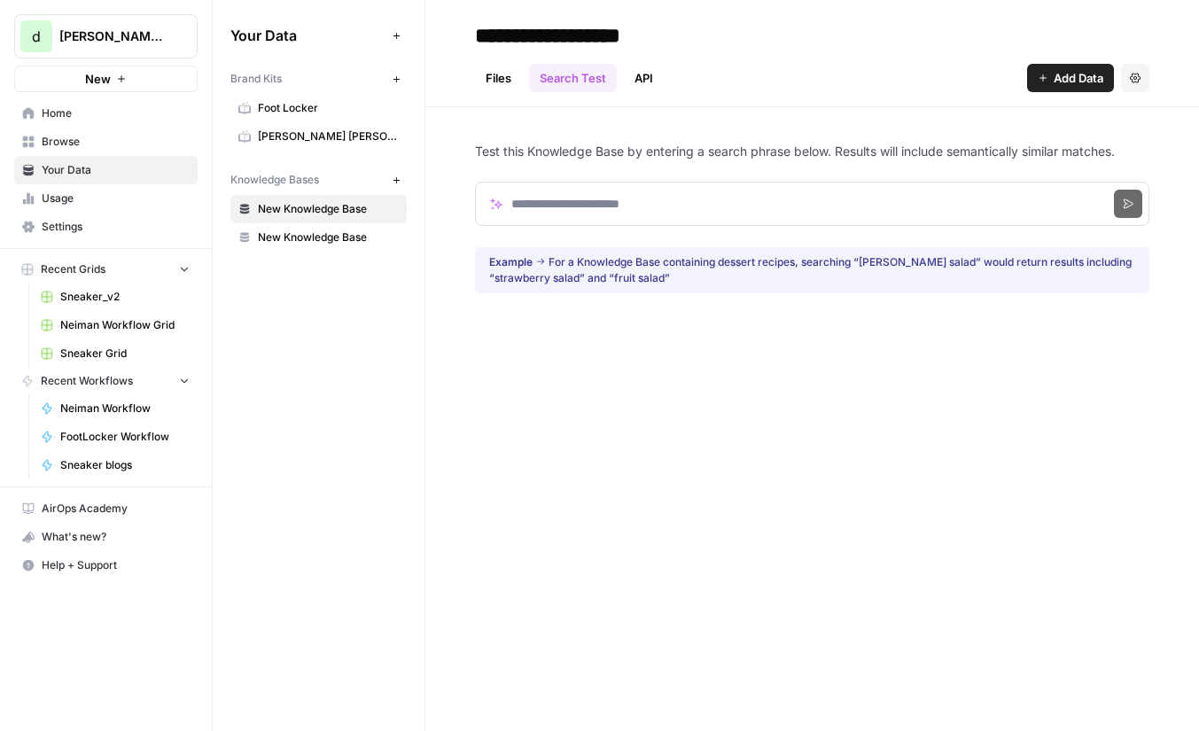
click at [503, 78] on link "Files" at bounding box center [498, 78] width 47 height 28
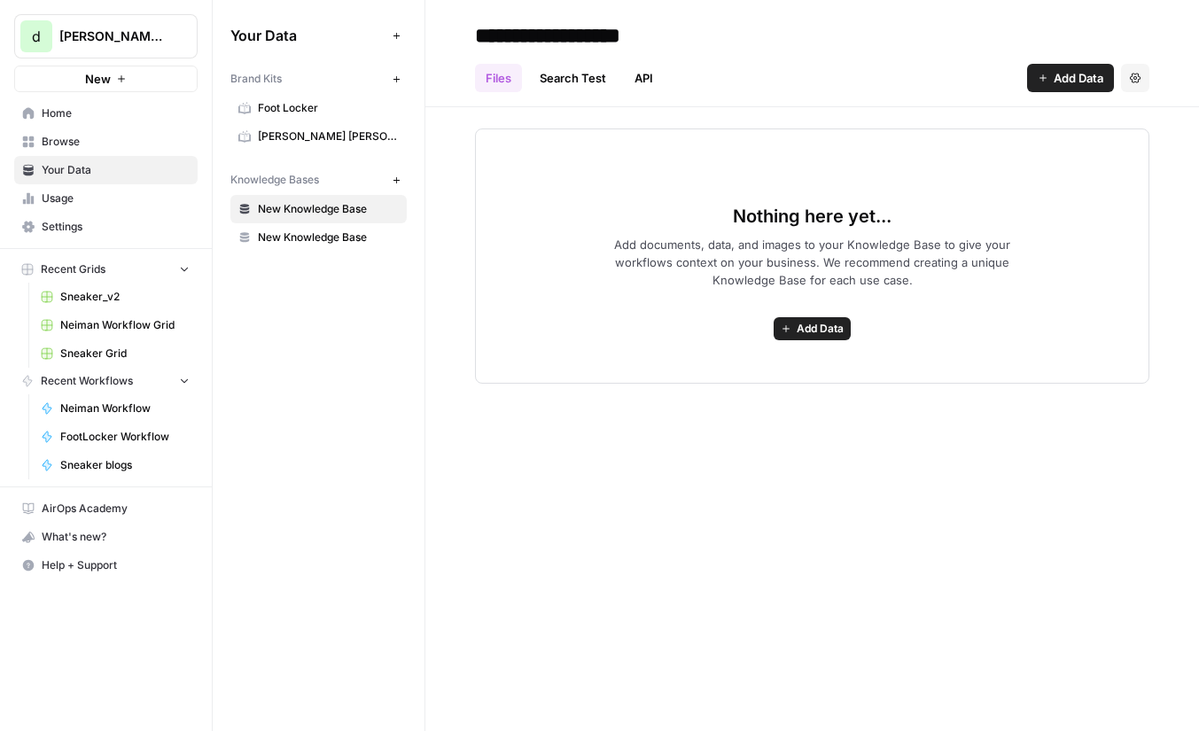
click at [329, 234] on span "New Knowledge Base" at bounding box center [328, 238] width 141 height 16
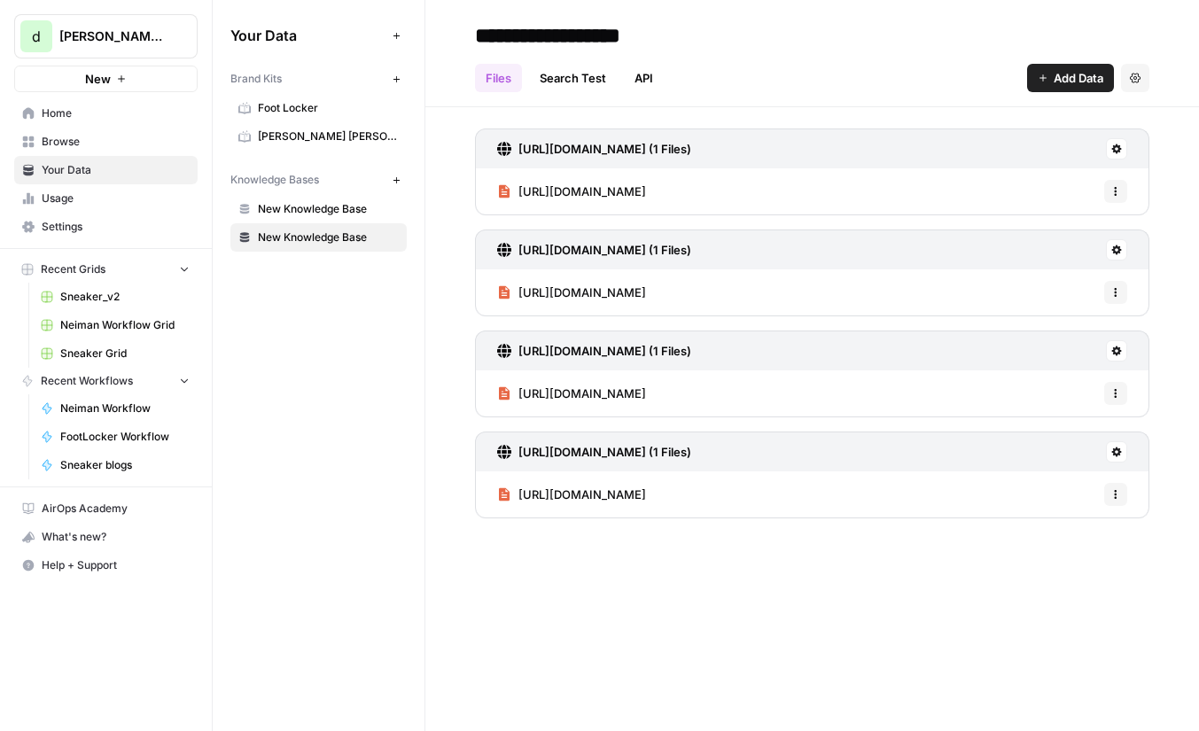
click at [318, 212] on span "New Knowledge Base" at bounding box center [328, 209] width 141 height 16
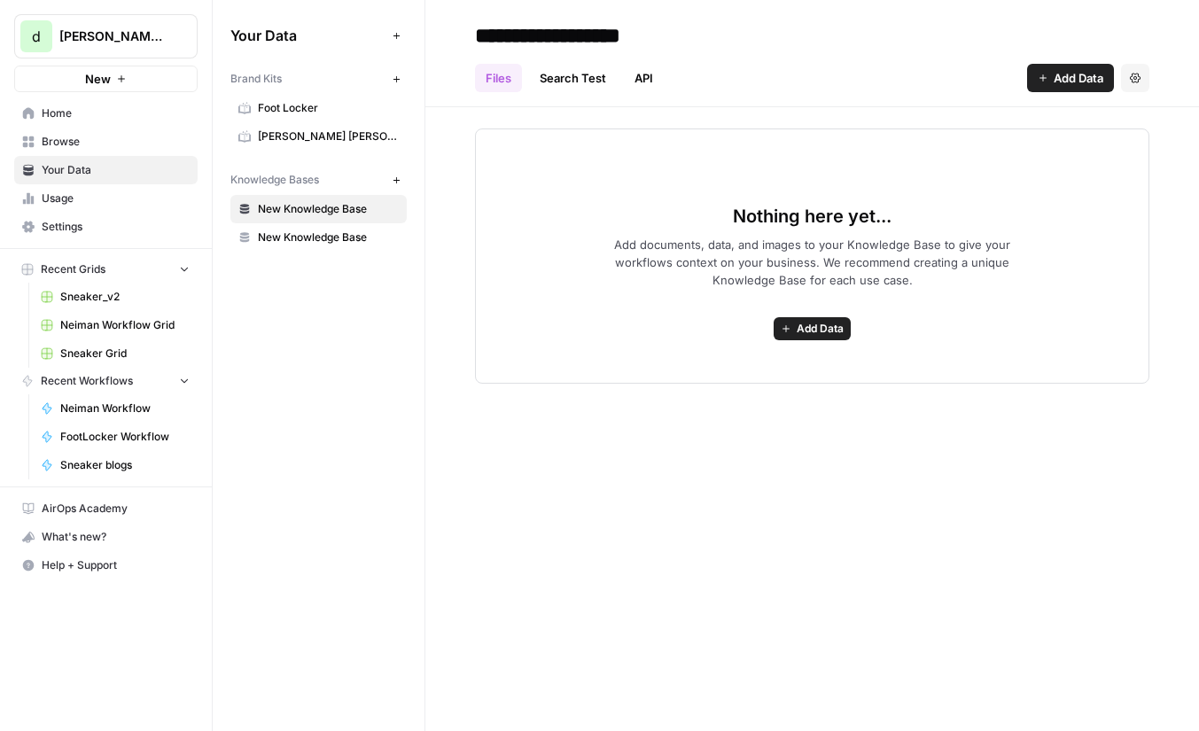
click at [1089, 74] on span "Add Data" at bounding box center [1079, 78] width 50 height 18
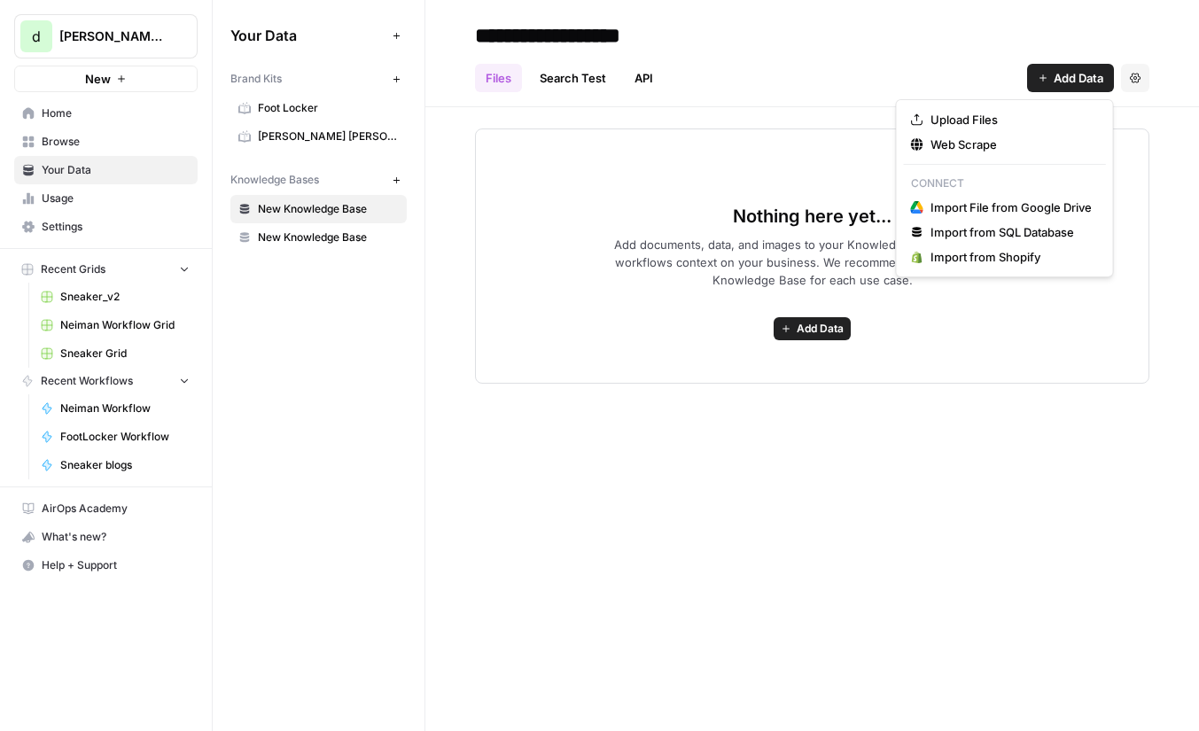
click at [966, 73] on div "Files Search Test API Add Data Settings" at bounding box center [812, 71] width 674 height 43
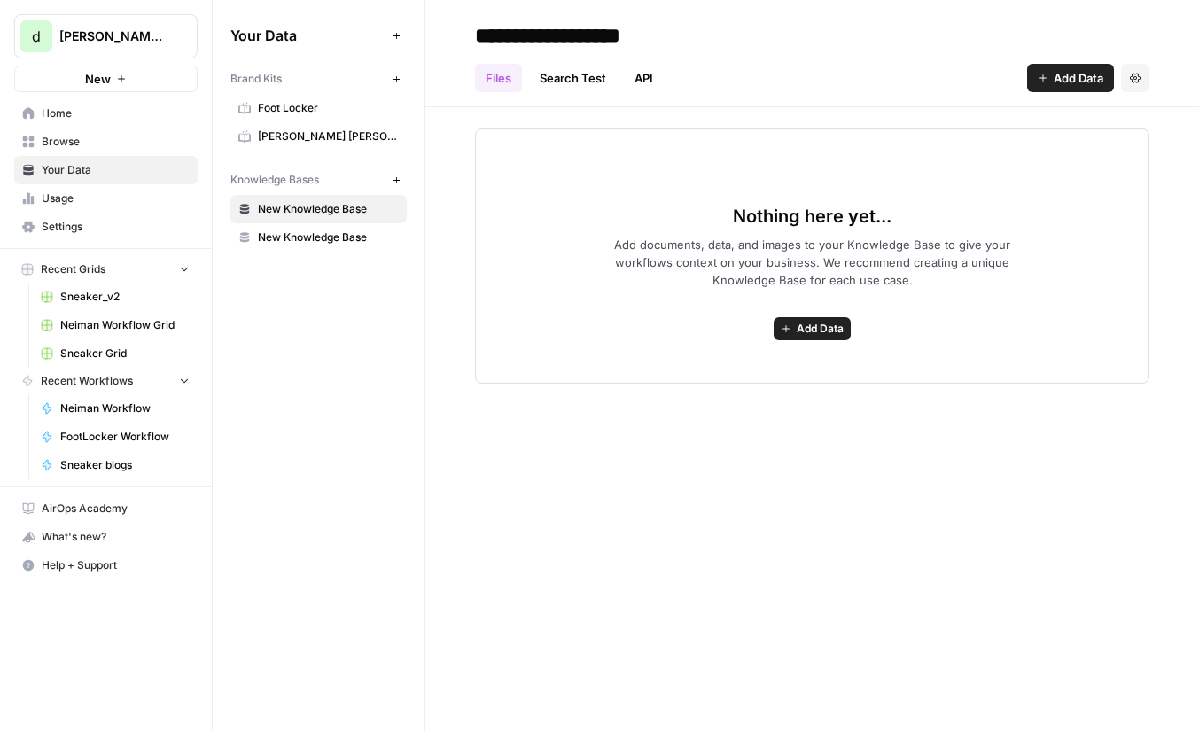
click at [1136, 79] on icon "button" at bounding box center [1135, 78] width 11 height 11
click at [1081, 118] on span "Delete Knowledge Base" at bounding box center [1062, 120] width 131 height 18
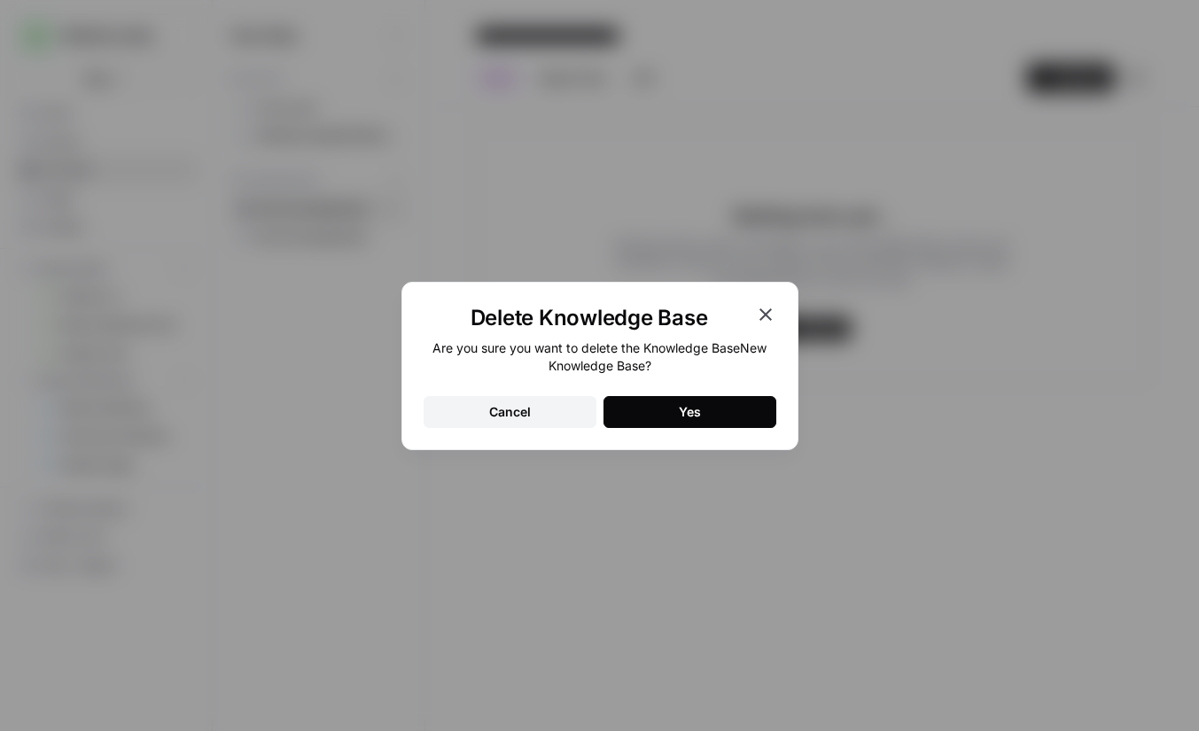
click at [721, 407] on button "Yes" at bounding box center [690, 412] width 173 height 32
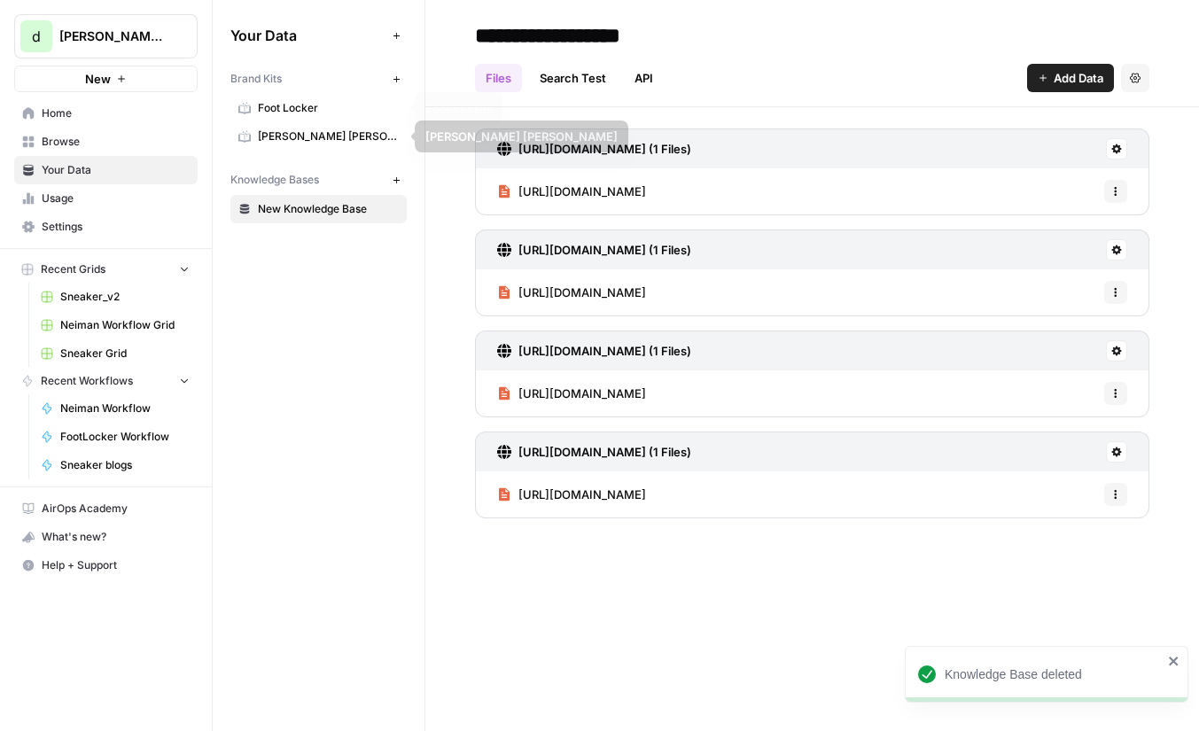
click at [316, 109] on span "Foot Locker" at bounding box center [328, 108] width 141 height 16
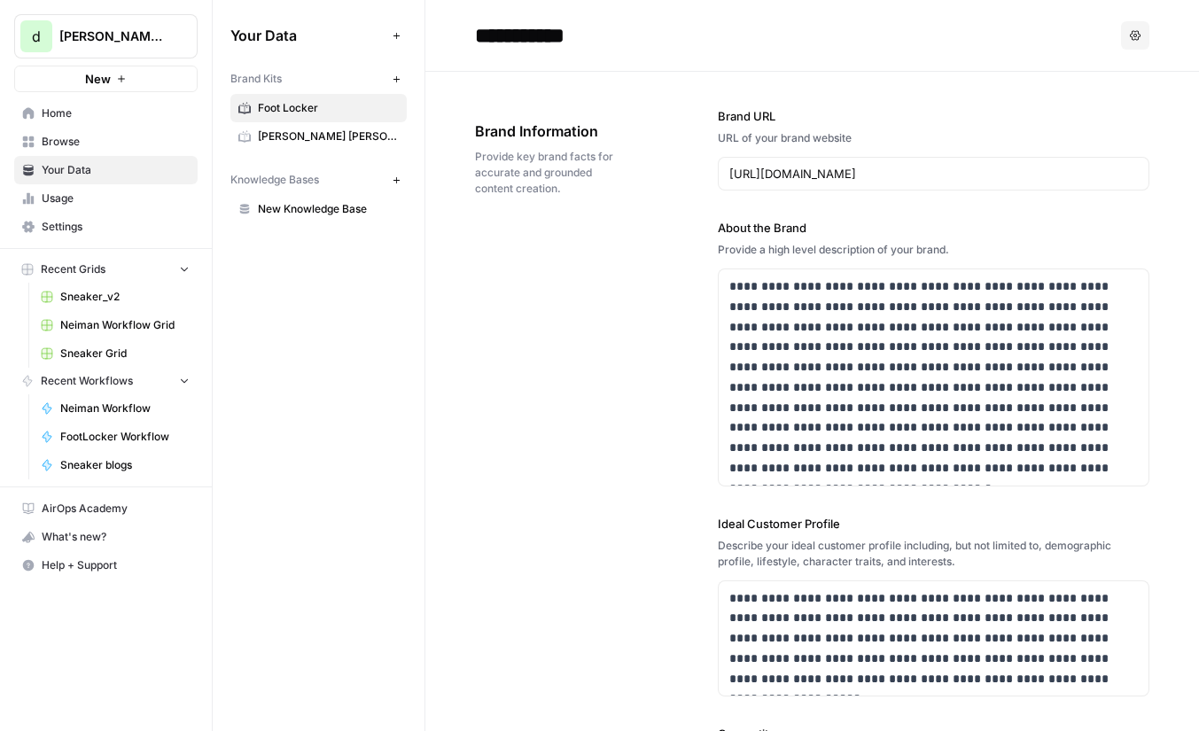
click at [111, 152] on link "Browse" at bounding box center [105, 142] width 183 height 28
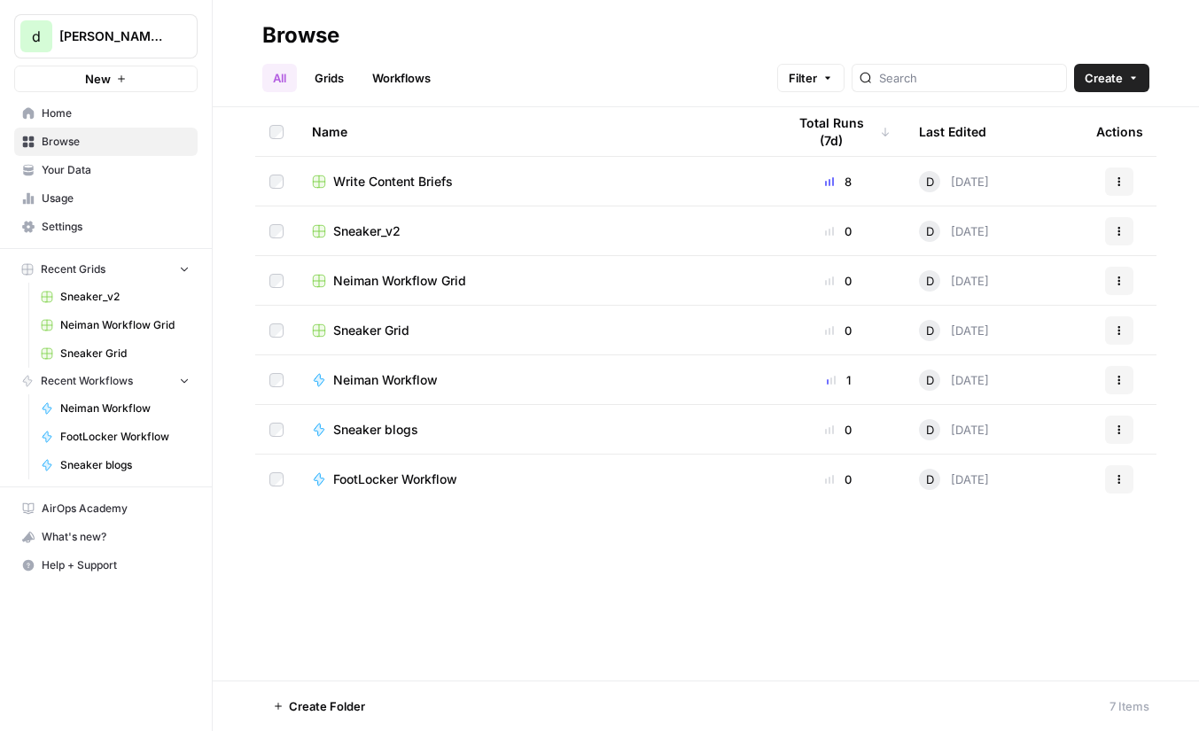
click at [384, 230] on span "Sneaker_v2" at bounding box center [366, 231] width 67 height 18
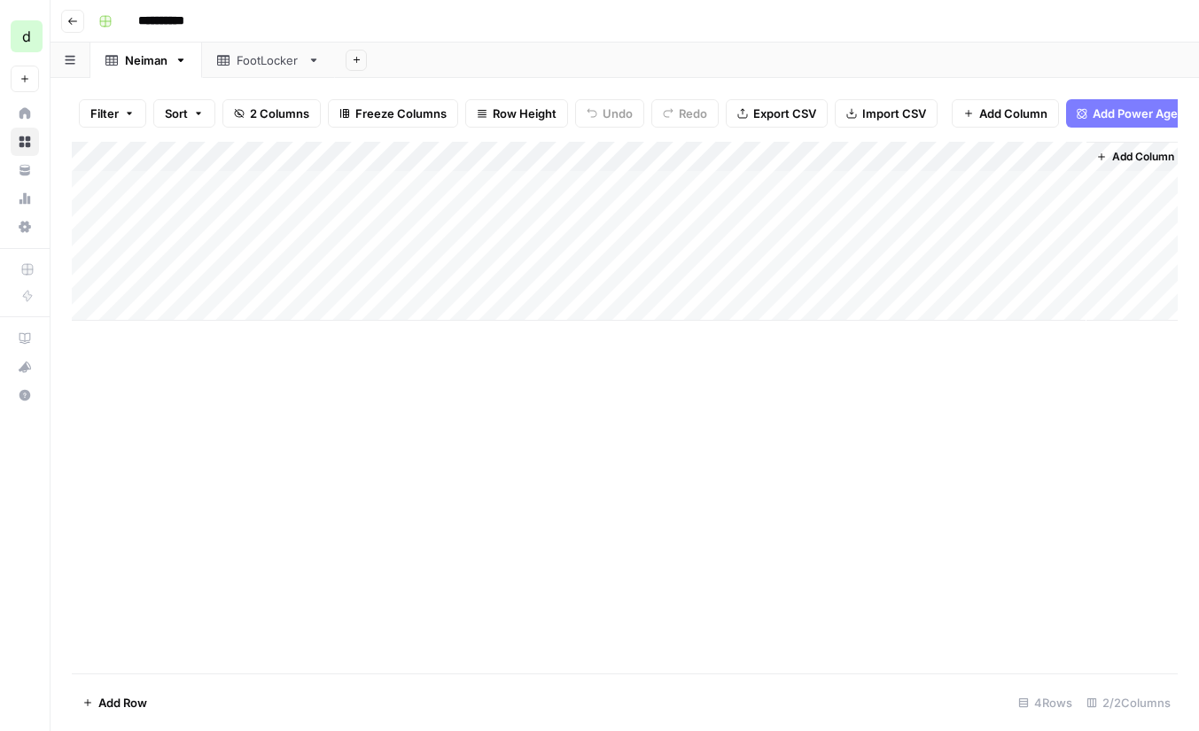
click at [283, 58] on div "FootLocker" at bounding box center [269, 60] width 64 height 18
click at [856, 182] on div "Add Column" at bounding box center [625, 231] width 1106 height 179
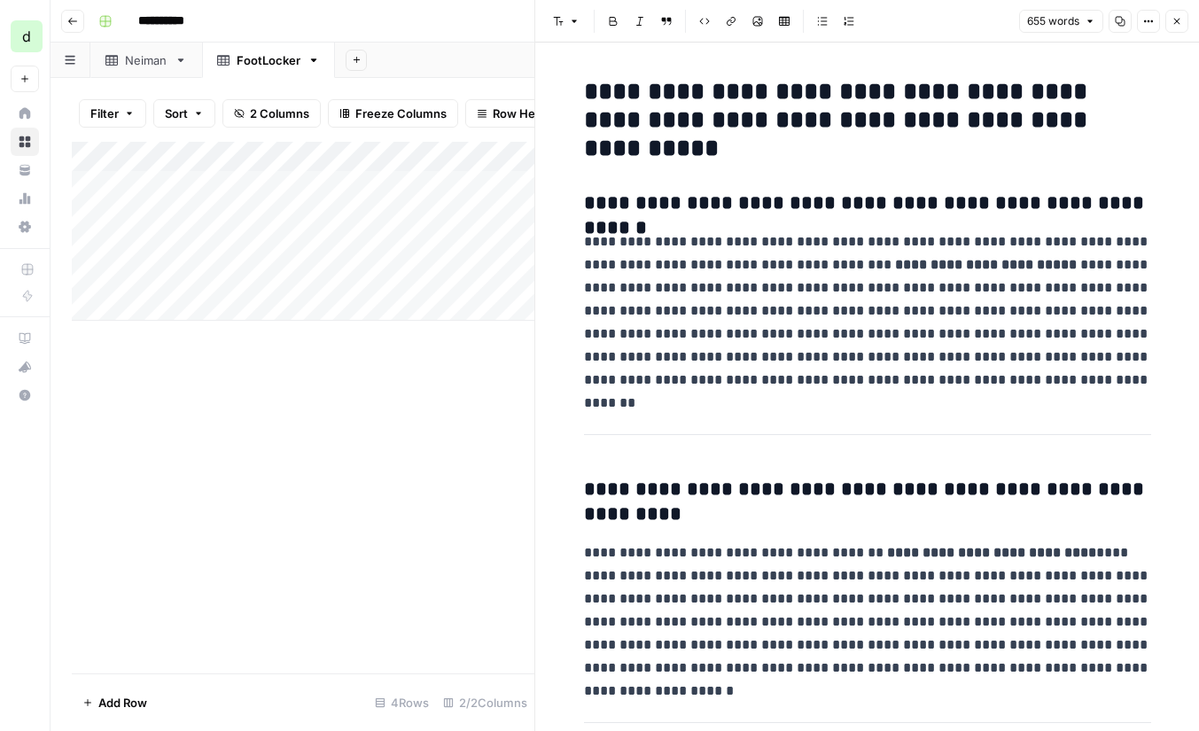
click at [1175, 16] on icon "button" at bounding box center [1177, 21] width 11 height 11
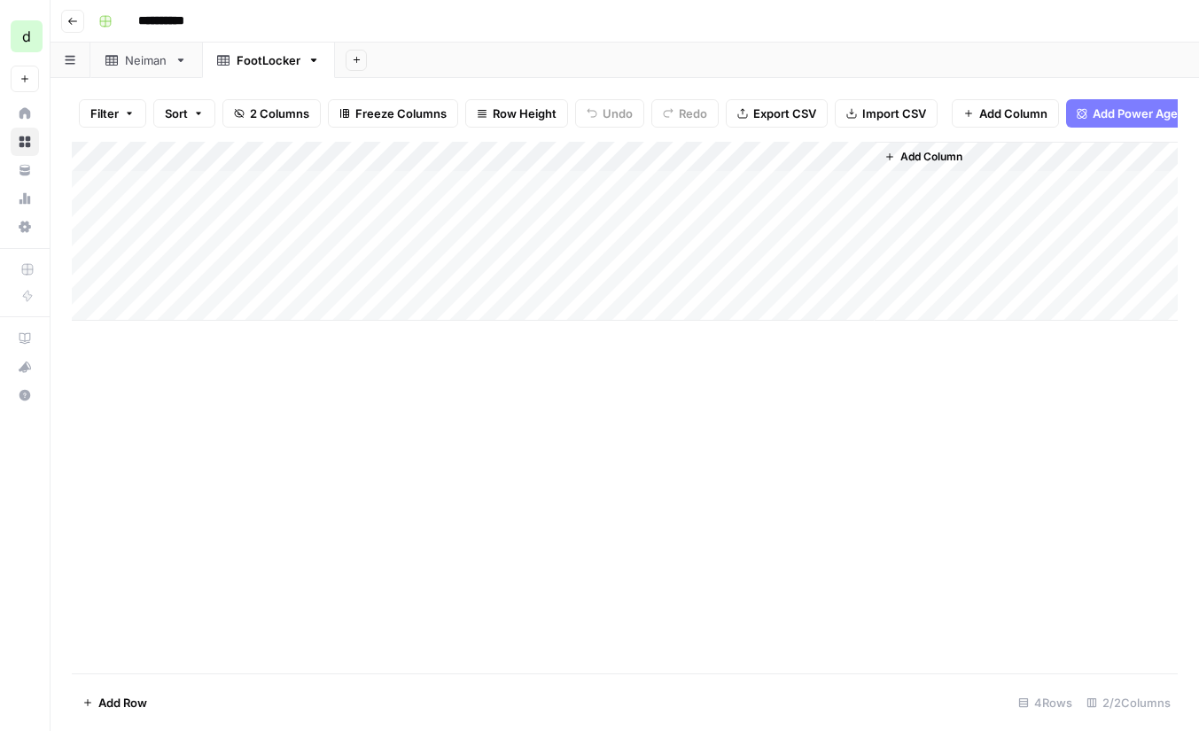
click at [860, 210] on div "Add Column" at bounding box center [625, 231] width 1106 height 179
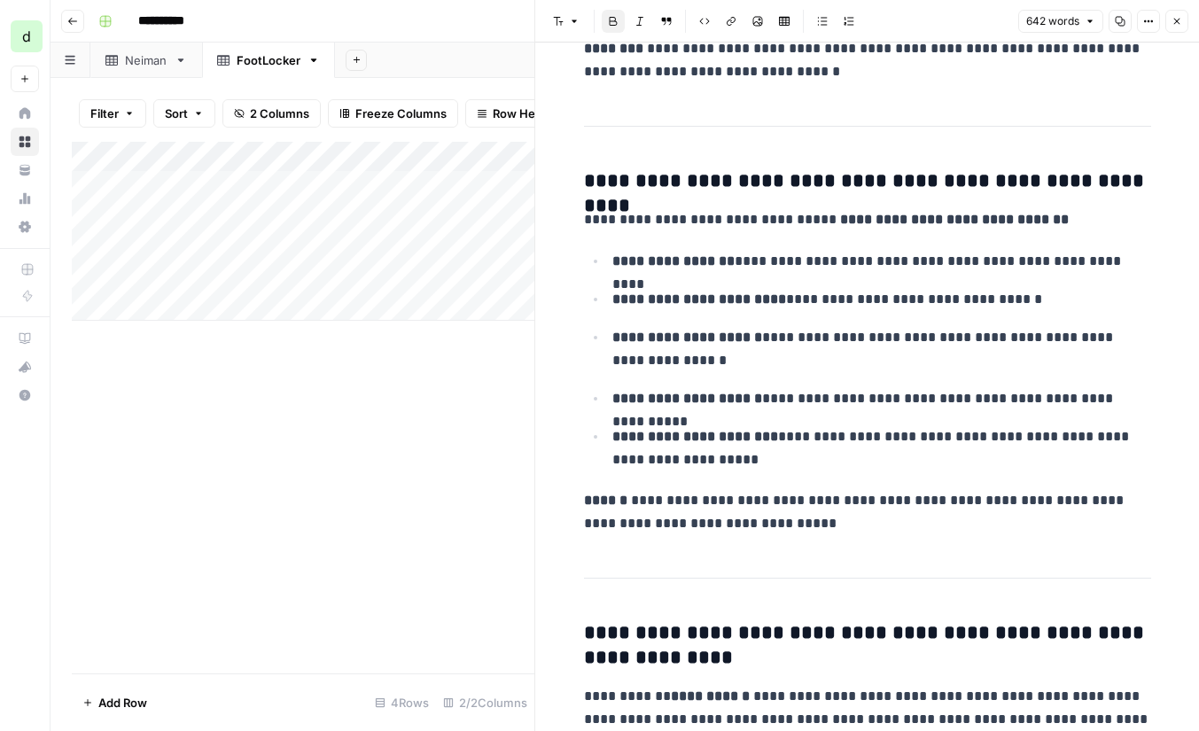
scroll to position [2186, 0]
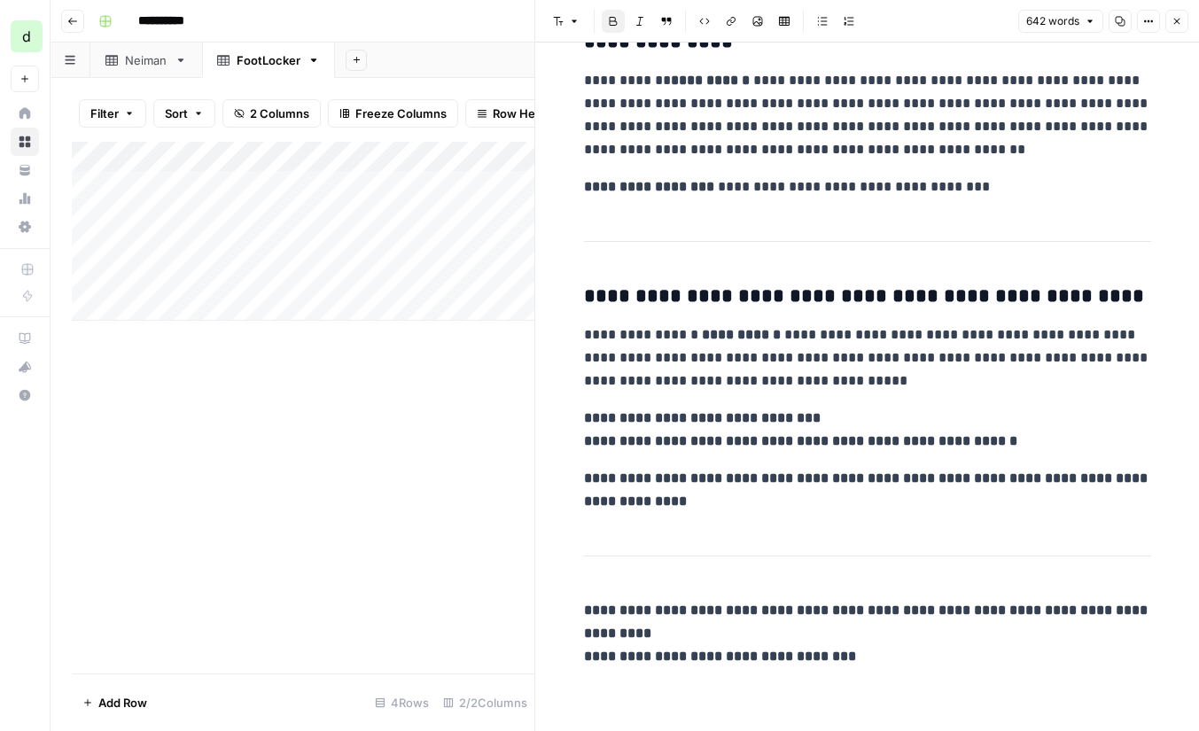
click at [1184, 17] on button "Close" at bounding box center [1177, 21] width 23 height 23
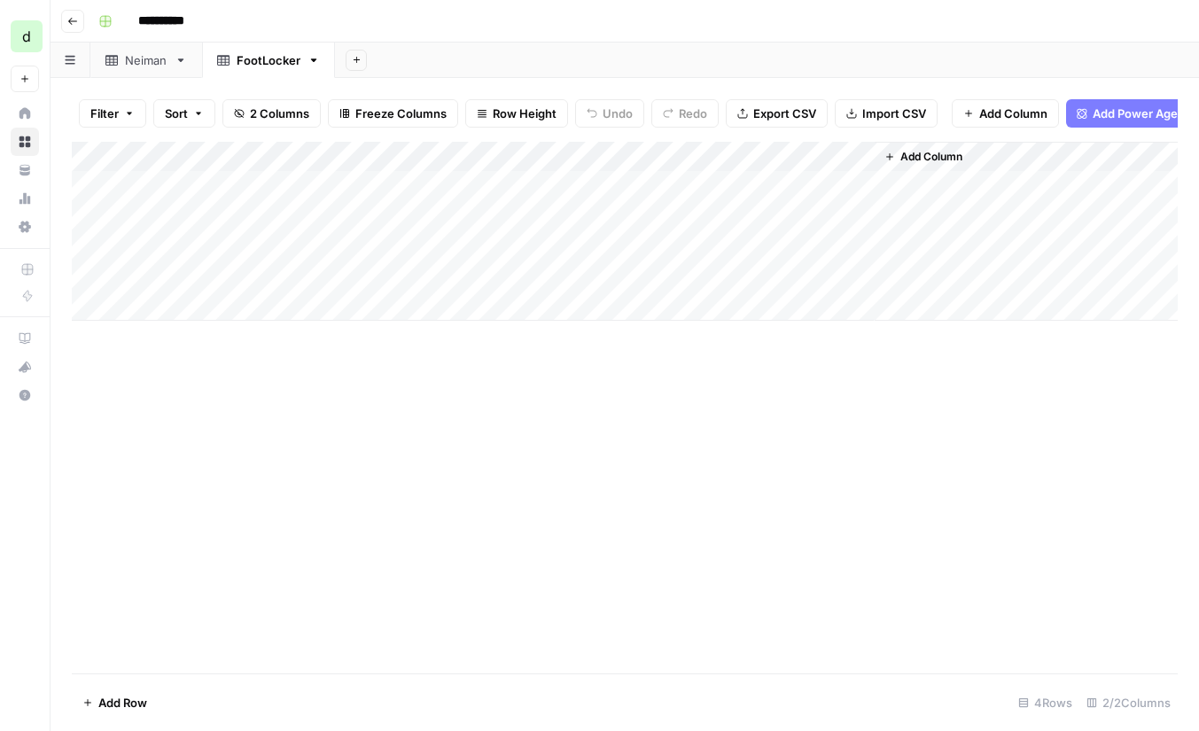
drag, startPoint x: 527, startPoint y: 189, endPoint x: 577, endPoint y: 261, distance: 87.3
click at [577, 261] on div "Add Column" at bounding box center [625, 231] width 1106 height 179
click at [573, 274] on div "Add Column" at bounding box center [625, 231] width 1106 height 179
type input "**********"
click at [855, 185] on div "Add Column" at bounding box center [625, 231] width 1106 height 179
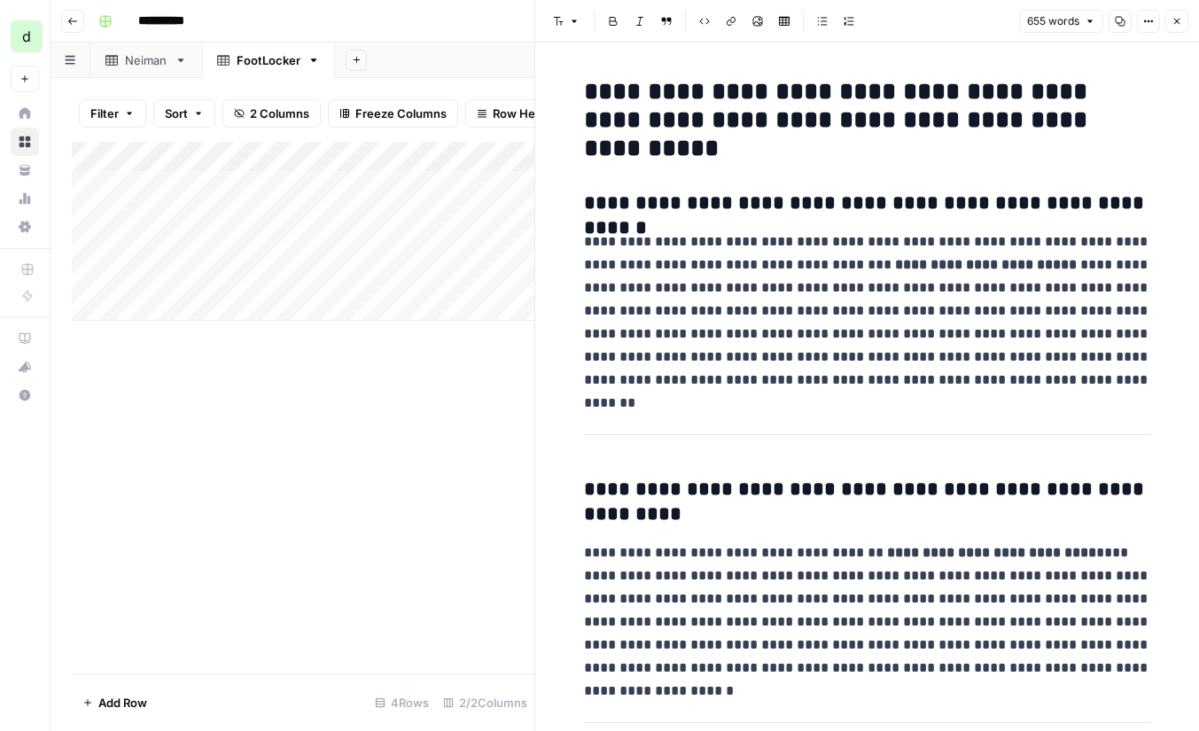
click at [1176, 21] on icon "button" at bounding box center [1177, 22] width 6 height 6
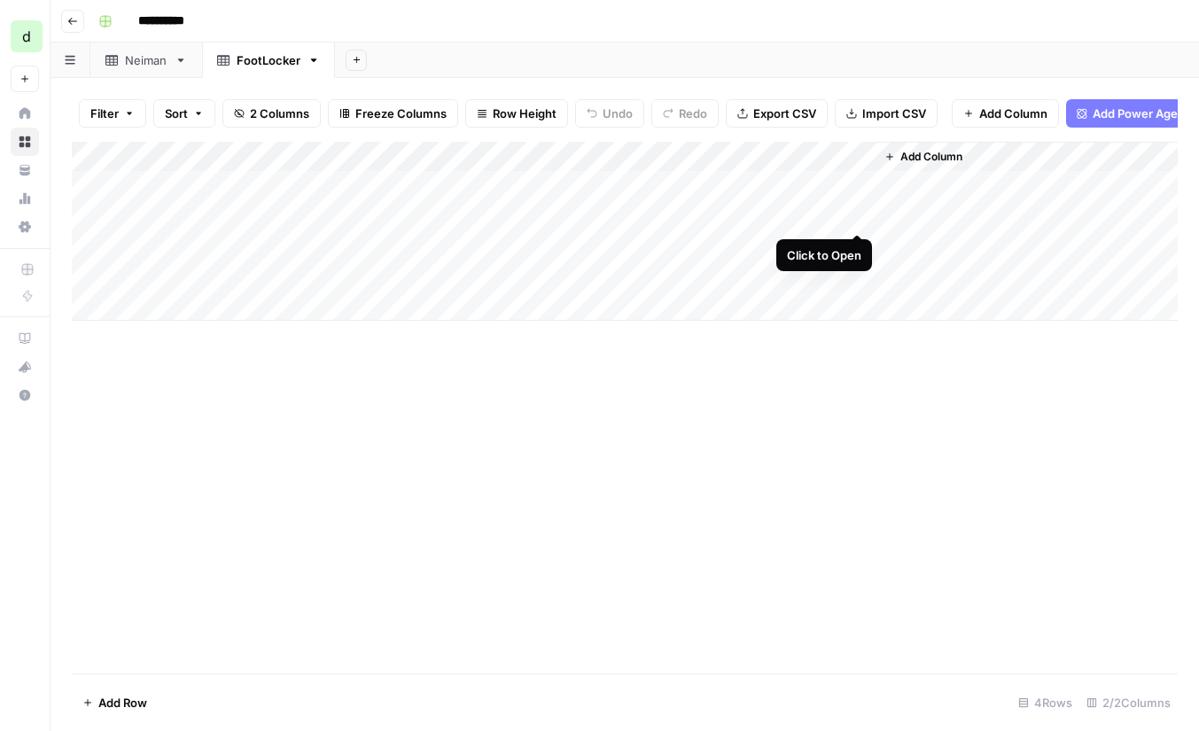
click at [854, 214] on div "Add Column" at bounding box center [625, 231] width 1106 height 179
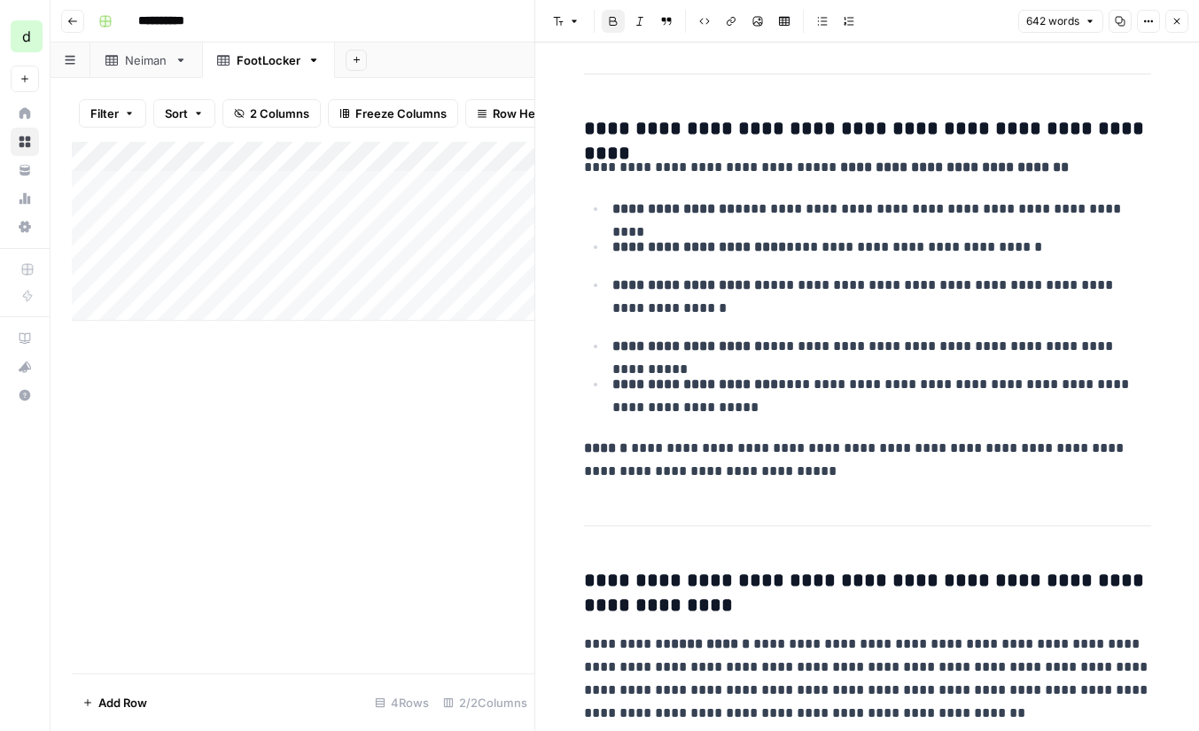
scroll to position [2186, 0]
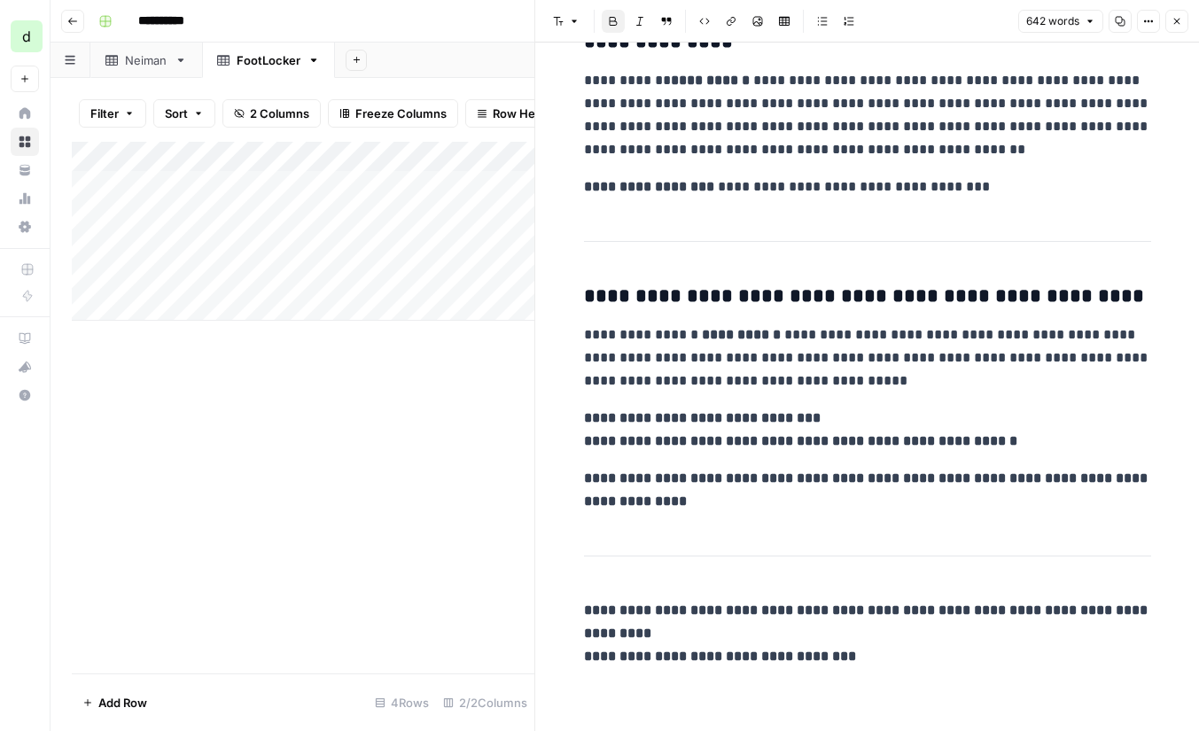
click at [1172, 19] on icon "button" at bounding box center [1177, 21] width 11 height 11
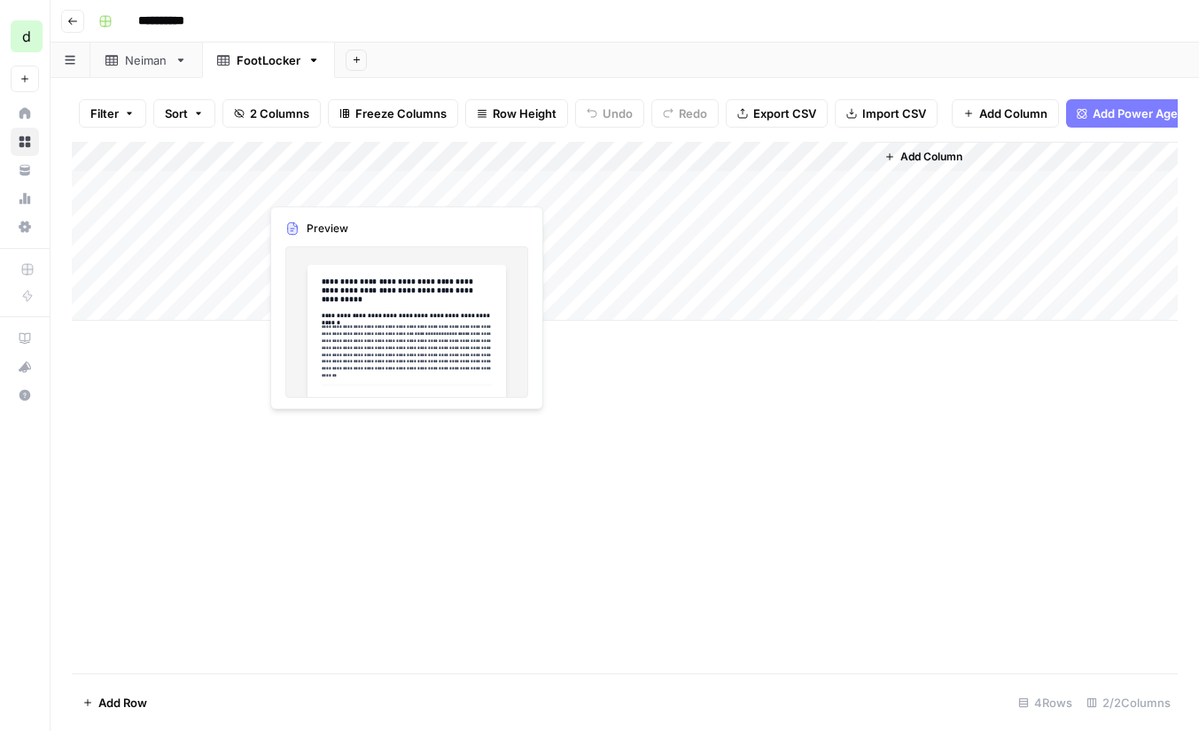
drag, startPoint x: 598, startPoint y: 179, endPoint x: 589, endPoint y: 272, distance: 93.6
click at [589, 278] on div "Add Column" at bounding box center [625, 231] width 1106 height 179
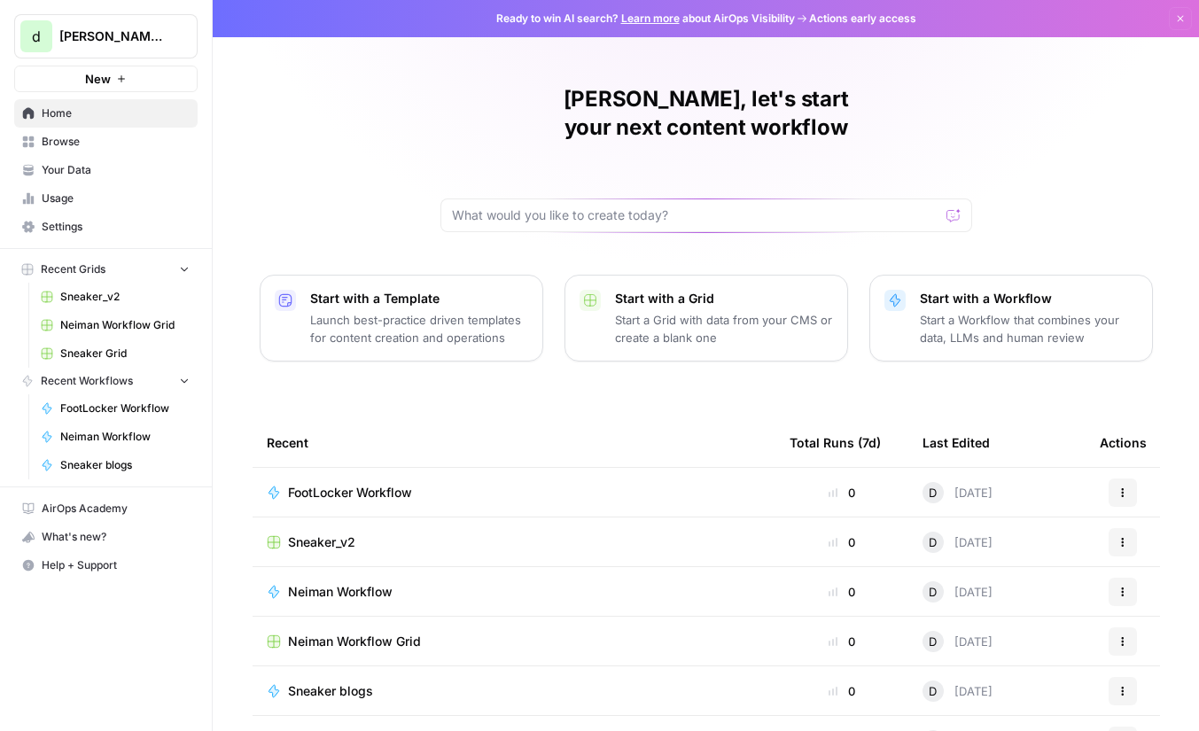
click at [108, 175] on span "Your Data" at bounding box center [116, 170] width 148 height 16
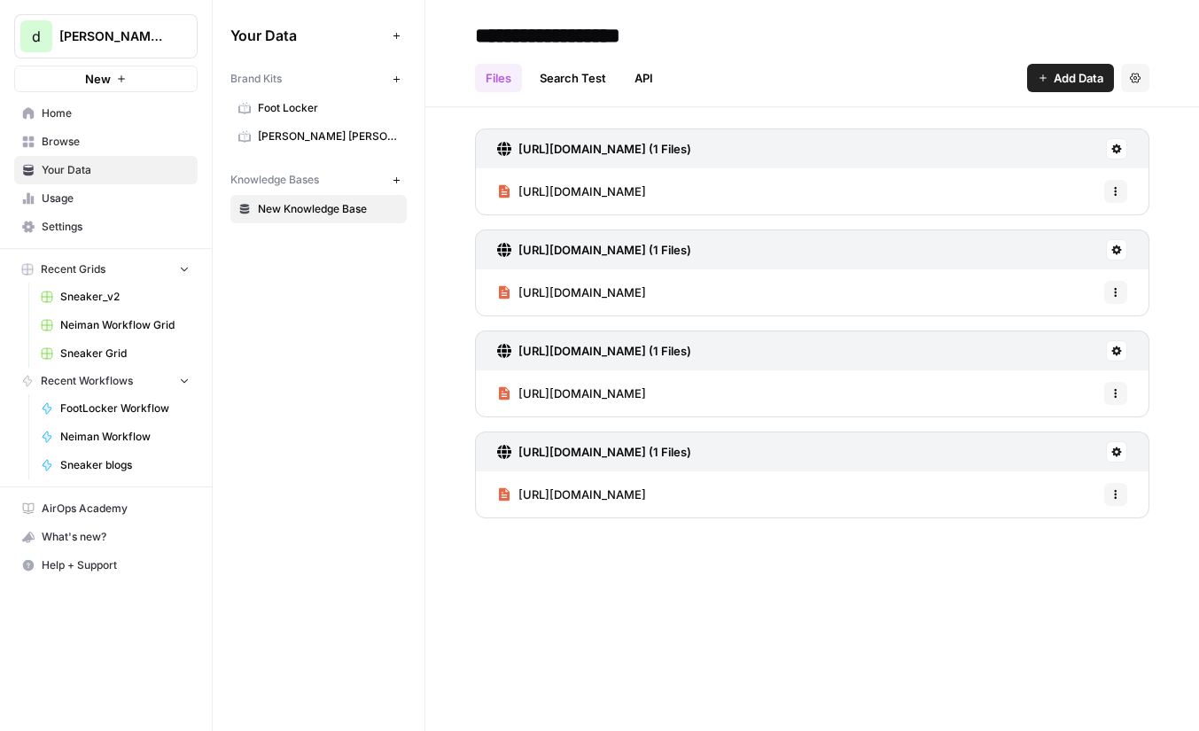
click at [324, 106] on span "Foot Locker" at bounding box center [328, 108] width 141 height 16
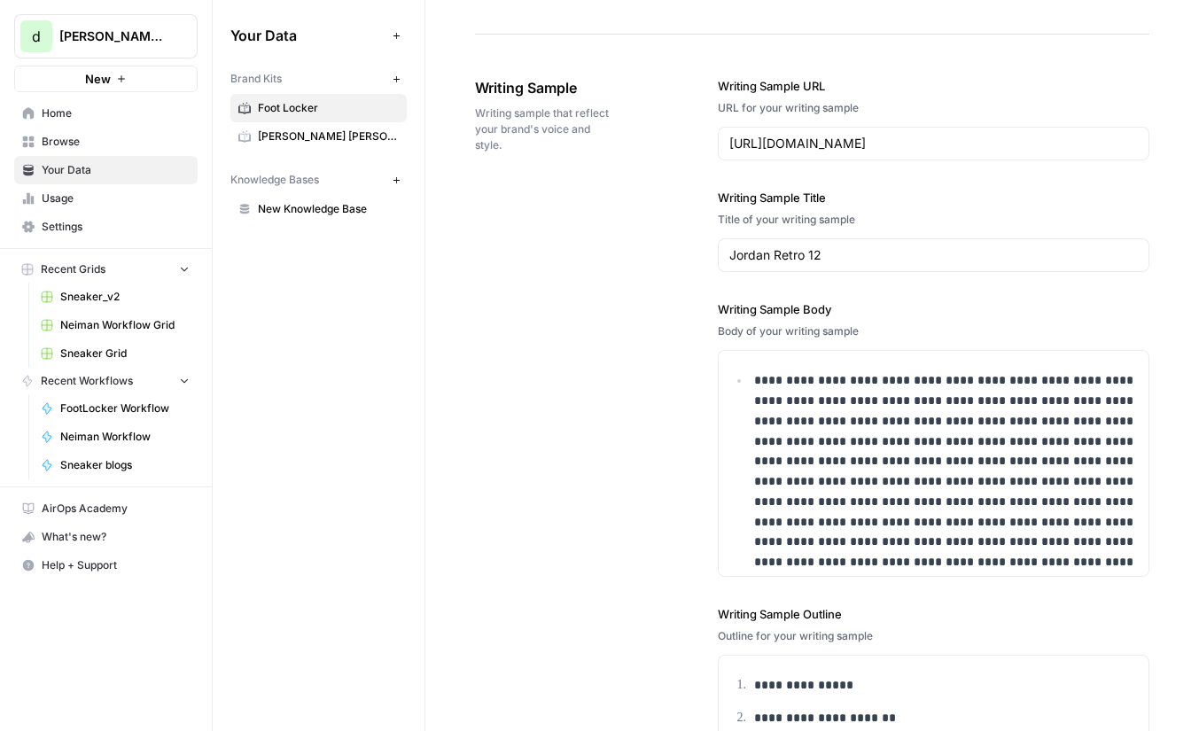
scroll to position [2210, 0]
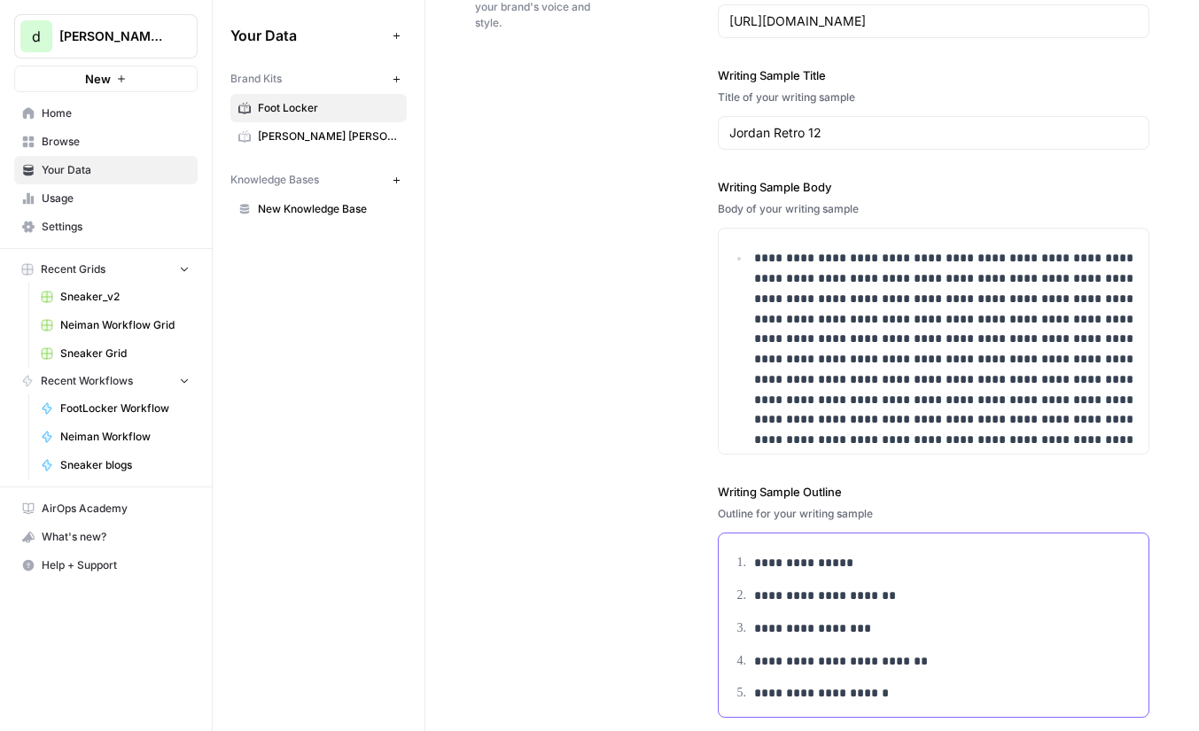
click at [867, 657] on p "**********" at bounding box center [946, 661] width 384 height 20
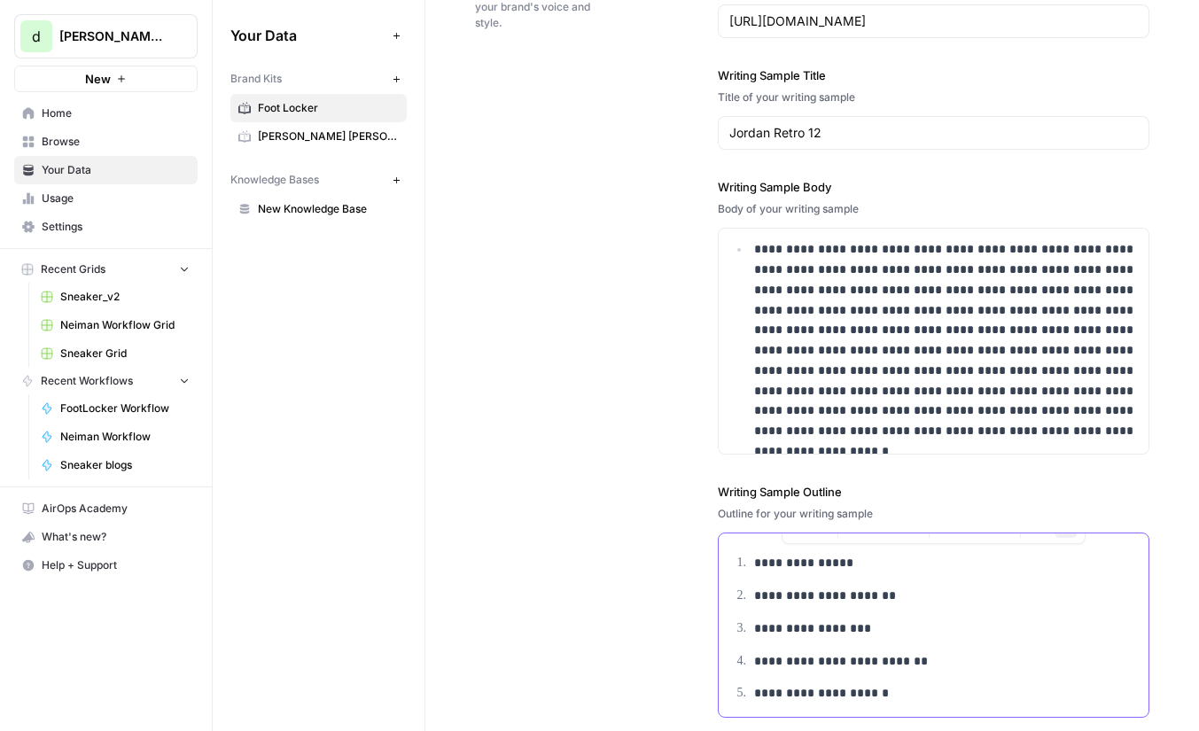
scroll to position [2404, 0]
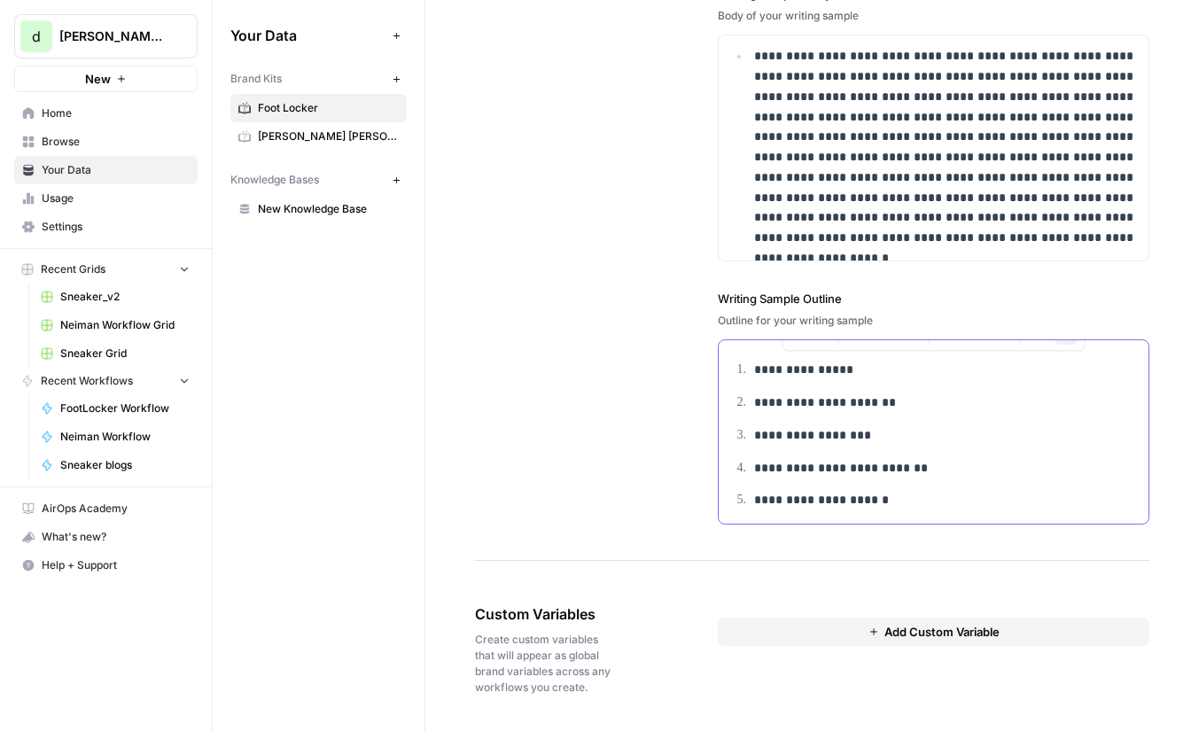
click at [845, 381] on ol "**********" at bounding box center [933, 435] width 409 height 151
click at [769, 635] on button "Add Custom Variable" at bounding box center [934, 632] width 432 height 28
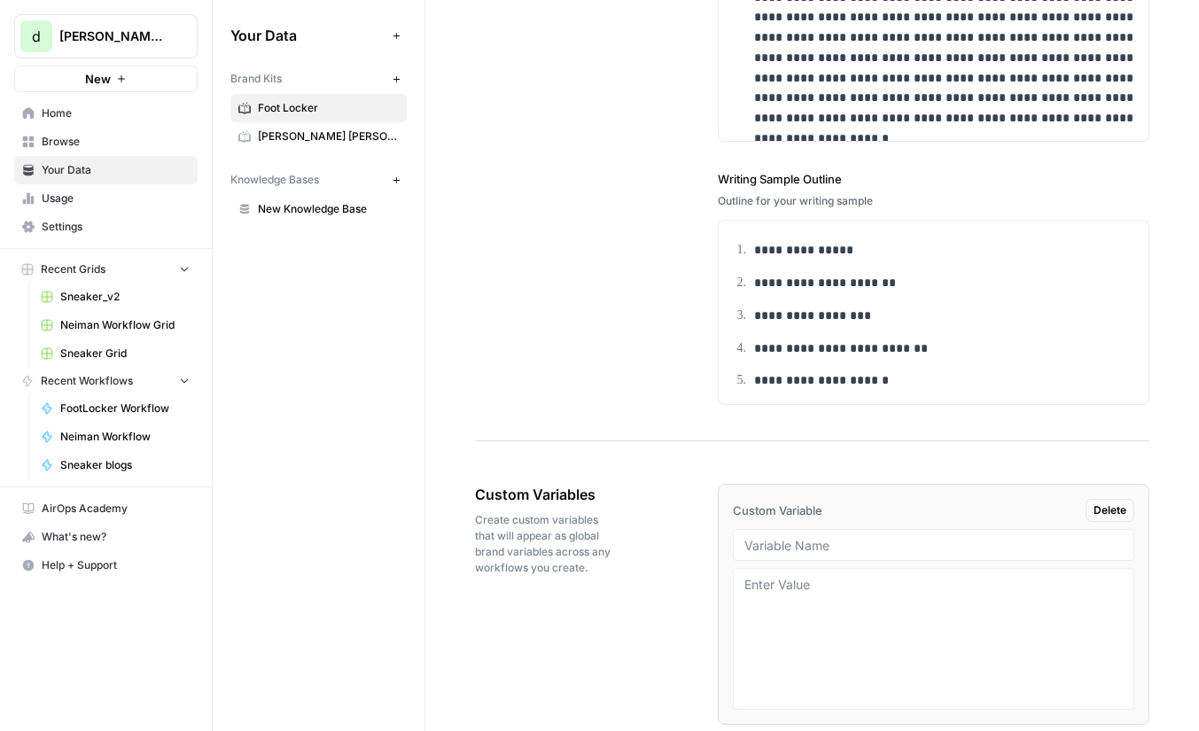
scroll to position [2595, 0]
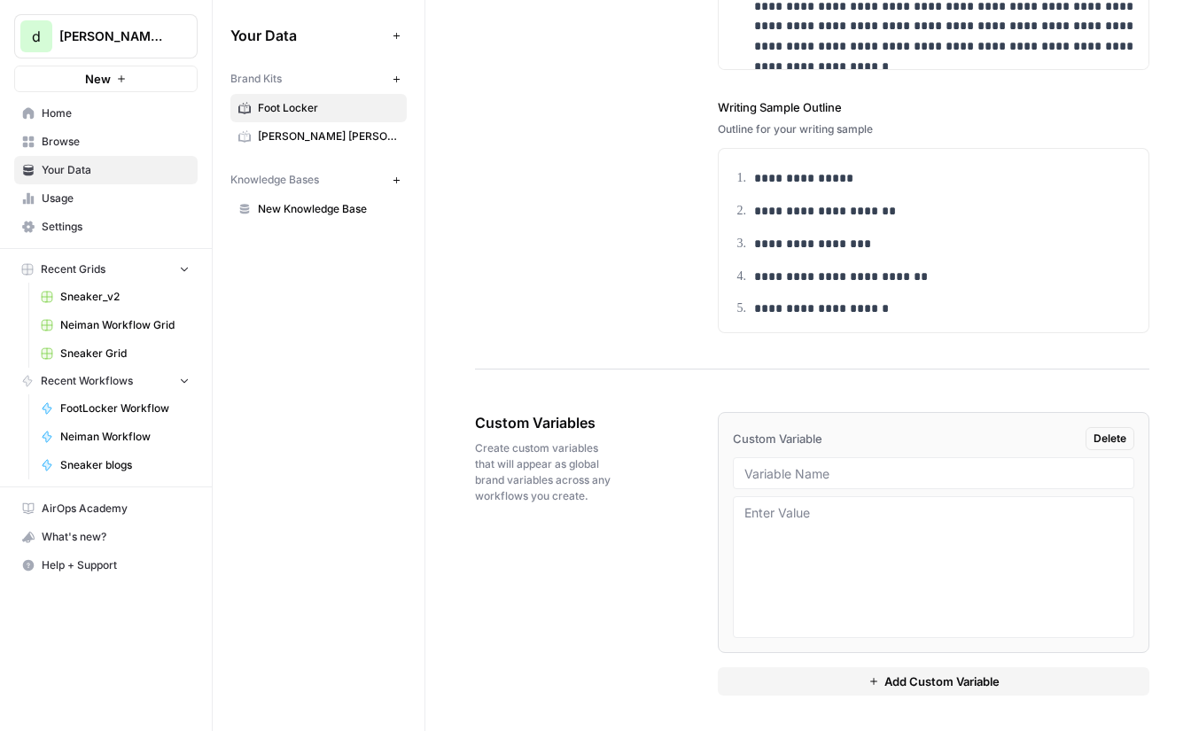
click at [814, 486] on div at bounding box center [934, 473] width 402 height 32
click at [814, 475] on input "text" at bounding box center [934, 473] width 378 height 16
type input "Additional copy"
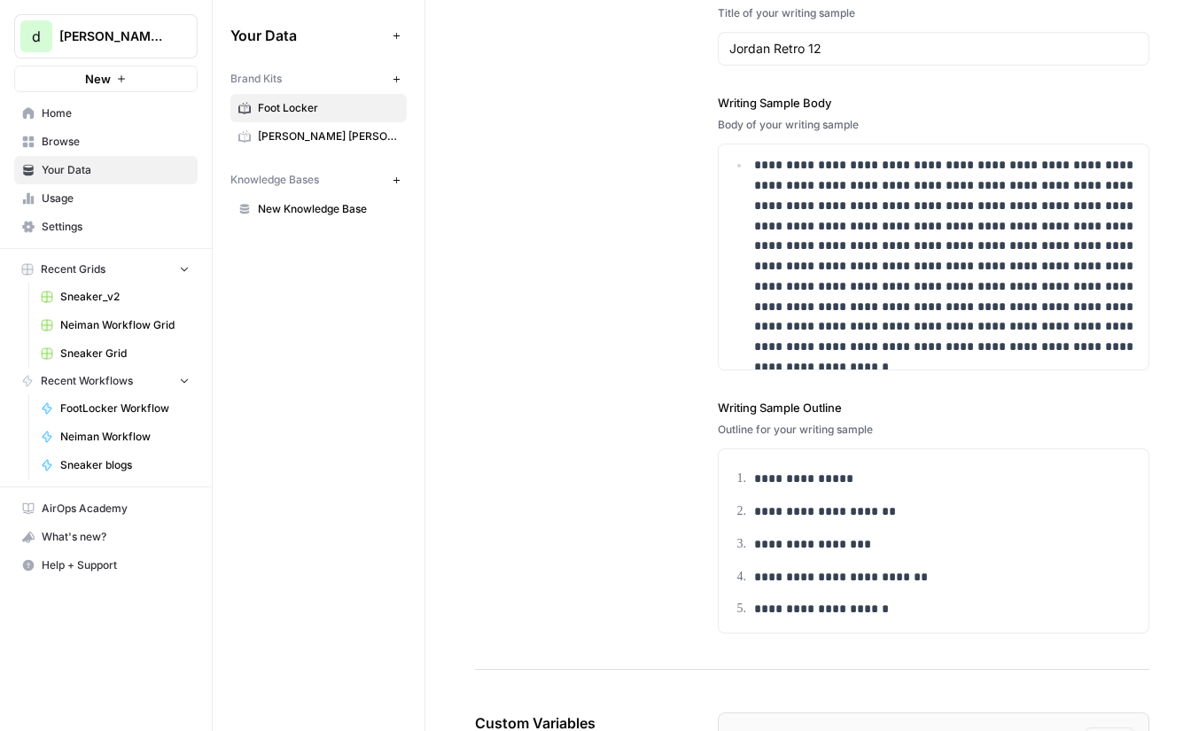
scroll to position [2616, 0]
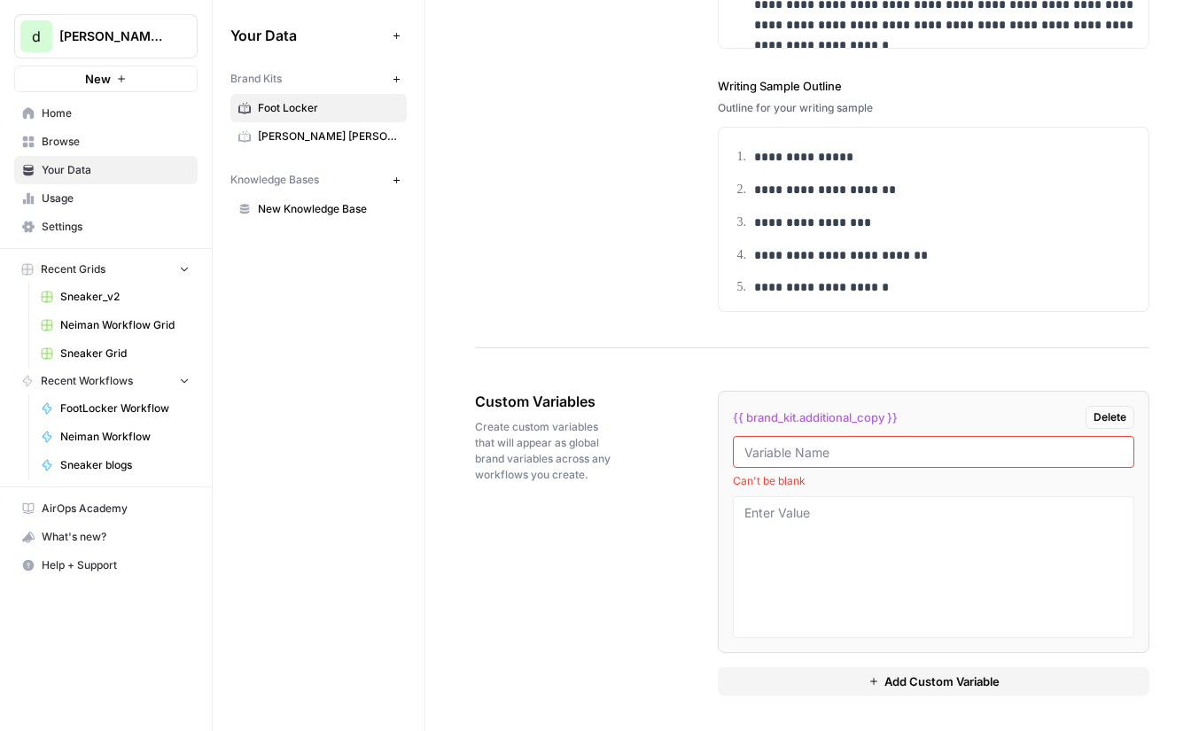
click at [1120, 427] on button "Delete" at bounding box center [1110, 417] width 49 height 23
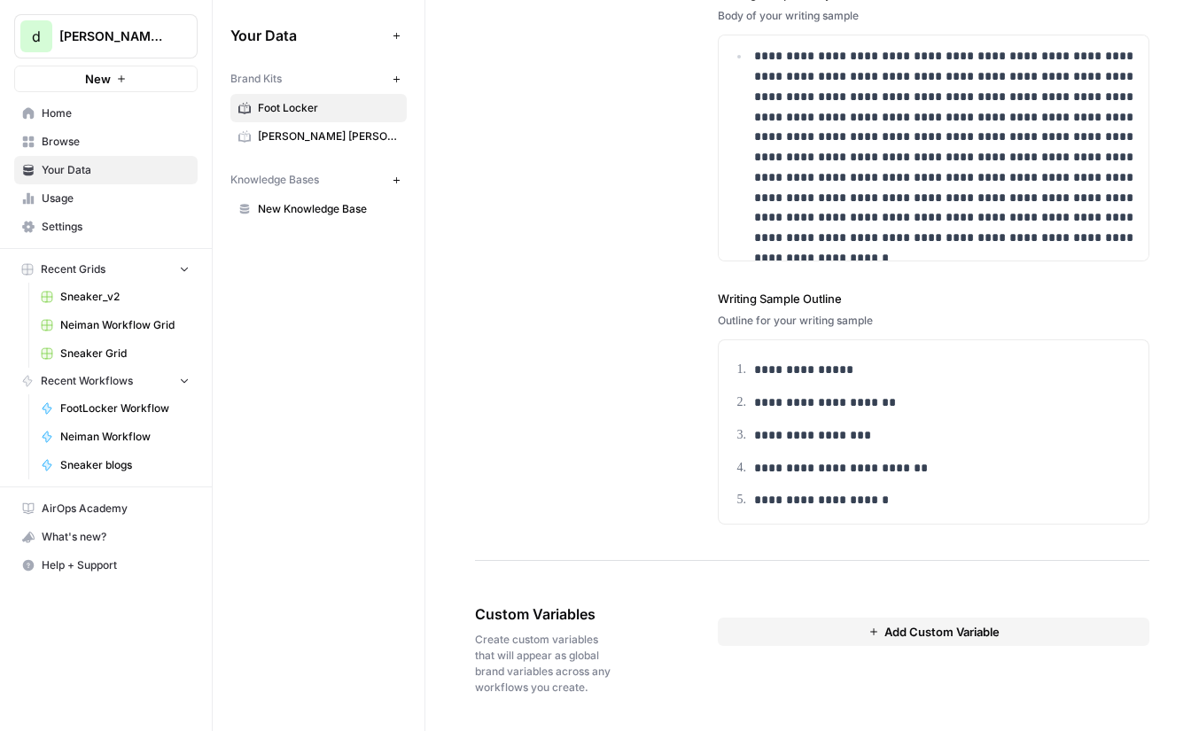
scroll to position [2404, 0]
click at [905, 609] on div "Add Custom Variable" at bounding box center [934, 625] width 432 height 43
click at [901, 631] on span "Add Custom Variable" at bounding box center [942, 632] width 115 height 18
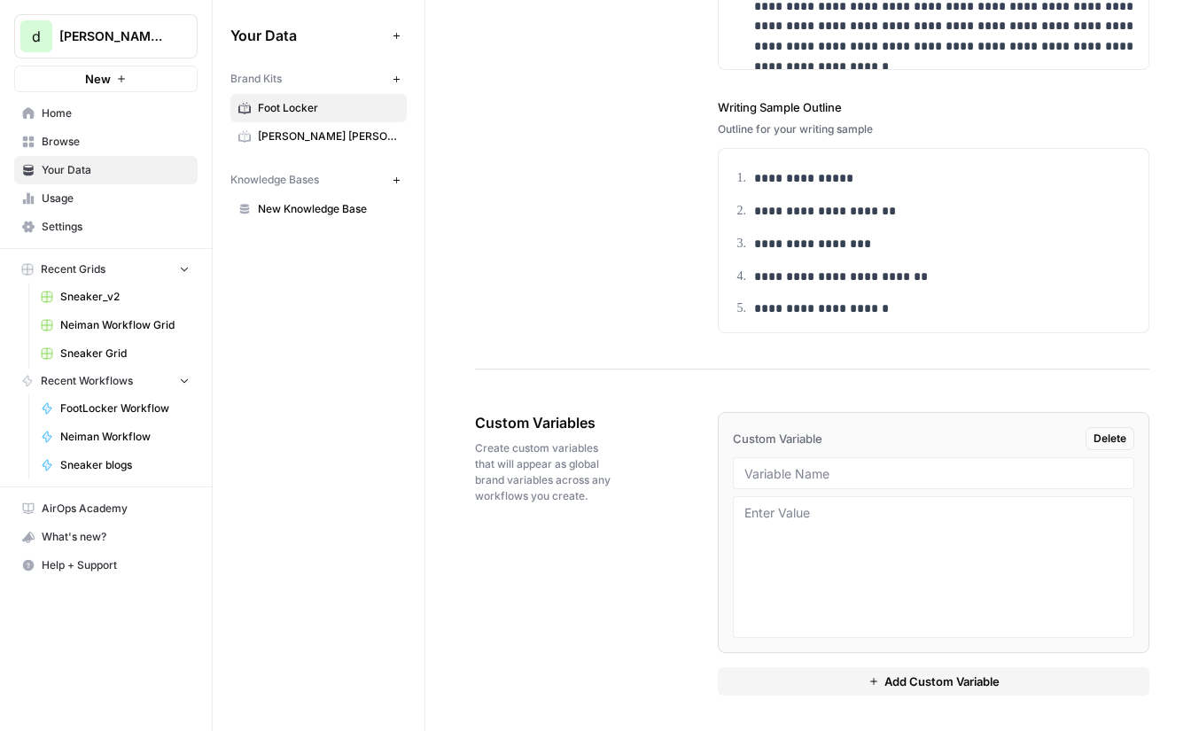
click at [872, 482] on div at bounding box center [934, 473] width 402 height 32
click at [868, 467] on input "text" at bounding box center [934, 473] width 378 height 16
type input "Persona"
type textarea "Sneakerheads"
click at [681, 529] on div "Custom Variables Create custom variables that will appear as global brand varia…" at bounding box center [812, 554] width 674 height 355
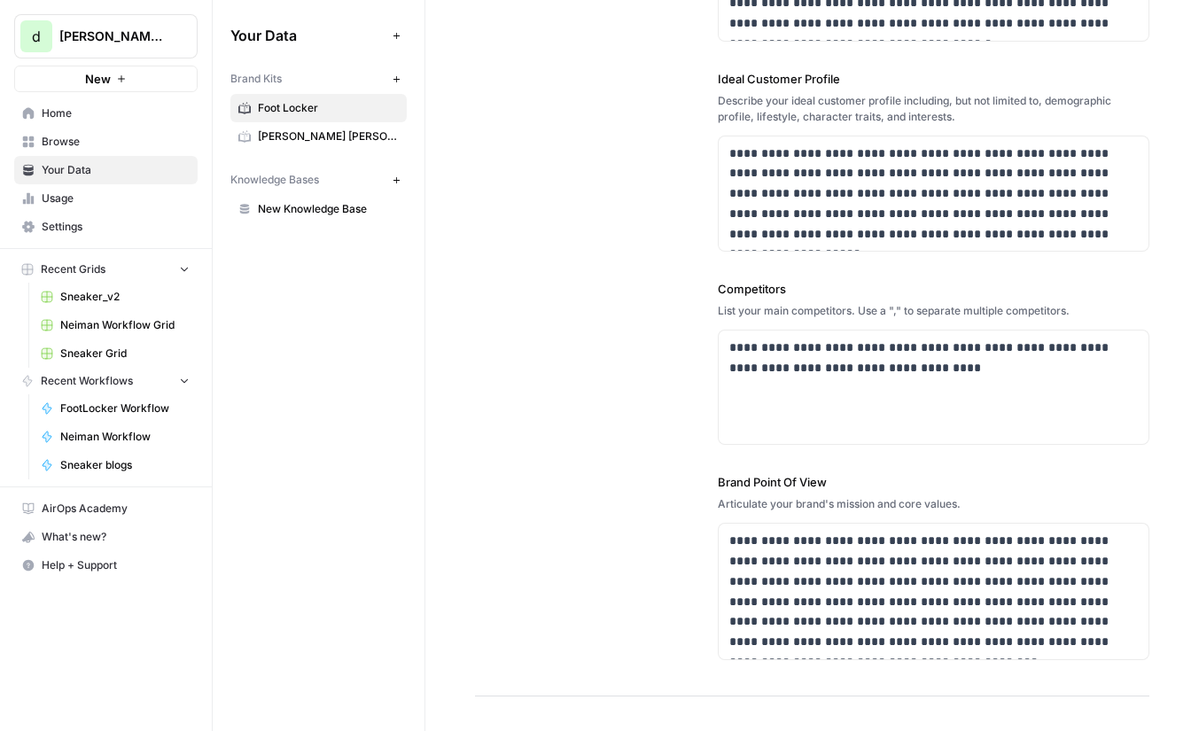
scroll to position [0, 0]
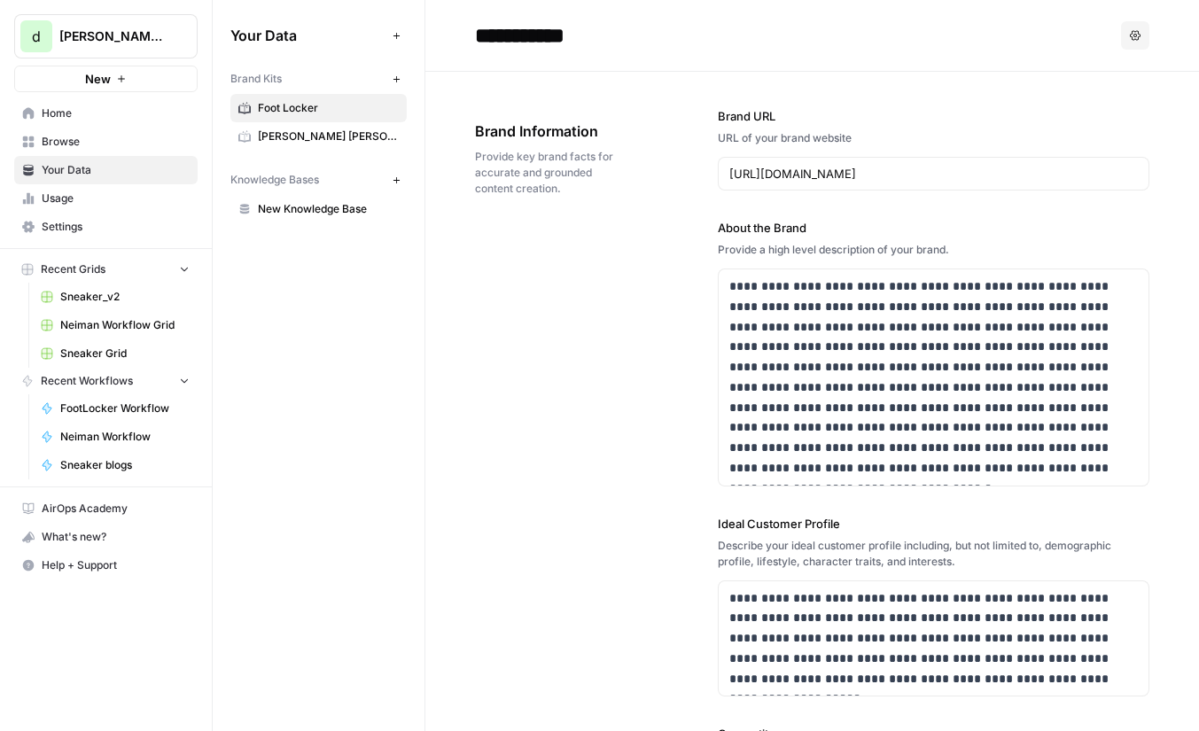
drag, startPoint x: 8, startPoint y: 4, endPoint x: 729, endPoint y: 419, distance: 832.7
click at [859, 545] on div "**********" at bounding box center [599, 365] width 1199 height 731
click at [723, 406] on div "**********" at bounding box center [934, 377] width 430 height 216
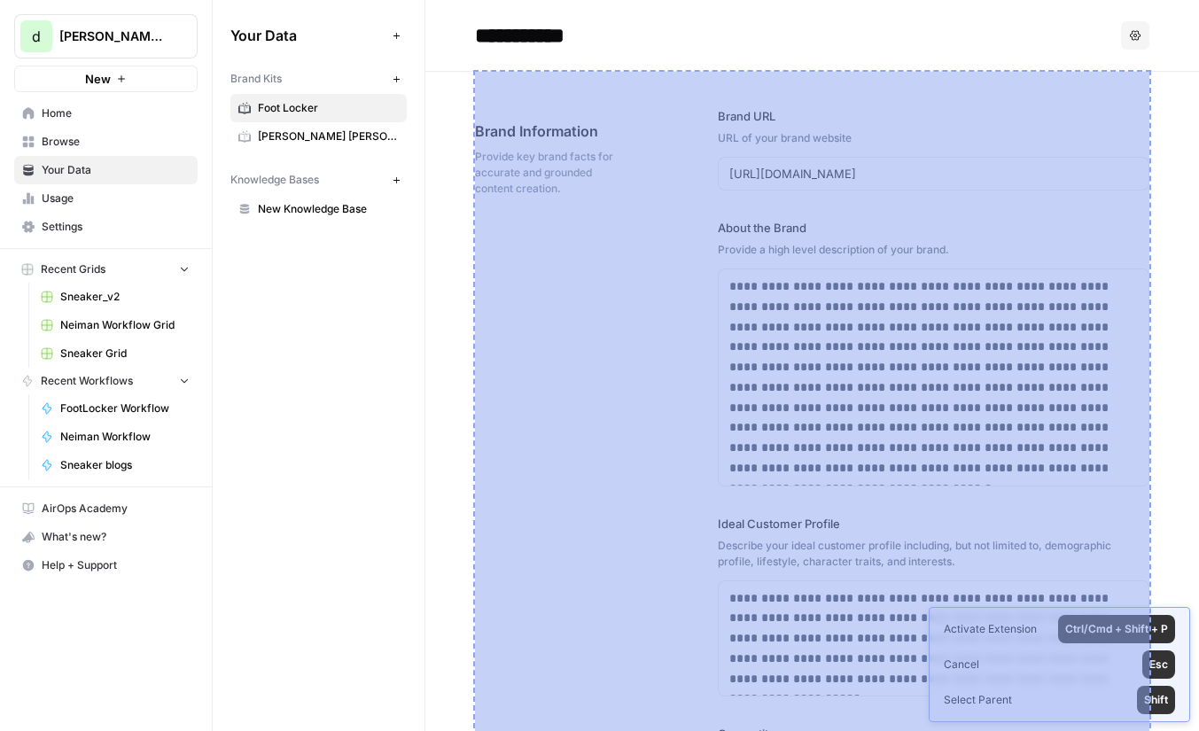
click at [648, 168] on div "**********" at bounding box center [812, 607] width 674 height 1070
